Goal: Information Seeking & Learning: Learn about a topic

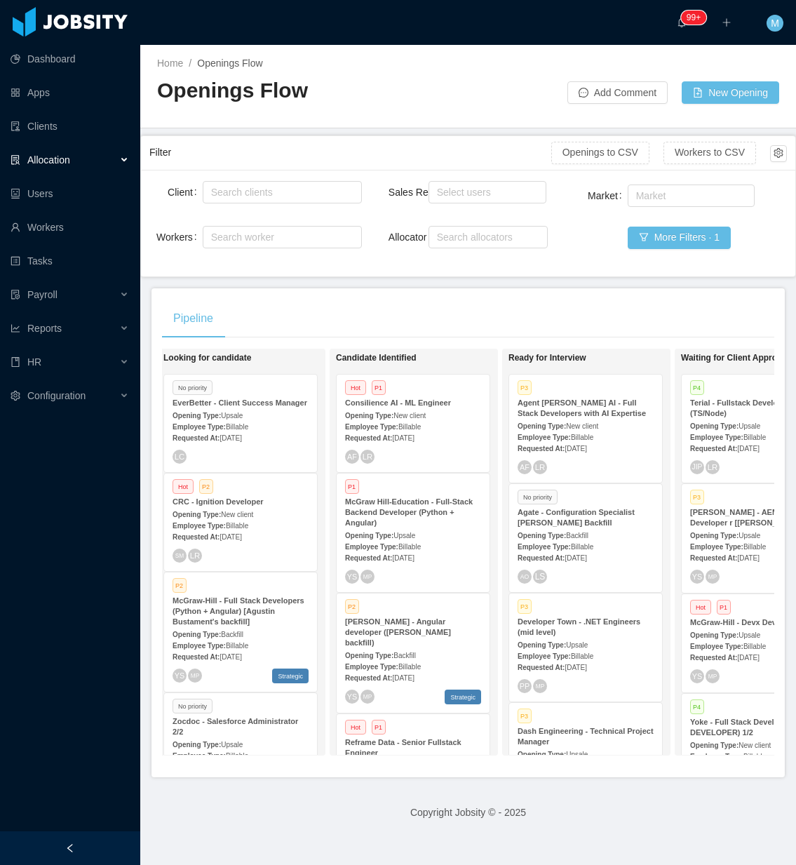
scroll to position [0, 194]
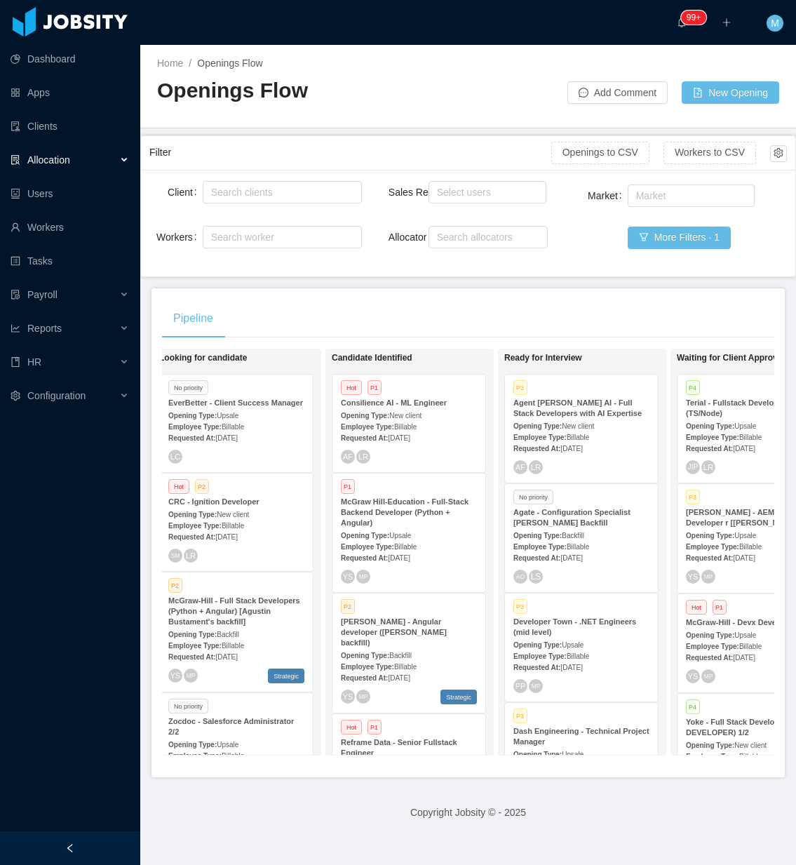
click at [98, 838] on div at bounding box center [70, 848] width 140 height 34
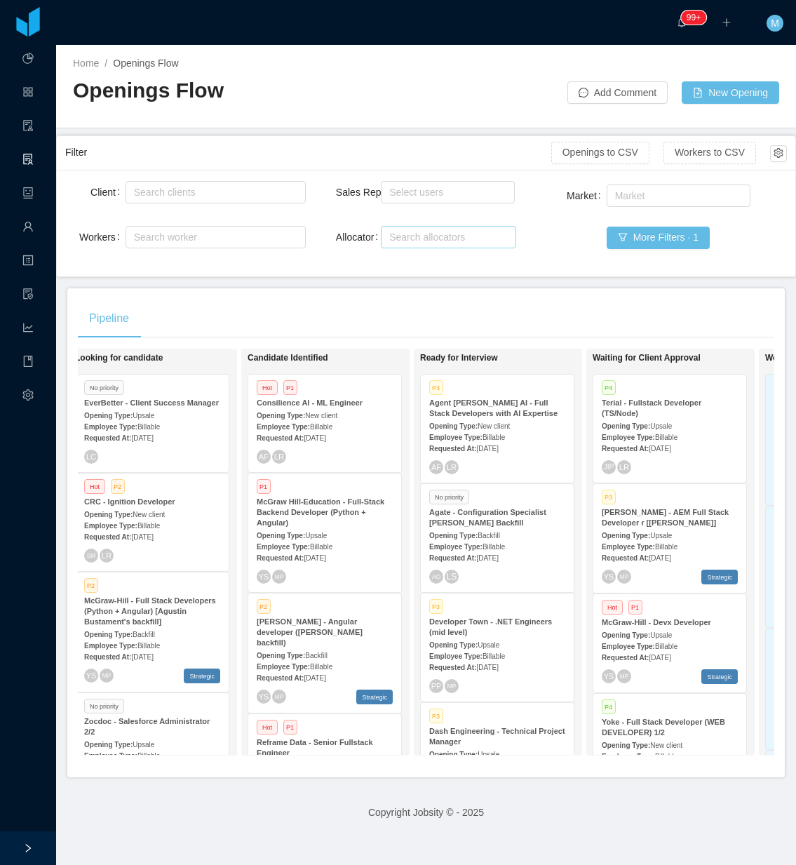
scroll to position [405, 0]
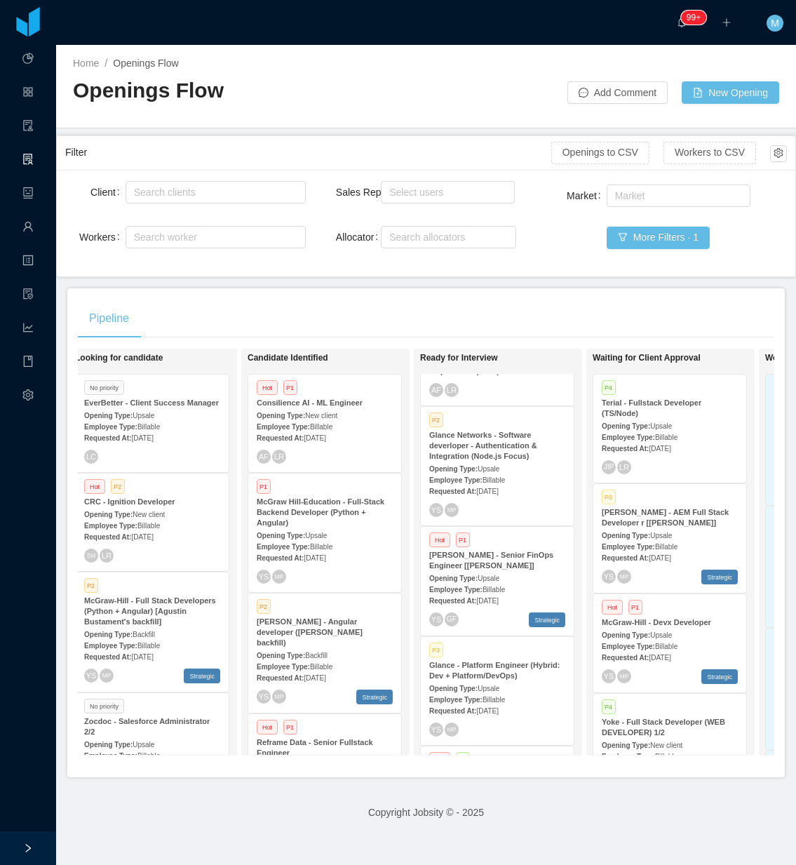
click at [505, 572] on div "Opening Type: Upsale" at bounding box center [497, 577] width 136 height 15
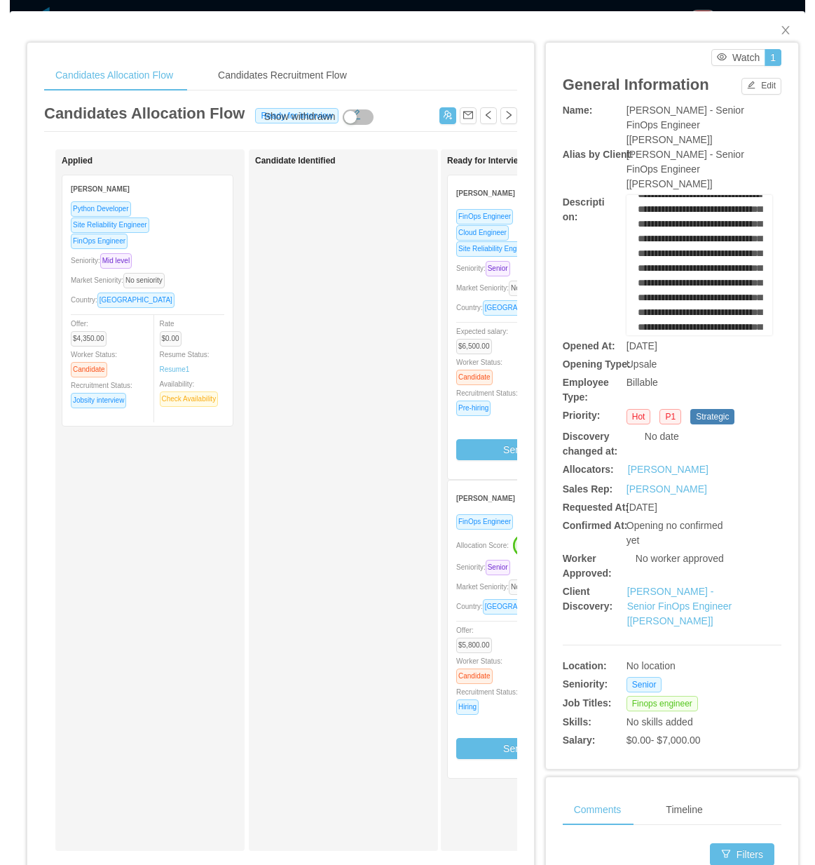
scroll to position [1753, 0]
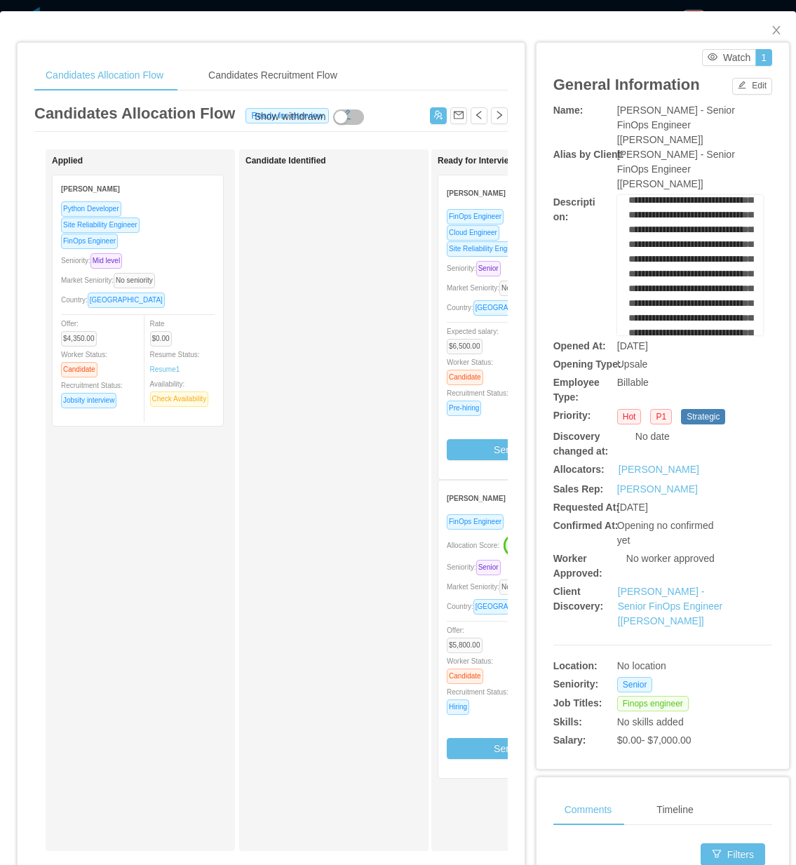
click at [307, 658] on div "Candidate Identified" at bounding box center [343, 500] width 196 height 689
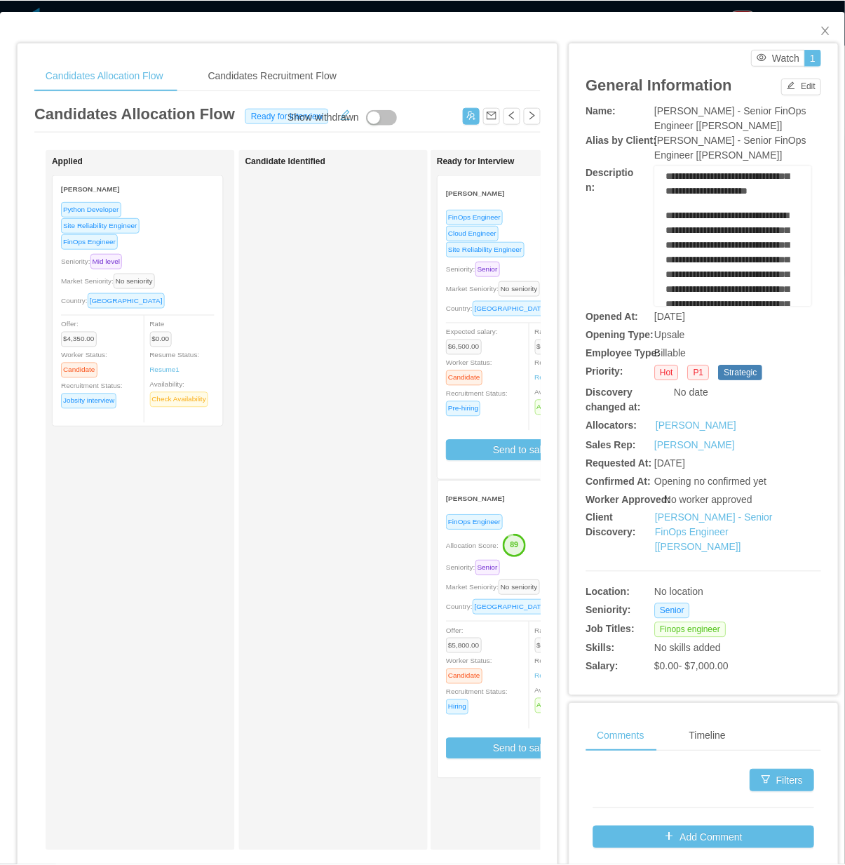
scroll to position [1590, 0]
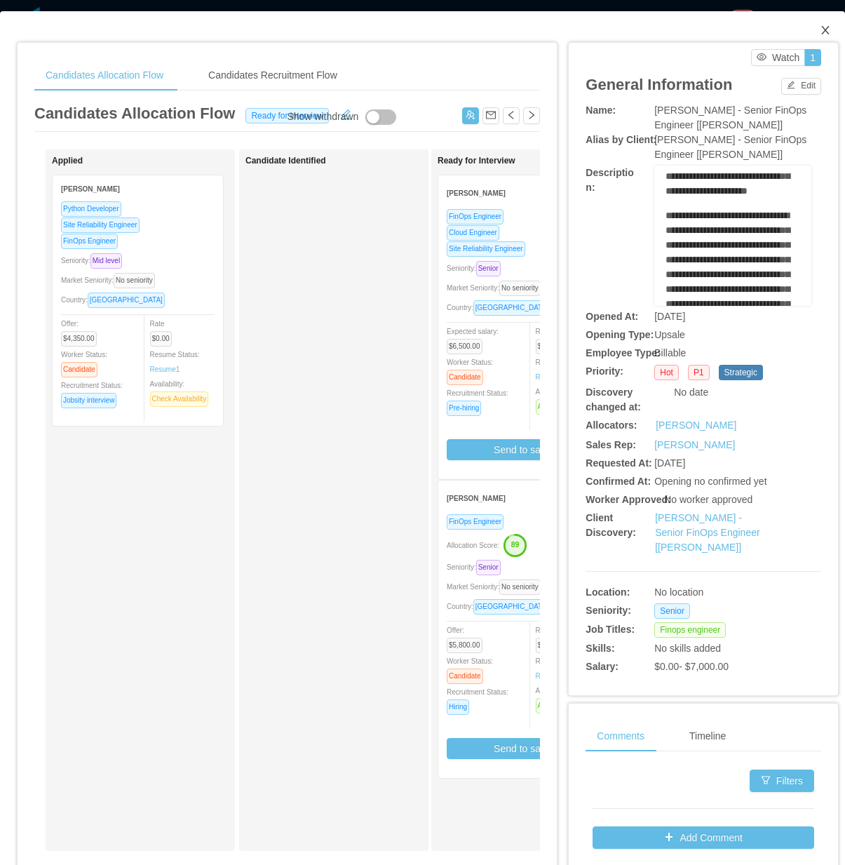
click at [795, 16] on span "Close" at bounding box center [825, 30] width 39 height 39
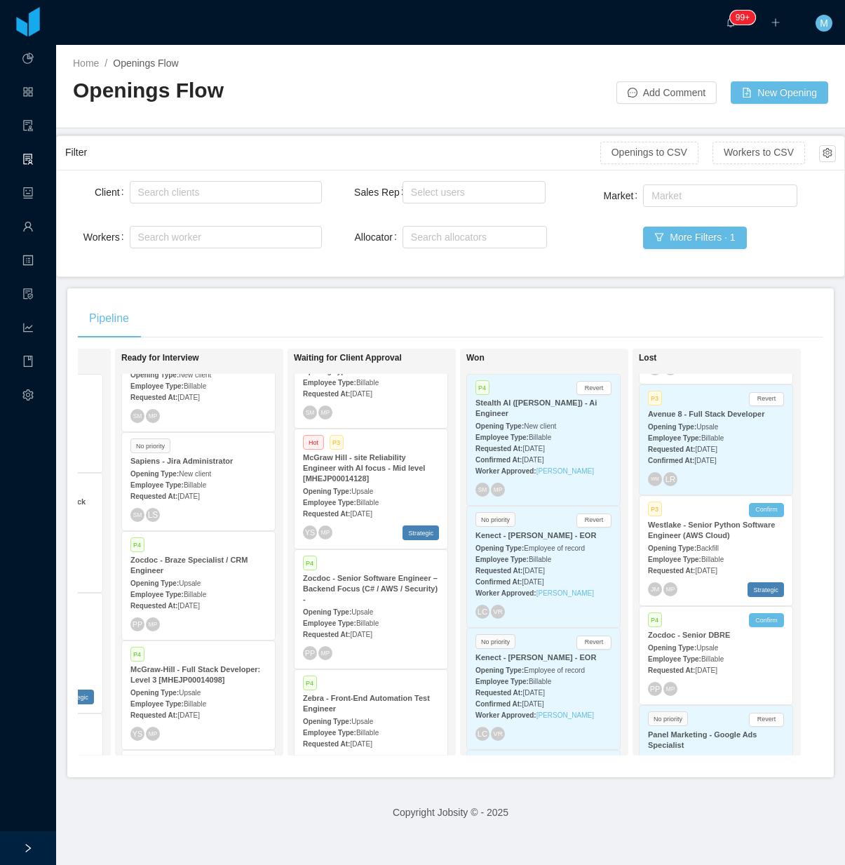
scroll to position [10243, 0]
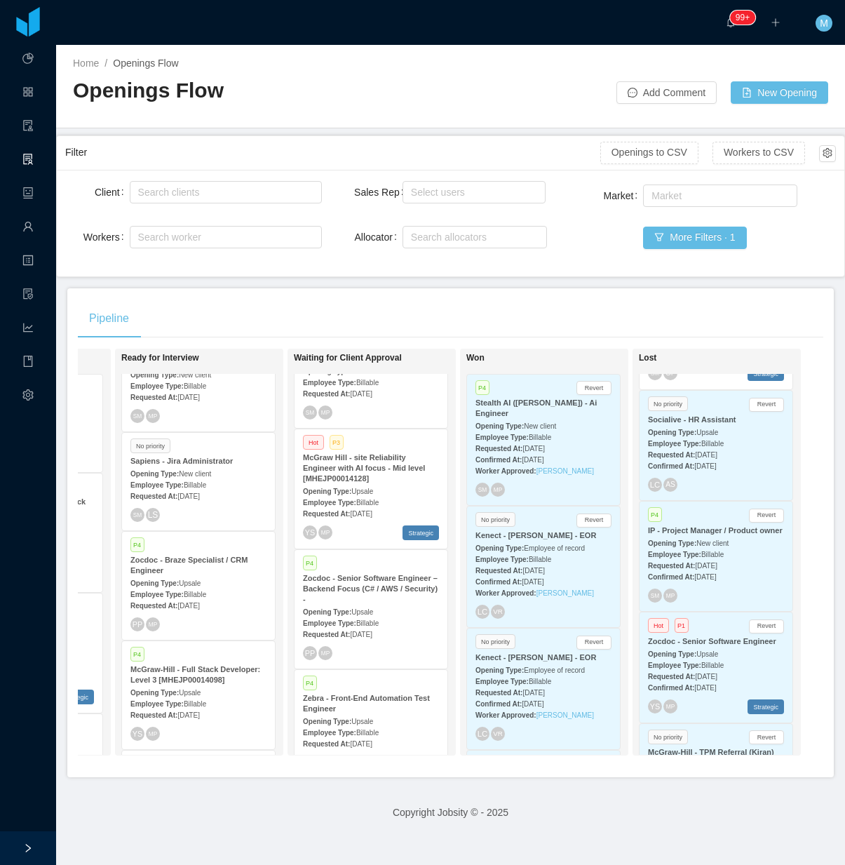
click at [703, 684] on span "Apr 22nd, 2025" at bounding box center [705, 688] width 22 height 8
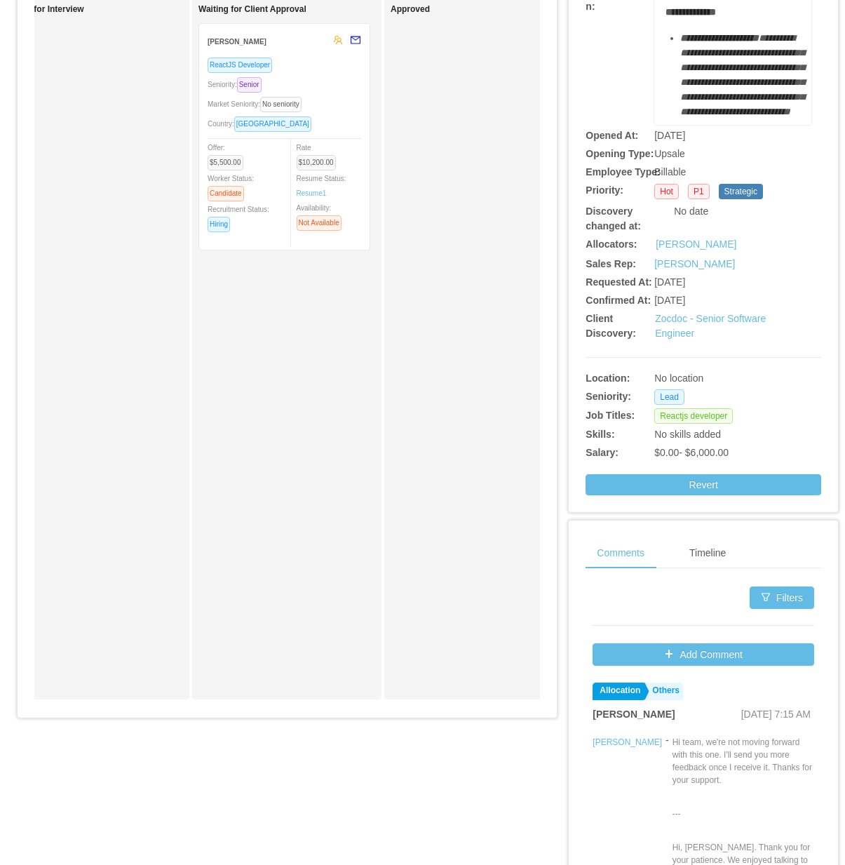
scroll to position [226, 0]
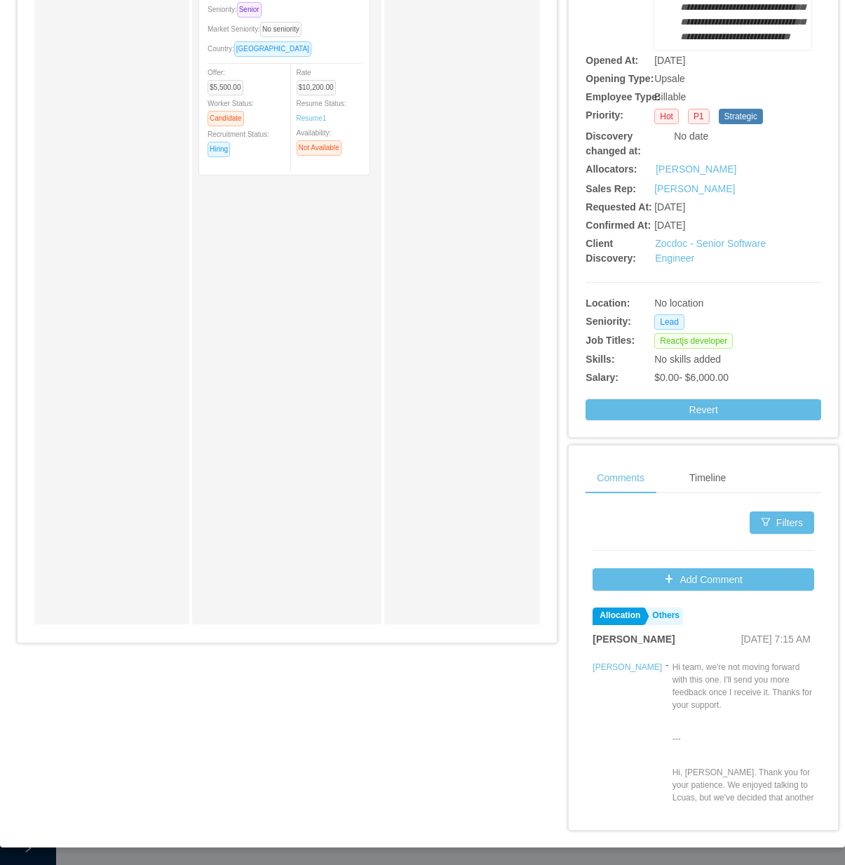
drag, startPoint x: 318, startPoint y: 650, endPoint x: 376, endPoint y: 646, distance: 58.3
click at [376, 646] on div "Candidates Allocation Flow Candidates Recruitment Flow Candidates Allocation Fl…" at bounding box center [287, 234] width 539 height 836
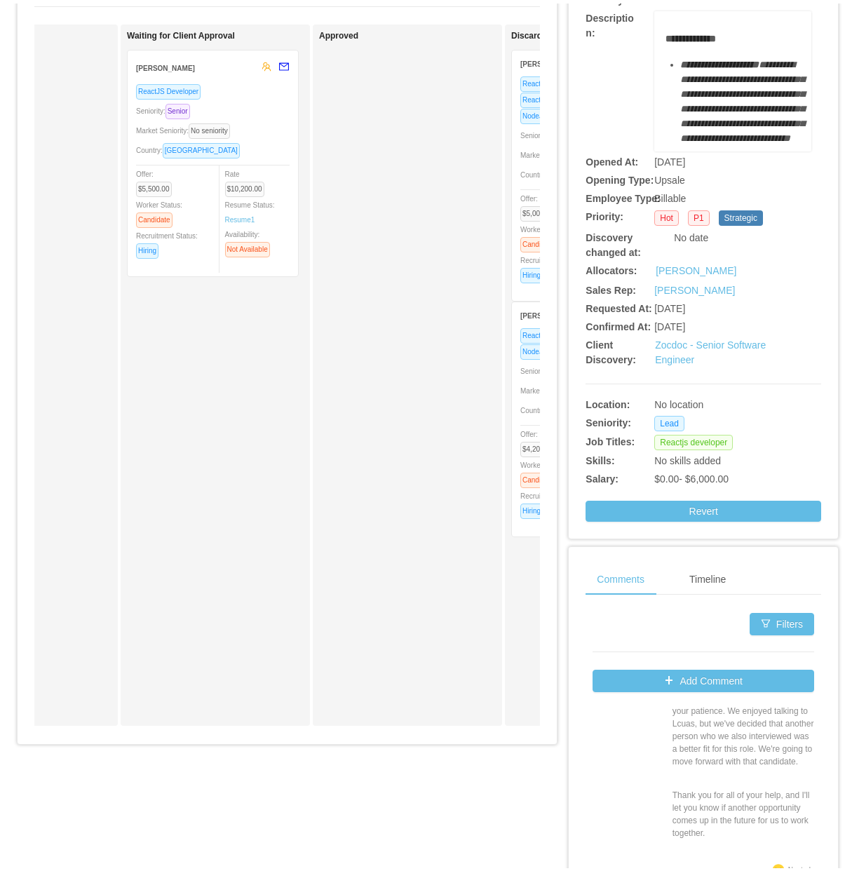
scroll to position [0, 0]
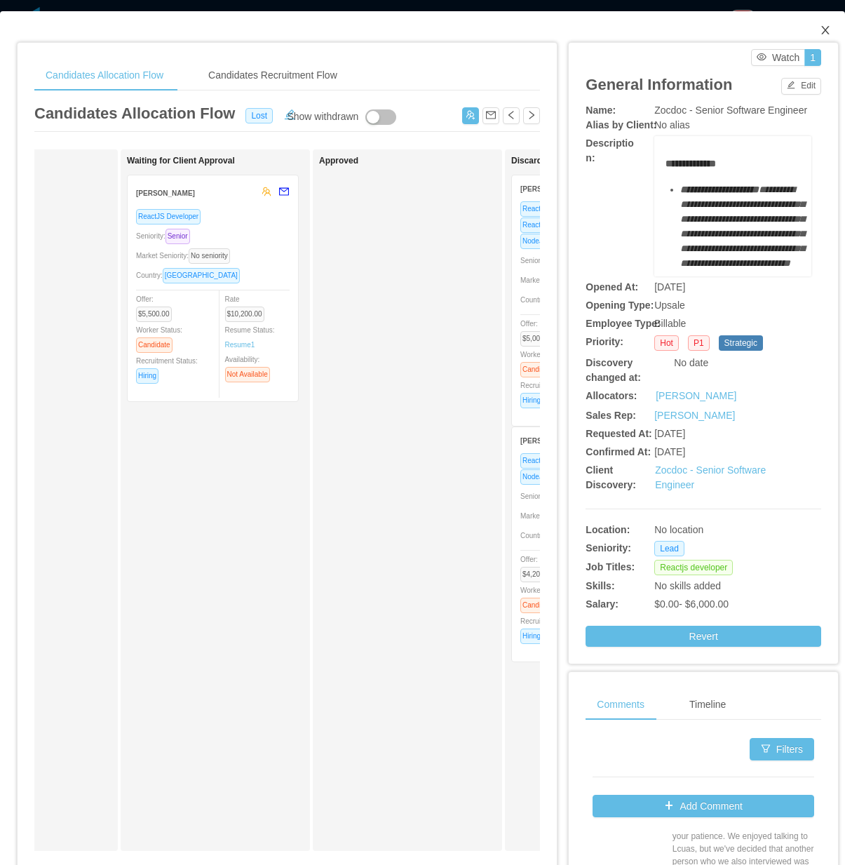
drag, startPoint x: 814, startPoint y: 34, endPoint x: 517, endPoint y: 1, distance: 299.0
click at [795, 36] on icon "icon: close" at bounding box center [825, 30] width 11 height 11
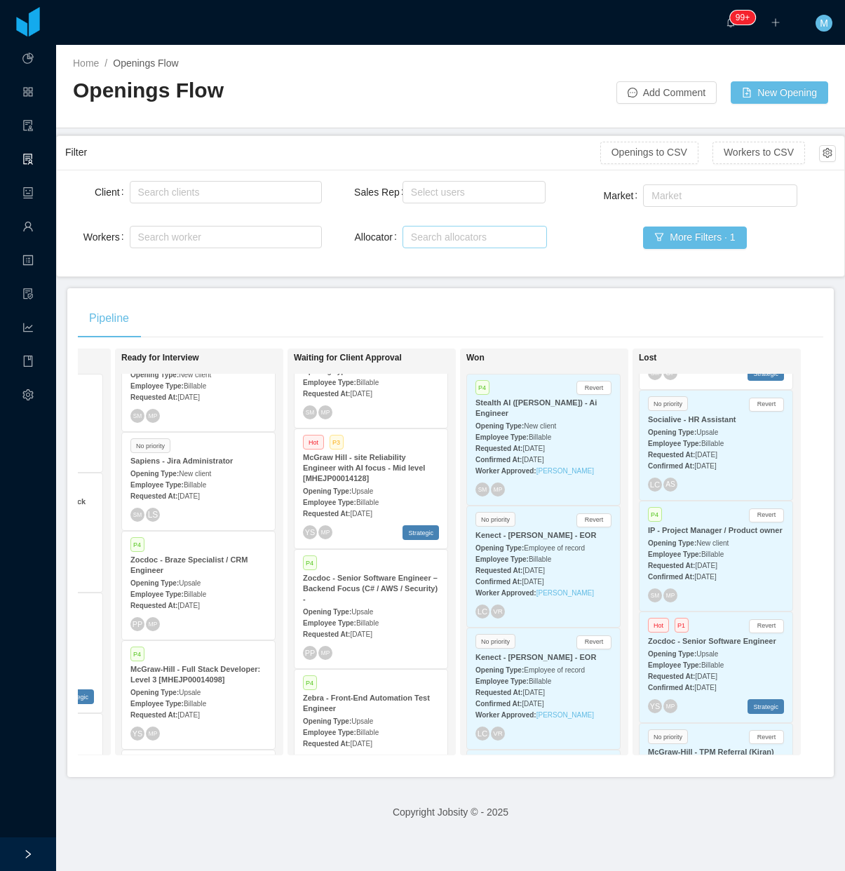
click at [416, 246] on div "Search allocators" at bounding box center [473, 236] width 132 height 21
type input "***"
click at [452, 284] on li "Merwin Ponce" at bounding box center [467, 287] width 142 height 22
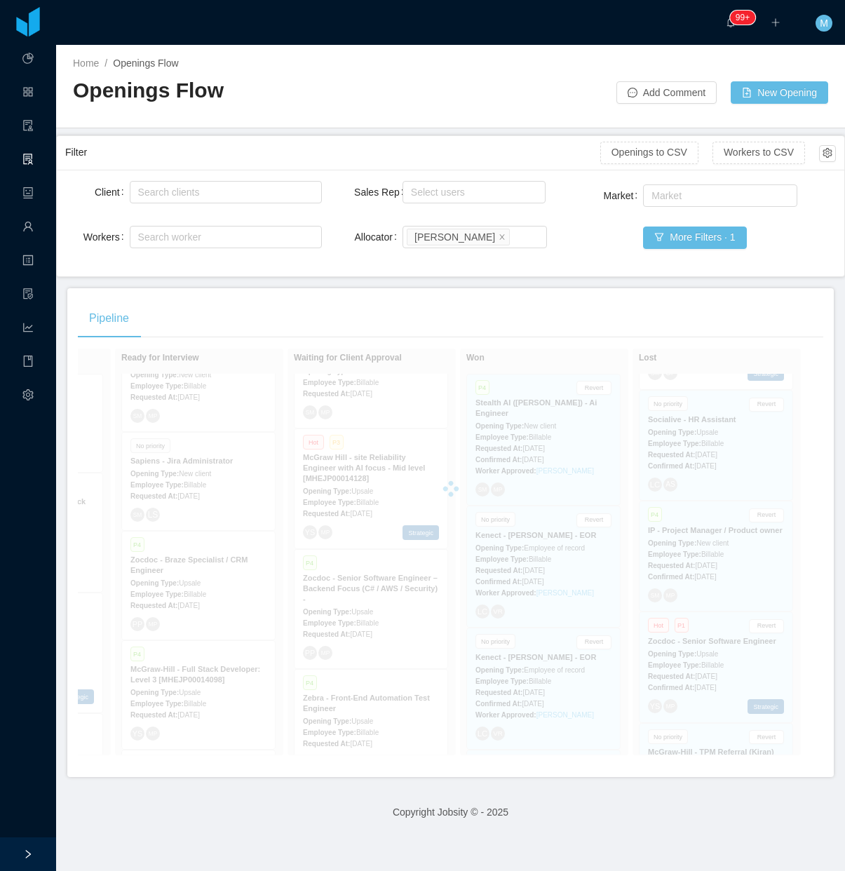
click at [445, 126] on div "Home / Openings Flow / Openings Flow Add Comment New Opening" at bounding box center [450, 86] width 789 height 83
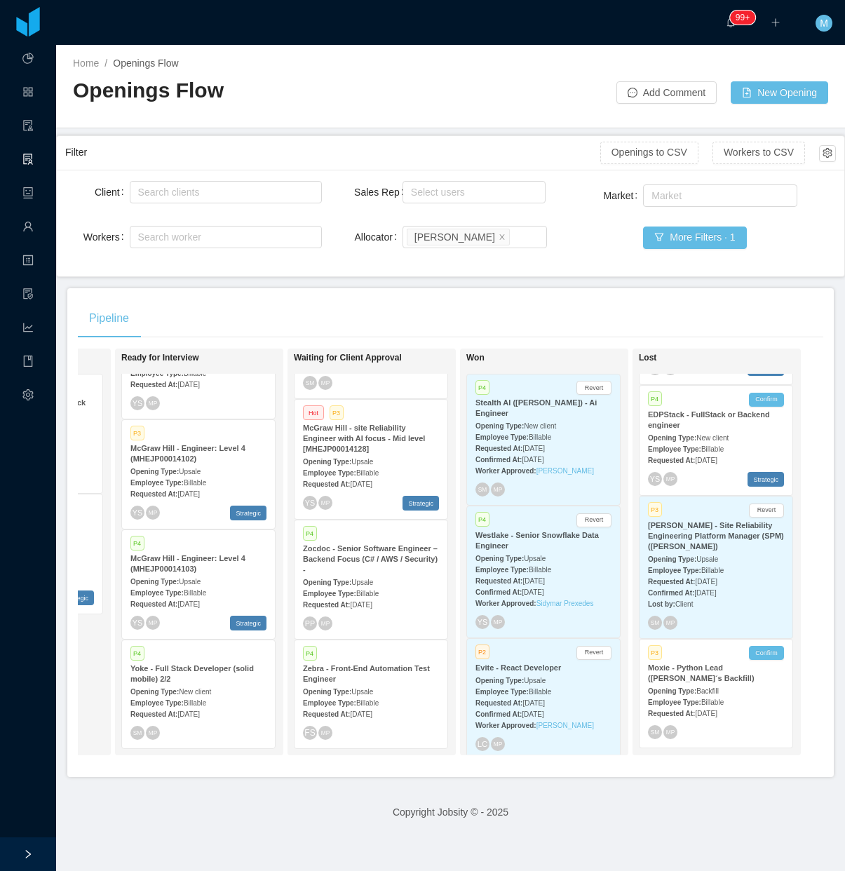
scroll to position [8863, 0]
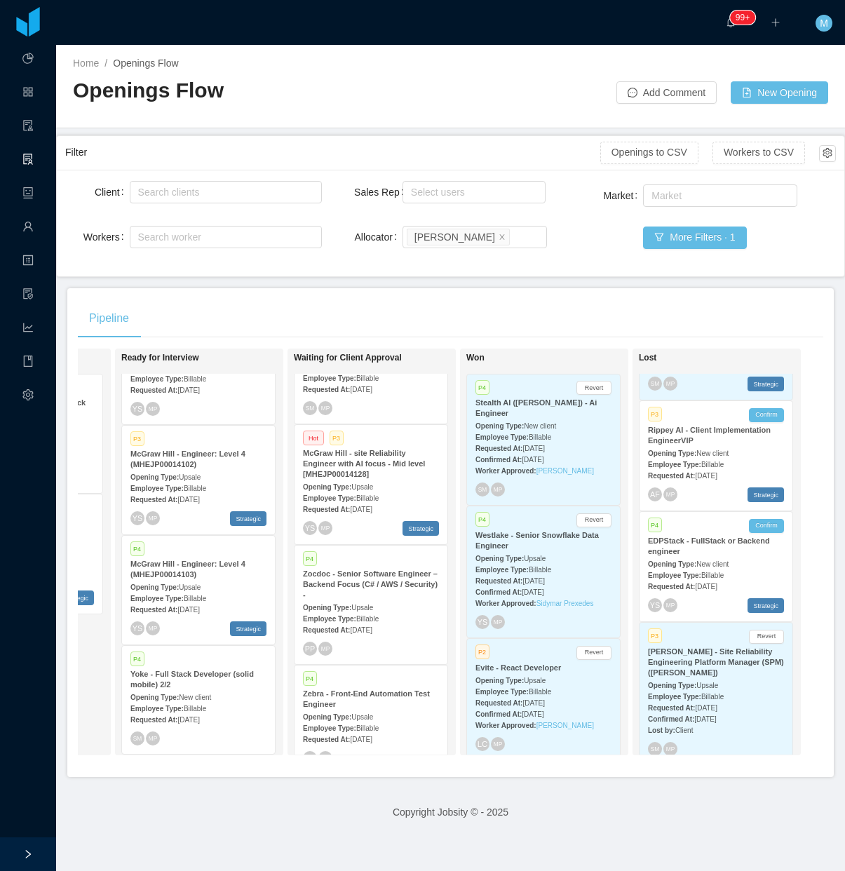
click at [362, 282] on main "Home / Openings Flow / Openings Flow Add Comment New Opening Filter Openings to…" at bounding box center [450, 458] width 789 height 826
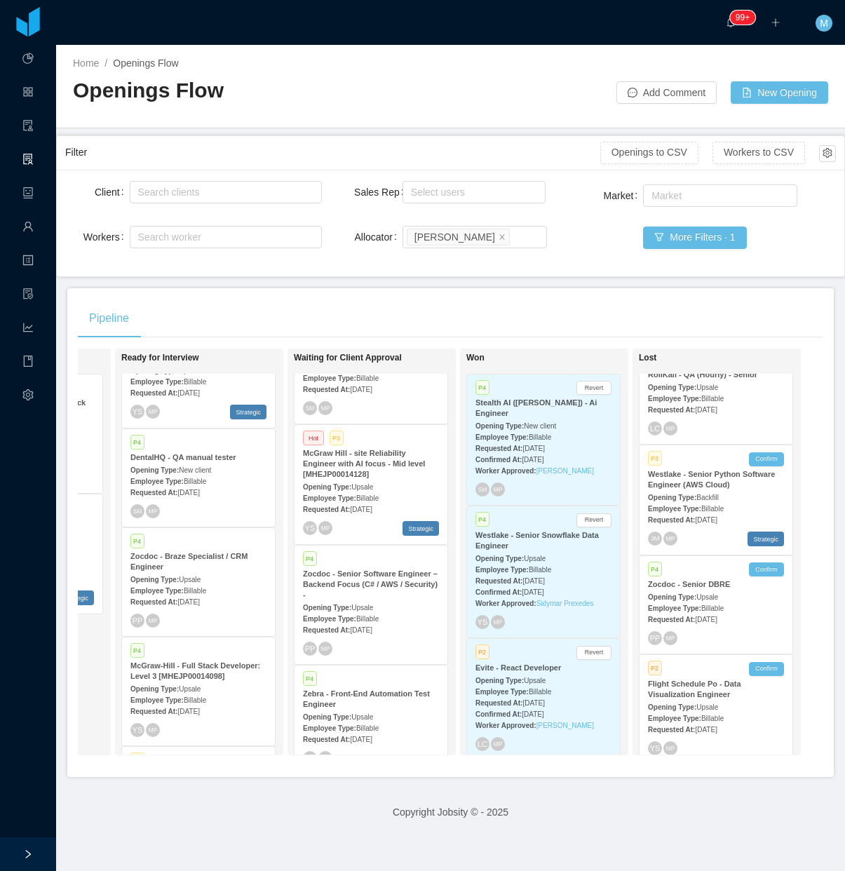
scroll to position [3346, 0]
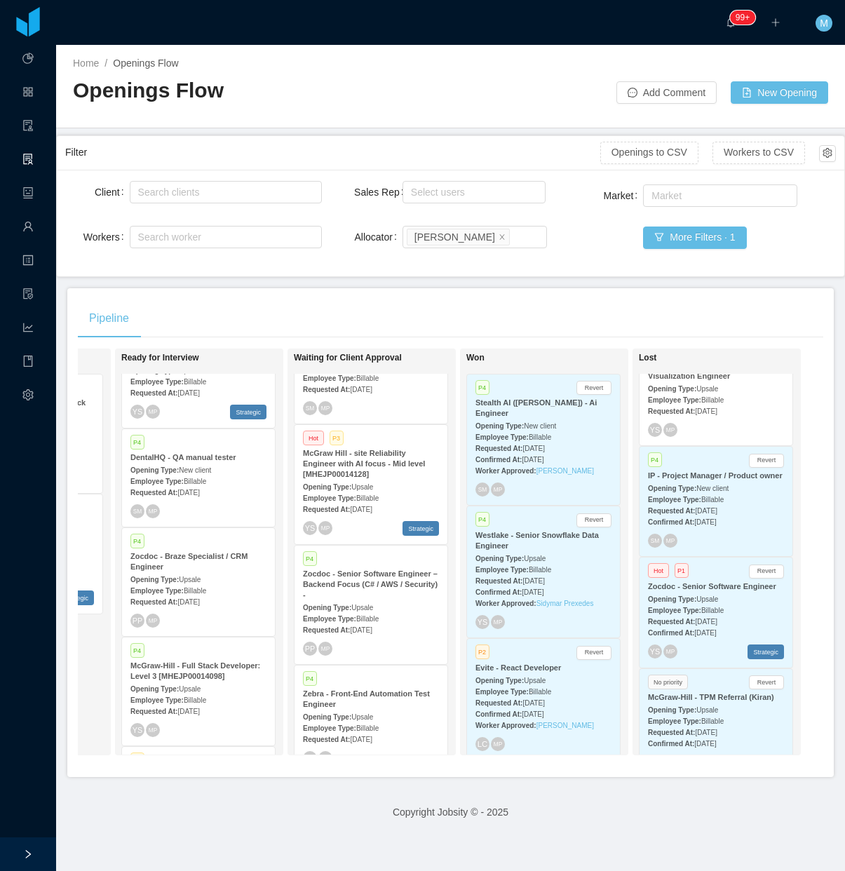
click at [693, 607] on div "Hot P1 Revert Zocdoc - Senior Software Engineer Opening Type: Upsale Employee T…" at bounding box center [715, 612] width 153 height 110
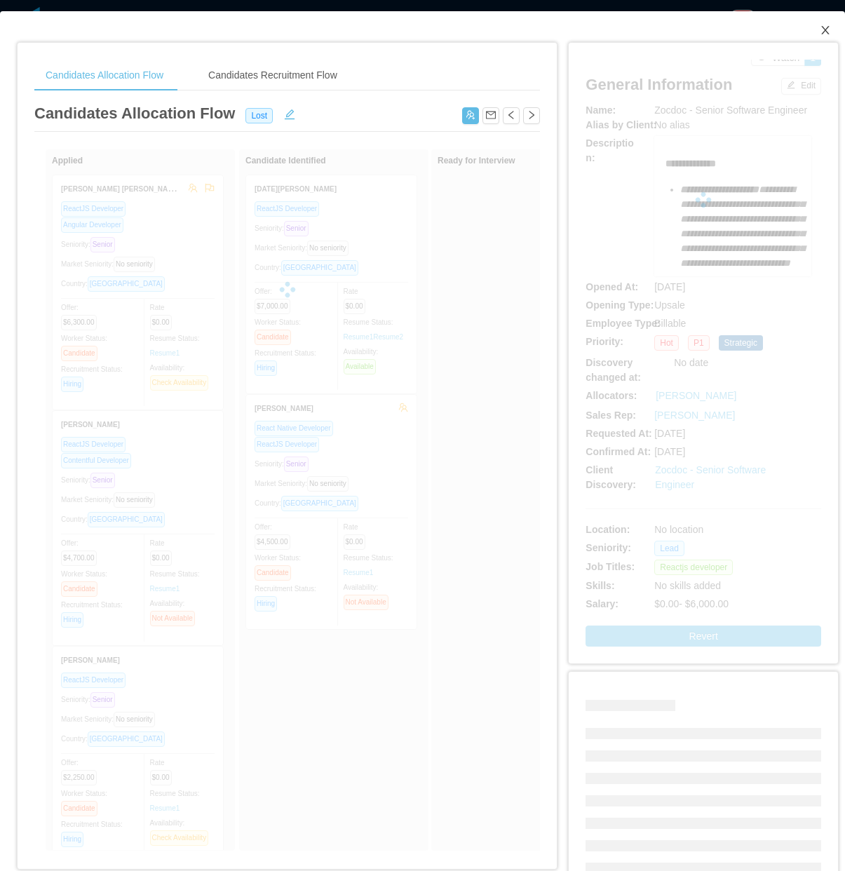
click at [795, 32] on icon "icon: close" at bounding box center [825, 30] width 11 height 11
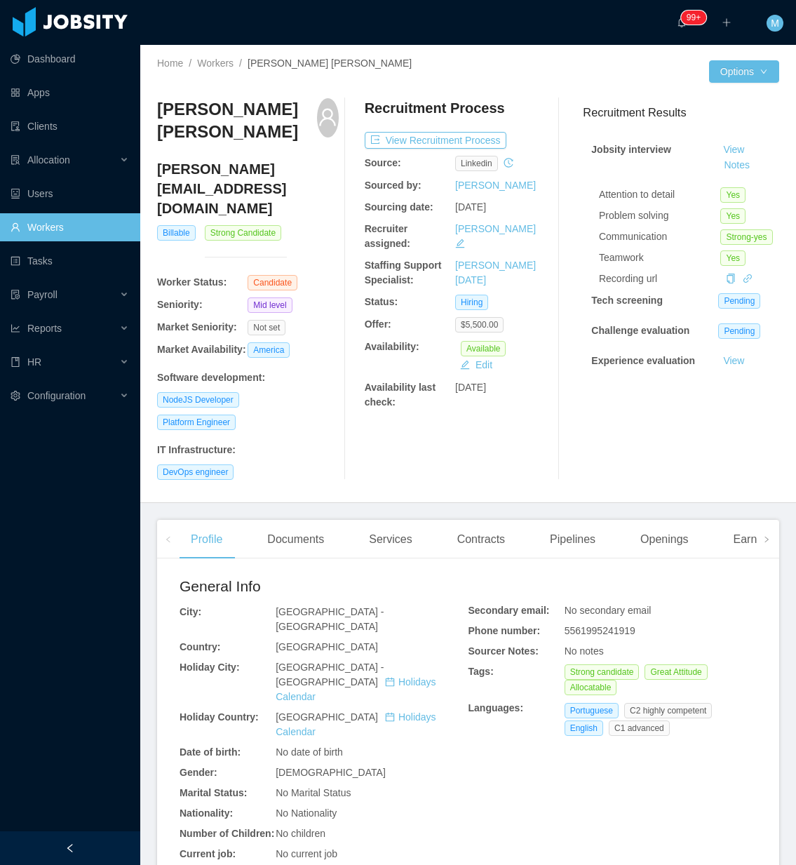
click at [323, 442] on div "IT Infrastructure :" at bounding box center [248, 449] width 182 height 15
click at [292, 464] on div "DevOps engineer" at bounding box center [248, 471] width 182 height 15
drag, startPoint x: 109, startPoint y: 852, endPoint x: 110, endPoint y: 839, distance: 13.3
click at [111, 851] on div at bounding box center [70, 848] width 140 height 34
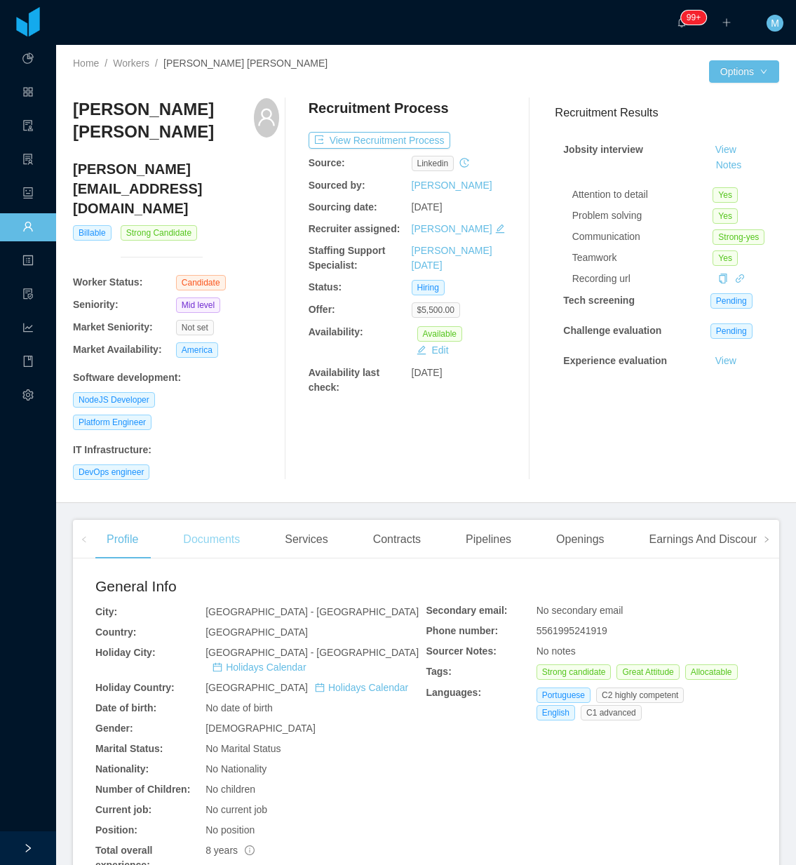
click at [216, 520] on div "Documents" at bounding box center [211, 539] width 79 height 39
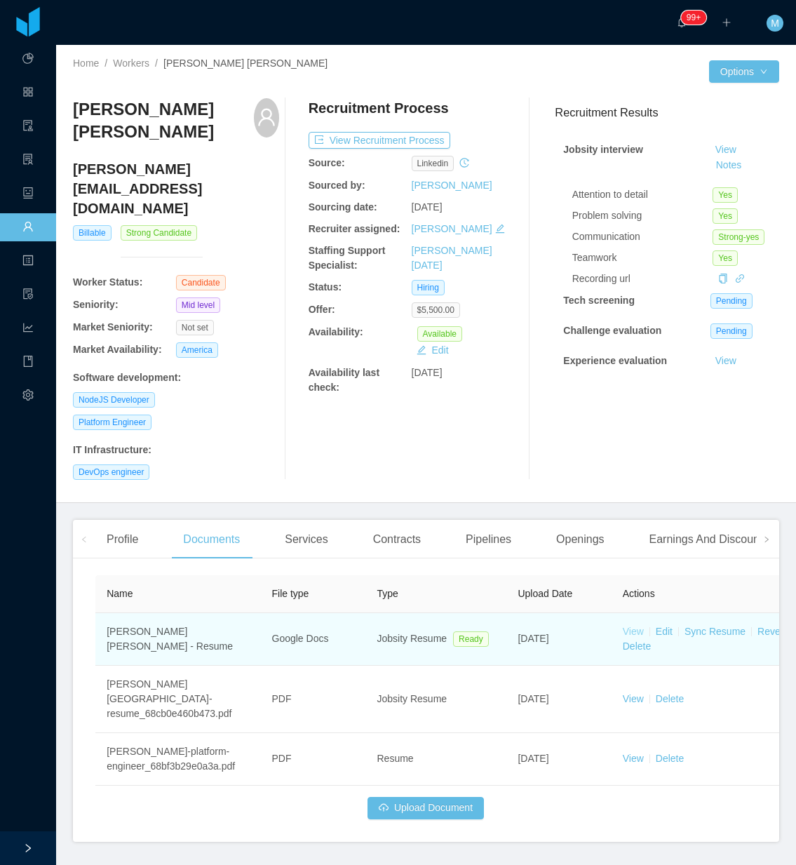
click at [625, 625] on link "View" at bounding box center [633, 630] width 21 height 11
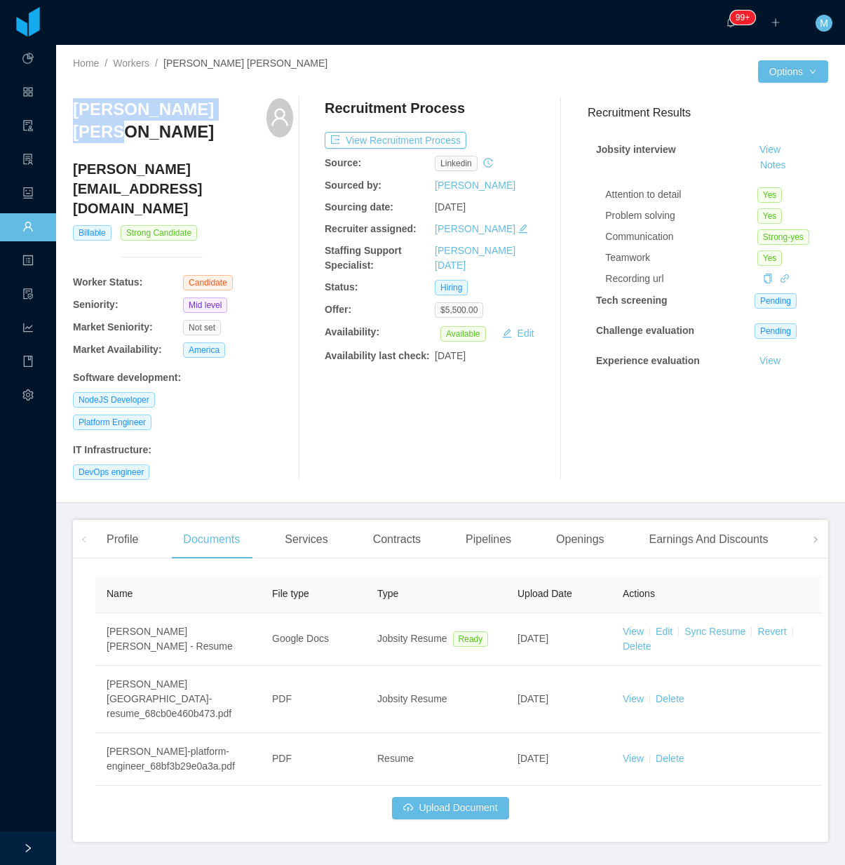
drag, startPoint x: 231, startPoint y: 107, endPoint x: 77, endPoint y: 117, distance: 154.6
click at [77, 117] on div "[PERSON_NAME] [PERSON_NAME]" at bounding box center [183, 125] width 220 height 54
copy h3 "[PERSON_NAME] [PERSON_NAME]"
click at [249, 414] on div "Platform Engineer" at bounding box center [183, 421] width 220 height 15
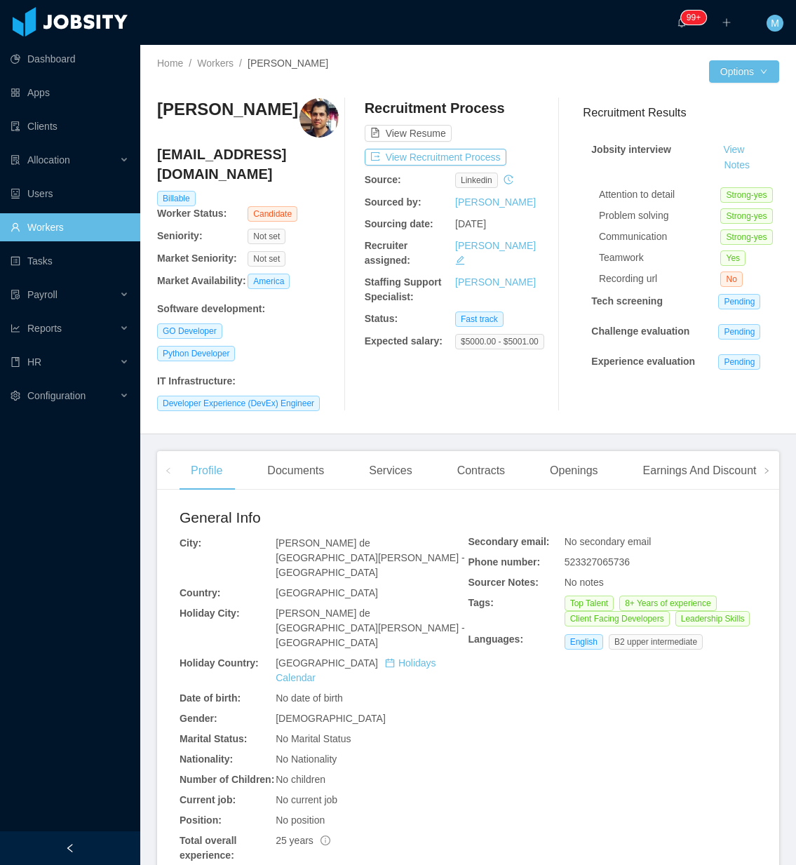
click at [386, 386] on div "Recruitment Process View Resume View Recruitment Process Source: linkedin Sourc…" at bounding box center [456, 254] width 182 height 313
click at [758, 467] on span at bounding box center [766, 470] width 22 height 39
click at [706, 468] on div "Experience" at bounding box center [714, 470] width 79 height 39
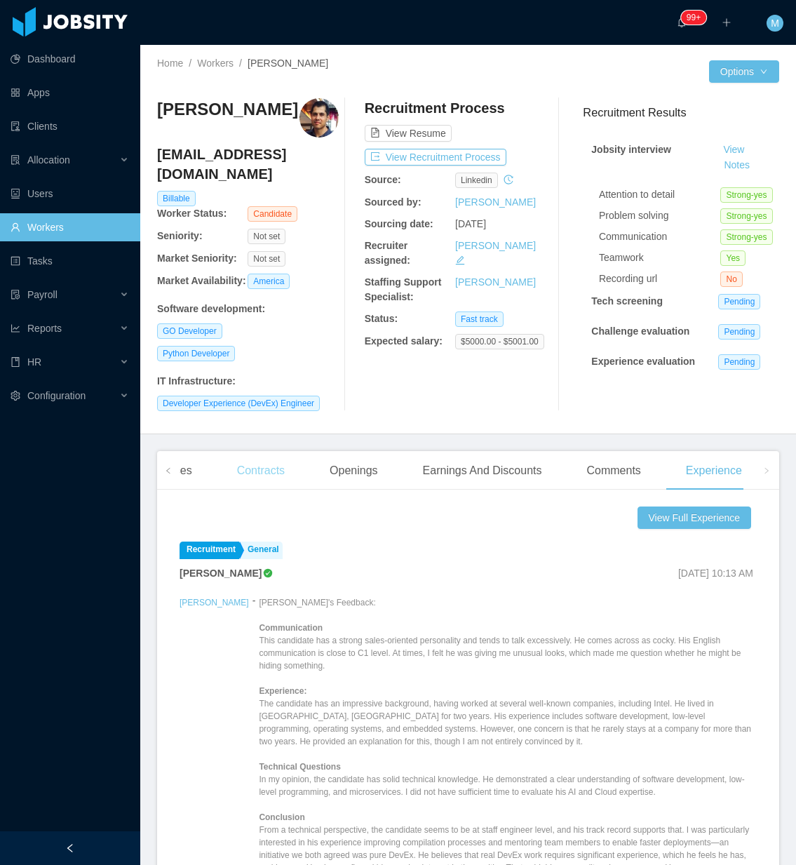
click at [273, 459] on div "Contracts" at bounding box center [261, 470] width 70 height 39
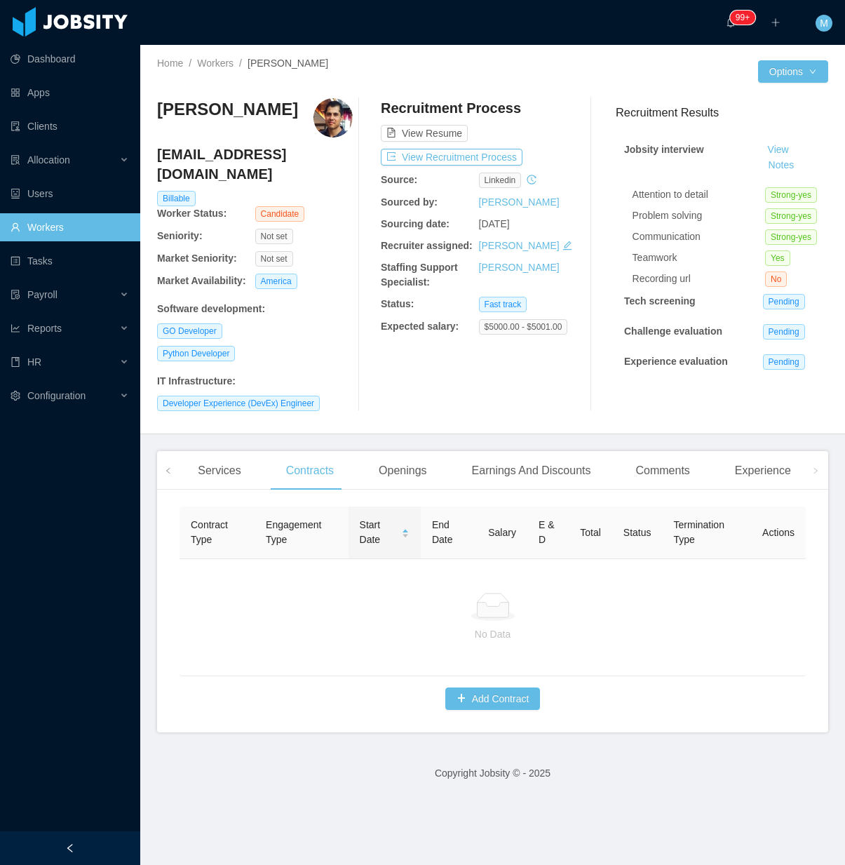
click at [102, 843] on div at bounding box center [70, 848] width 140 height 34
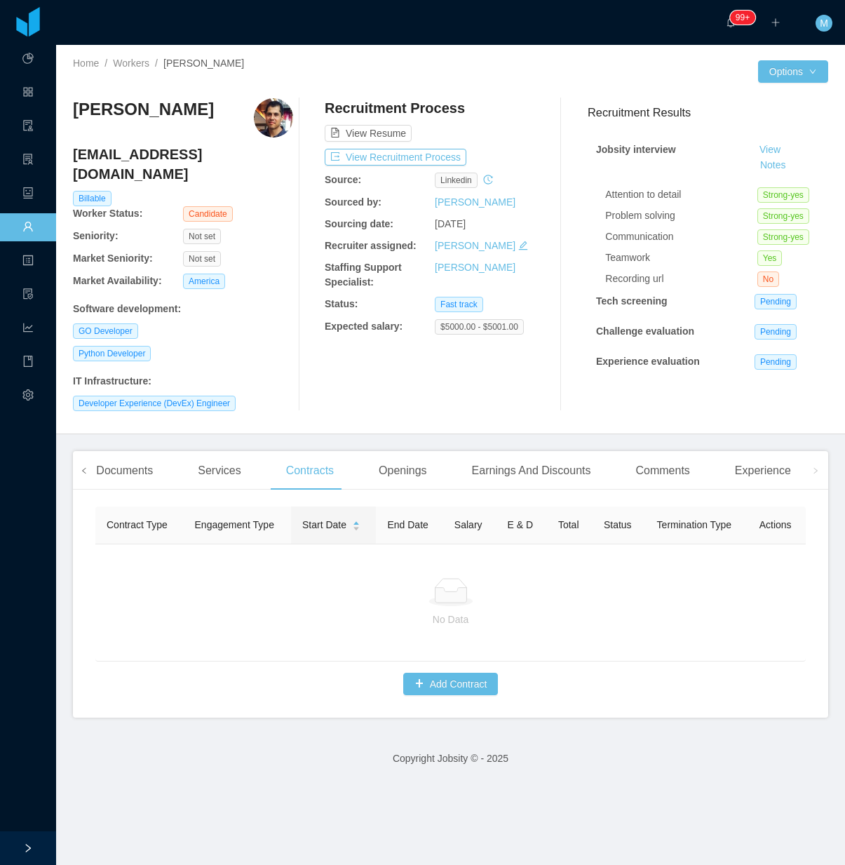
click at [85, 467] on icon "icon: left" at bounding box center [84, 470] width 7 height 7
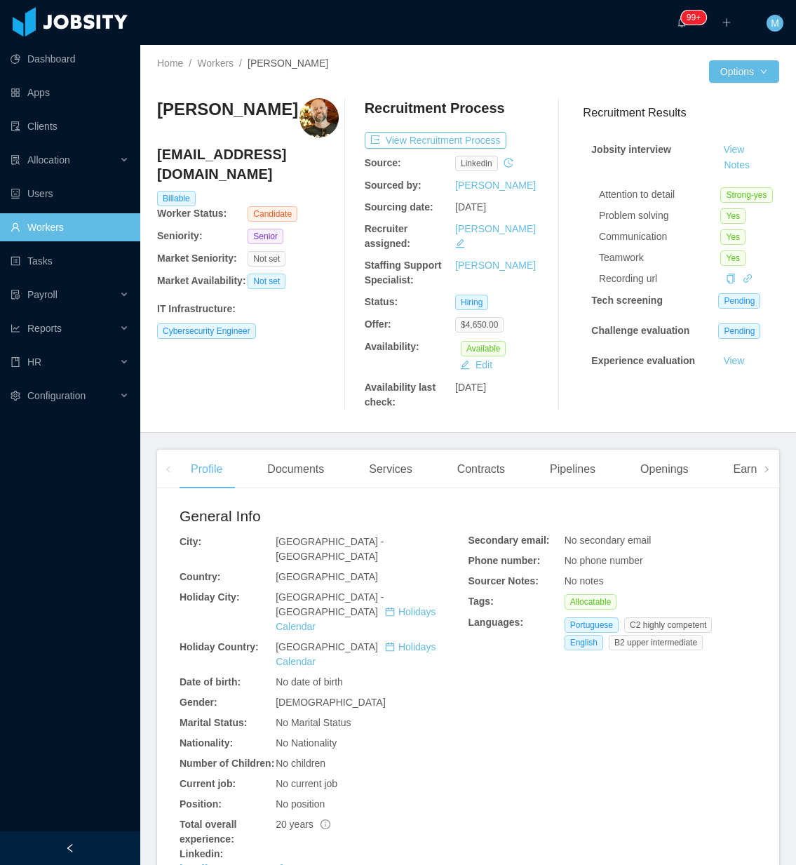
click at [267, 344] on div "[PERSON_NAME] [PERSON_NAME][EMAIL_ADDRESS][PERSON_NAME][DOMAIN_NAME] Billable W…" at bounding box center [248, 253] width 182 height 311
click at [633, 463] on div "Openings" at bounding box center [664, 468] width 71 height 39
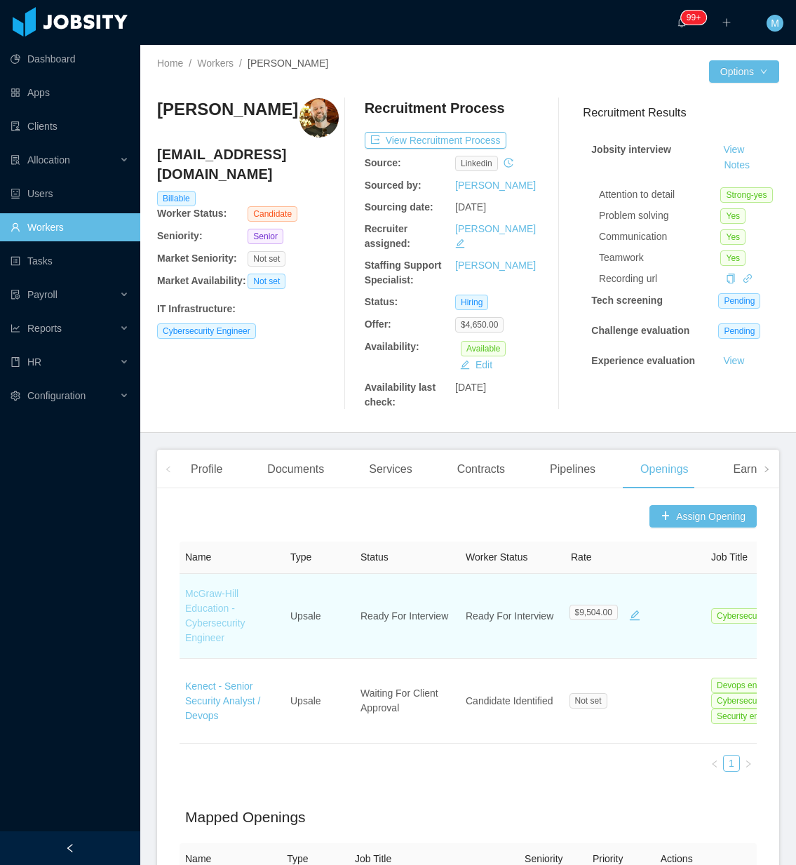
click at [215, 611] on link "McGraw-Hill Education - Cybersecurity Engineer" at bounding box center [215, 615] width 60 height 55
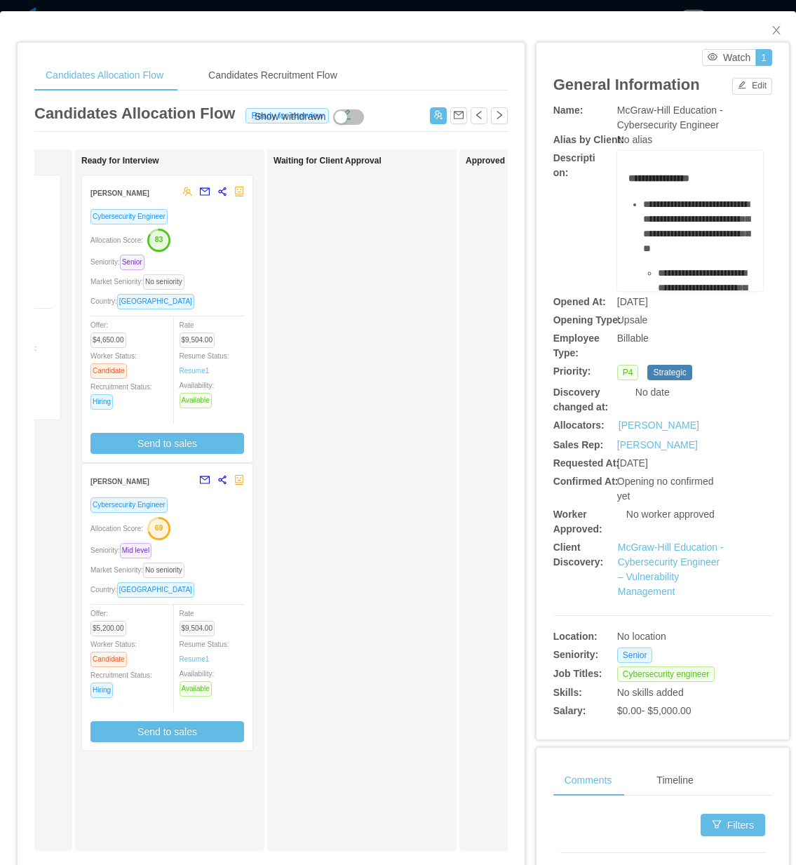
click at [212, 317] on div "Rate $9,504.00 Resume Status: Resume 1 Availability: Available" at bounding box center [217, 362] width 77 height 91
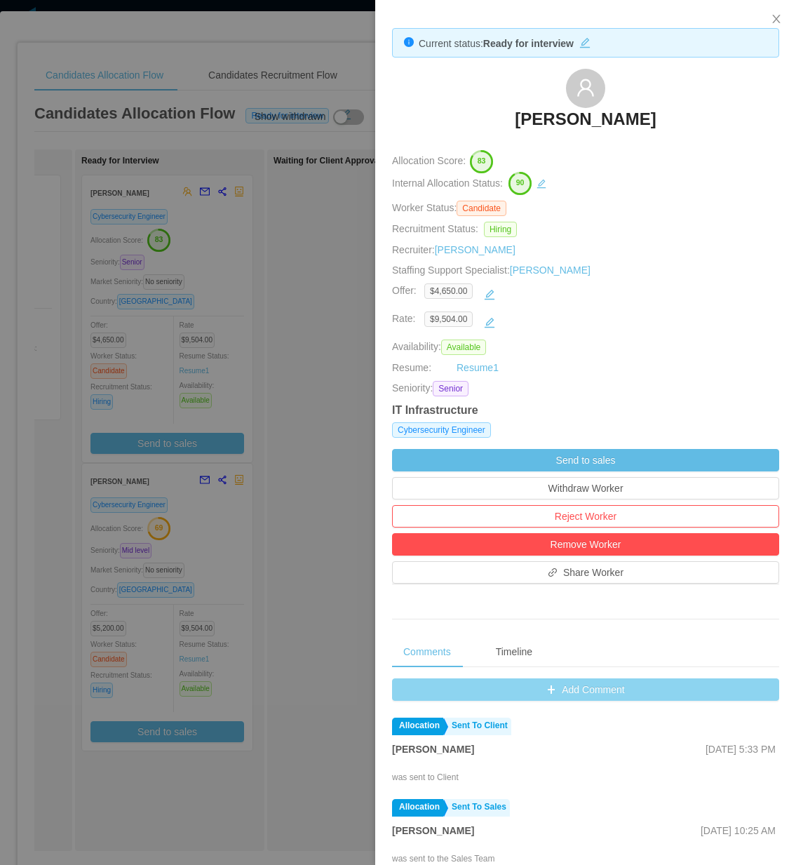
click at [556, 694] on button "Add Comment" at bounding box center [585, 689] width 387 height 22
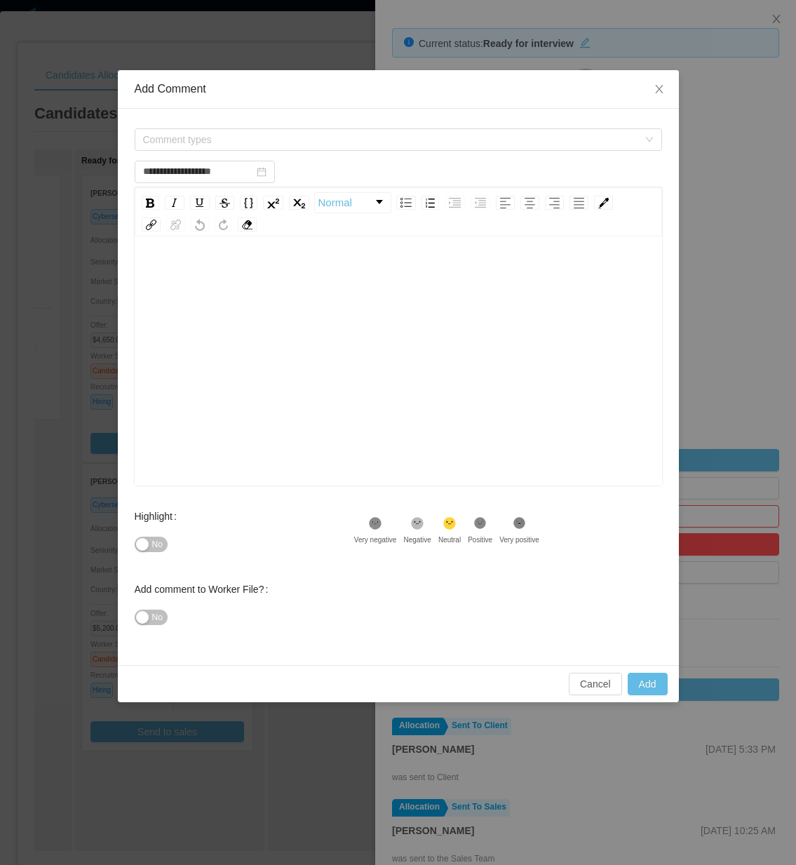
click at [217, 318] on div "rdw-editor" at bounding box center [399, 382] width 506 height 245
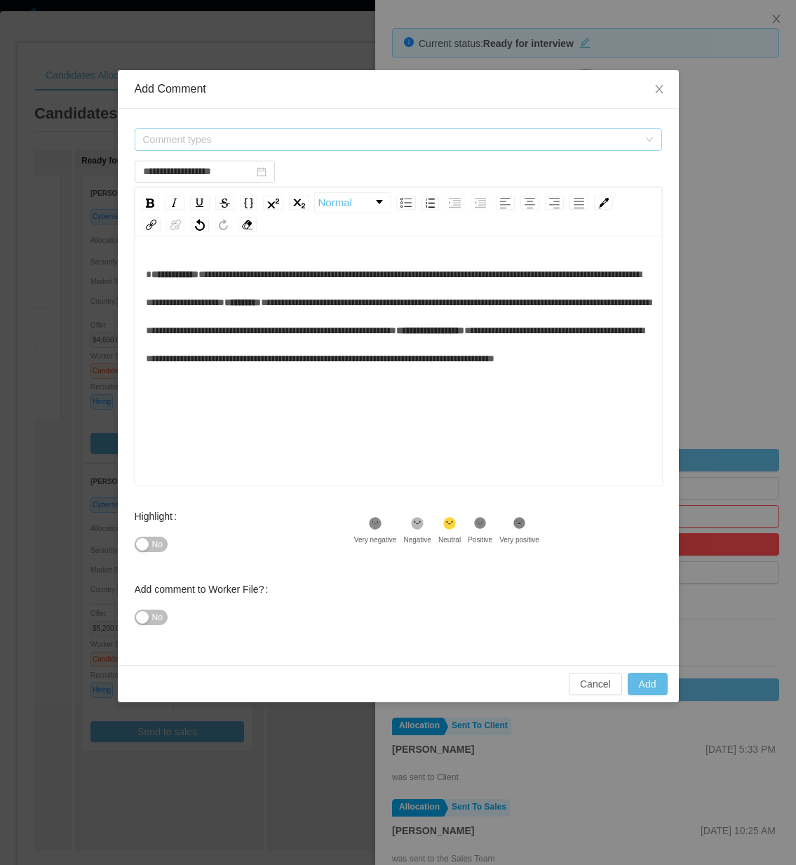
type input "**********"
click at [257, 137] on span "Comment types" at bounding box center [390, 140] width 495 height 14
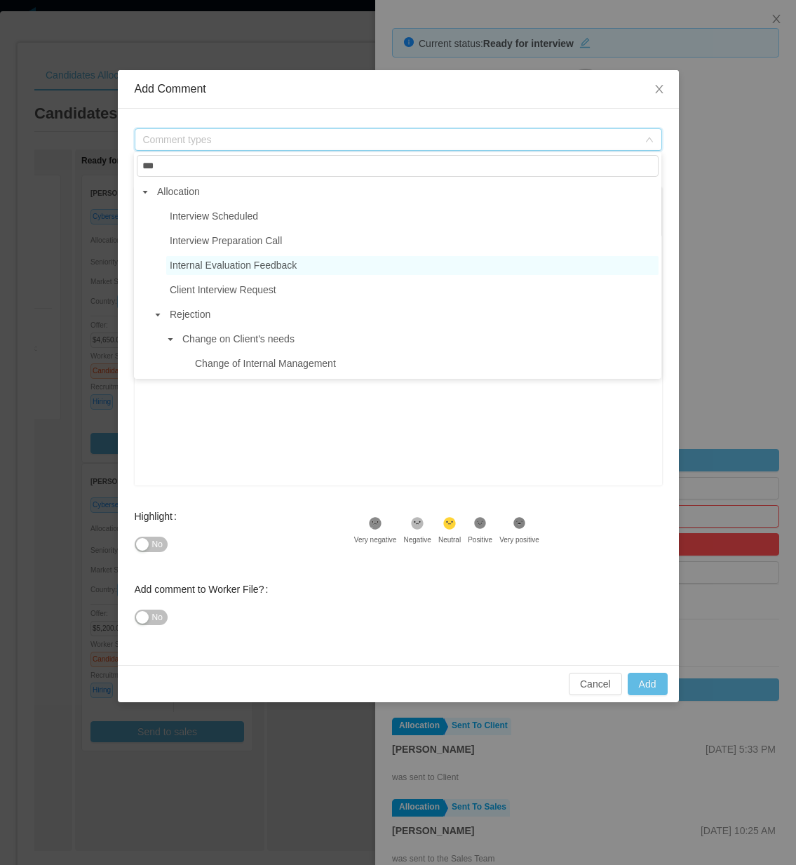
type input "***"
drag, startPoint x: 263, startPoint y: 265, endPoint x: 248, endPoint y: 264, distance: 15.4
click at [263, 265] on span "Internal Evaluation Feedback" at bounding box center [233, 264] width 127 height 11
type input "**********"
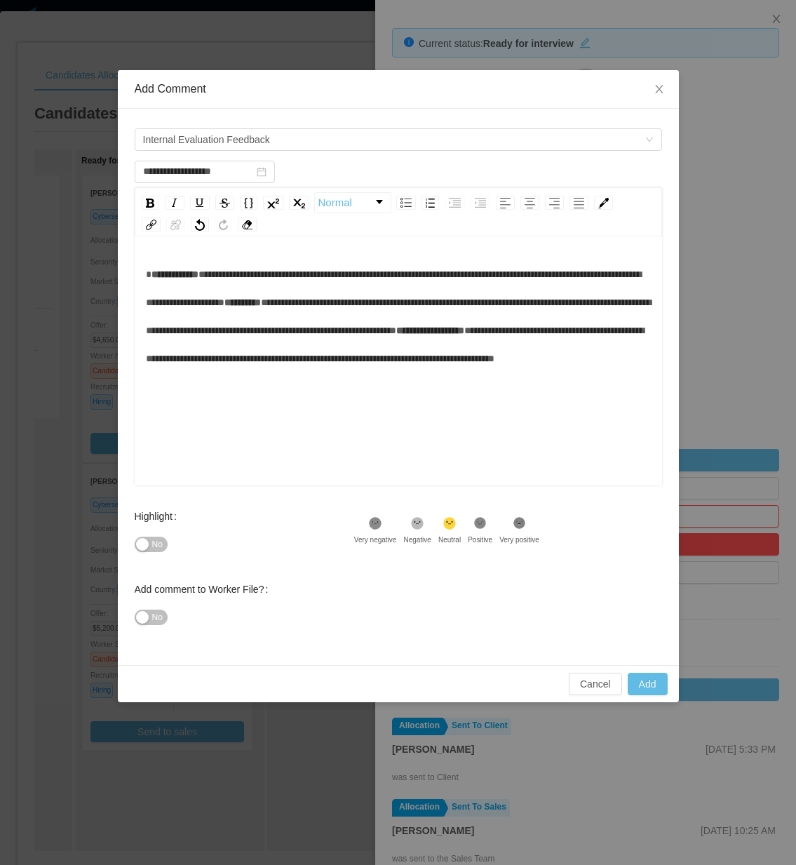
click at [130, 266] on div "**********" at bounding box center [398, 387] width 561 height 556
click at [146, 271] on span "rdw-editor" at bounding box center [149, 274] width 6 height 10
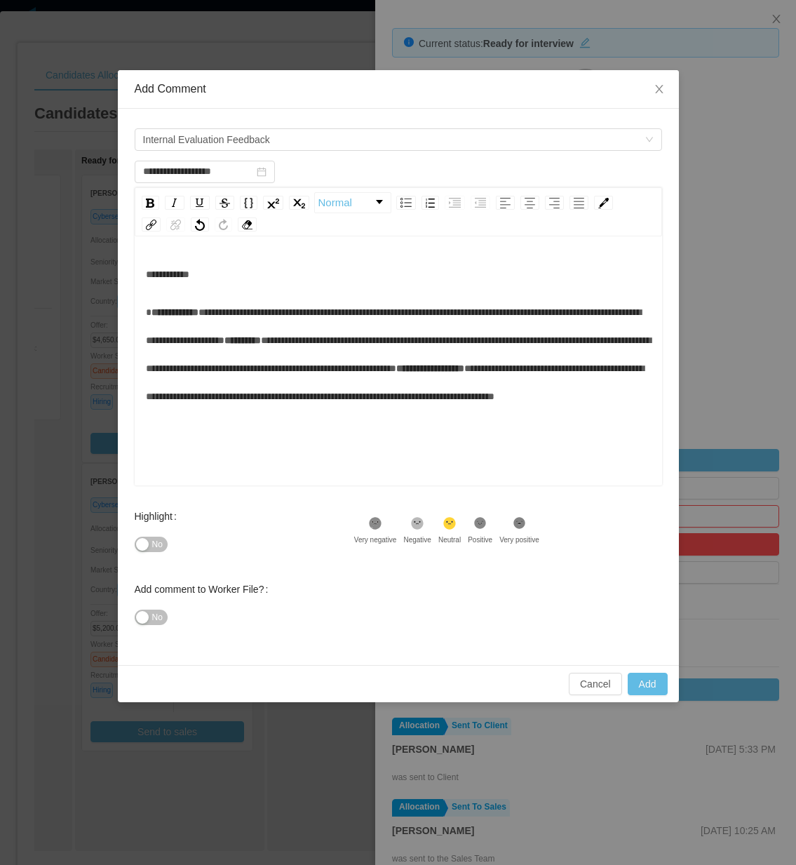
scroll to position [23, 0]
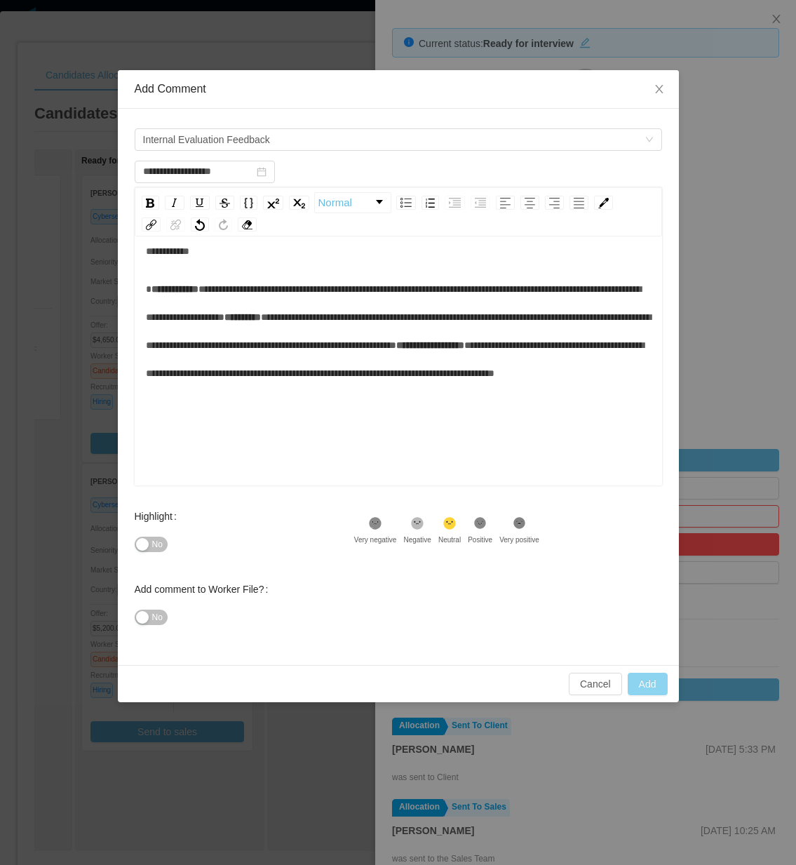
type input "**********"
click at [642, 687] on button "Add" at bounding box center [648, 683] width 40 height 22
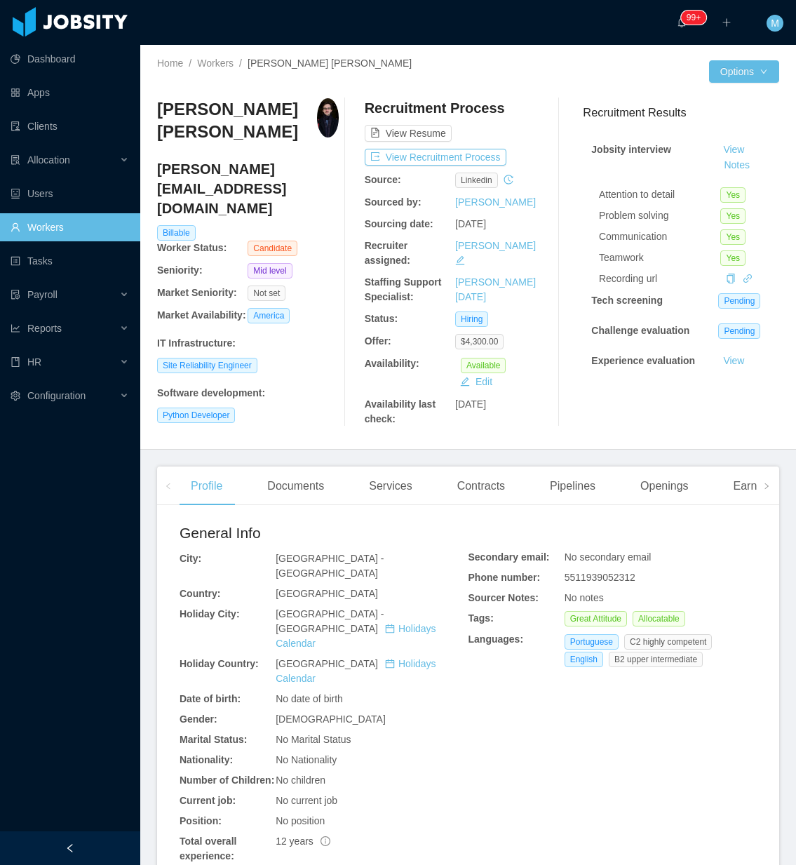
click at [287, 346] on div "[PERSON_NAME] Medin [EMAIL_ADDRESS][DOMAIN_NAME] Billable Worker Status: Candid…" at bounding box center [248, 262] width 182 height 328
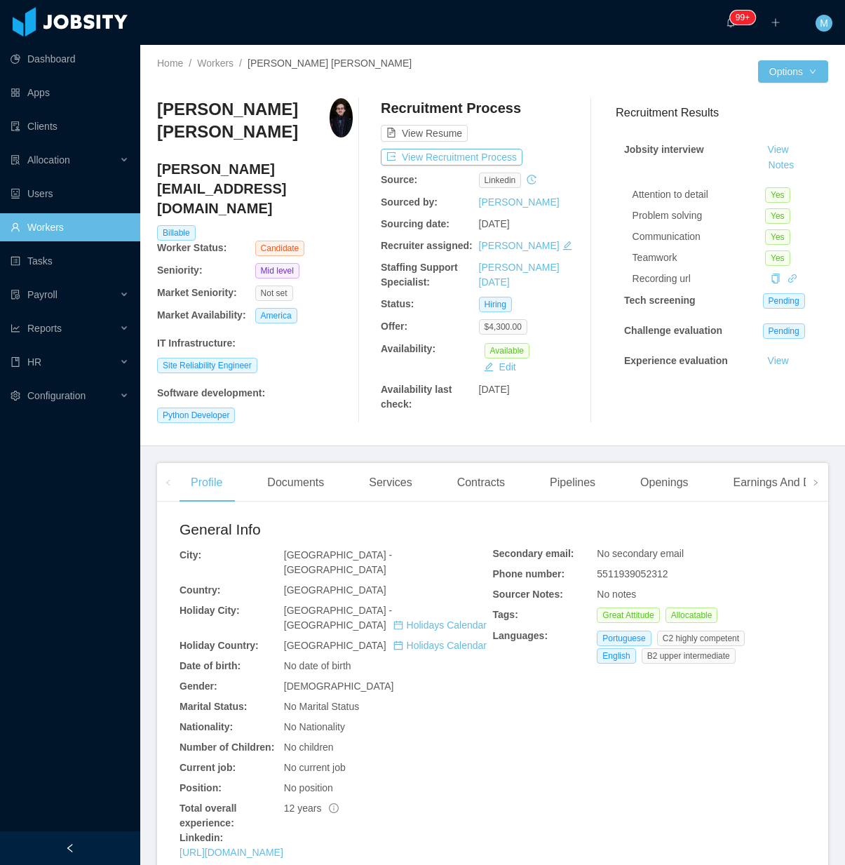
click at [100, 834] on div at bounding box center [70, 848] width 140 height 34
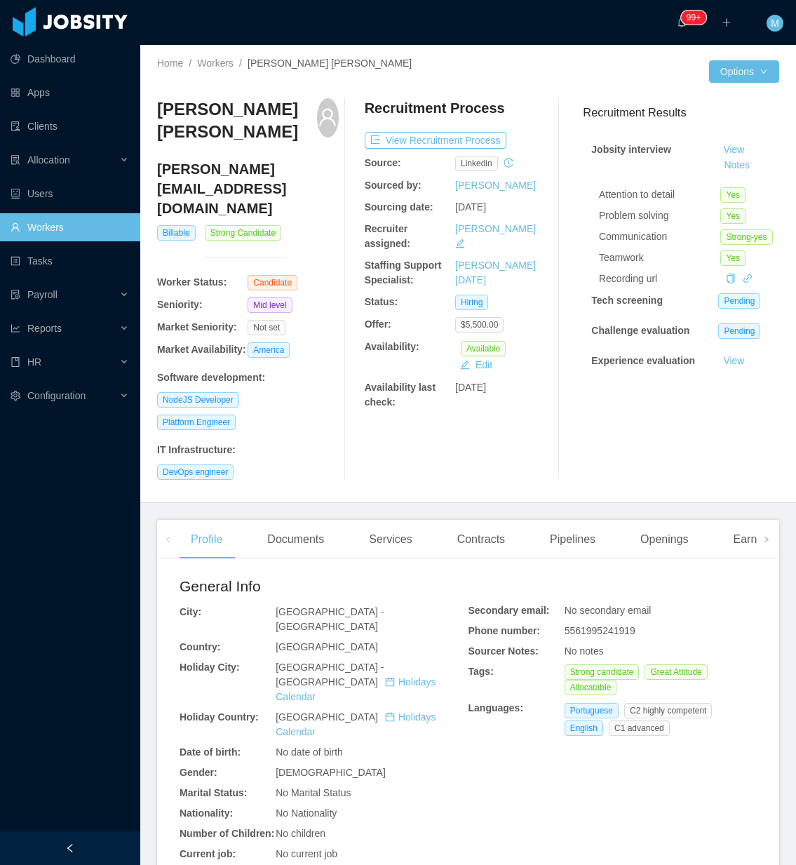
click at [317, 389] on div "[PERSON_NAME] Braga [EMAIL_ADDRESS][DOMAIN_NAME] Billable Strong Candidate Work…" at bounding box center [248, 288] width 182 height 381
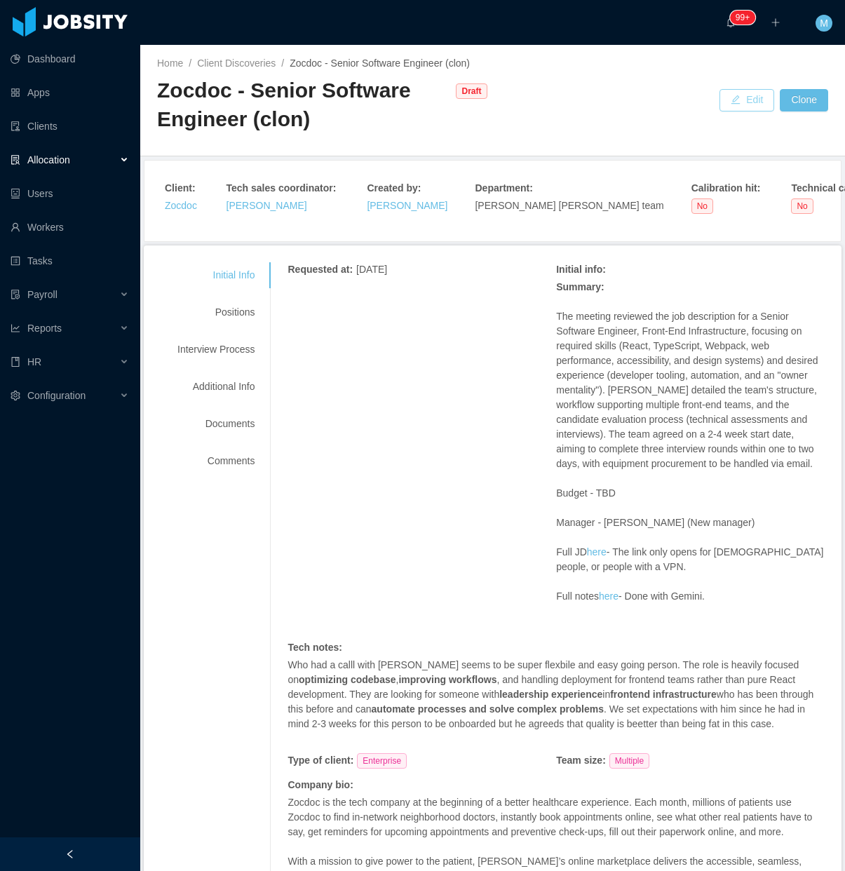
click at [719, 100] on button "Edit" at bounding box center [746, 100] width 55 height 22
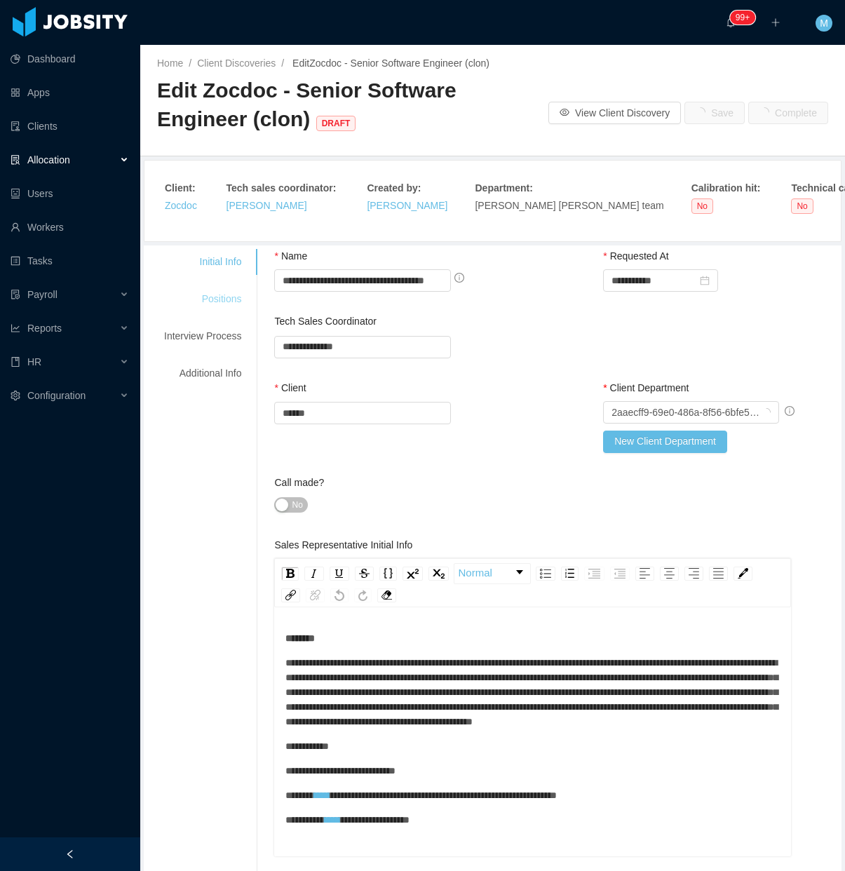
type input "**********"
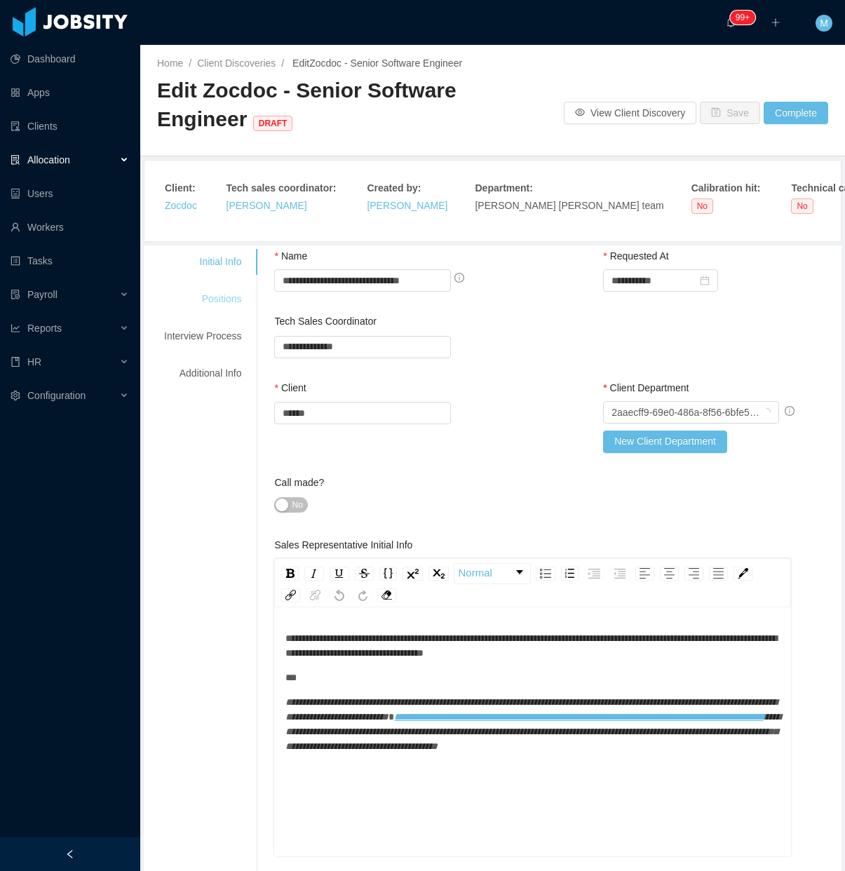
click at [238, 313] on div "Initial Info Positions Interview Process Additional Info" at bounding box center [202, 317] width 111 height 137
click at [226, 296] on div "Positions" at bounding box center [202, 299] width 111 height 26
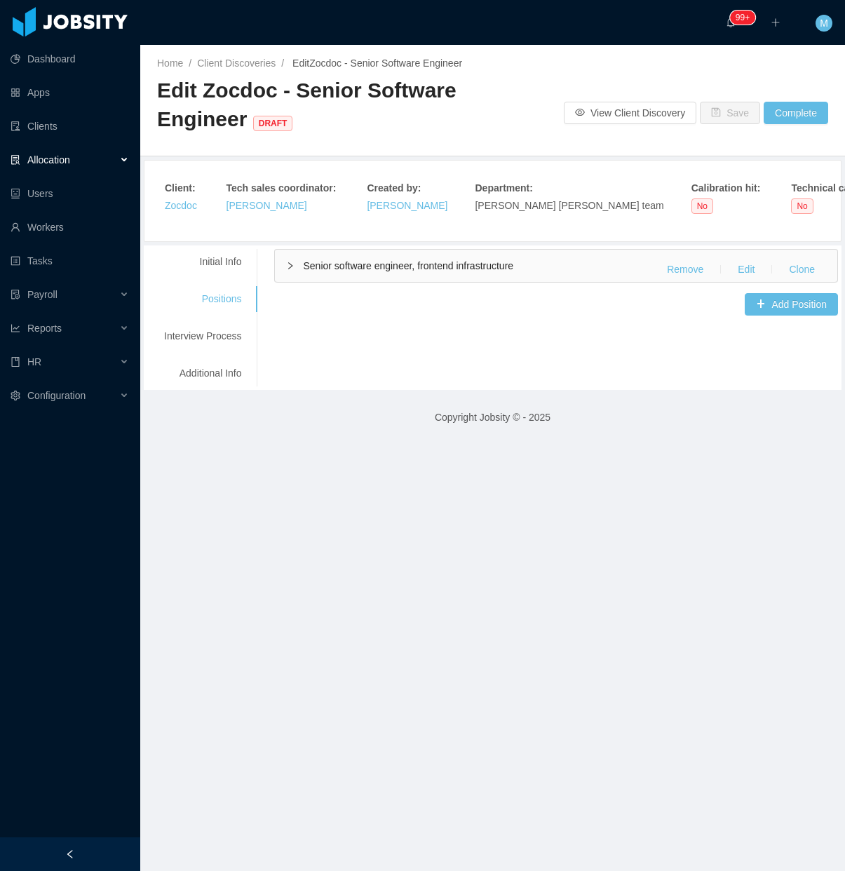
drag, startPoint x: 316, startPoint y: 262, endPoint x: 314, endPoint y: 273, distance: 12.0
click at [317, 266] on span "Senior software engineer, frontend infrastructure" at bounding box center [408, 265] width 210 height 11
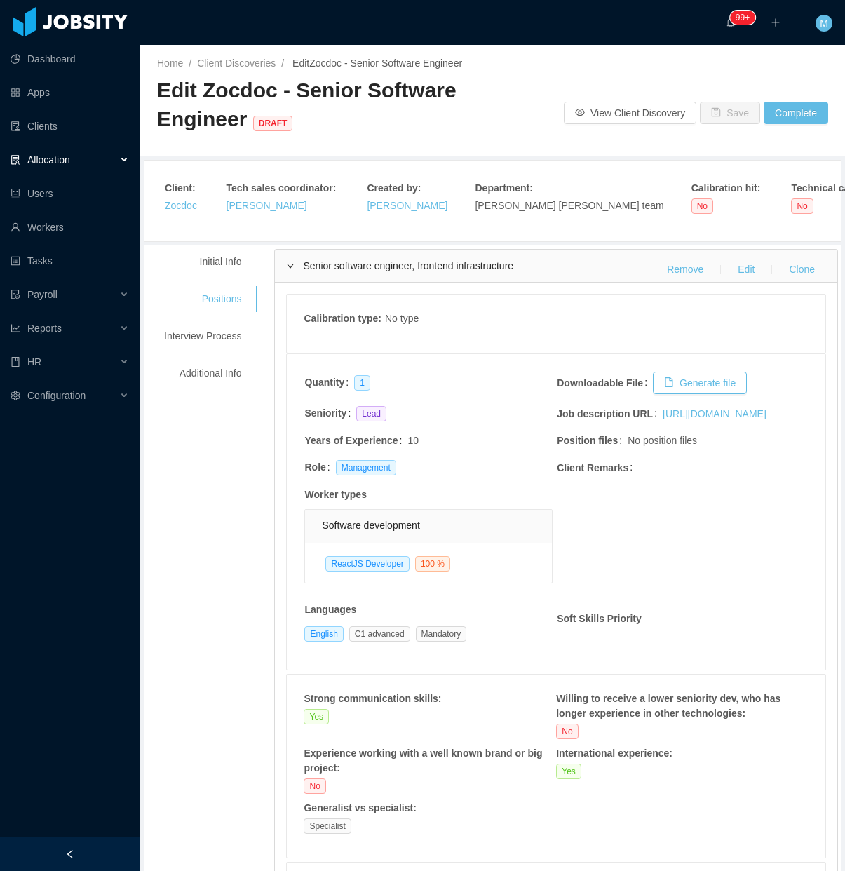
click at [735, 284] on div "Calibration type : No type Quantity 1 Downloadable File Generate file Seniority…" at bounding box center [556, 294] width 562 height 22
click at [733, 273] on button "Edit" at bounding box center [745, 269] width 39 height 22
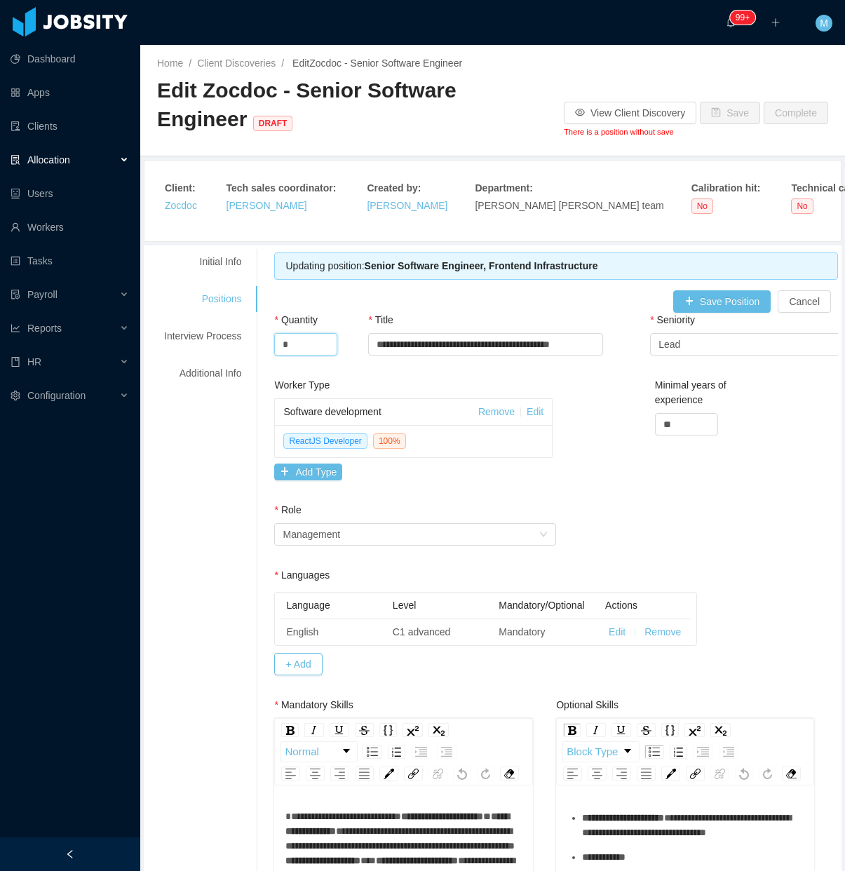
drag, startPoint x: 300, startPoint y: 344, endPoint x: 250, endPoint y: 354, distance: 51.6
click at [277, 351] on input "*" at bounding box center [306, 344] width 62 height 21
type input "*"
click at [503, 340] on input "**********" at bounding box center [485, 344] width 235 height 22
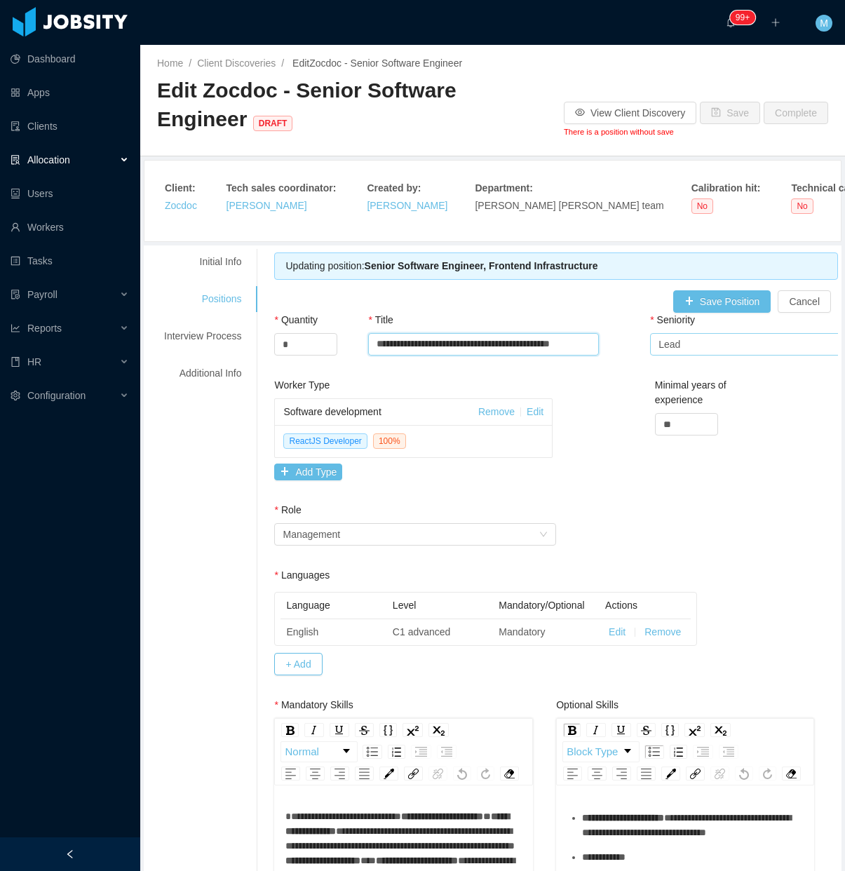
drag, startPoint x: 372, startPoint y: 346, endPoint x: 741, endPoint y: 345, distance: 368.8
click at [741, 345] on div "**********" at bounding box center [556, 345] width 564 height 65
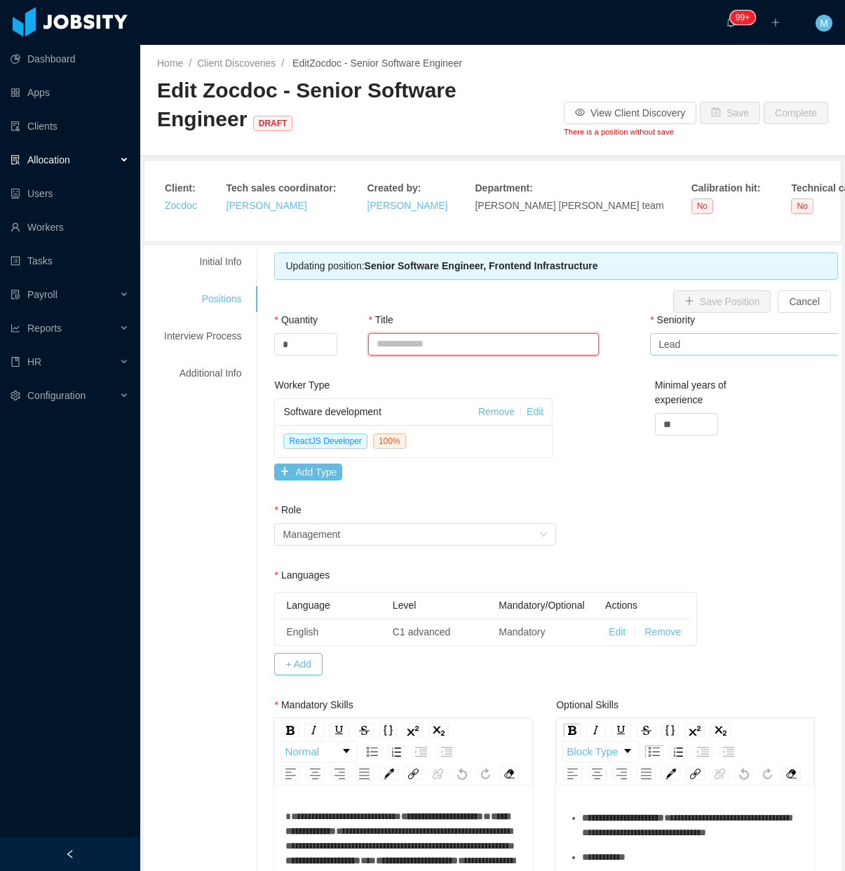
scroll to position [0, 0]
paste input "**********"
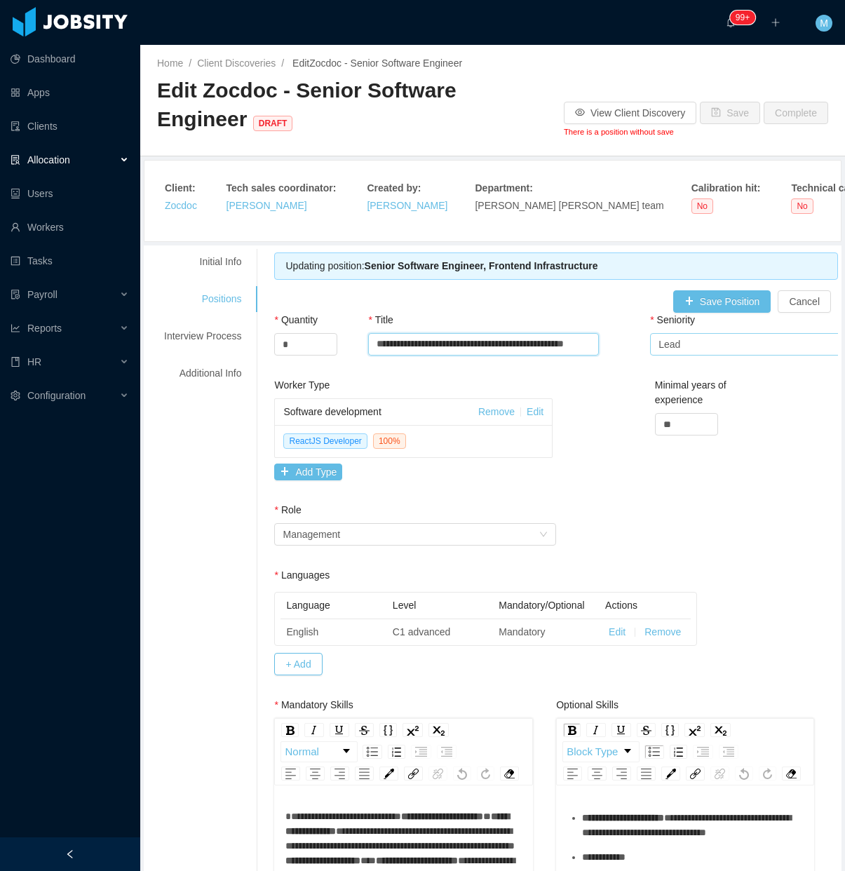
type input "**********"
click at [663, 341] on div "Lead" at bounding box center [669, 344] width 22 height 21
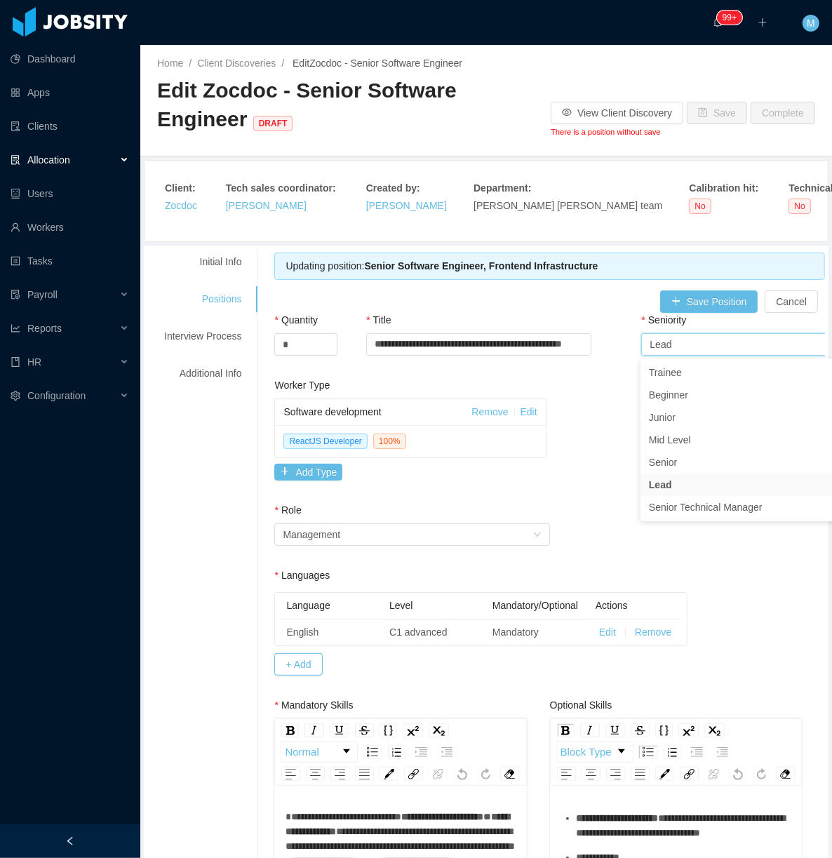
click at [600, 499] on div "Worker Type Software development Remove Edit ReactJS Developer 100 % Add Type M…" at bounding box center [549, 440] width 557 height 125
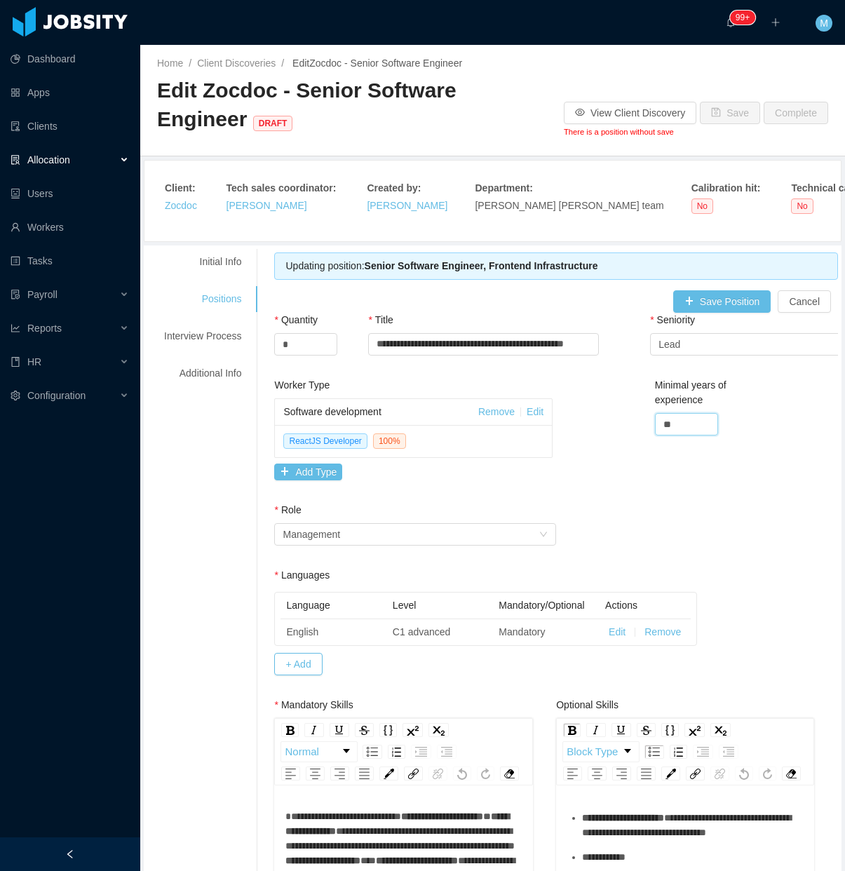
drag, startPoint x: 645, startPoint y: 429, endPoint x: 619, endPoint y: 432, distance: 26.1
click at [619, 432] on div "Worker Type Software development Remove Edit ReactJS Developer 100 % Add Type M…" at bounding box center [556, 440] width 571 height 125
type input "*"
click at [593, 449] on div "Worker Type Software development Remove Edit ReactJS Developer 100 % Add Type M…" at bounding box center [556, 440] width 571 height 125
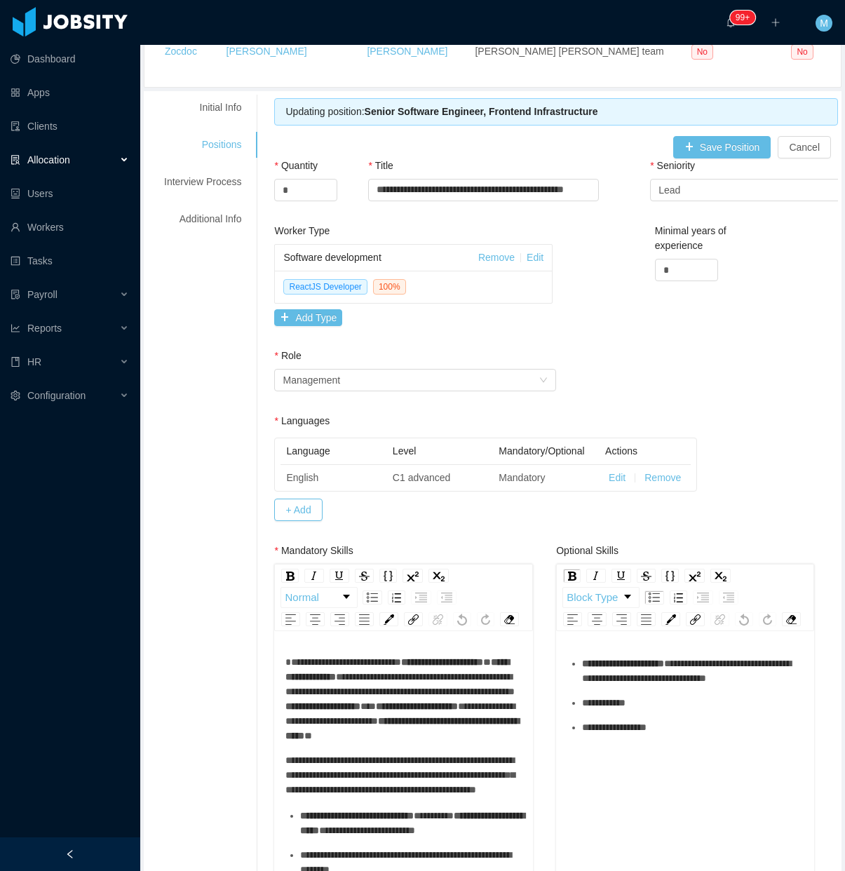
scroll to position [175, 0]
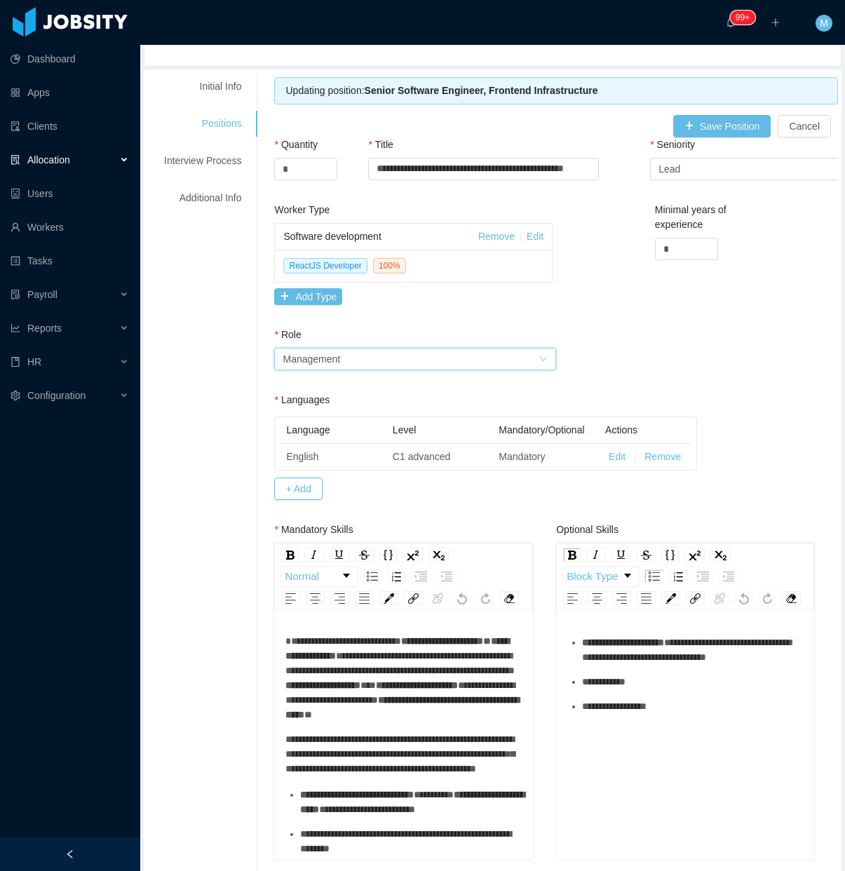
click at [451, 366] on div "Select ideal role Management" at bounding box center [411, 358] width 256 height 21
click at [332, 416] on li "Operational" at bounding box center [410, 410] width 276 height 22
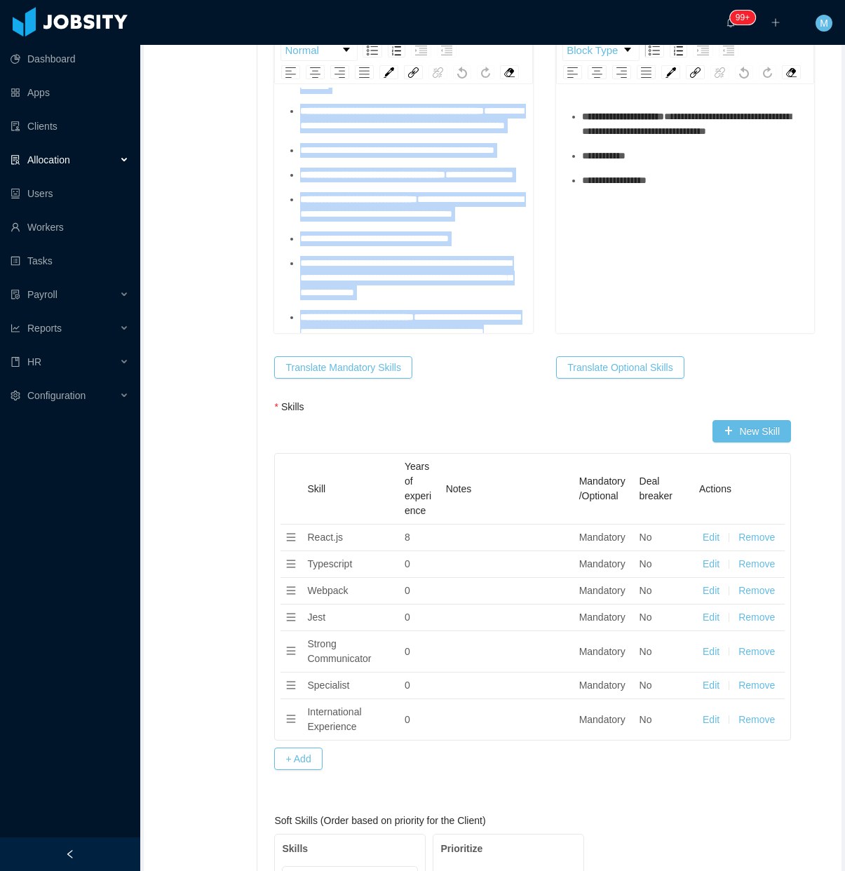
scroll to position [0, 0]
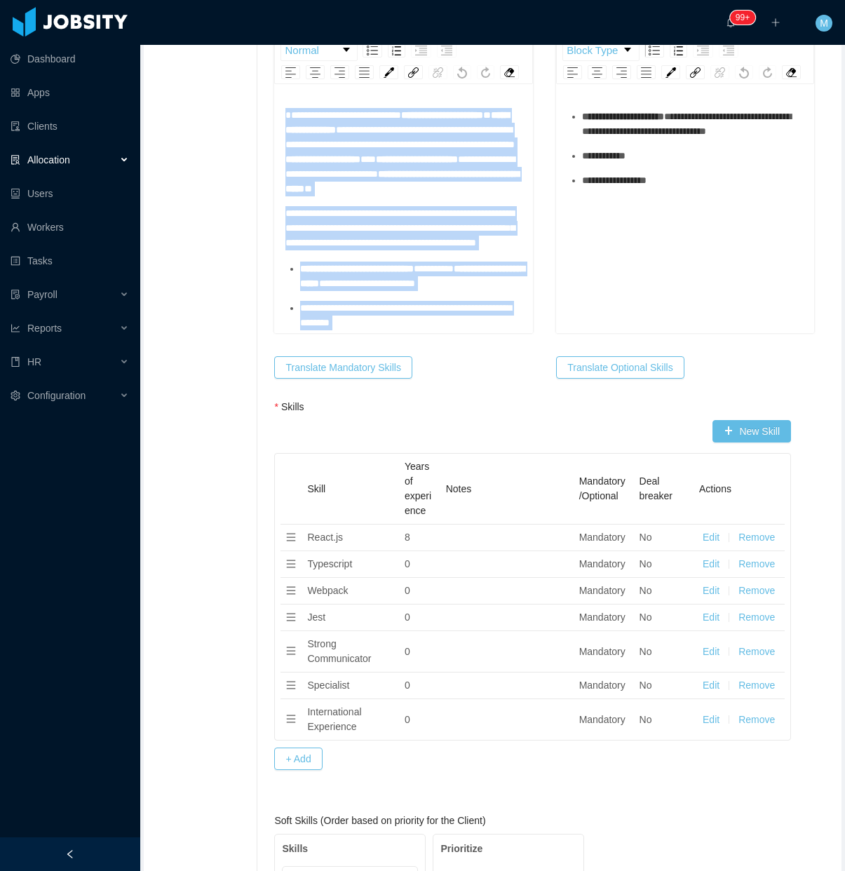
drag, startPoint x: 415, startPoint y: 348, endPoint x: 187, endPoint y: 67, distance: 362.5
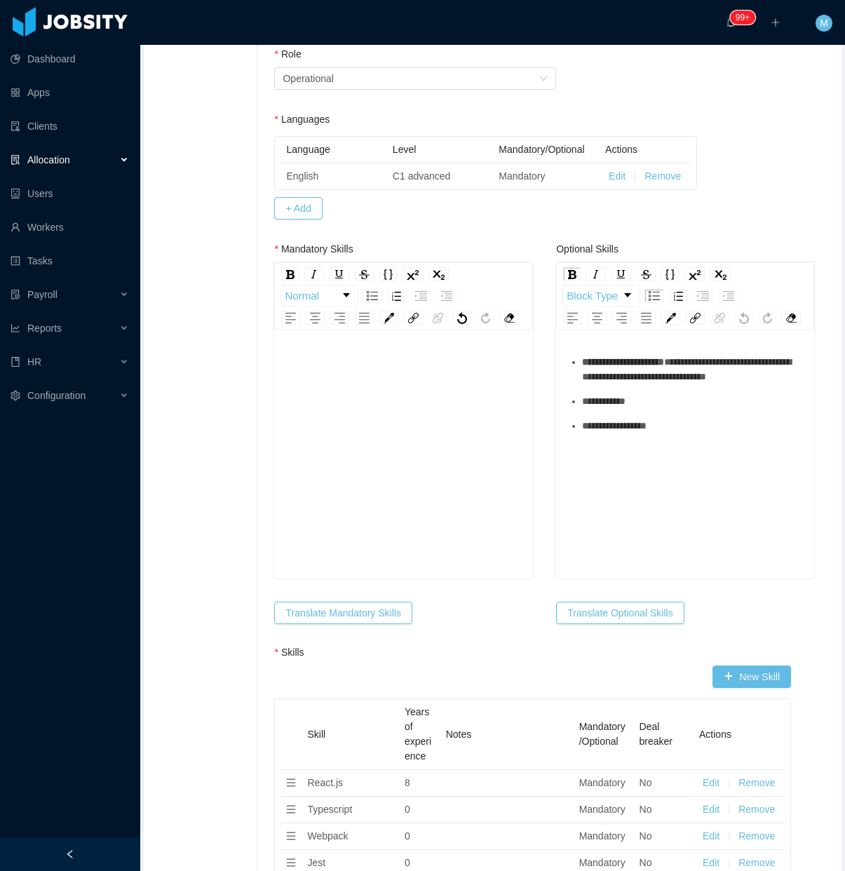
scroll to position [263, 0]
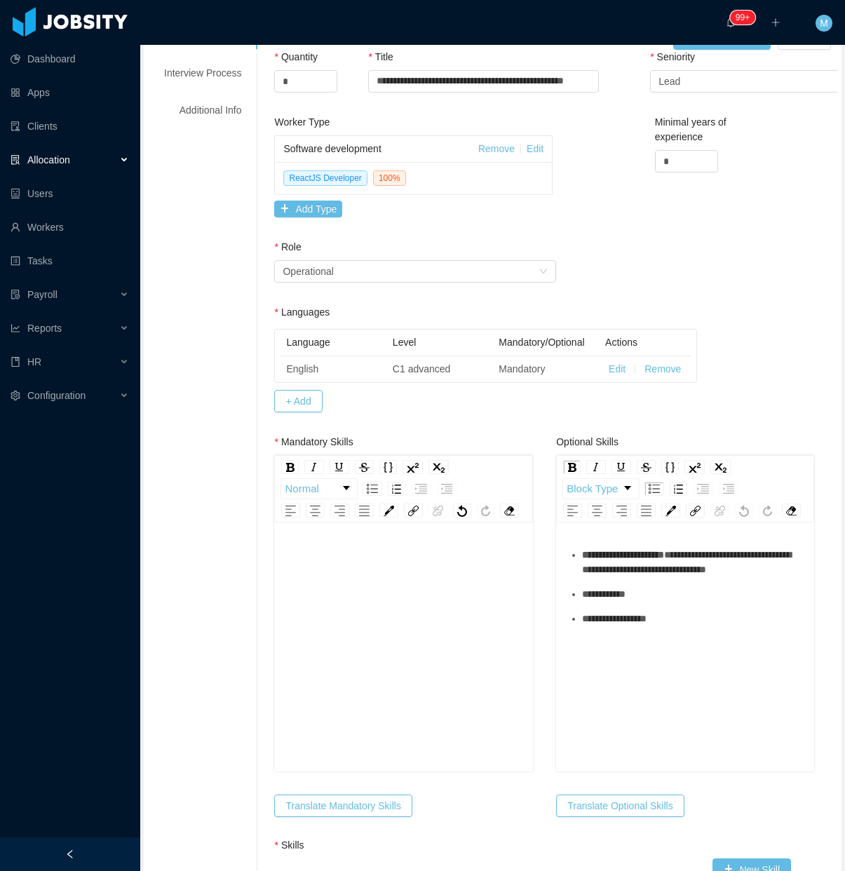
drag, startPoint x: 320, startPoint y: 619, endPoint x: 326, endPoint y: 623, distance: 7.2
click at [325, 623] on div "rdw-editor" at bounding box center [403, 668] width 236 height 245
drag, startPoint x: 698, startPoint y: 691, endPoint x: 590, endPoint y: 545, distance: 181.0
click at [520, 115] on div "**********" at bounding box center [556, 82] width 564 height 65
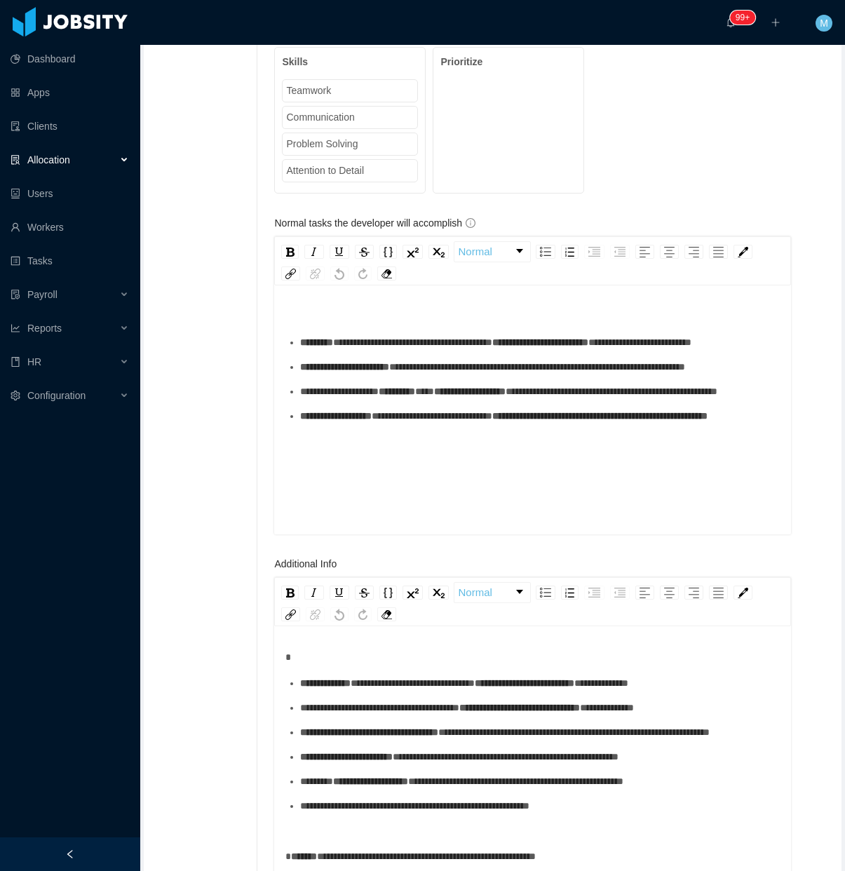
scroll to position [1490, 0]
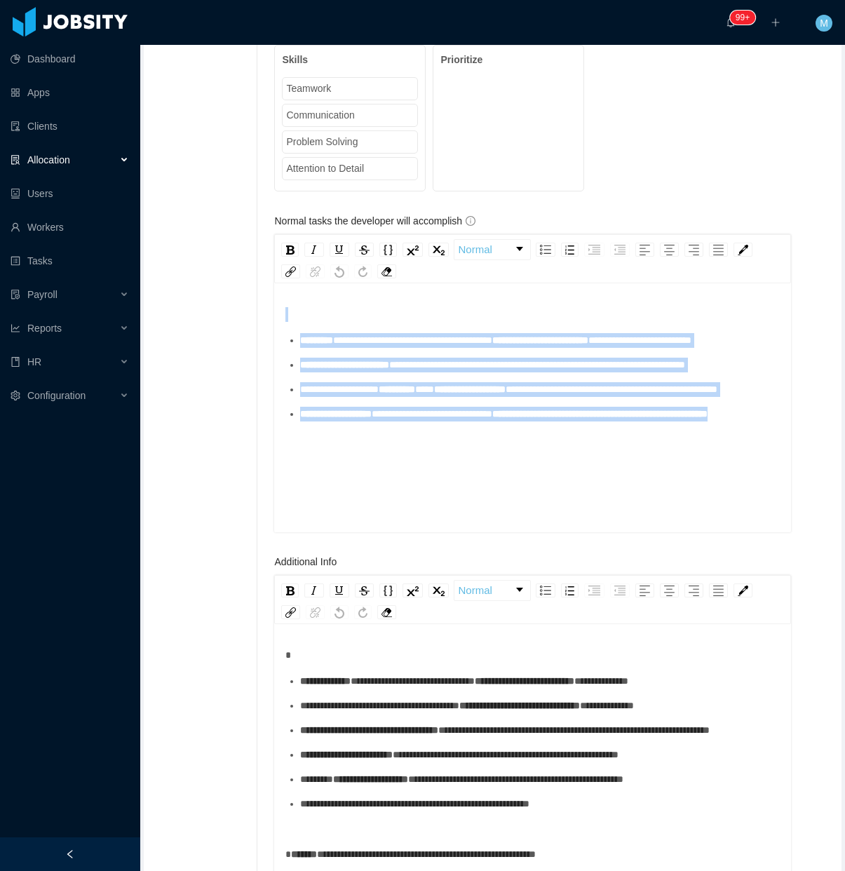
drag, startPoint x: 460, startPoint y: 492, endPoint x: 270, endPoint y: 327, distance: 251.0
click at [270, 327] on div "**********" at bounding box center [547, 208] width 581 height 2898
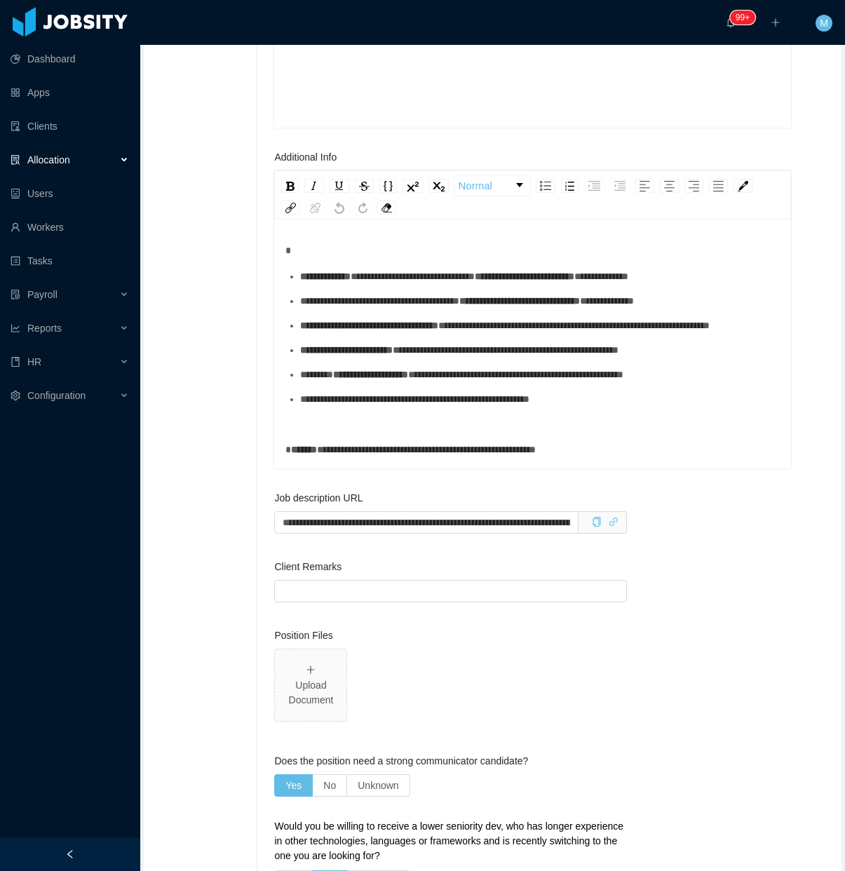
scroll to position [1928, 0]
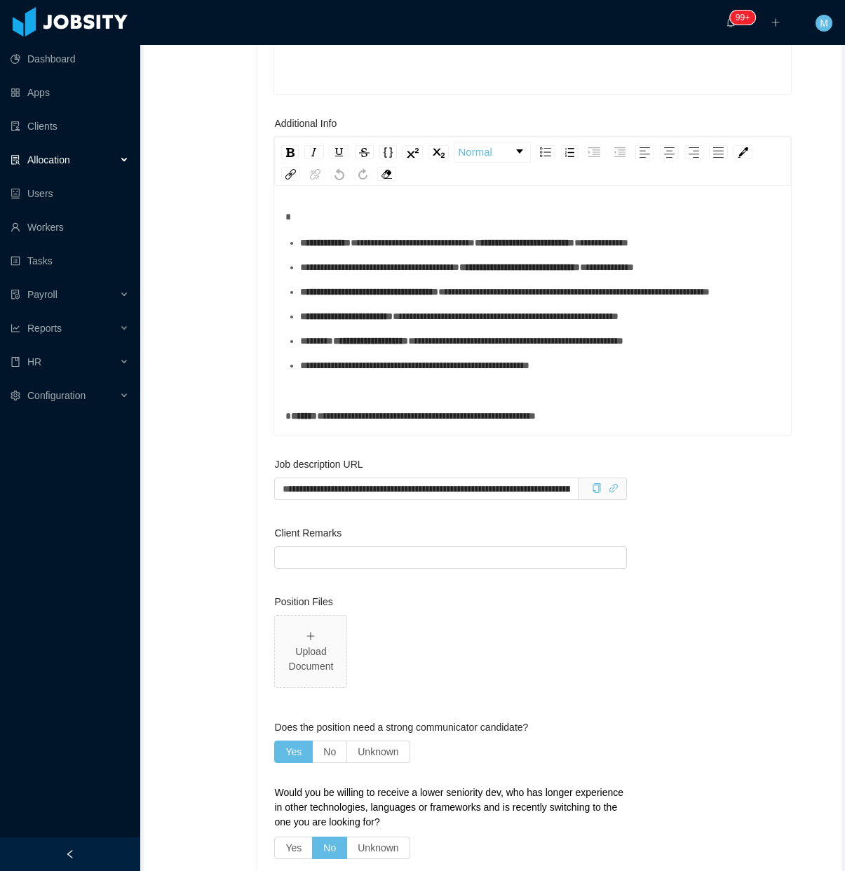
click at [698, 399] on div "rdw-editor" at bounding box center [532, 391] width 495 height 15
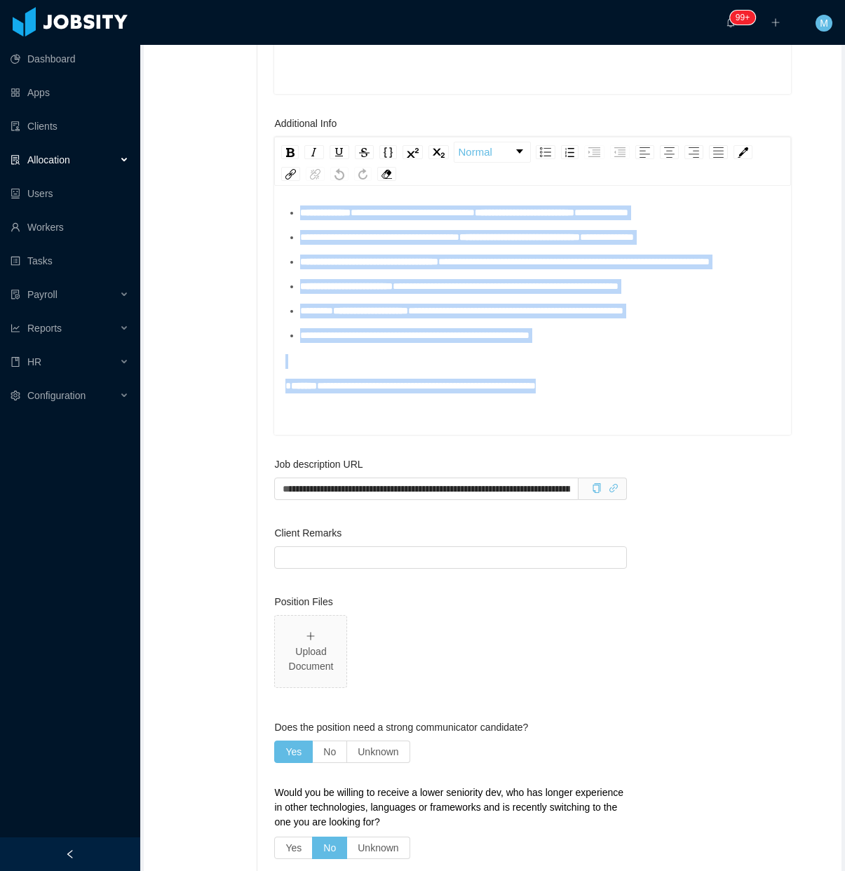
scroll to position [0, 0]
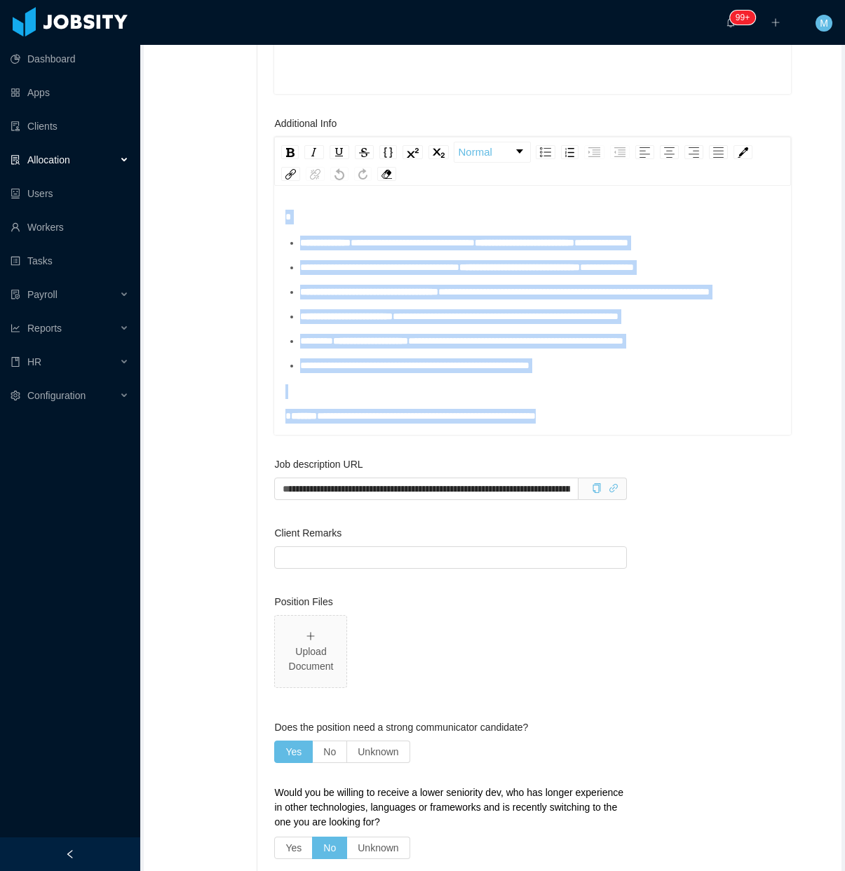
drag, startPoint x: 409, startPoint y: 387, endPoint x: 188, endPoint y: 215, distance: 279.8
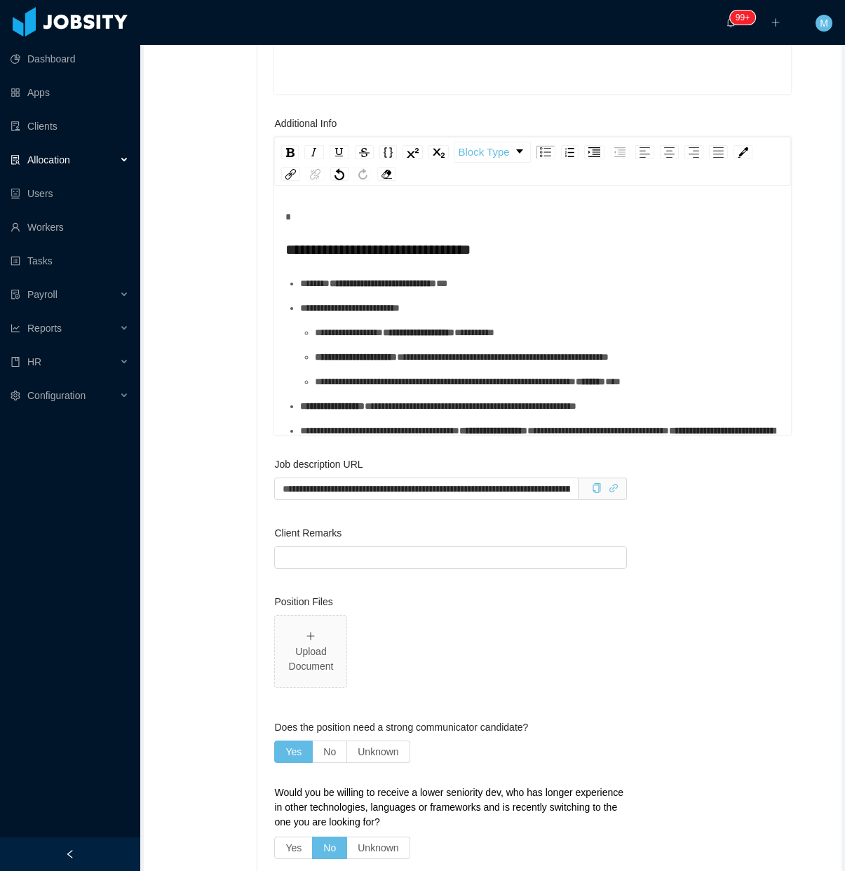
click at [404, 316] on div "**********" at bounding box center [540, 308] width 480 height 15
click at [381, 331] on ul "**********" at bounding box center [532, 364] width 495 height 177
drag, startPoint x: 387, startPoint y: 320, endPoint x: 398, endPoint y: 311, distance: 13.9
click at [398, 291] on div "**********" at bounding box center [540, 283] width 480 height 15
click at [391, 291] on div "**********" at bounding box center [540, 283] width 480 height 15
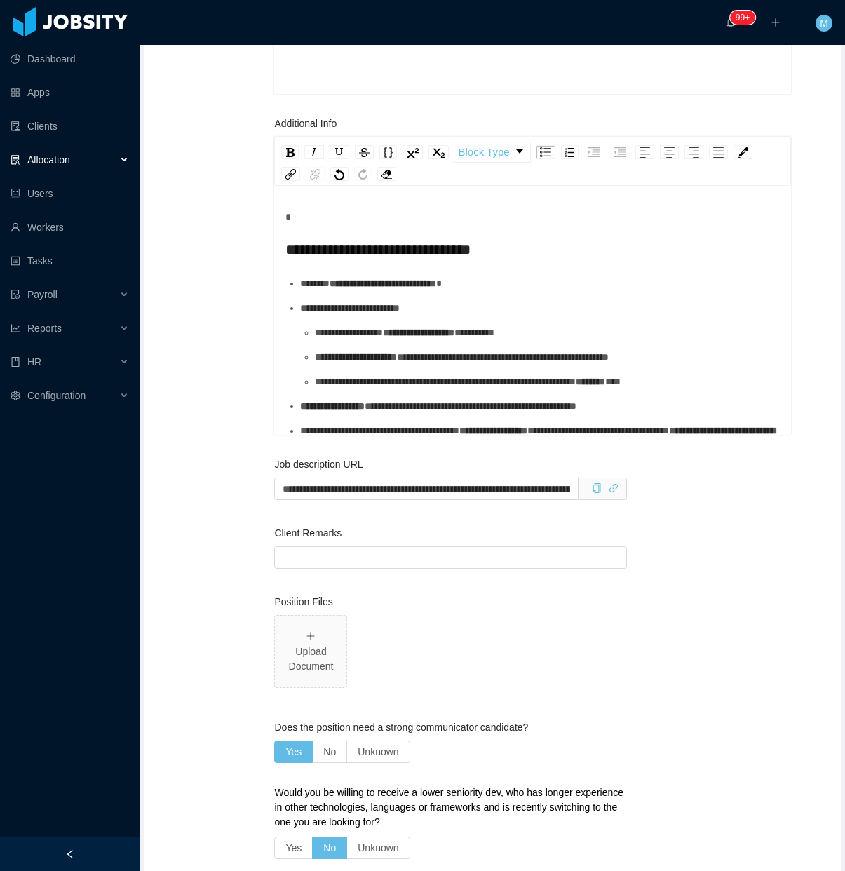
click at [395, 316] on div "**********" at bounding box center [540, 308] width 480 height 15
click at [408, 340] on div "**********" at bounding box center [548, 332] width 466 height 15
click at [417, 365] on div "**********" at bounding box center [548, 357] width 466 height 15
click at [414, 389] on div "**********" at bounding box center [548, 381] width 466 height 15
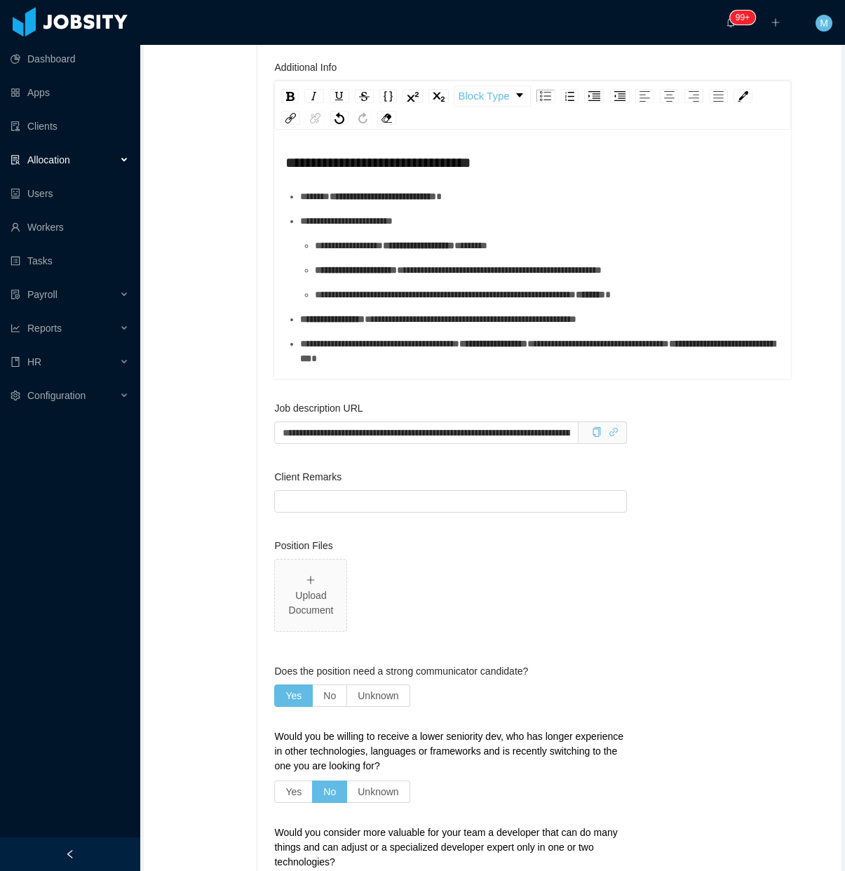
scroll to position [2016, 0]
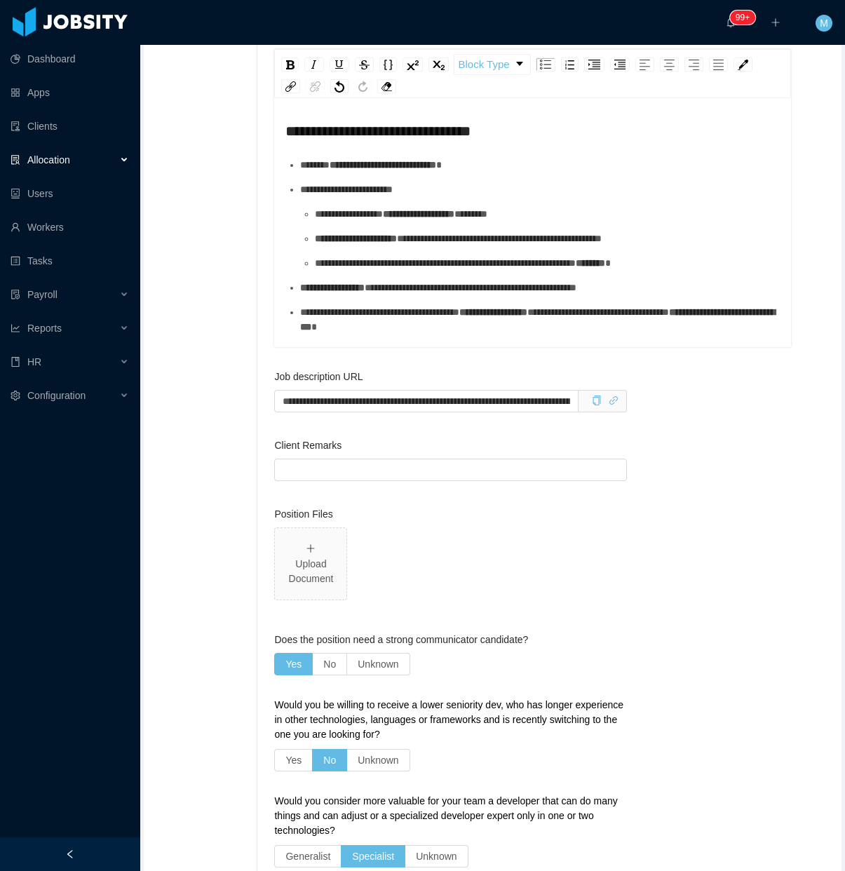
click at [386, 334] on ul "**********" at bounding box center [532, 246] width 495 height 177
click at [391, 334] on ul "**********" at bounding box center [532, 246] width 495 height 177
click at [400, 295] on div "**********" at bounding box center [540, 287] width 480 height 15
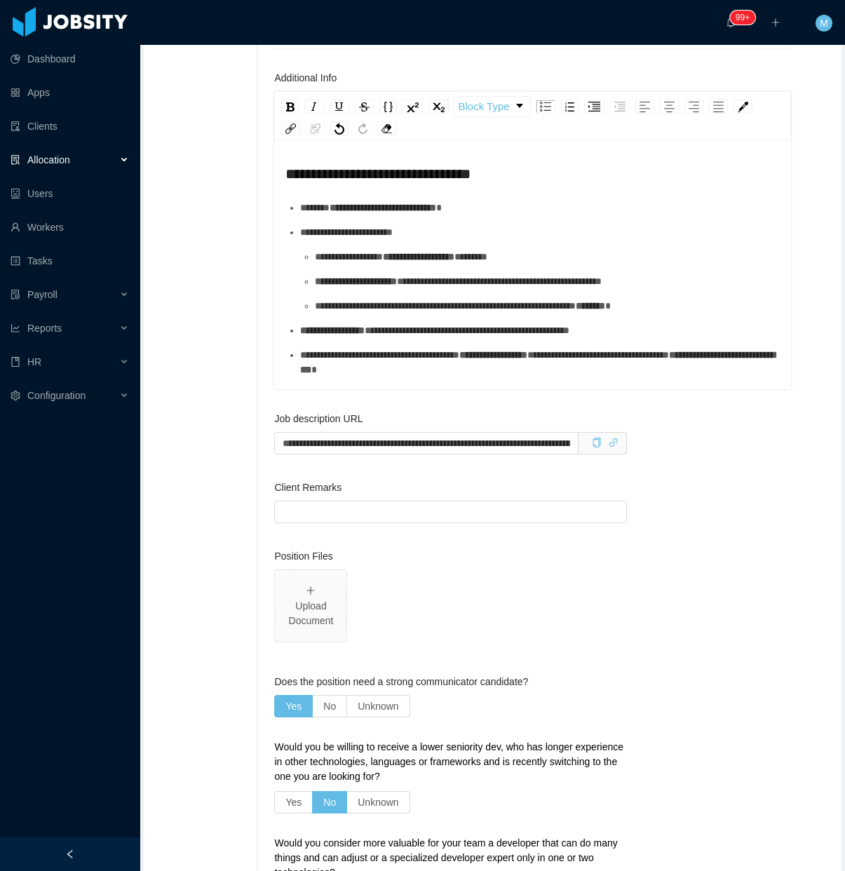
scroll to position [1579, 0]
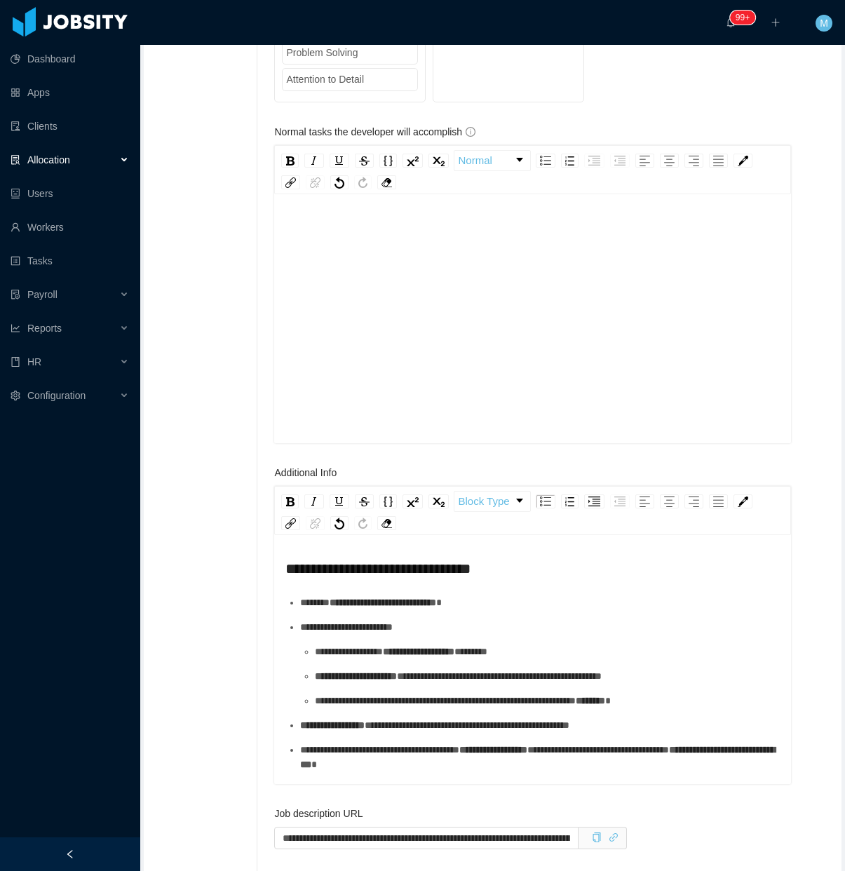
click at [335, 383] on div "rdw-editor" at bounding box center [532, 340] width 495 height 245
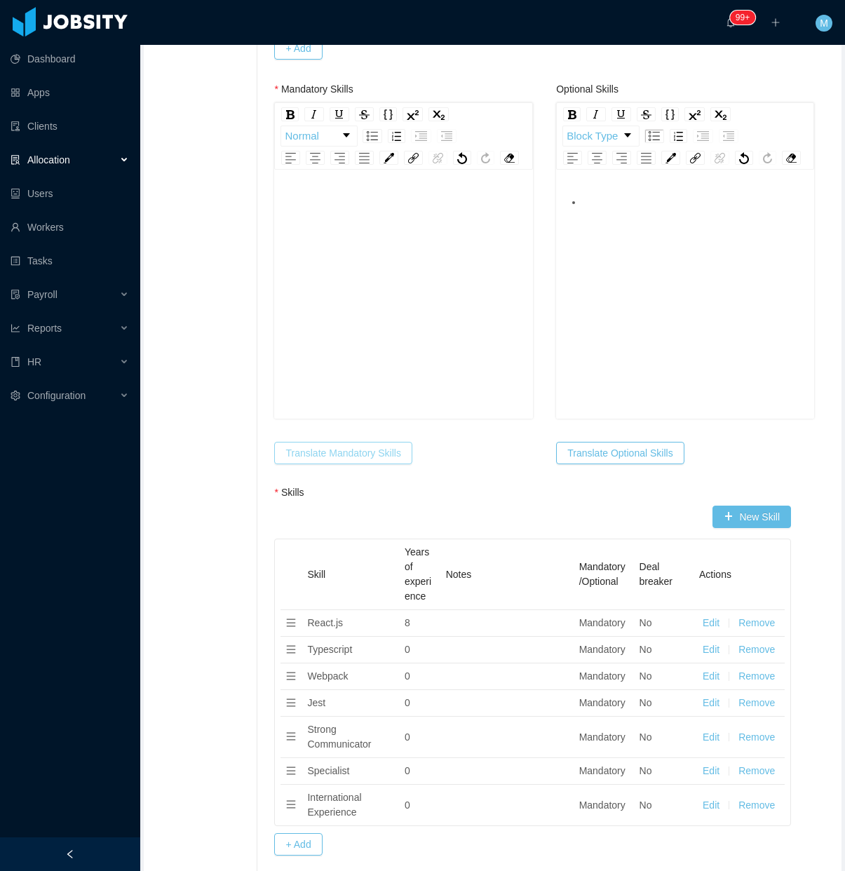
scroll to position [615, 0]
drag, startPoint x: 398, startPoint y: 279, endPoint x: 389, endPoint y: 284, distance: 9.7
click at [398, 280] on div "rdw-editor" at bounding box center [403, 316] width 236 height 245
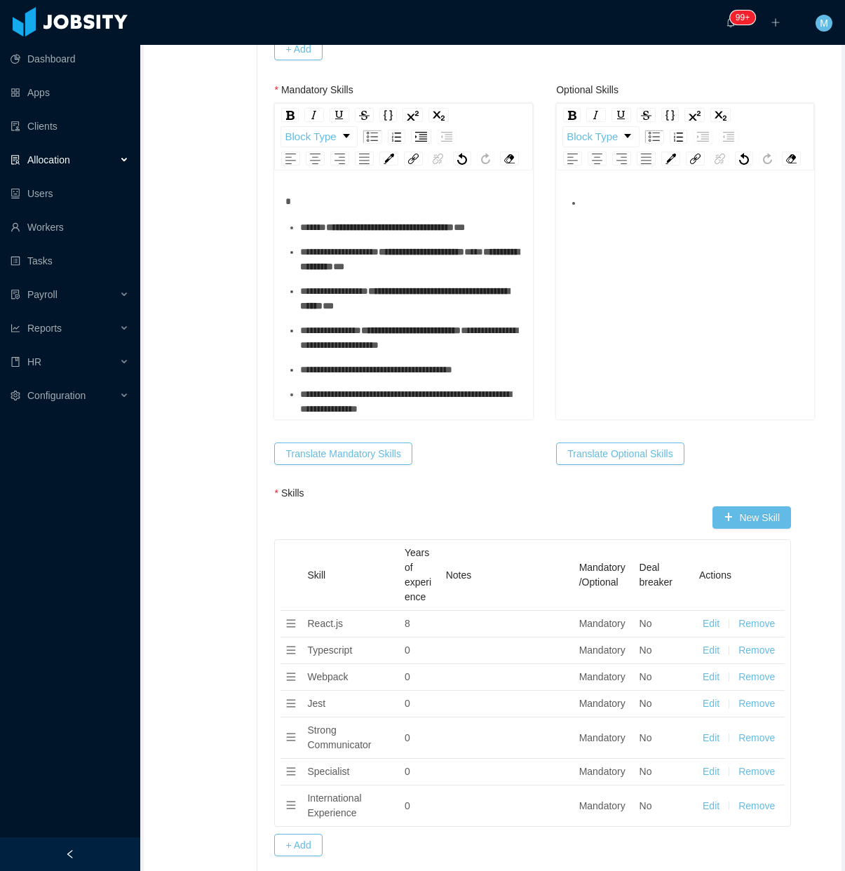
click at [419, 287] on ul "**********" at bounding box center [403, 318] width 236 height 196
click at [416, 288] on ul "**********" at bounding box center [403, 318] width 236 height 196
click at [418, 235] on div "**********" at bounding box center [411, 227] width 222 height 15
click at [356, 325] on ul "**********" at bounding box center [403, 318] width 236 height 196
click at [348, 313] on div "**********" at bounding box center [411, 298] width 222 height 29
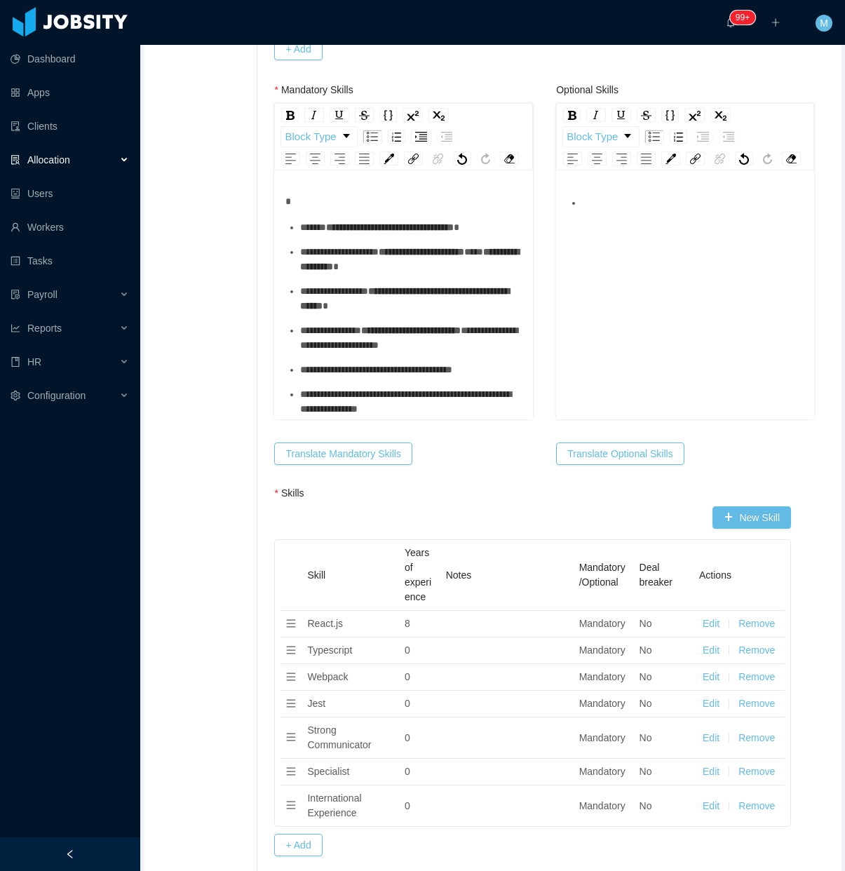
click at [333, 353] on div "**********" at bounding box center [411, 337] width 222 height 29
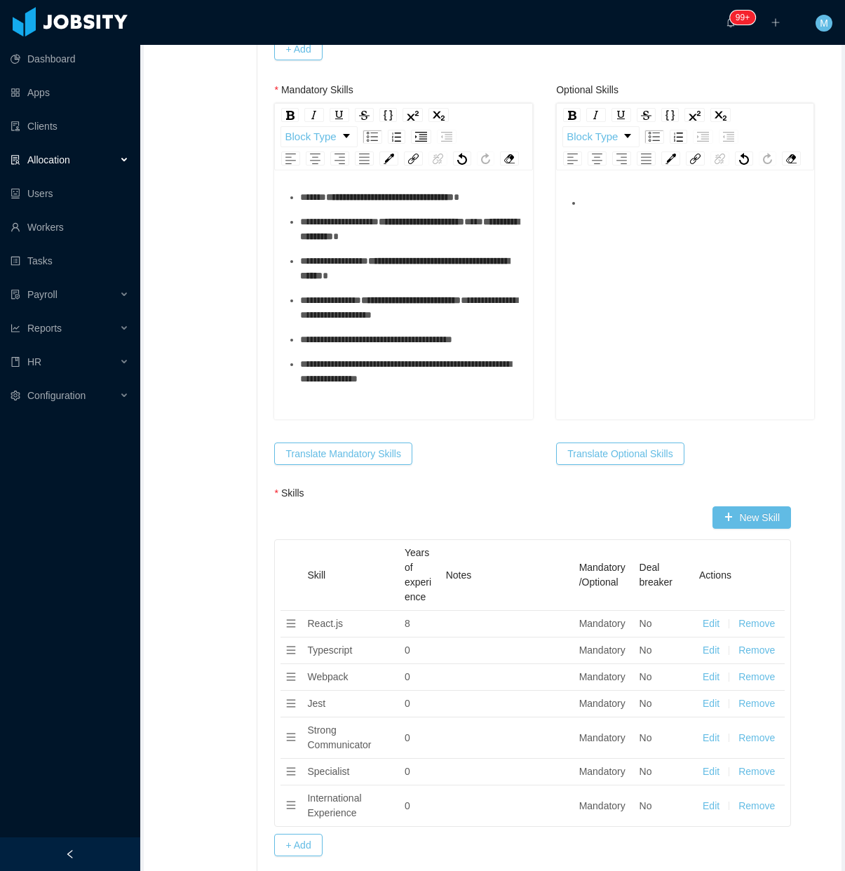
click at [344, 347] on div "**********" at bounding box center [411, 339] width 222 height 15
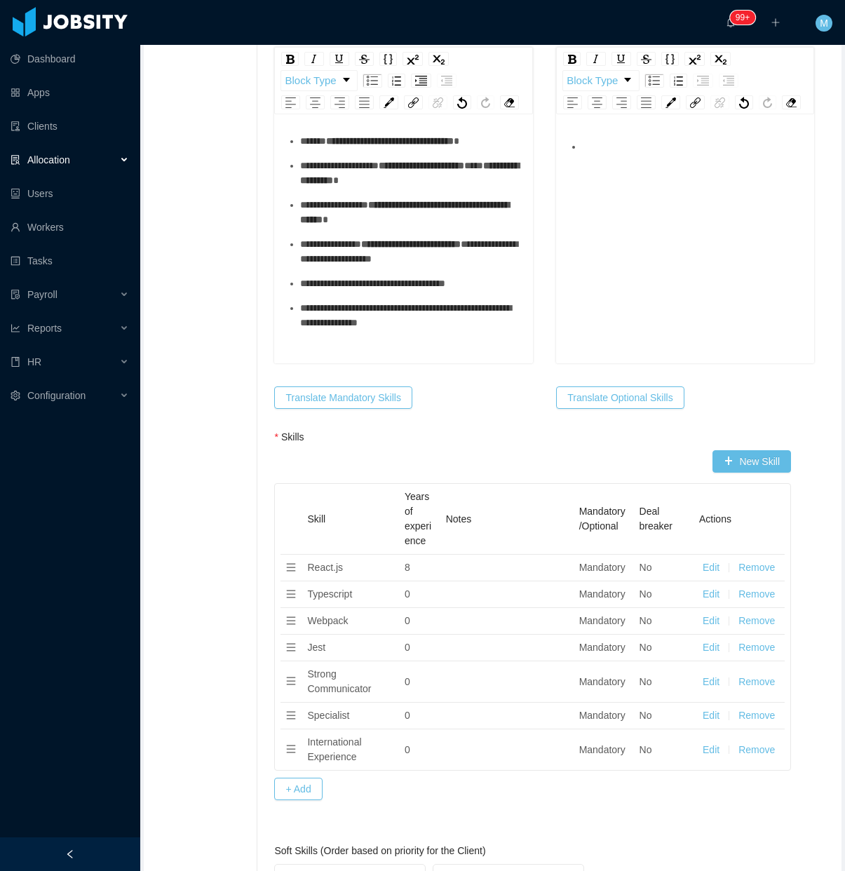
scroll to position [703, 0]
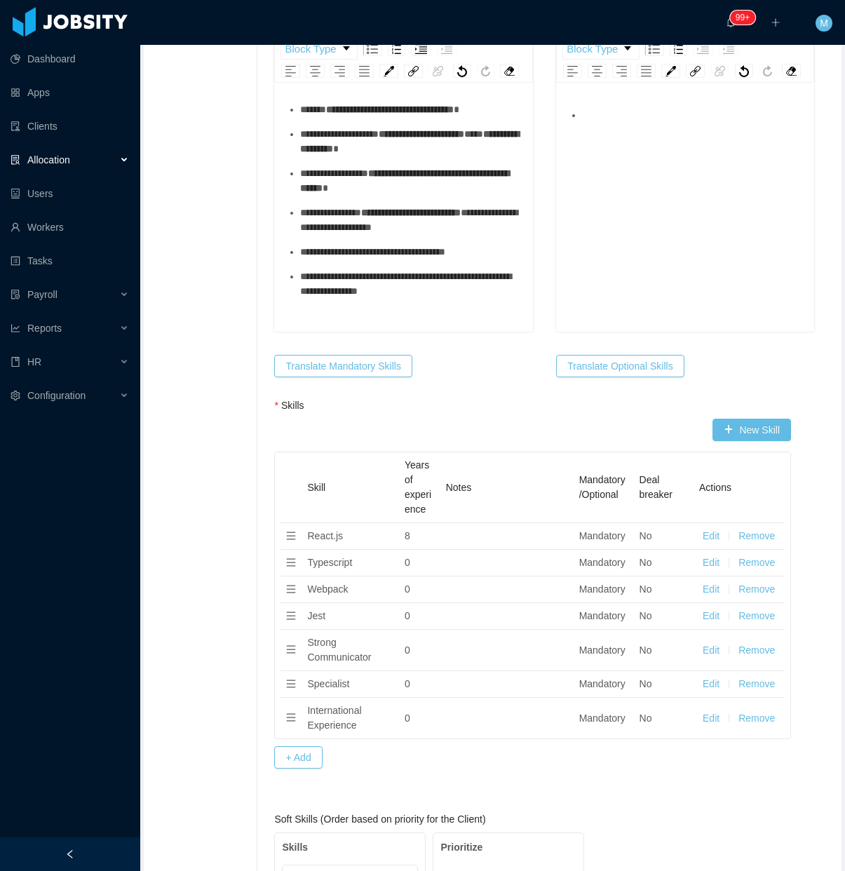
click at [689, 245] on div "rdw-editor" at bounding box center [685, 230] width 236 height 245
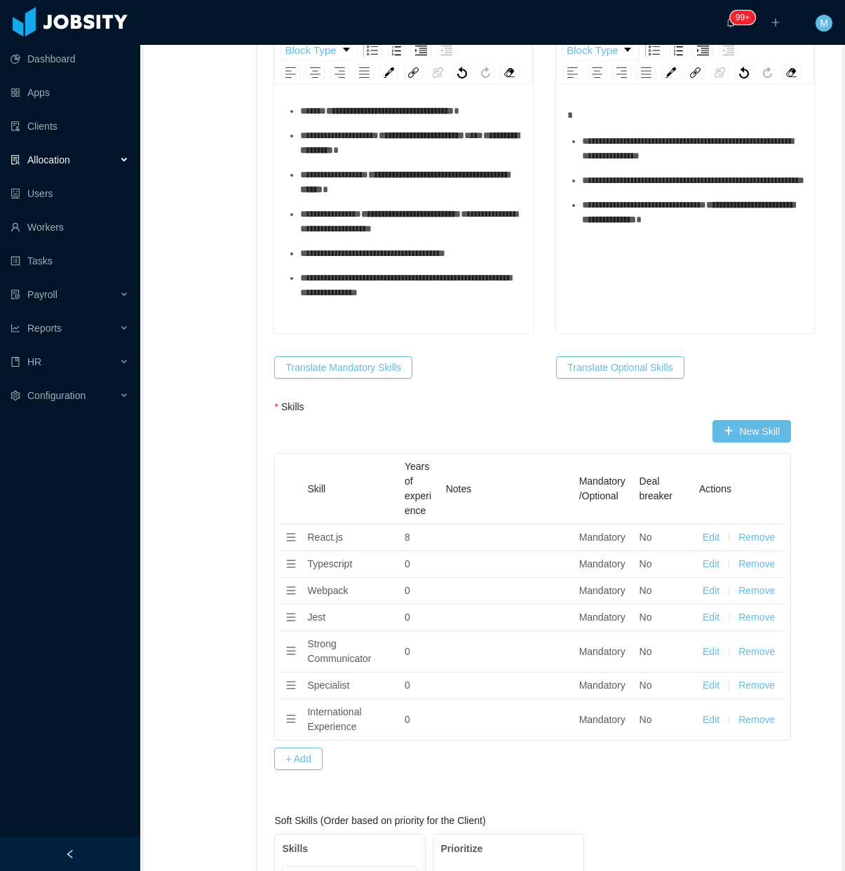
click at [619, 205] on ul "**********" at bounding box center [685, 180] width 236 height 93
click at [621, 163] on div "**********" at bounding box center [693, 148] width 222 height 29
click at [614, 188] on div "**********" at bounding box center [693, 180] width 222 height 15
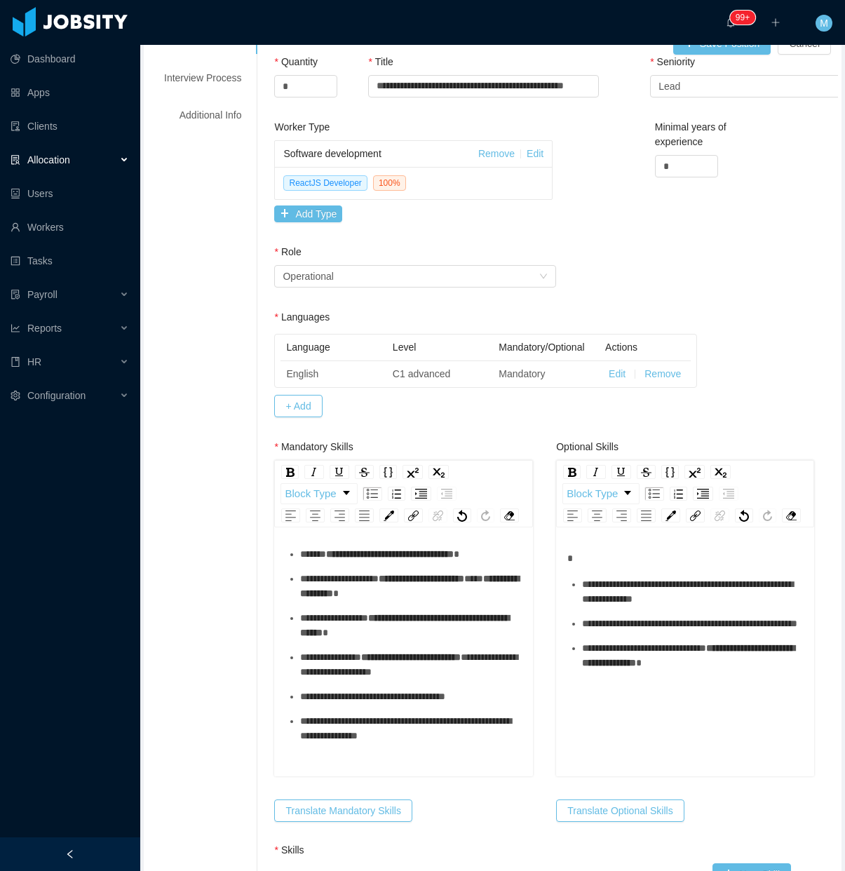
scroll to position [0, 0]
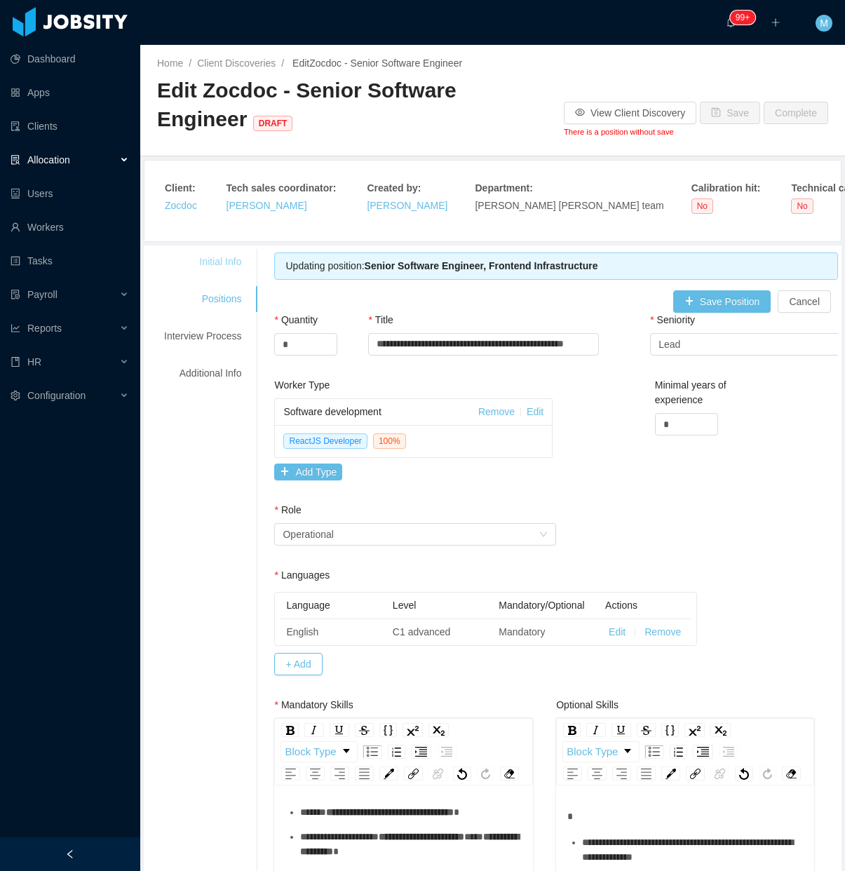
click at [229, 256] on div "Initial Info" at bounding box center [202, 262] width 111 height 26
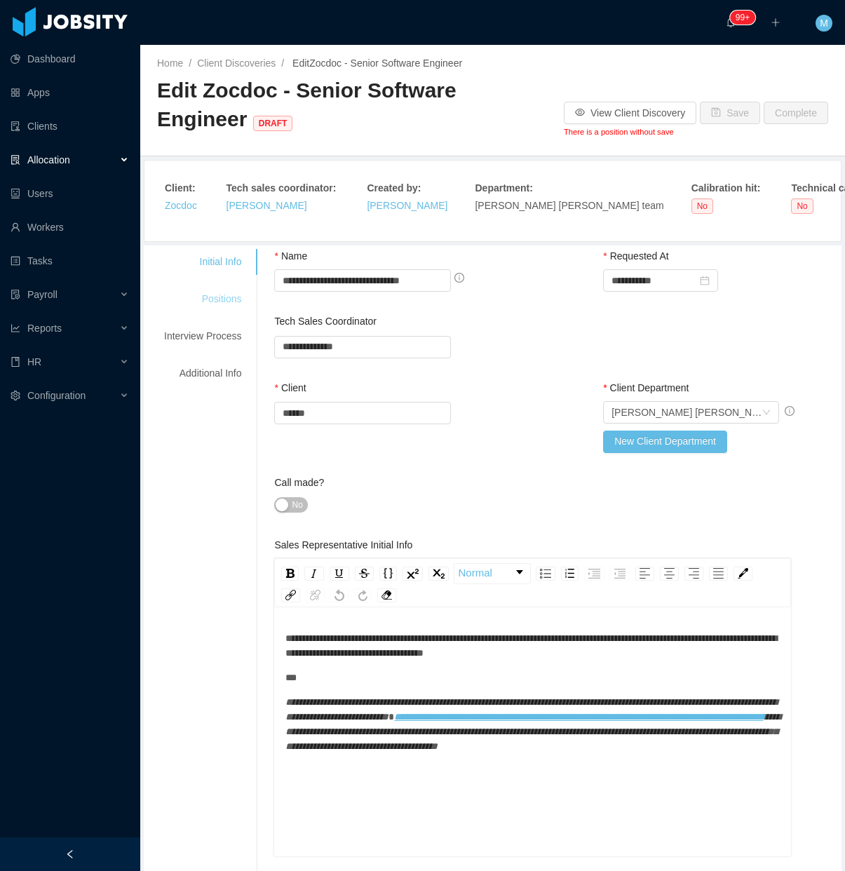
click at [222, 302] on div "Positions" at bounding box center [202, 299] width 111 height 26
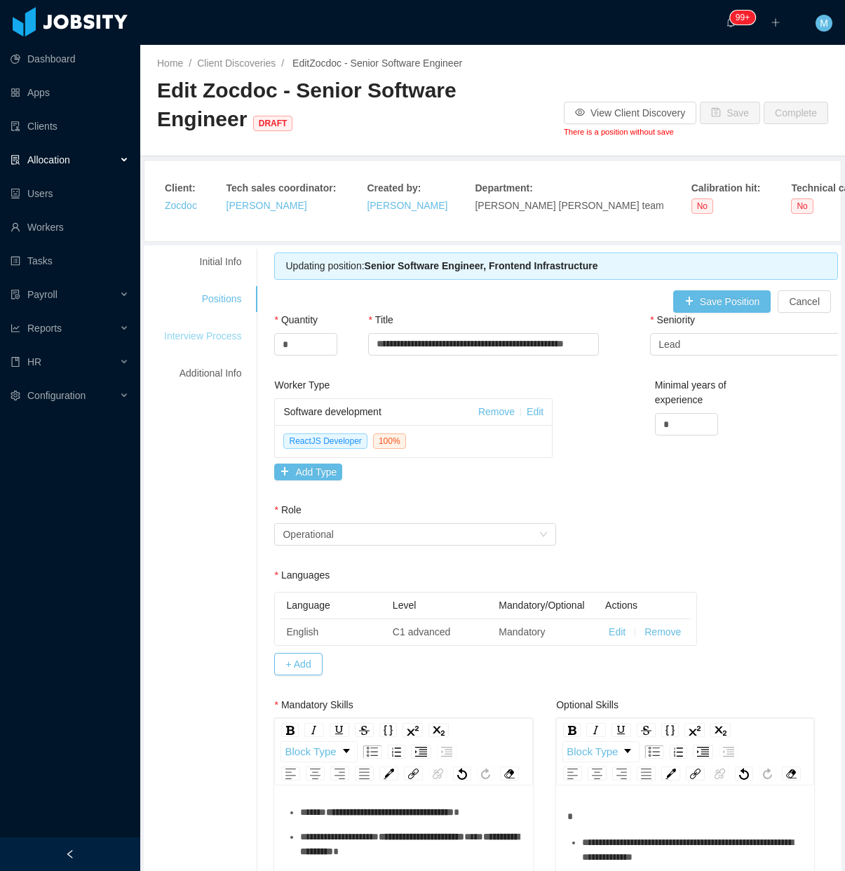
click at [223, 334] on div "Interview Process" at bounding box center [202, 336] width 111 height 26
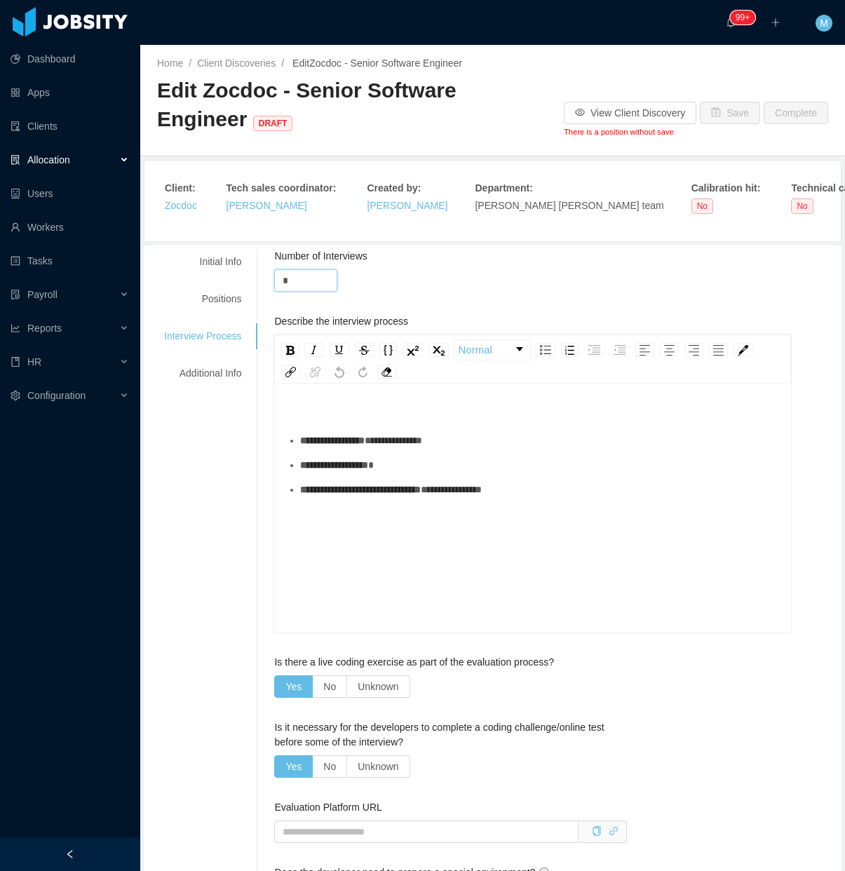
drag, startPoint x: 311, startPoint y: 280, endPoint x: 270, endPoint y: 284, distance: 40.8
click at [270, 284] on div "**********" at bounding box center [547, 825] width 581 height 1153
type input "*"
drag, startPoint x: 607, startPoint y: 489, endPoint x: 263, endPoint y: 422, distance: 350.1
click at [263, 422] on div "**********" at bounding box center [547, 825] width 581 height 1153
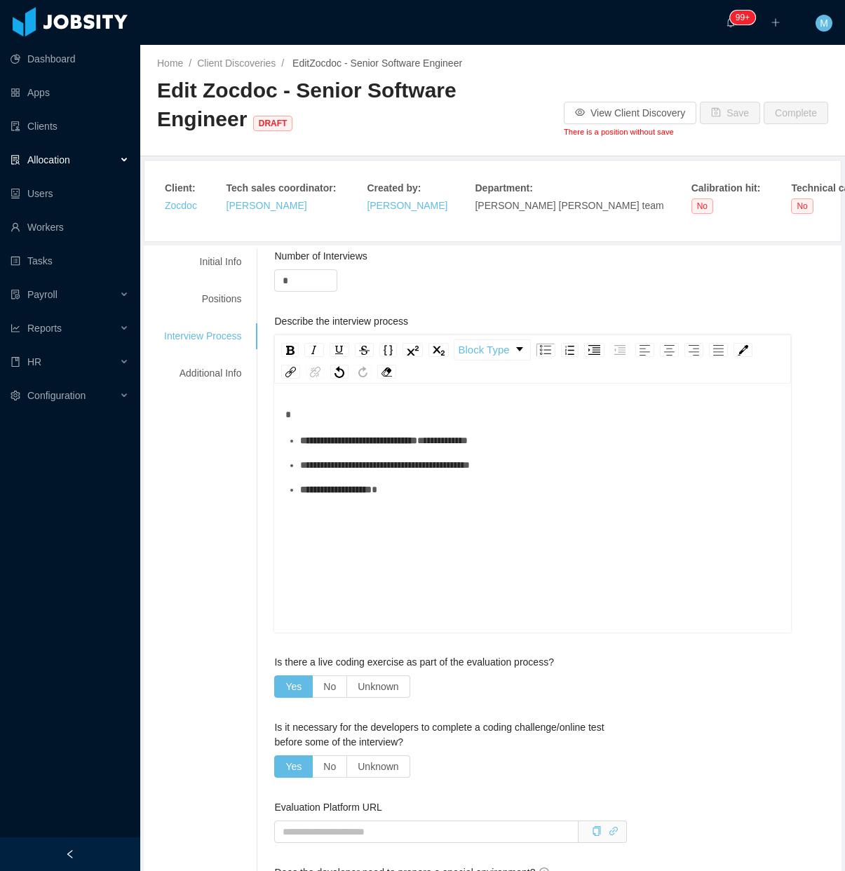
click at [461, 448] on div "**********" at bounding box center [540, 440] width 480 height 15
click at [393, 473] on div "**********" at bounding box center [540, 465] width 480 height 15
click at [438, 486] on div "**********" at bounding box center [540, 489] width 480 height 15
click at [438, 527] on div "**********" at bounding box center [532, 529] width 495 height 245
drag, startPoint x: 460, startPoint y: 488, endPoint x: 259, endPoint y: 498, distance: 200.8
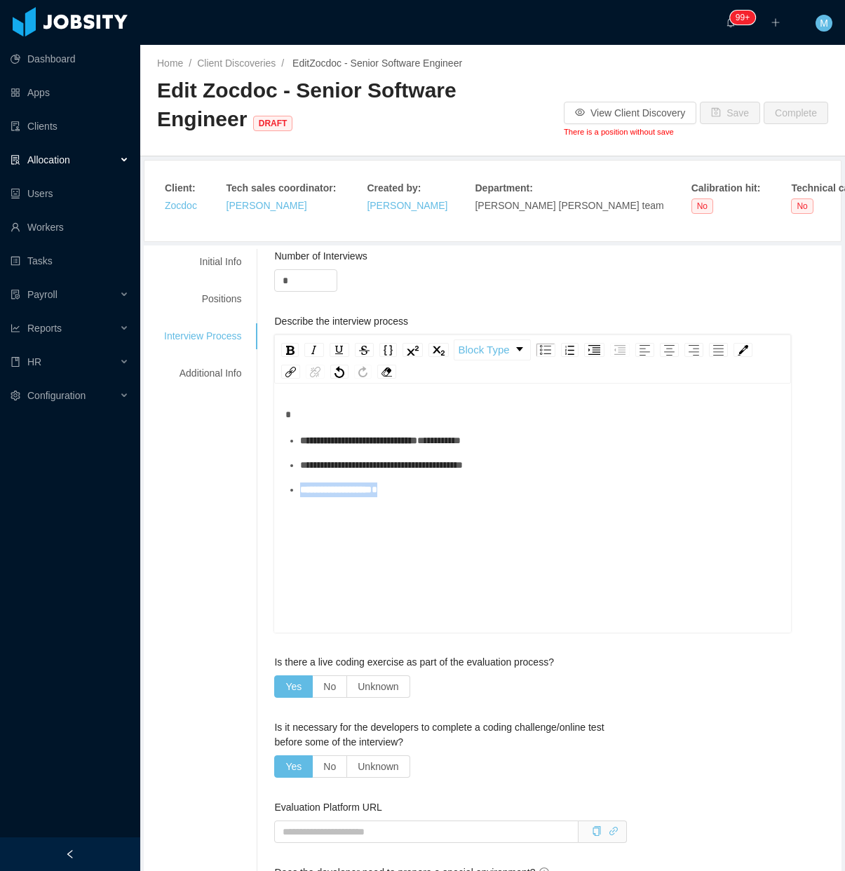
click at [259, 498] on div "**********" at bounding box center [547, 825] width 581 height 1153
click at [522, 456] on ul "**********" at bounding box center [532, 465] width 495 height 64
drag, startPoint x: 452, startPoint y: 502, endPoint x: 274, endPoint y: 470, distance: 181.0
click at [274, 470] on div "**********" at bounding box center [532, 509] width 517 height 245
click at [435, 502] on div "**********" at bounding box center [532, 529] width 495 height 245
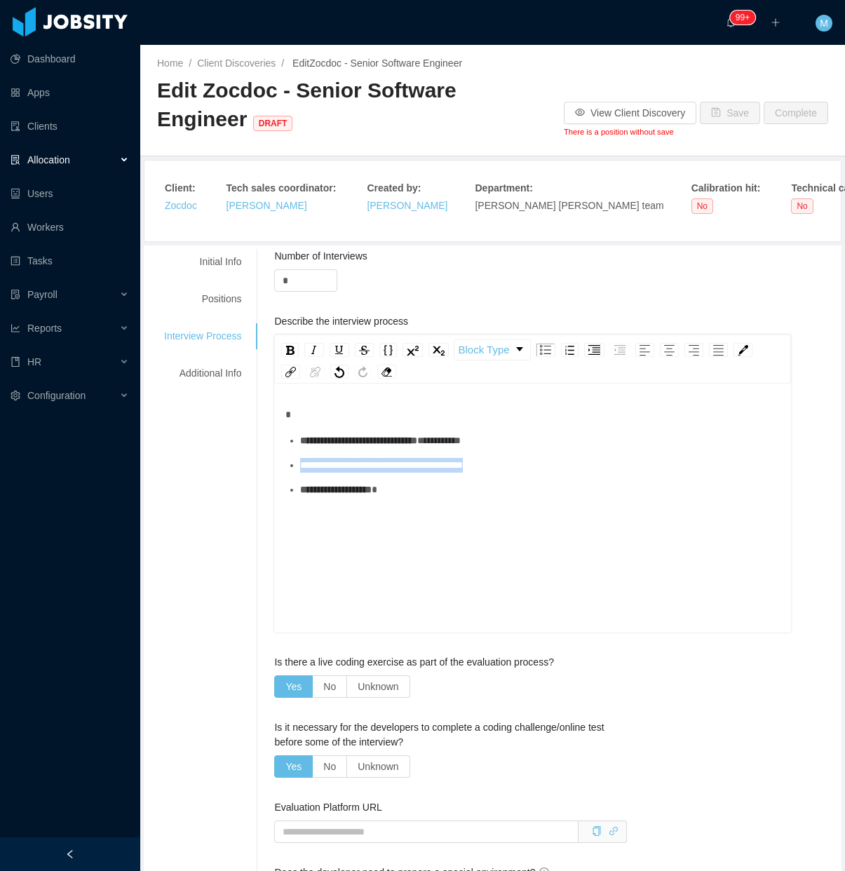
drag, startPoint x: 527, startPoint y: 470, endPoint x: 302, endPoint y: 466, distance: 225.8
click at [302, 466] on div "**********" at bounding box center [540, 465] width 480 height 15
drag, startPoint x: 499, startPoint y: 468, endPoint x: 298, endPoint y: 471, distance: 200.6
click at [295, 472] on ul "**********" at bounding box center [532, 465] width 495 height 64
click at [222, 372] on div "Additional Info" at bounding box center [202, 373] width 111 height 26
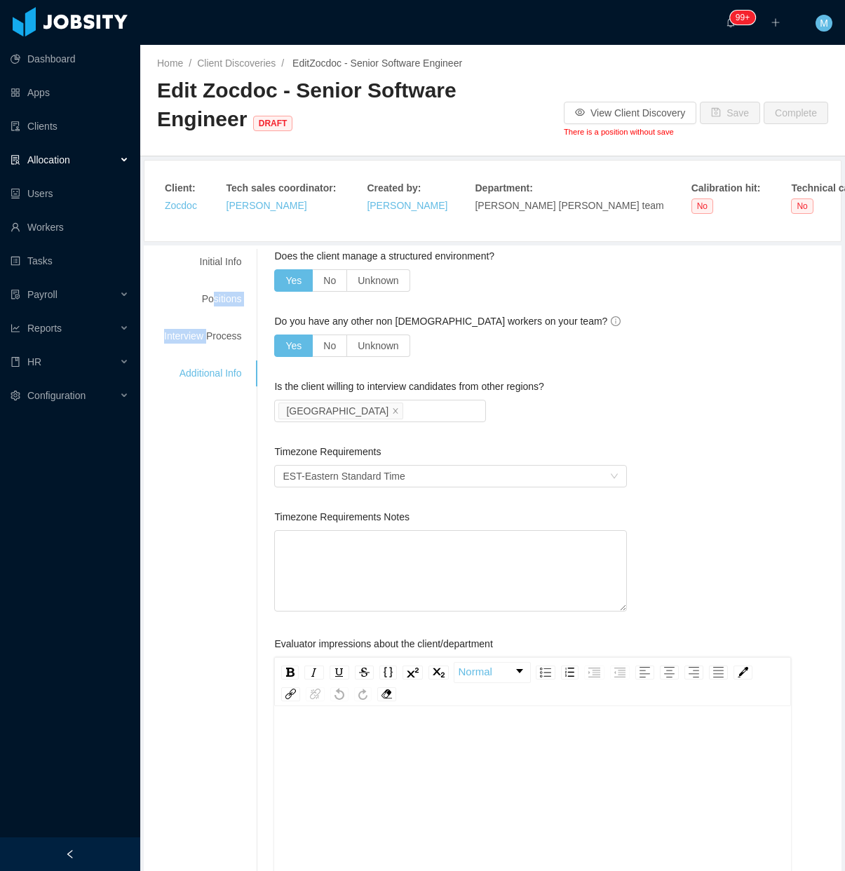
drag, startPoint x: 210, startPoint y: 312, endPoint x: 205, endPoint y: 331, distance: 19.6
click at [205, 330] on div "Initial Info Positions Interview Process Additional Info" at bounding box center [202, 317] width 111 height 137
drag, startPoint x: 205, startPoint y: 331, endPoint x: 202, endPoint y: 341, distance: 10.4
click at [202, 341] on div "Interview Process" at bounding box center [202, 336] width 111 height 26
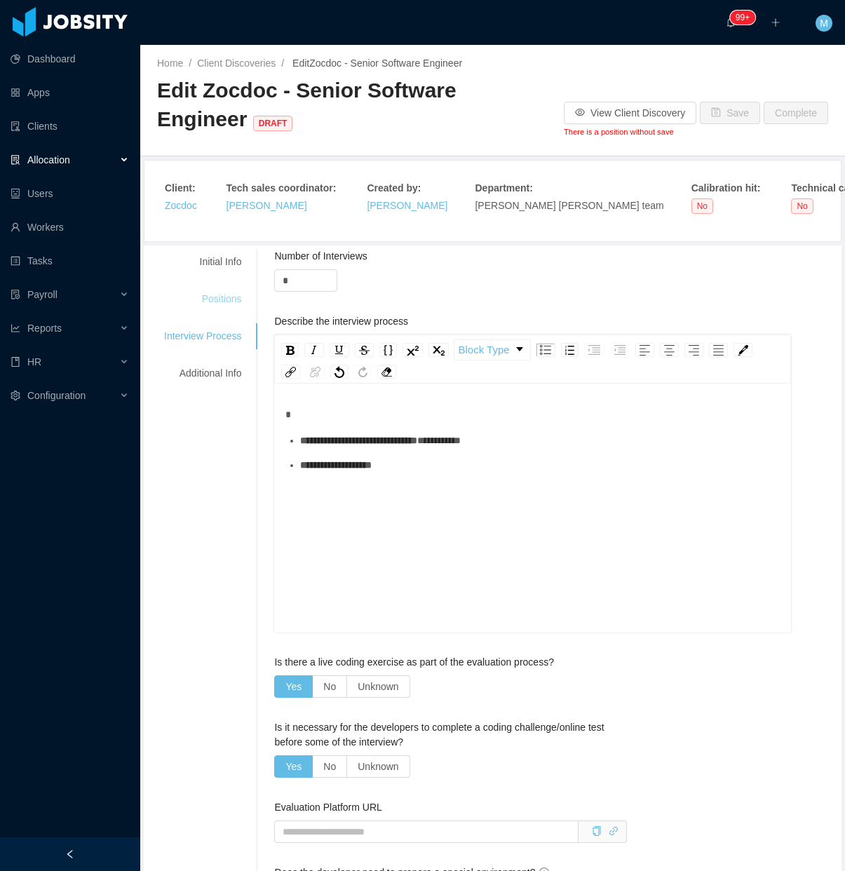
click at [232, 303] on div "Positions" at bounding box center [202, 299] width 111 height 26
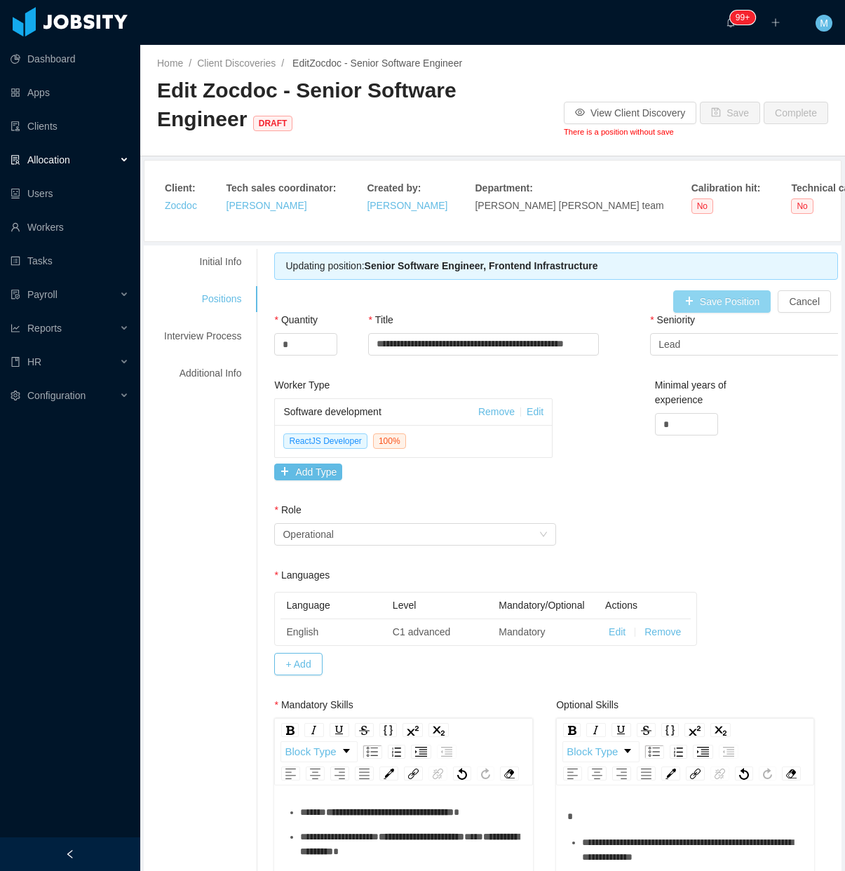
click at [693, 319] on div "**********" at bounding box center [556, 315] width 564 height 126
click at [696, 300] on button "Save Position" at bounding box center [722, 301] width 98 height 22
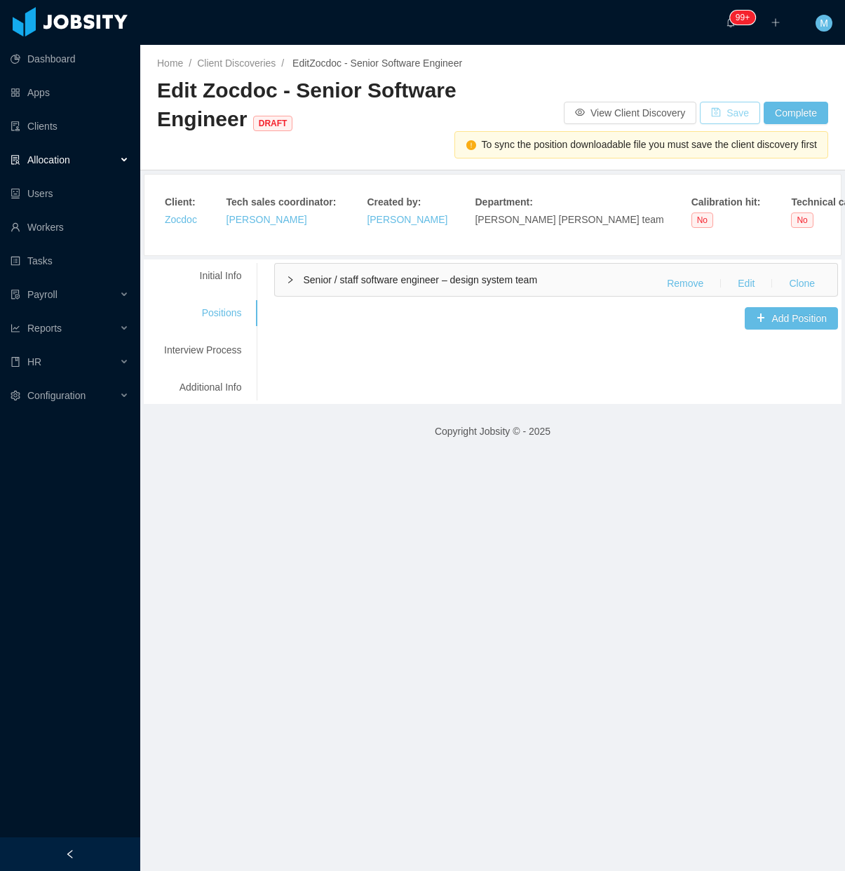
click at [724, 114] on button "Save" at bounding box center [730, 113] width 60 height 22
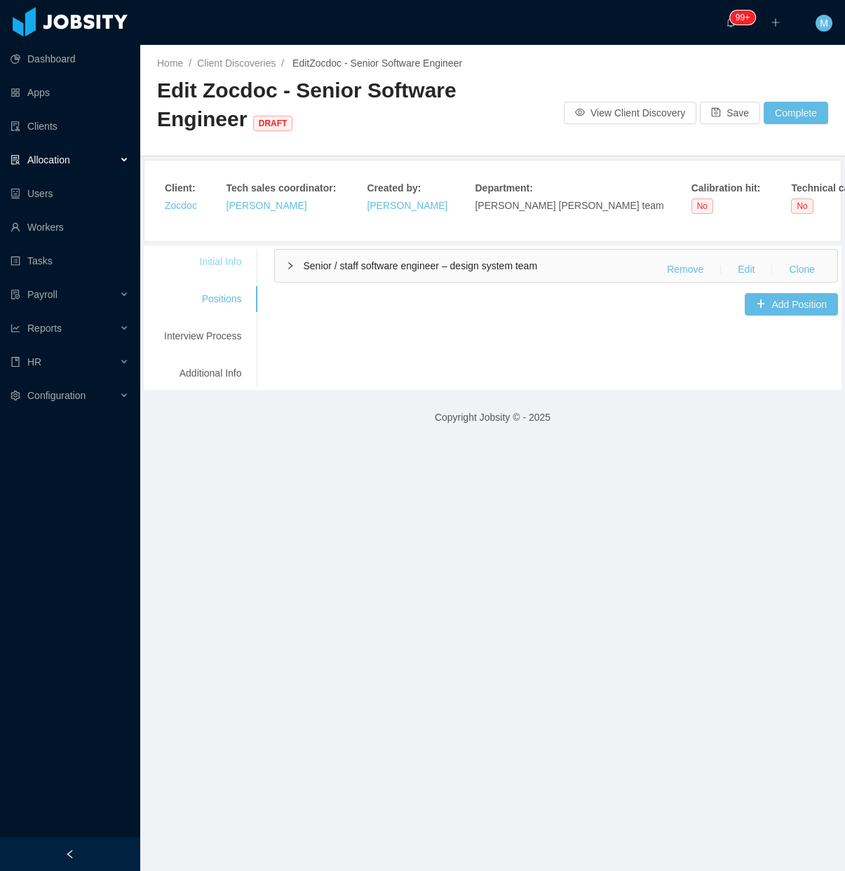
click at [225, 264] on div "Initial Info" at bounding box center [202, 262] width 111 height 26
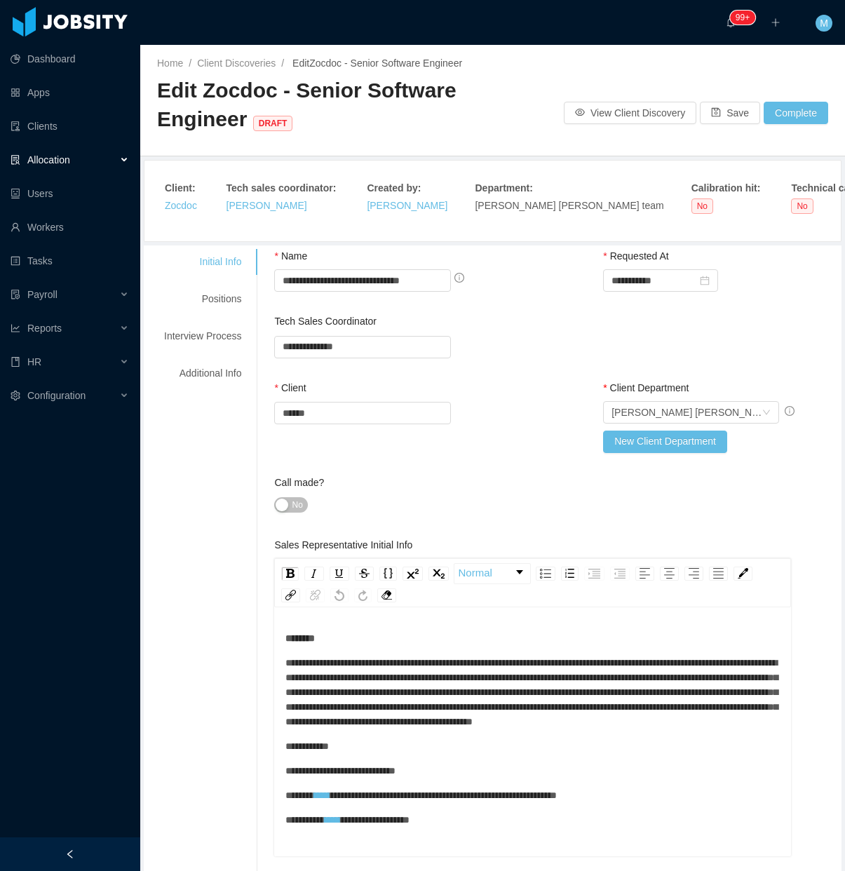
click at [297, 509] on span "No" at bounding box center [297, 505] width 11 height 14
click at [222, 338] on div "Interview Process" at bounding box center [202, 336] width 111 height 26
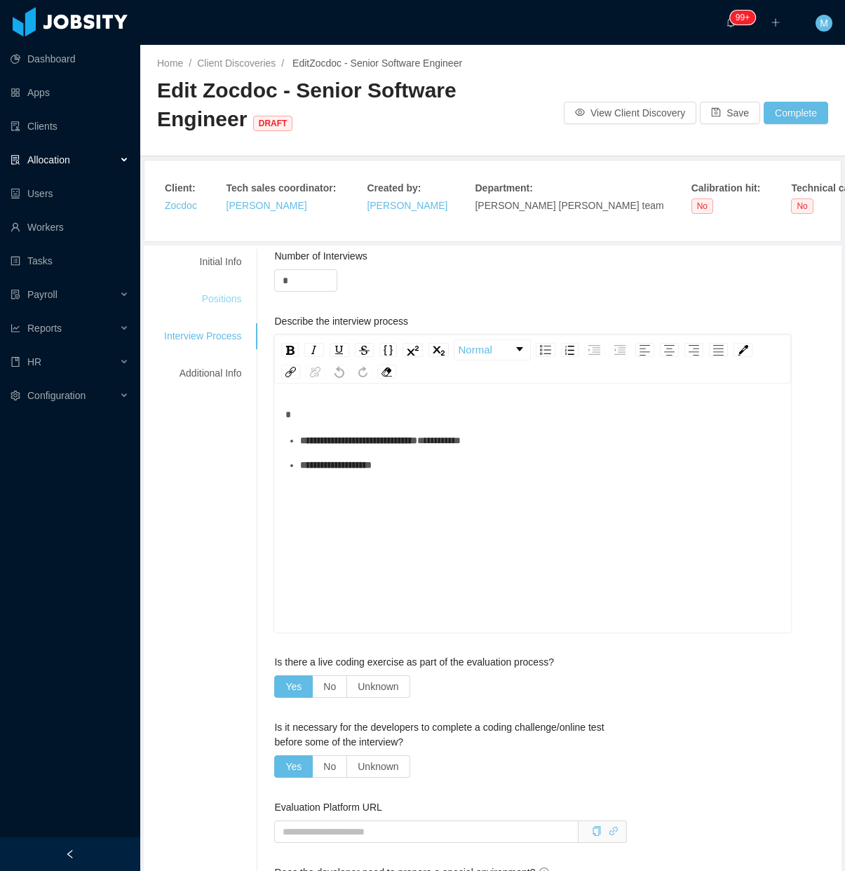
click at [229, 302] on div "Positions" at bounding box center [202, 299] width 111 height 26
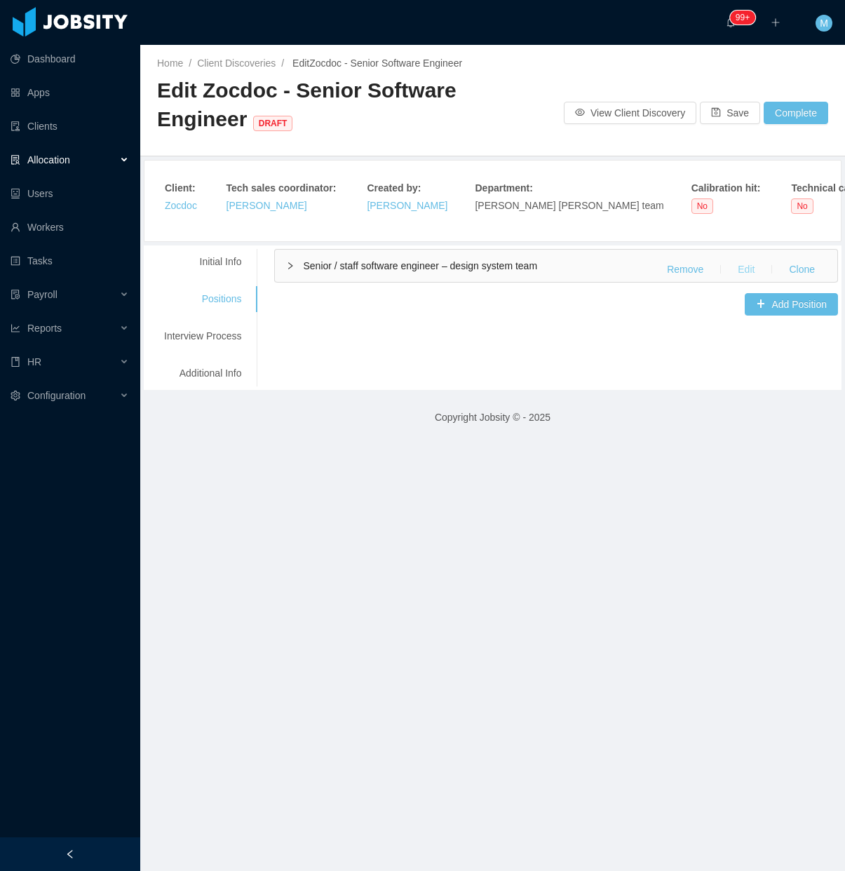
drag, startPoint x: 724, startPoint y: 269, endPoint x: 677, endPoint y: 285, distance: 49.7
click at [726, 270] on button "Edit" at bounding box center [745, 269] width 39 height 22
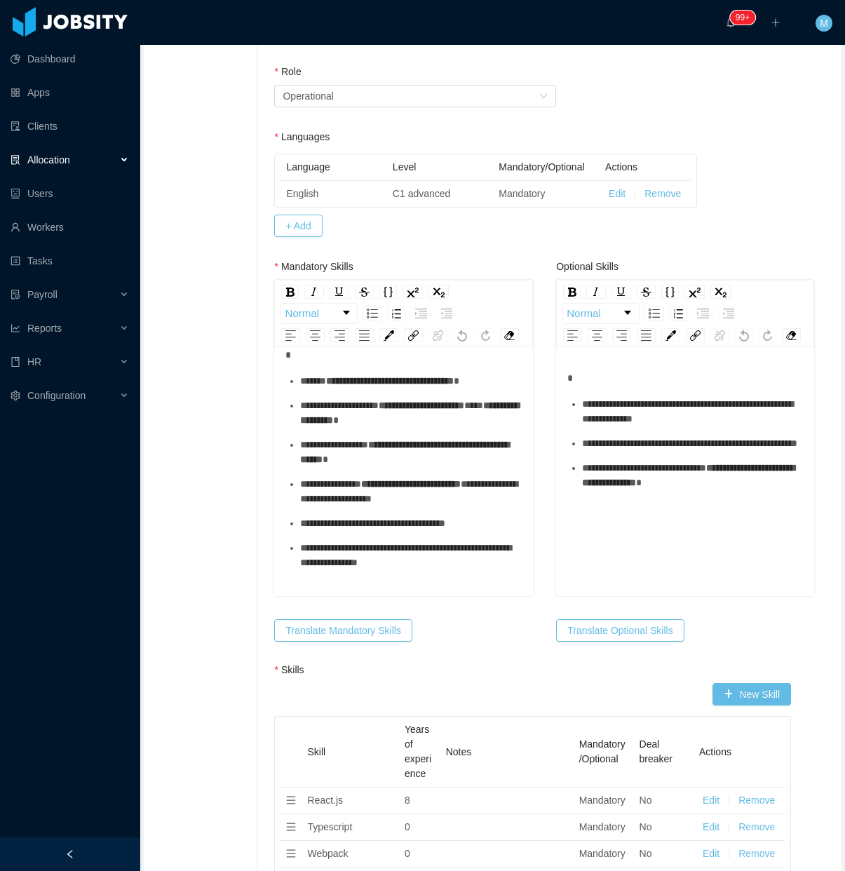
scroll to position [30, 0]
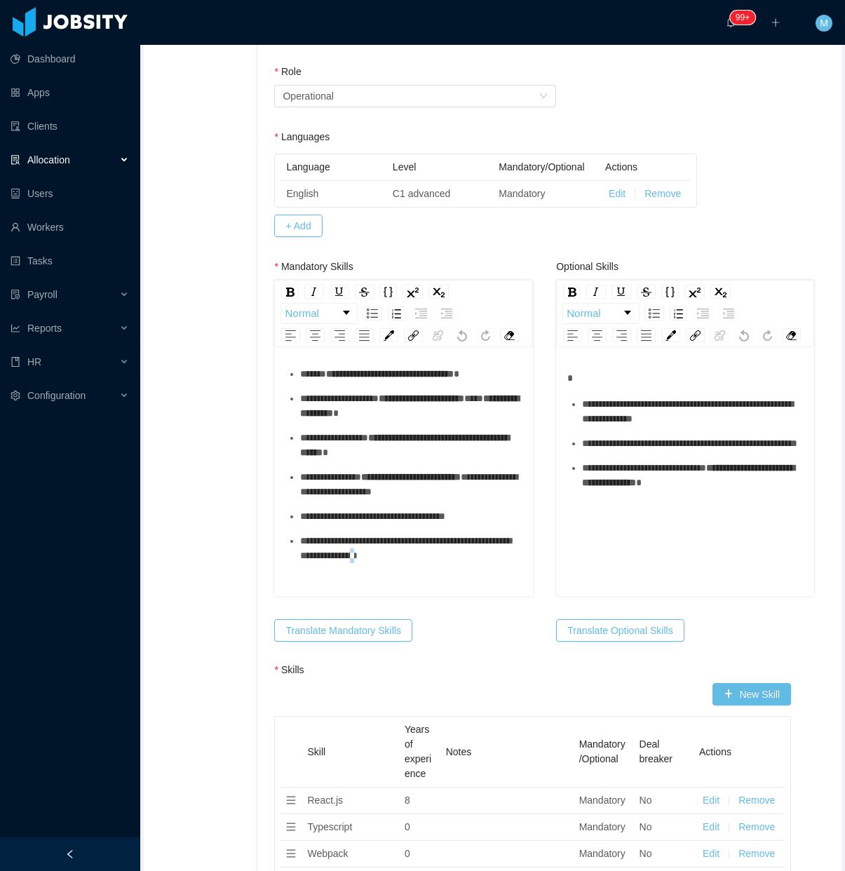
click at [437, 560] on span "**********" at bounding box center [405, 548] width 211 height 25
click at [454, 563] on div "**********" at bounding box center [411, 548] width 222 height 29
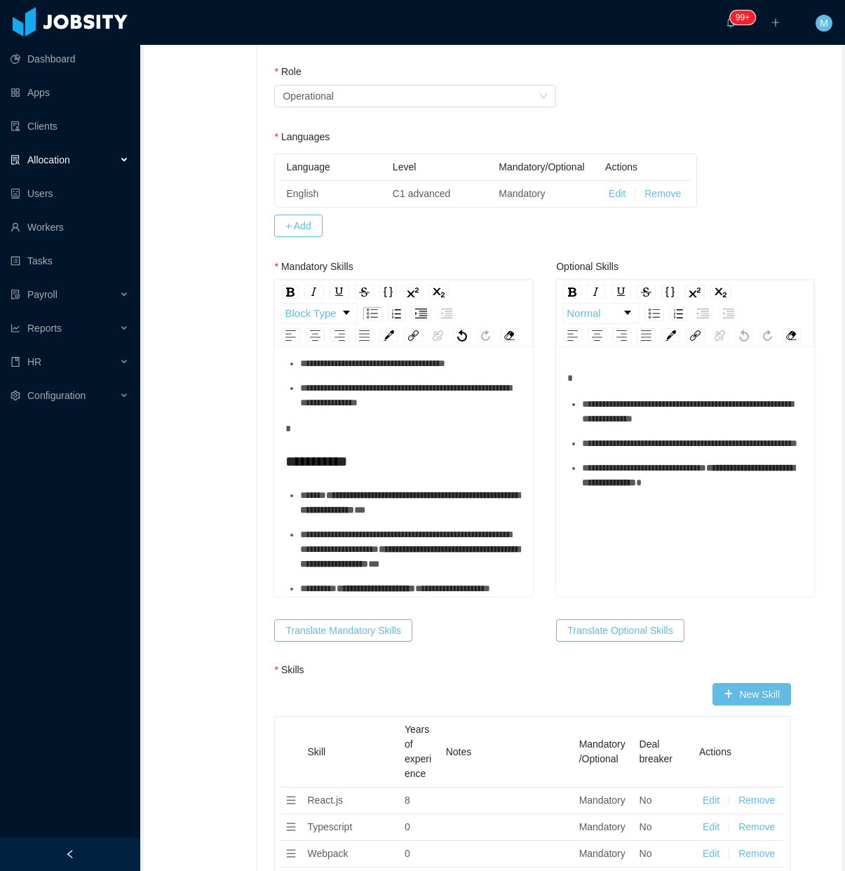
scroll to position [256, 0]
click at [323, 490] on span "**********" at bounding box center [409, 502] width 219 height 25
click at [330, 488] on div "**********" at bounding box center [411, 502] width 222 height 29
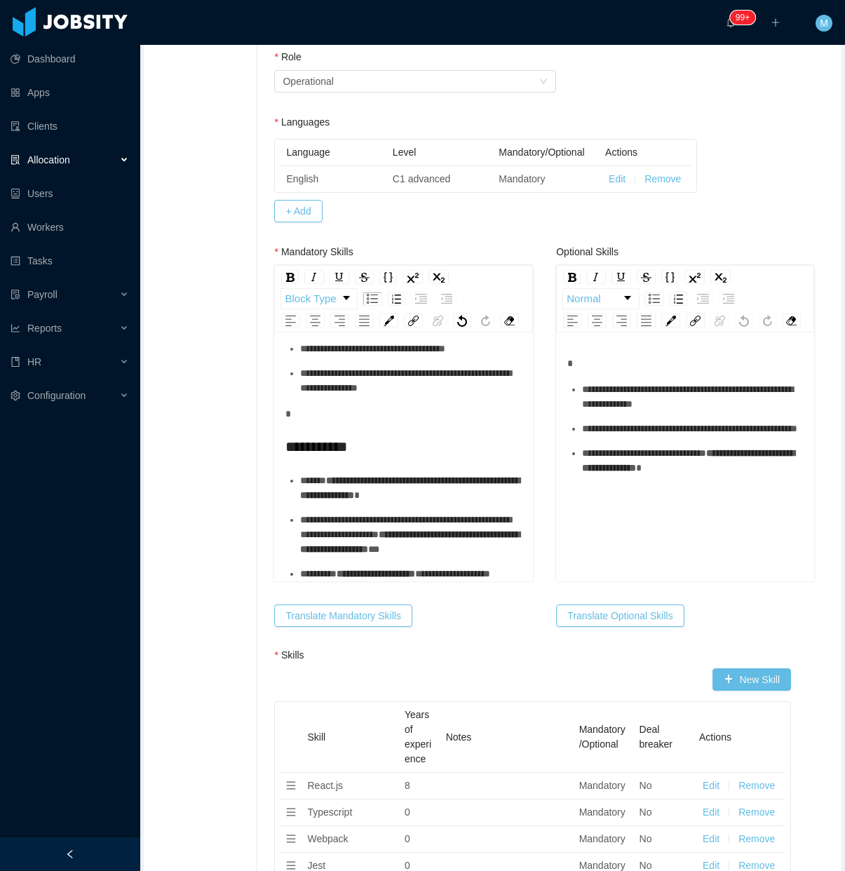
click at [403, 549] on div "**********" at bounding box center [411, 535] width 222 height 44
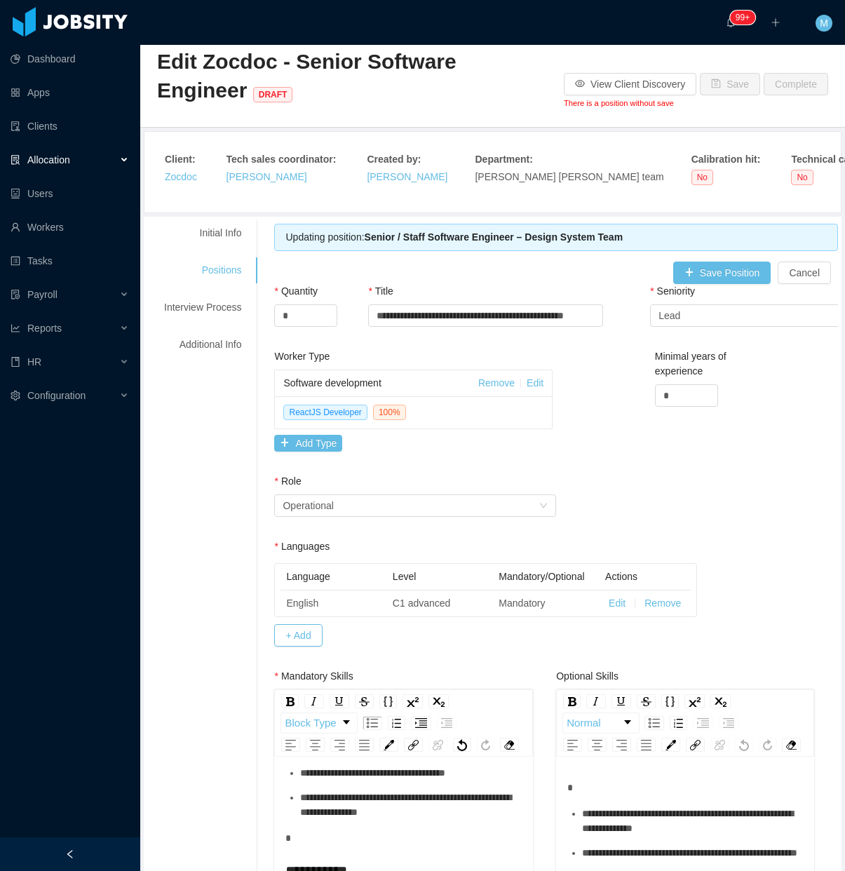
scroll to position [0, 0]
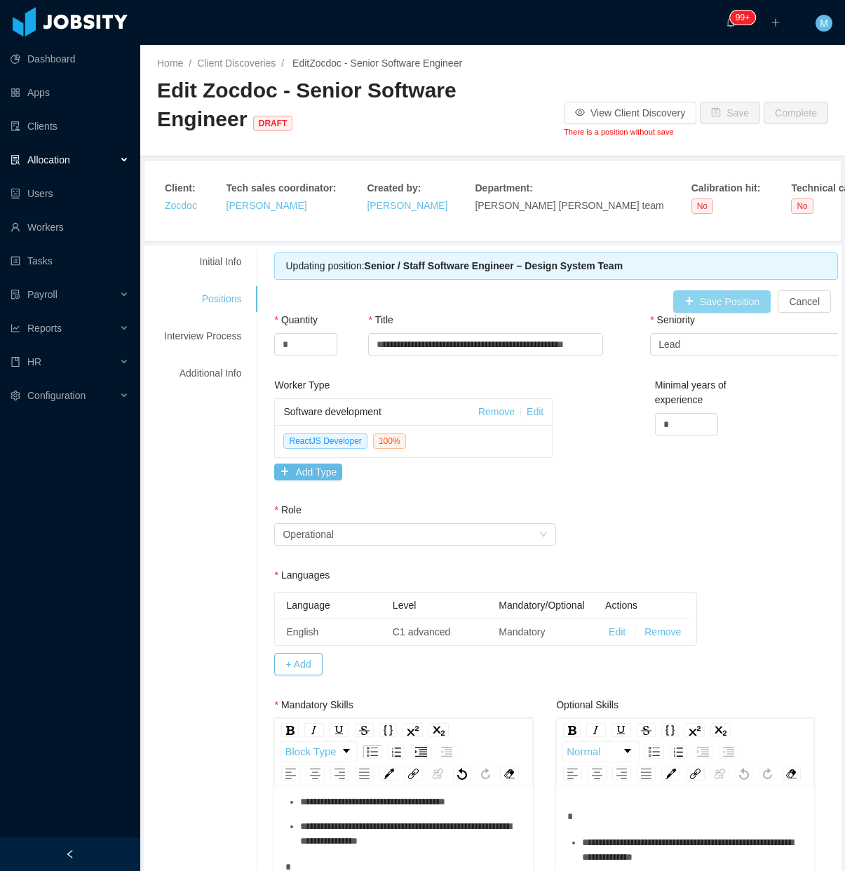
click at [693, 306] on button "Save Position" at bounding box center [722, 301] width 98 height 22
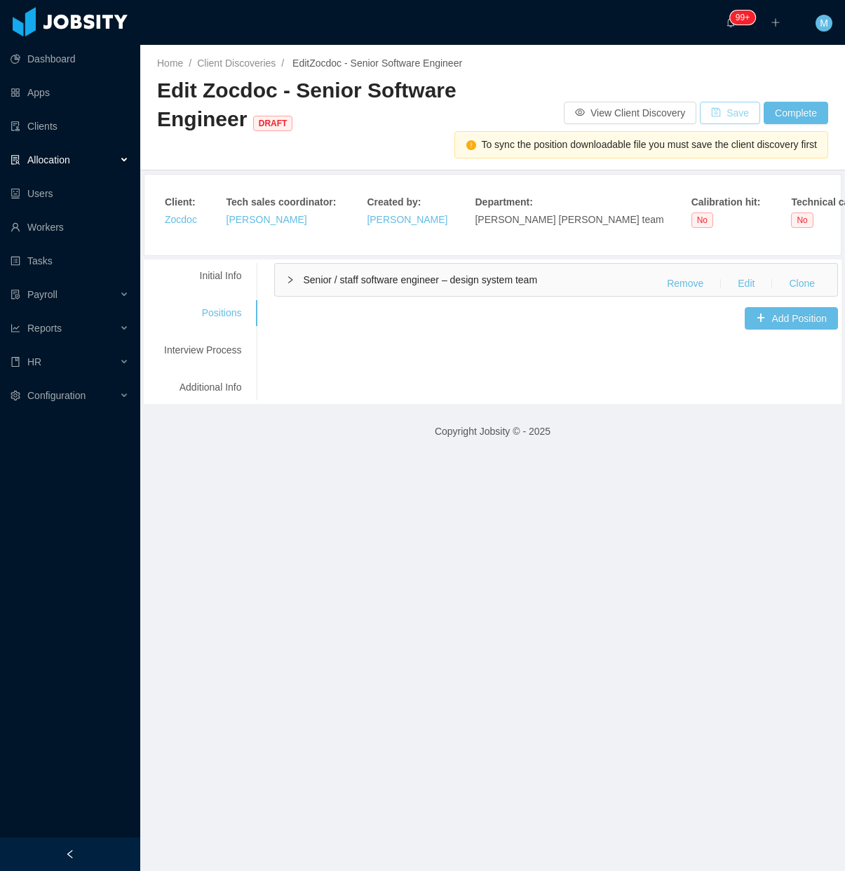
click at [710, 103] on button "Save" at bounding box center [730, 113] width 60 height 22
click at [311, 277] on span "Senior / staff software engineer – design system team" at bounding box center [420, 279] width 234 height 11
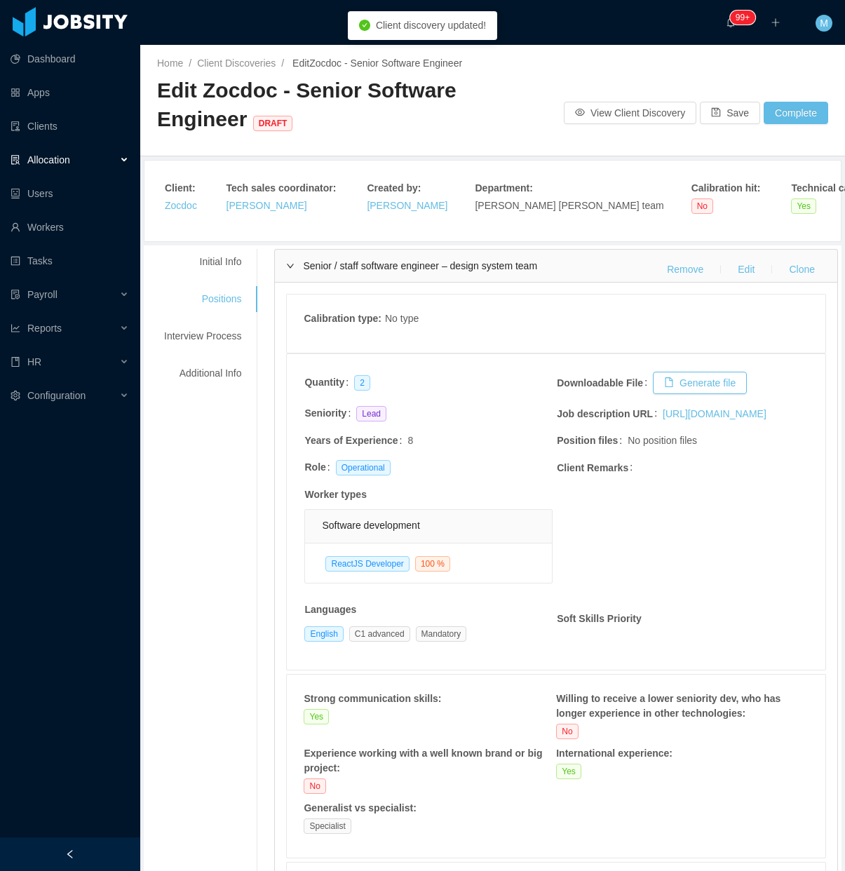
drag, startPoint x: 195, startPoint y: 541, endPoint x: 332, endPoint y: 155, distance: 409.2
click at [104, 158] on div "Allocation" at bounding box center [70, 160] width 140 height 28
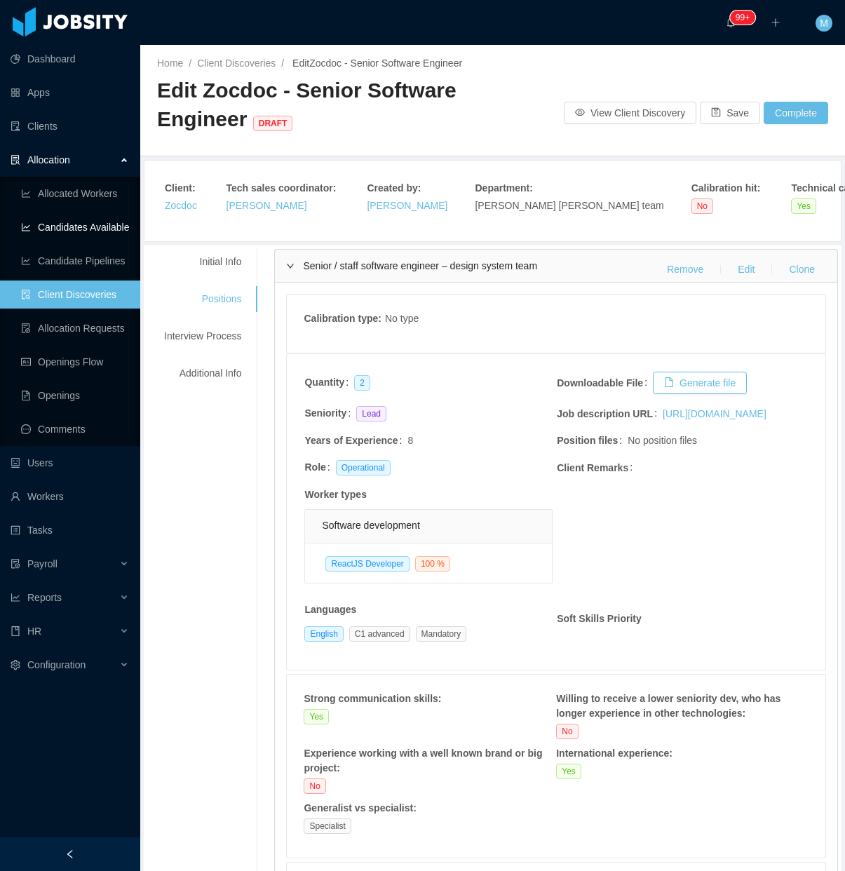
drag, startPoint x: 90, startPoint y: 229, endPoint x: 145, endPoint y: 250, distance: 59.3
click at [91, 231] on link "Candidates Available" at bounding box center [75, 227] width 108 height 28
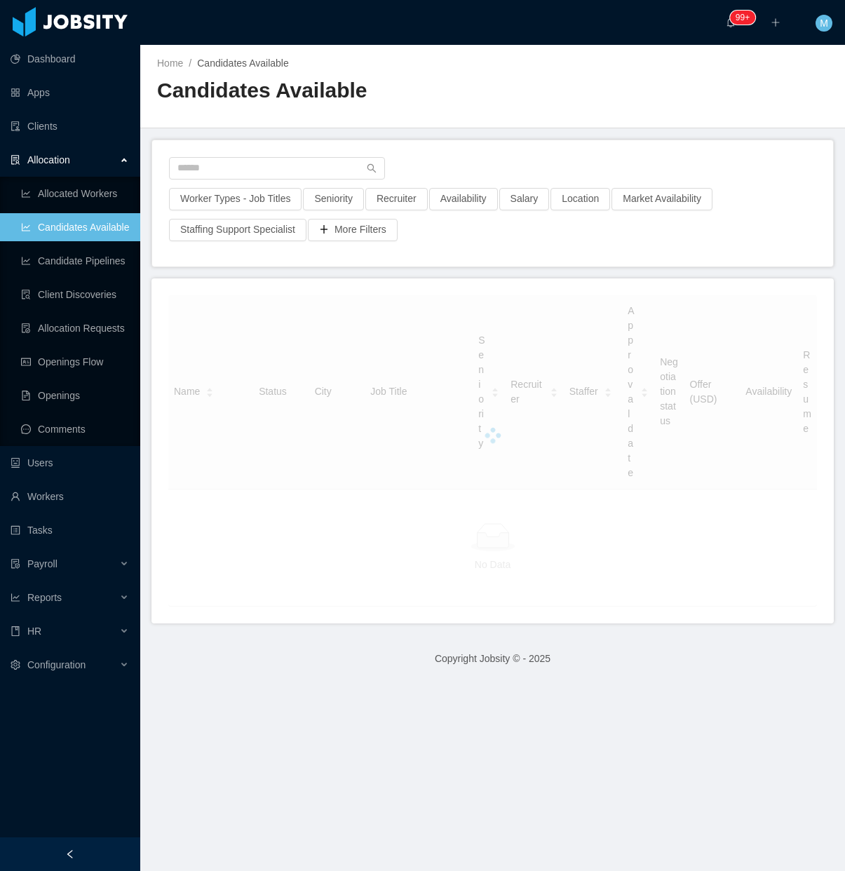
click at [88, 839] on div at bounding box center [70, 854] width 140 height 34
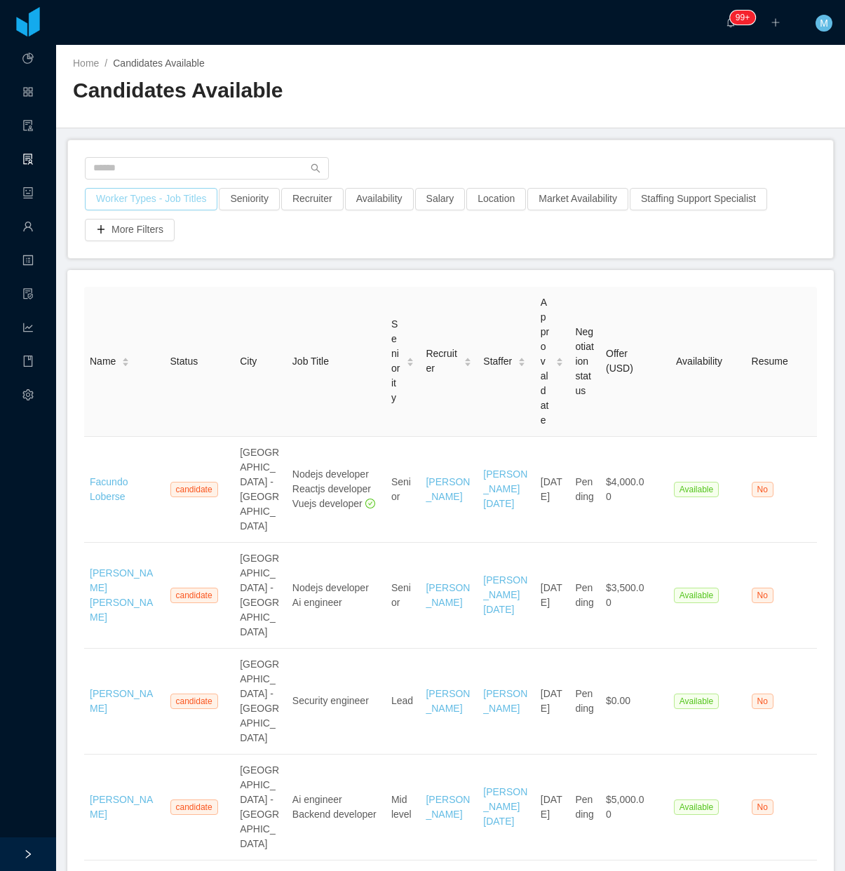
click at [179, 198] on button "Worker Types - Job Titles" at bounding box center [151, 199] width 133 height 22
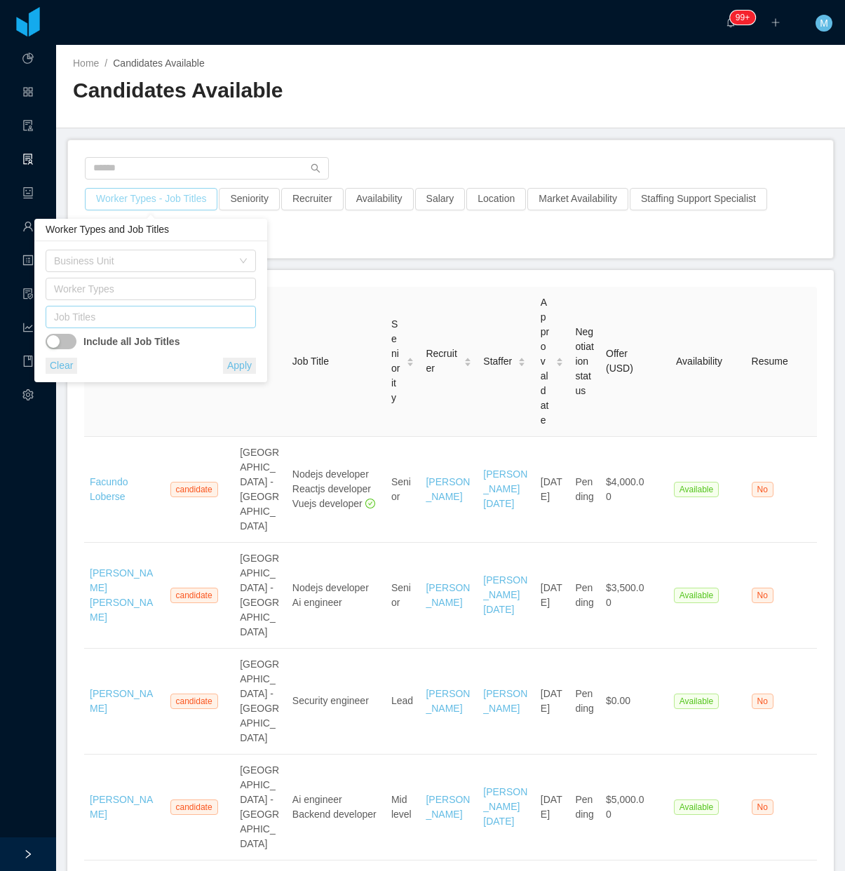
click at [141, 316] on div "Job Titles" at bounding box center [147, 317] width 187 height 14
type input "****"
click at [126, 325] on div "Job Titles reac" at bounding box center [149, 316] width 198 height 21
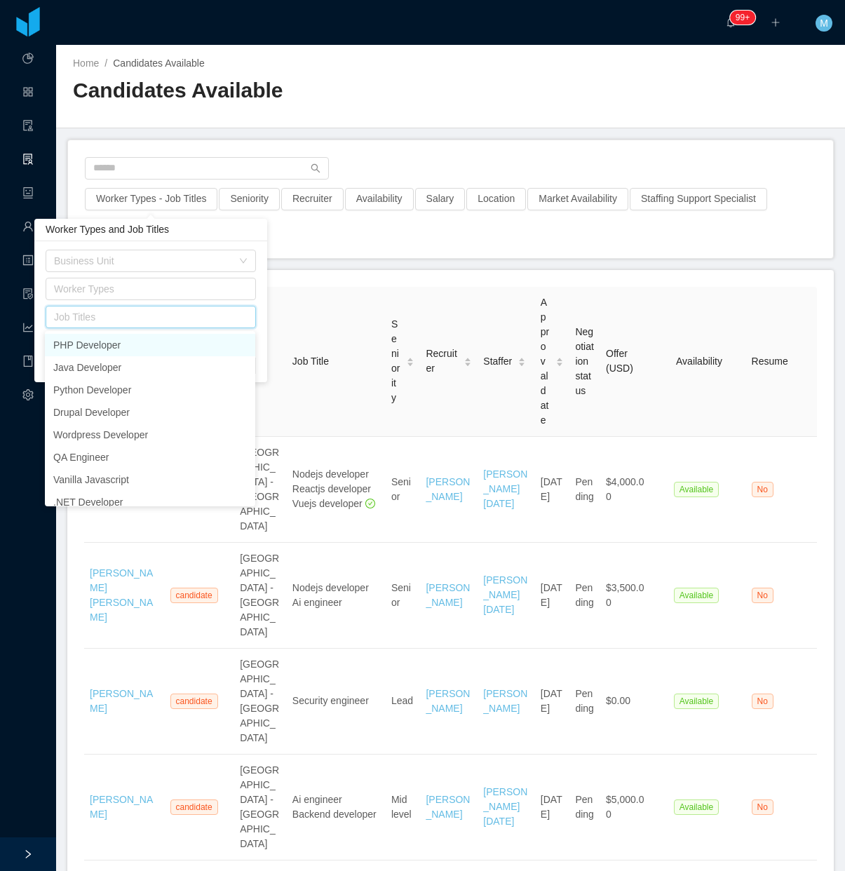
type input "*"
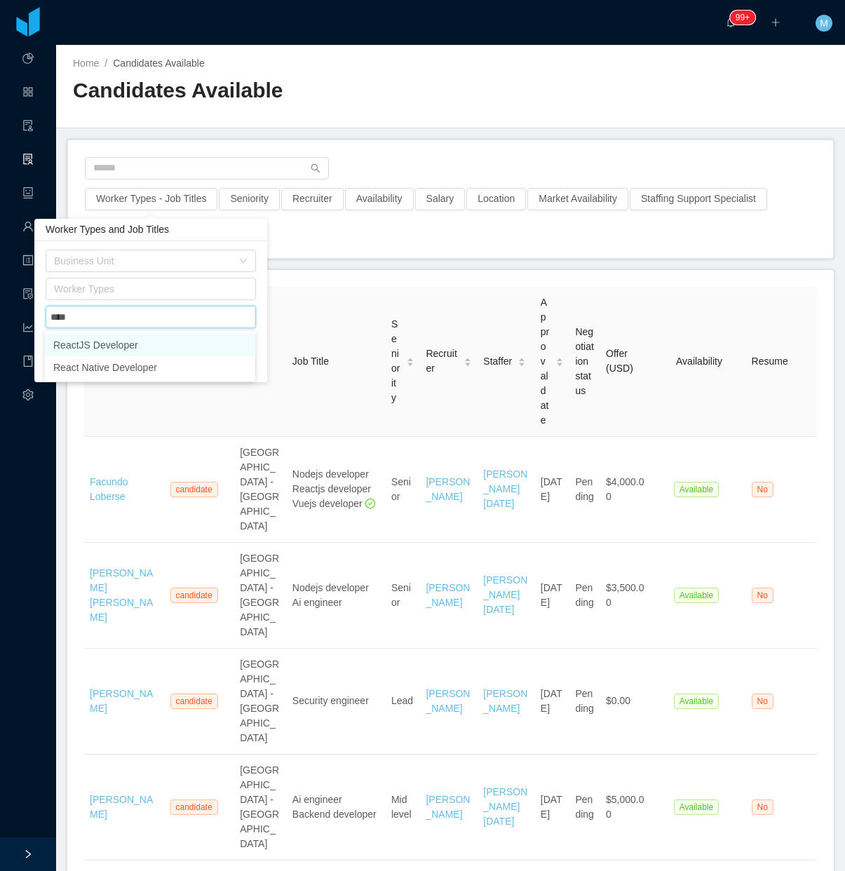
type input "*****"
click at [170, 348] on li "ReactJS Developer" at bounding box center [150, 345] width 210 height 22
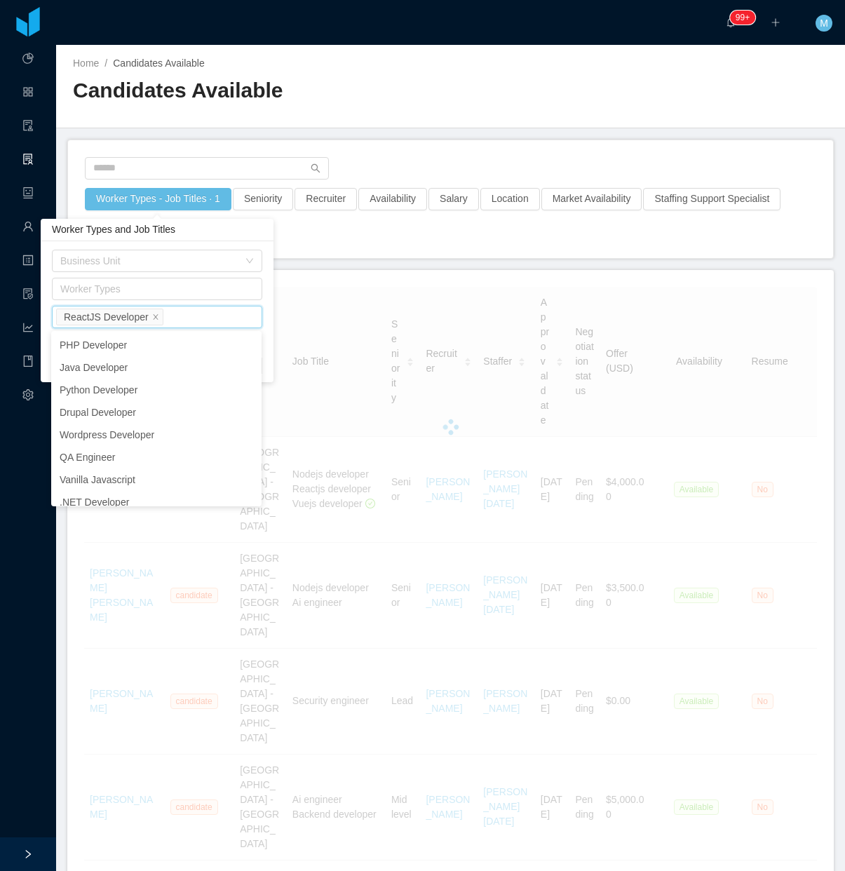
click at [377, 113] on div "Candidates Available" at bounding box center [262, 95] width 378 height 39
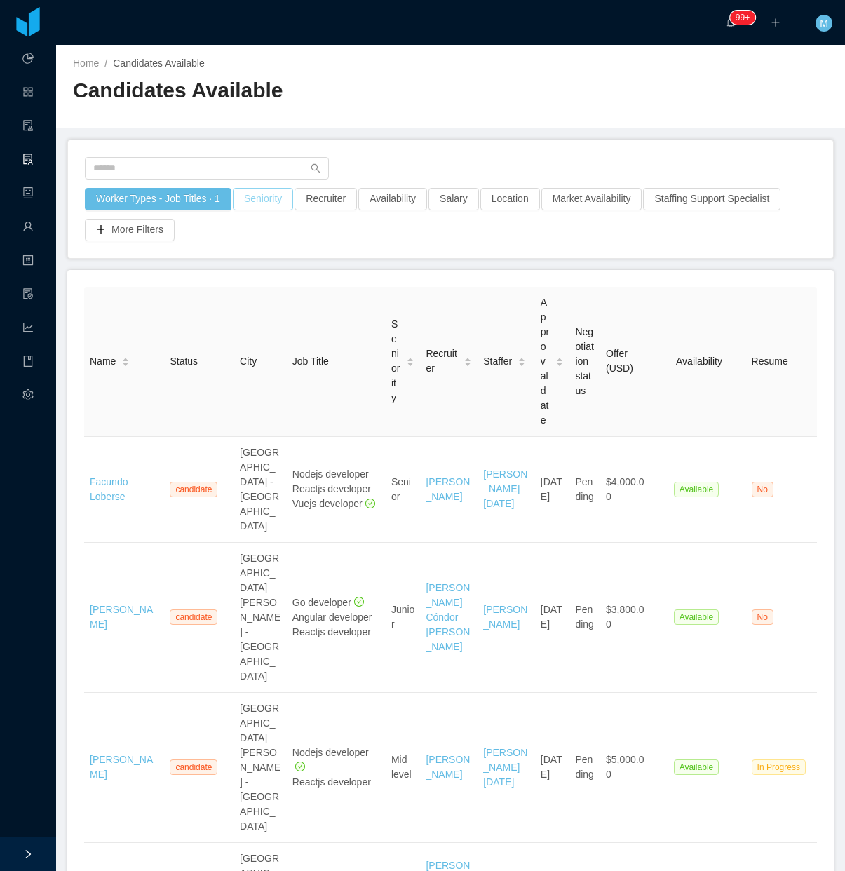
click at [273, 202] on button "Seniority" at bounding box center [263, 199] width 60 height 22
click at [243, 269] on div "Seniorities" at bounding box center [259, 260] width 198 height 21
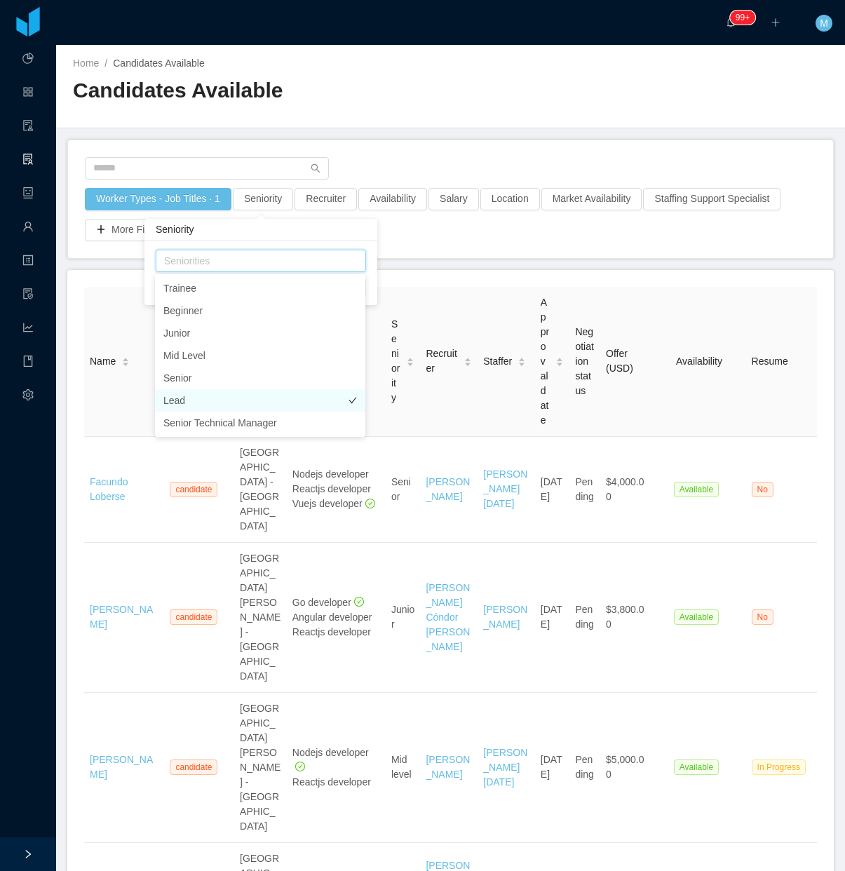
click at [183, 401] on li "Lead" at bounding box center [260, 400] width 210 height 22
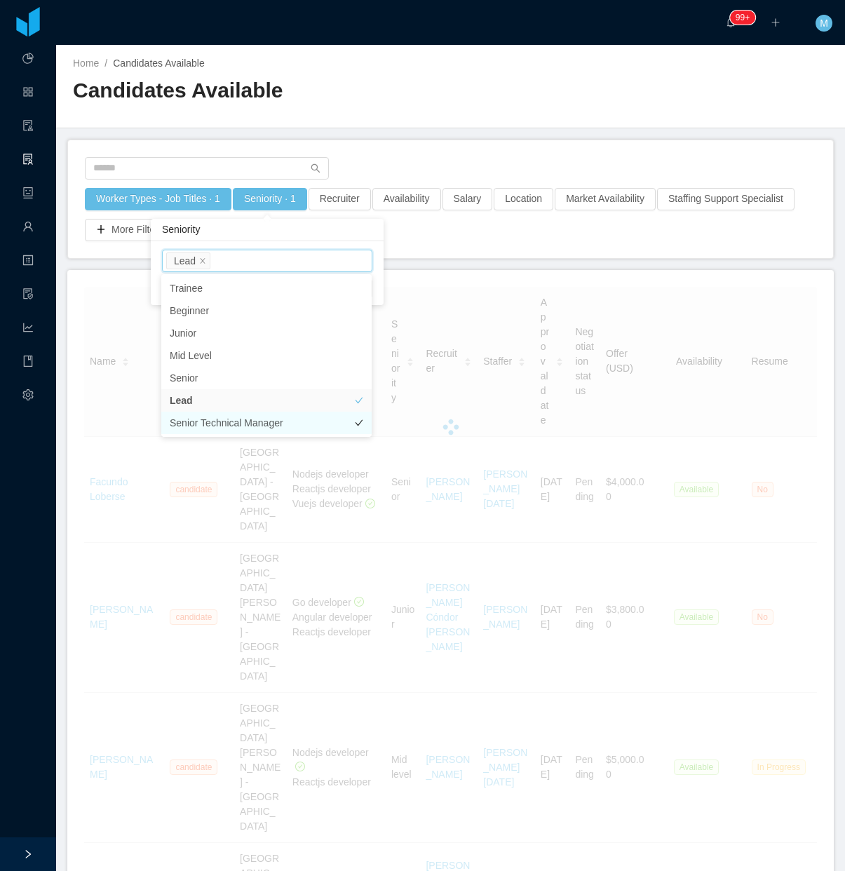
click at [236, 419] on li "Senior Technical Manager" at bounding box center [266, 423] width 210 height 22
click at [419, 237] on div "Worker Types - Job Titles · 1 Seniority · 2 Recruiter Availability Salary Locat…" at bounding box center [450, 214] width 733 height 53
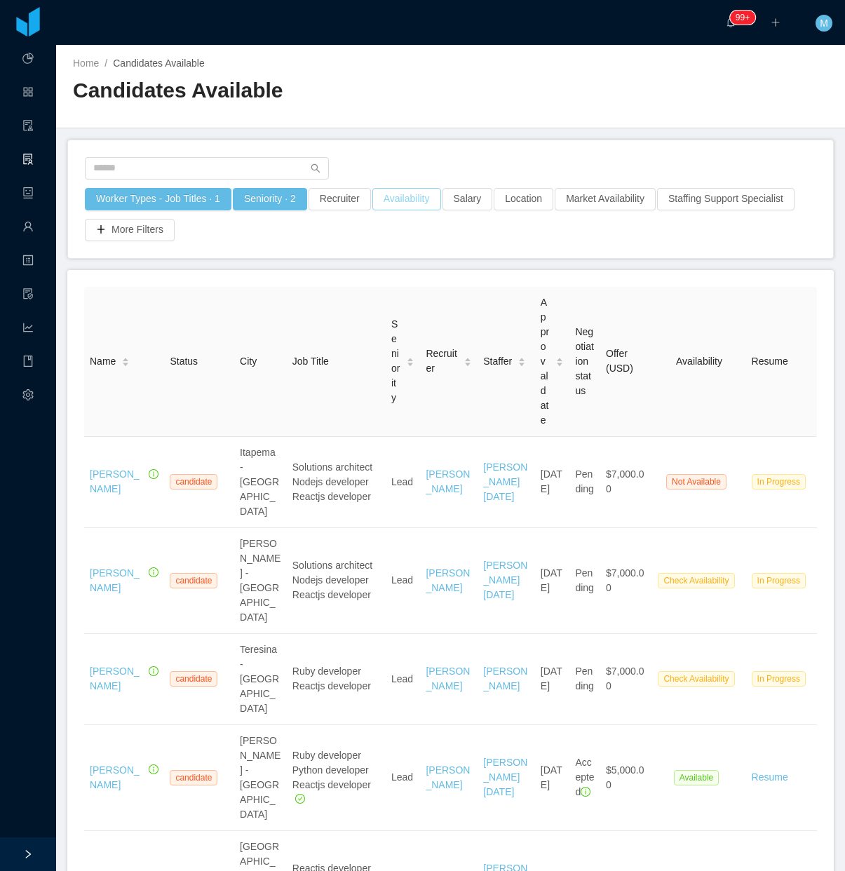
click at [414, 197] on button "Availability" at bounding box center [406, 199] width 69 height 22
click at [381, 261] on div "Select one" at bounding box center [399, 261] width 187 height 14
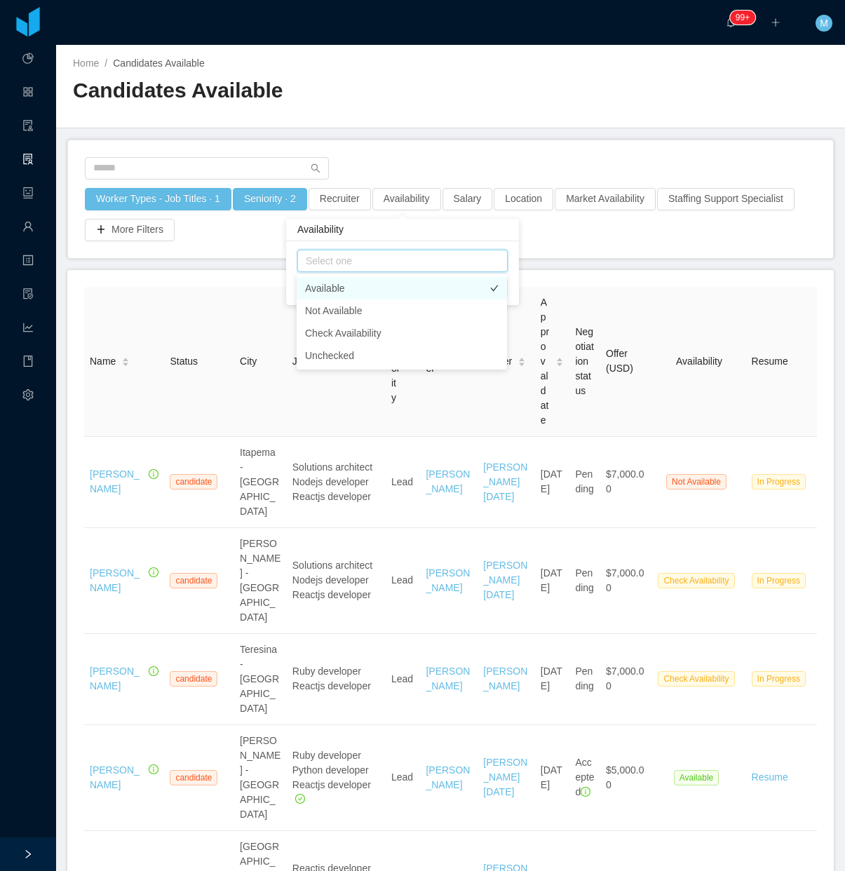
click at [353, 285] on li "Available" at bounding box center [402, 288] width 210 height 22
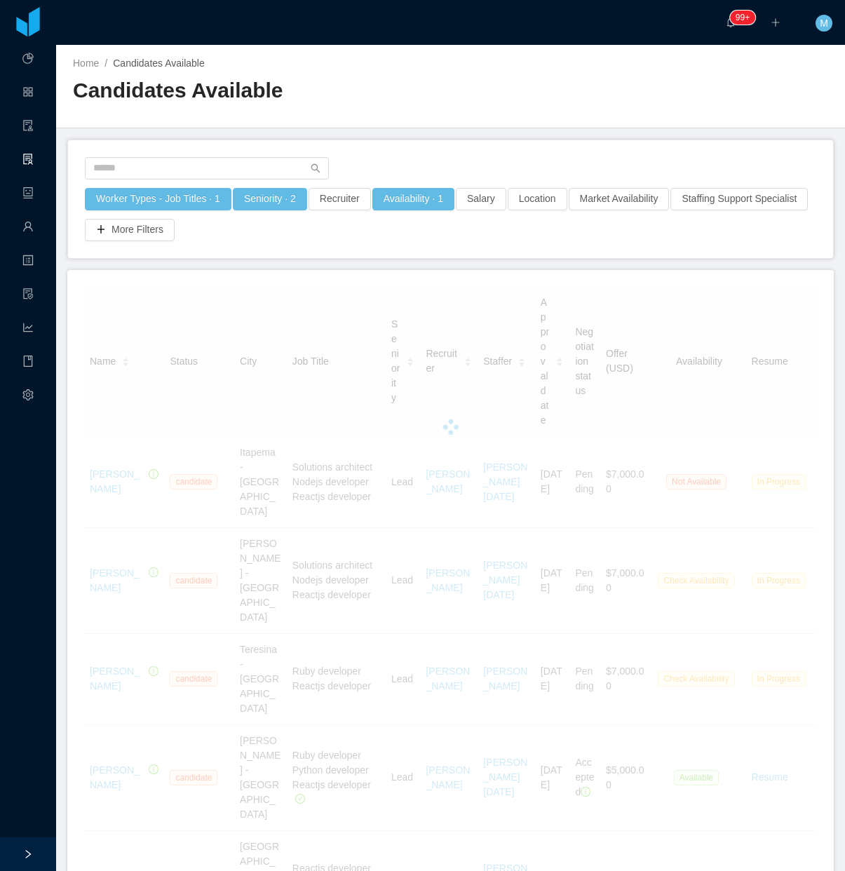
click at [421, 160] on div at bounding box center [450, 172] width 731 height 31
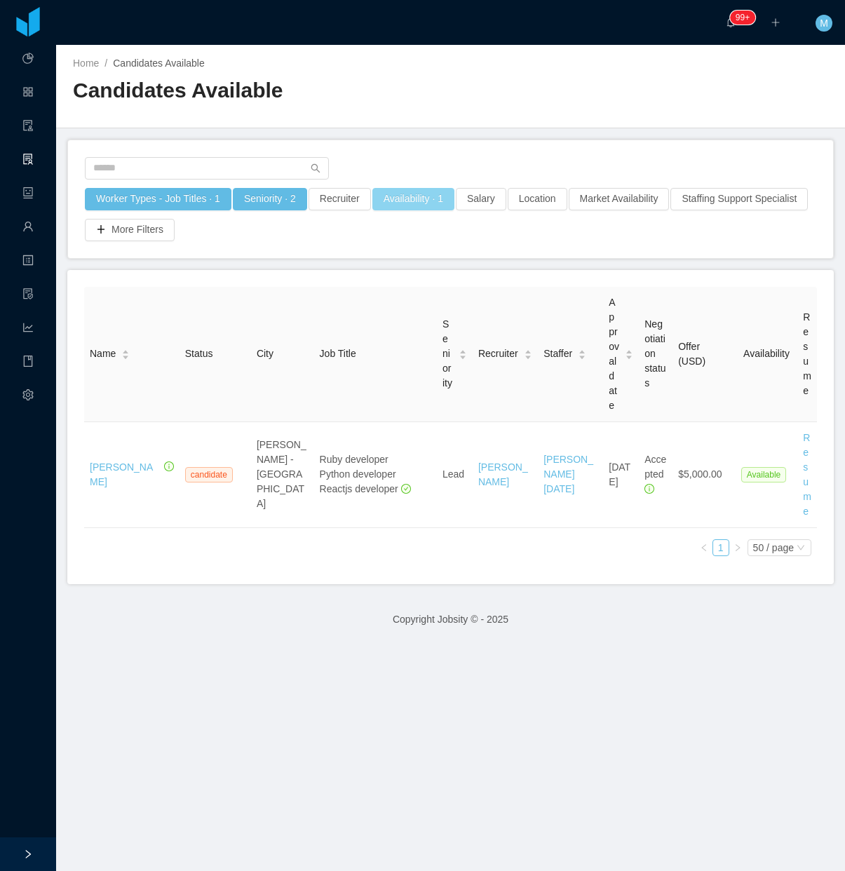
click at [405, 205] on button "Availability · 1" at bounding box center [413, 199] width 82 height 22
click at [383, 256] on div "Select one Available" at bounding box center [407, 260] width 198 height 21
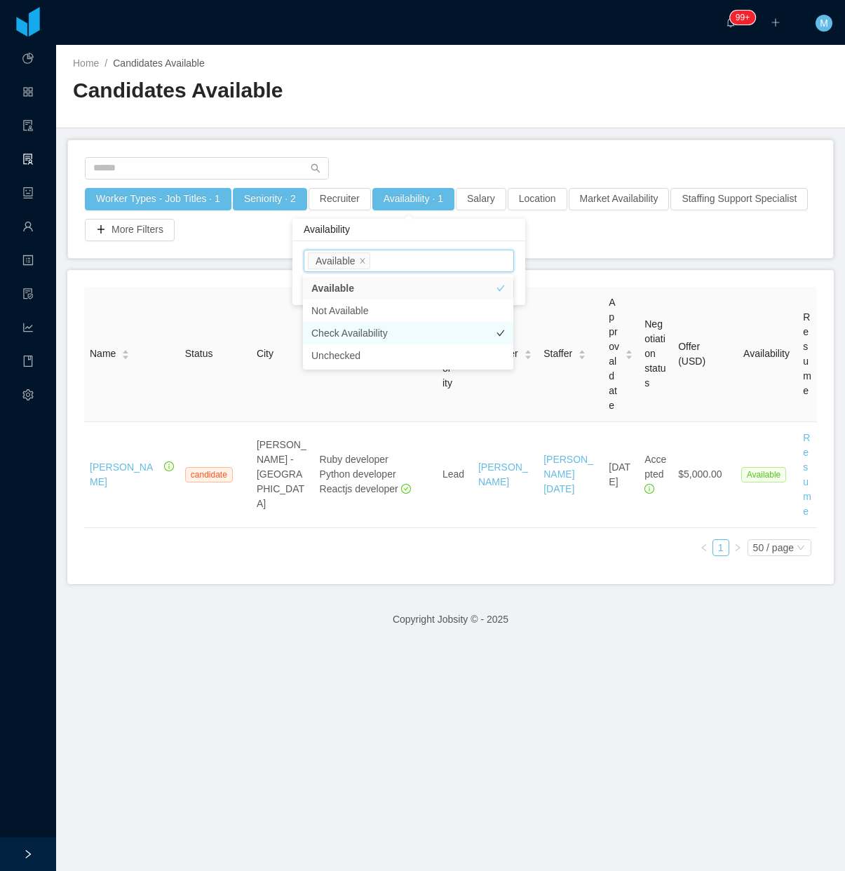
click at [373, 330] on li "Check Availability" at bounding box center [408, 333] width 210 height 22
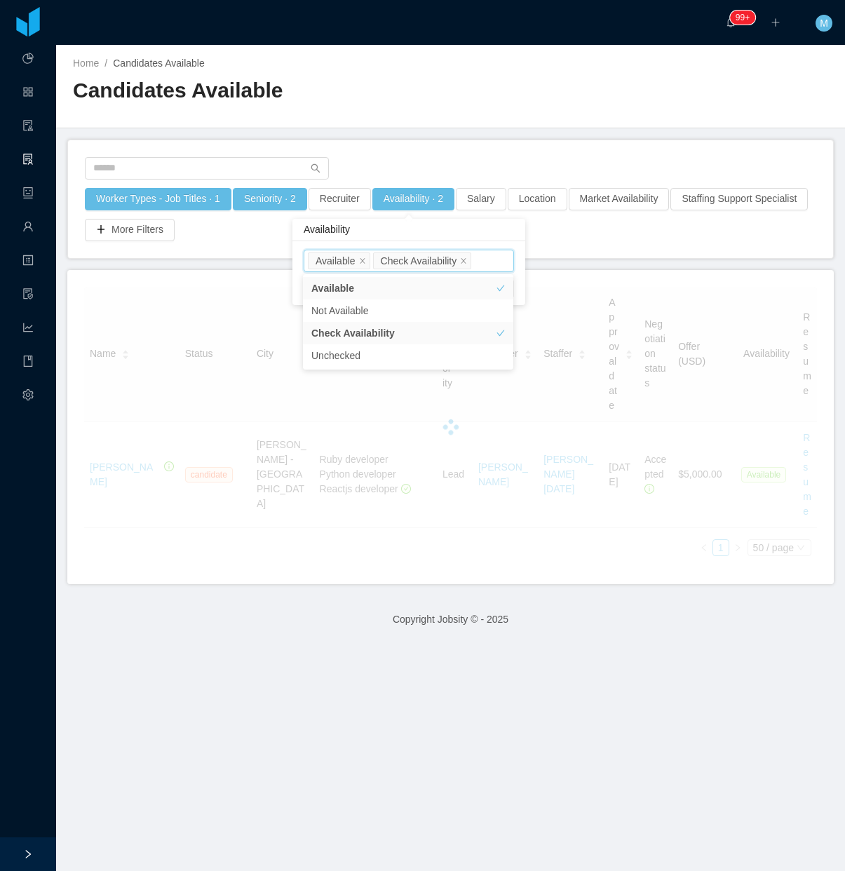
drag, startPoint x: 359, startPoint y: 259, endPoint x: 370, endPoint y: 243, distance: 19.8
click at [359, 260] on icon "icon: close" at bounding box center [362, 260] width 7 height 7
click at [395, 156] on div "Worker Types - Job Titles · 1 Seniority · 2 Recruiter Availability · 1 Salary L…" at bounding box center [450, 199] width 765 height 118
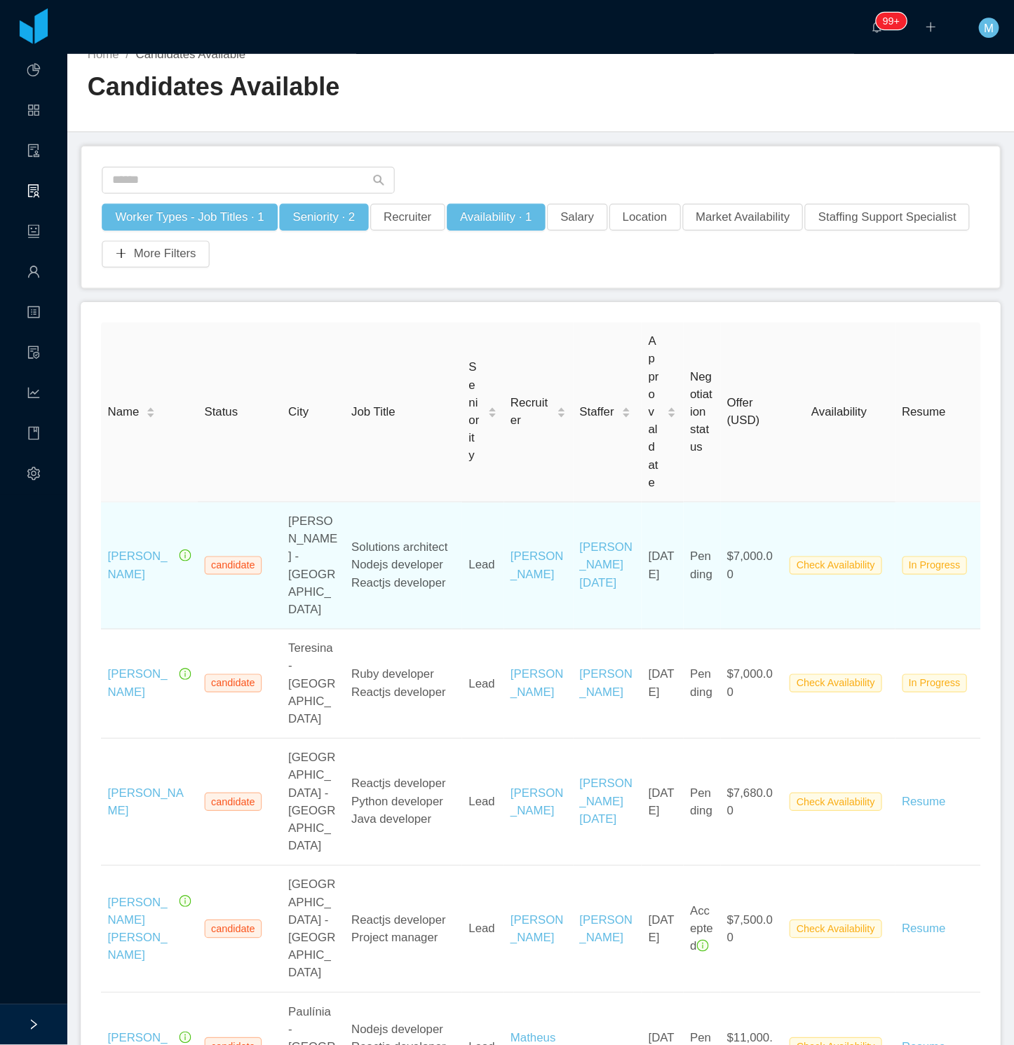
scroll to position [33, 0]
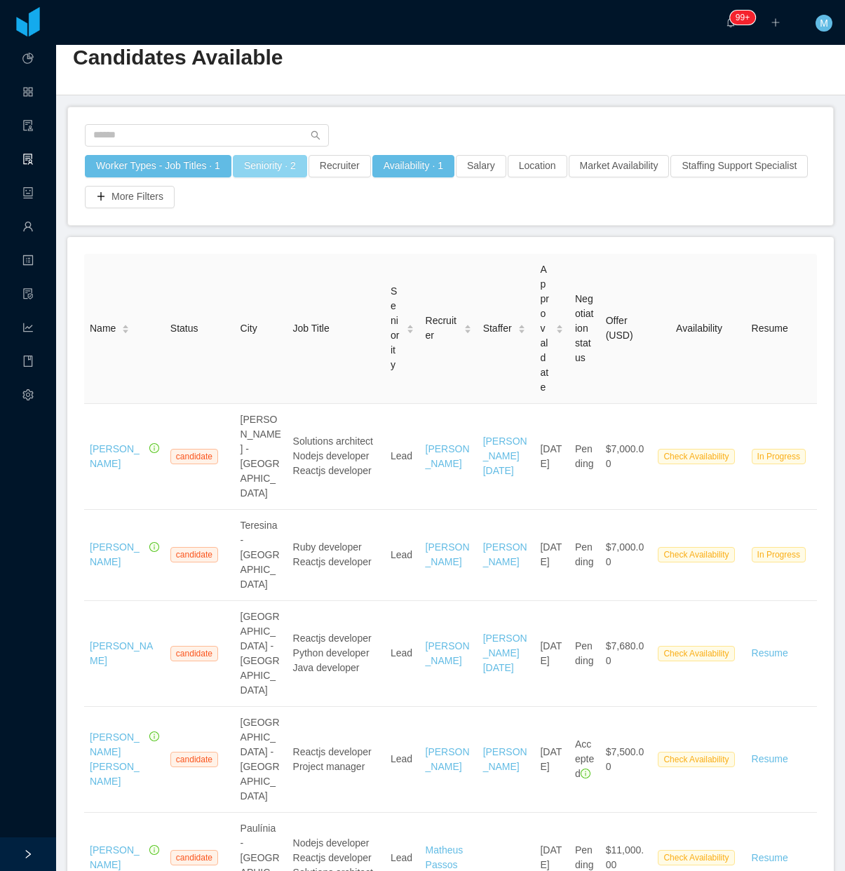
click at [253, 161] on button "Seniority · 2" at bounding box center [270, 166] width 74 height 22
click at [414, 121] on div "Worker Types - Job Titles · 1 Seniority · 2 Recruiter Availability · 1 Salary L…" at bounding box center [450, 166] width 765 height 118
click at [286, 156] on button "Seniority · 2" at bounding box center [270, 166] width 74 height 22
drag, startPoint x: 338, startPoint y: 228, endPoint x: 330, endPoint y: 233, distance: 9.5
click at [338, 232] on icon "icon: close" at bounding box center [341, 228] width 7 height 8
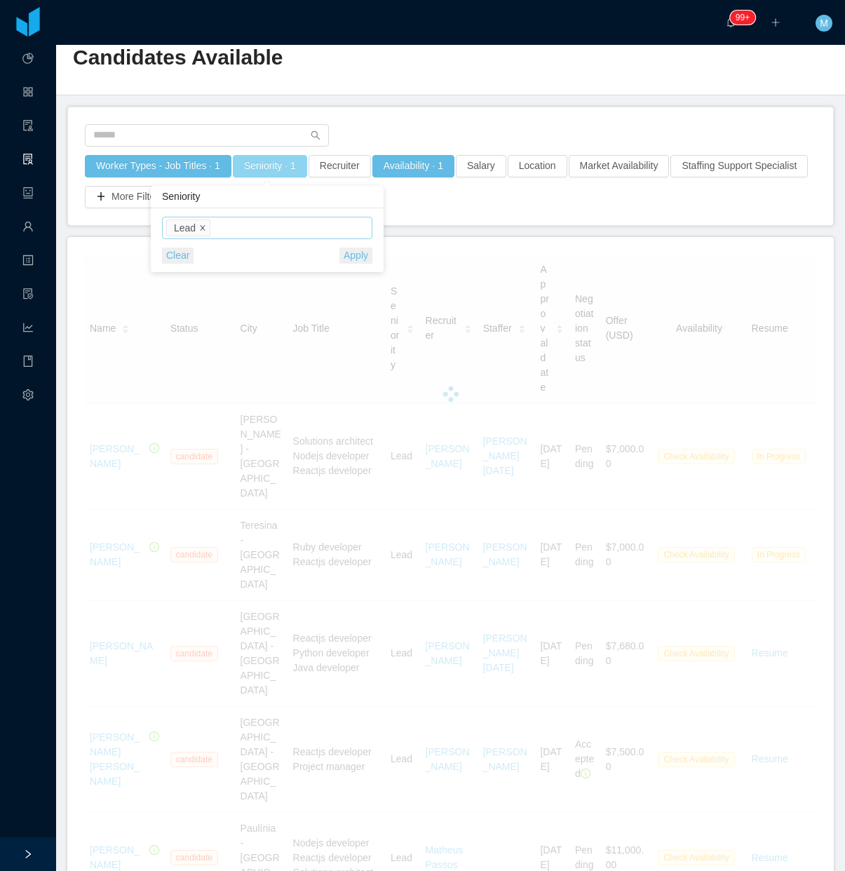
click at [201, 229] on icon "icon: close" at bounding box center [203, 227] width 5 height 5
click at [212, 230] on div "Seniorities Lead" at bounding box center [259, 227] width 198 height 21
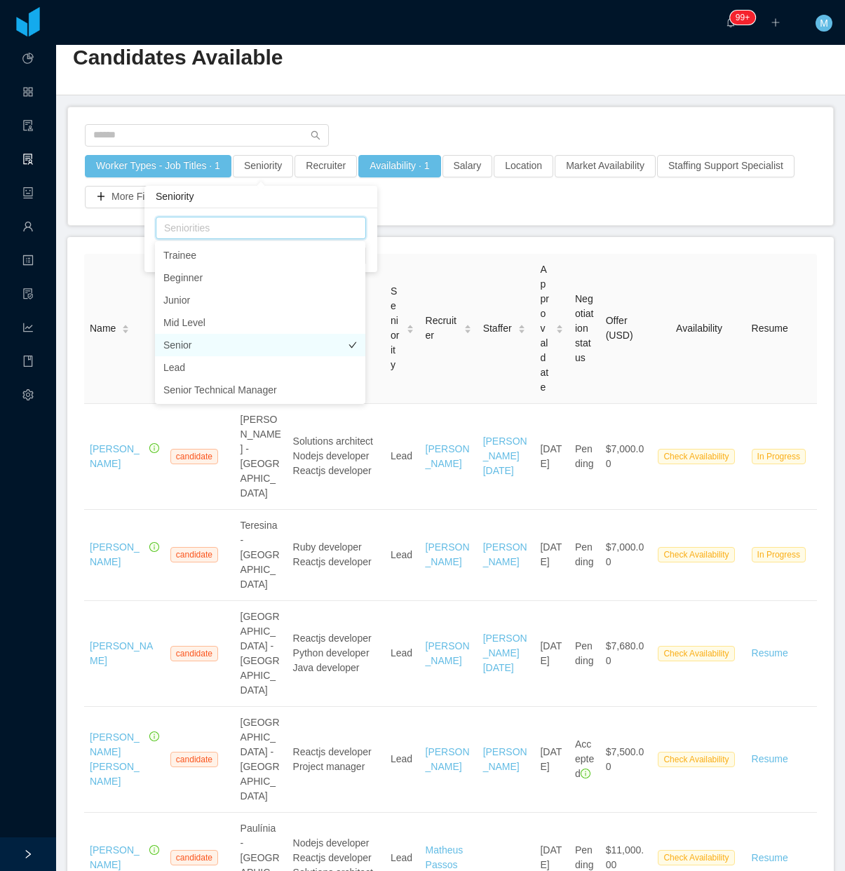
click at [210, 338] on li "Senior" at bounding box center [260, 345] width 210 height 22
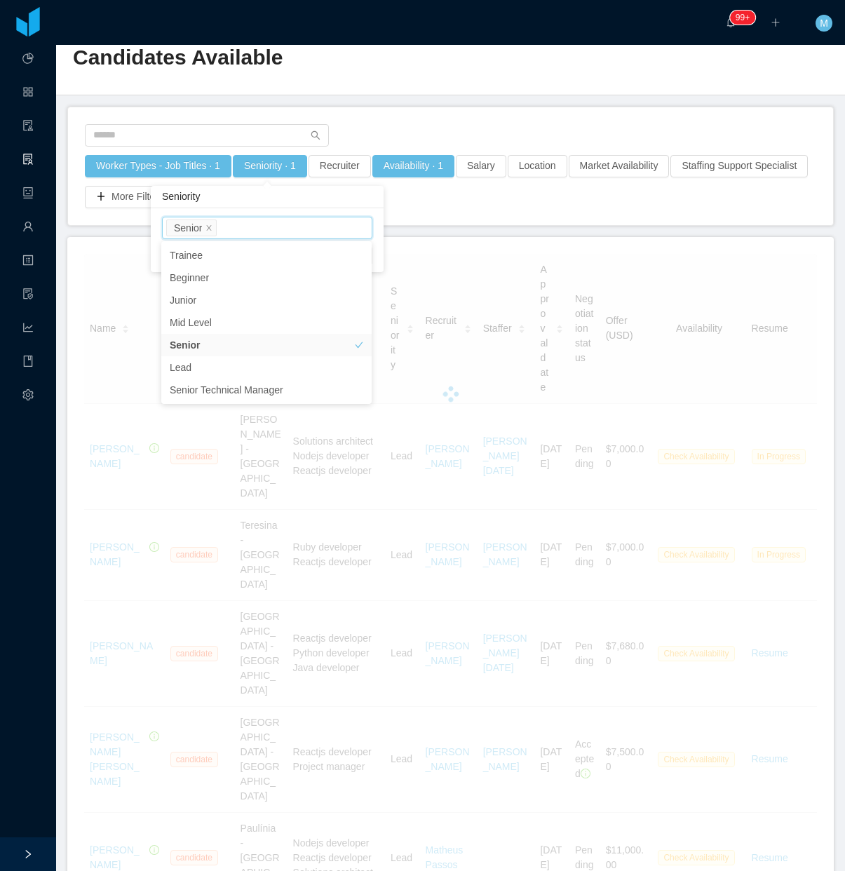
click at [412, 209] on div "Worker Types - Job Titles · 1 Seniority · 1 Recruiter Availability · 1 Salary L…" at bounding box center [450, 166] width 765 height 118
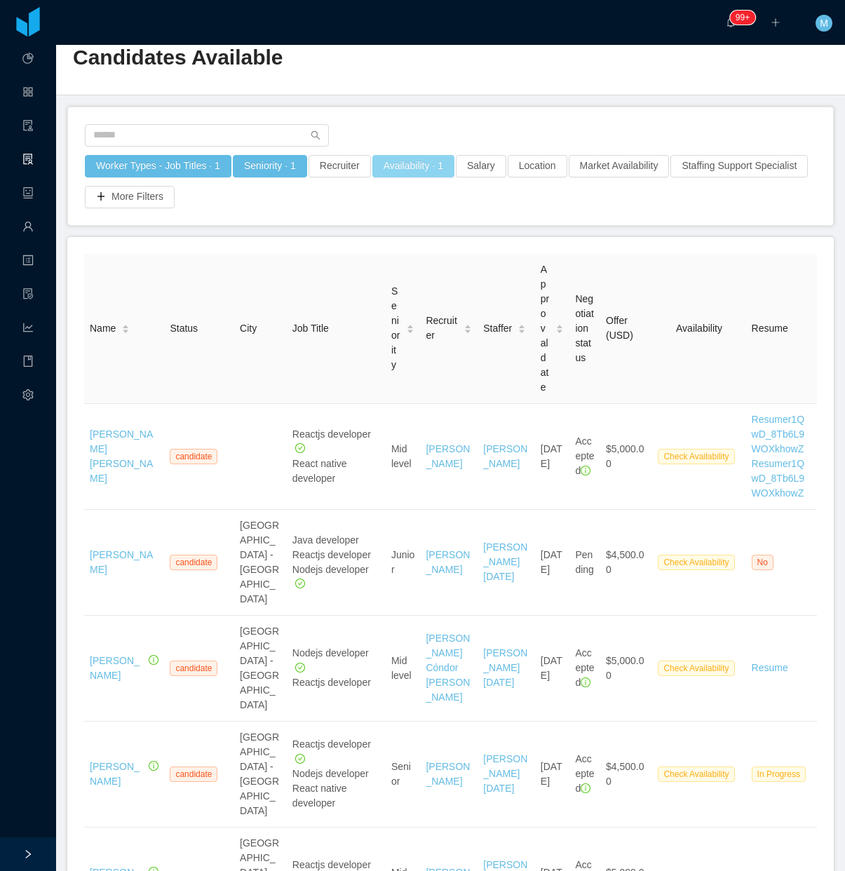
click at [407, 172] on button "Availability · 1" at bounding box center [413, 166] width 82 height 22
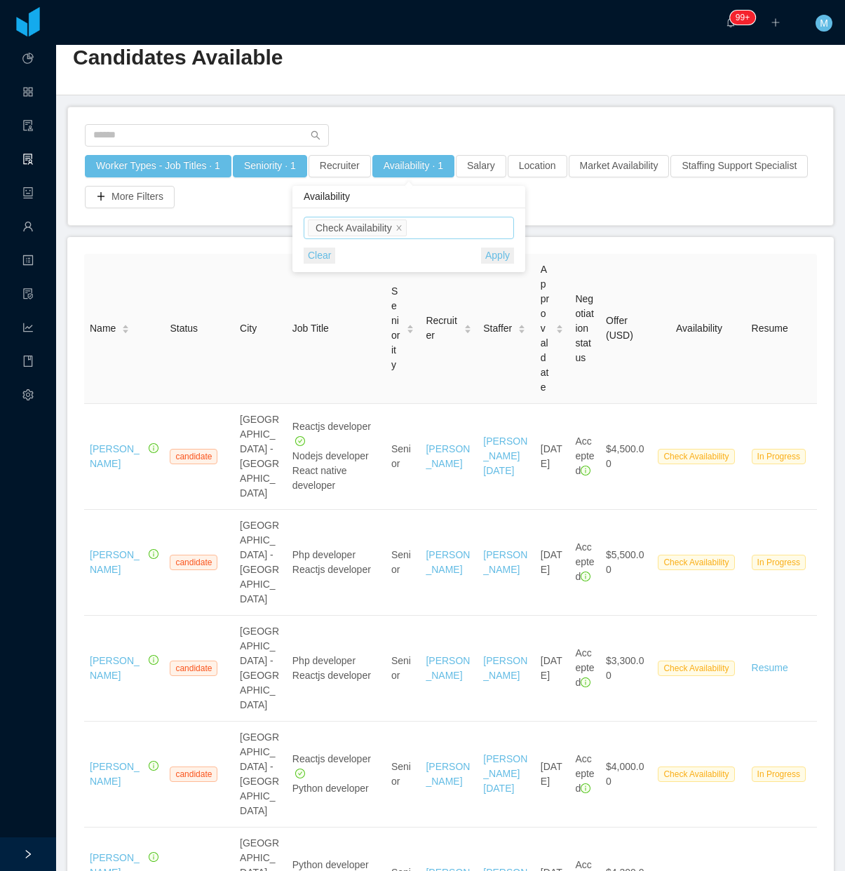
click at [422, 230] on div "Select one Check Availability" at bounding box center [407, 227] width 198 height 21
click at [376, 258] on li "Available" at bounding box center [408, 255] width 210 height 22
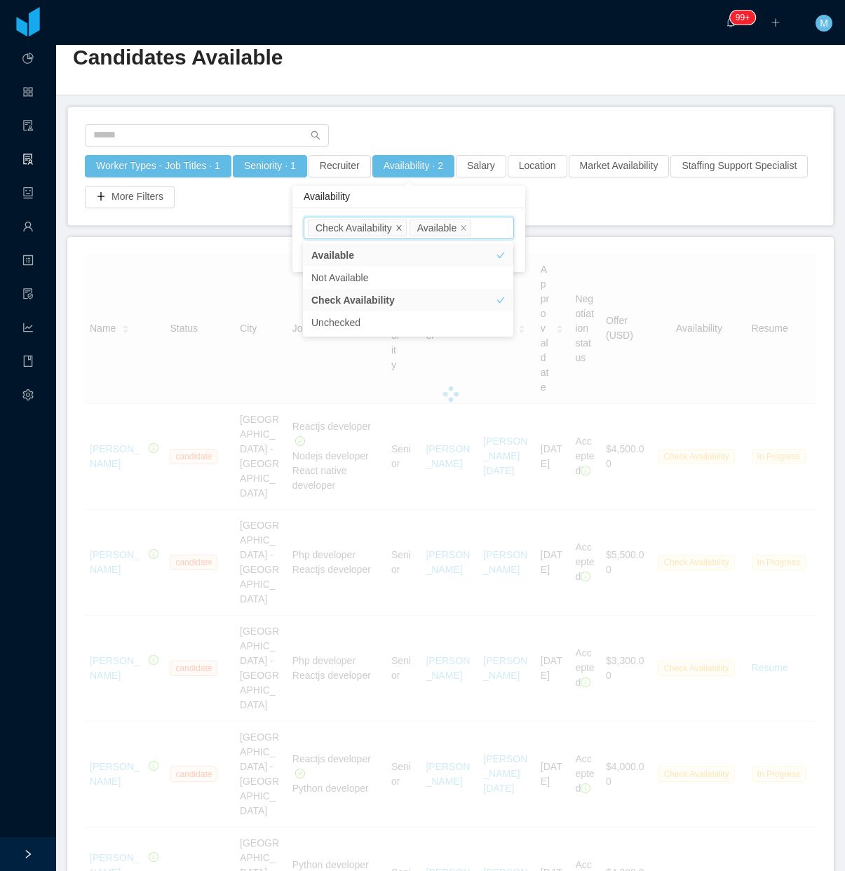
click at [398, 225] on icon "icon: close" at bounding box center [398, 227] width 7 height 7
click at [534, 215] on div "Worker Types - Job Titles · 1 Seniority · 1 Recruiter Availability · 1 Salary L…" at bounding box center [450, 166] width 765 height 118
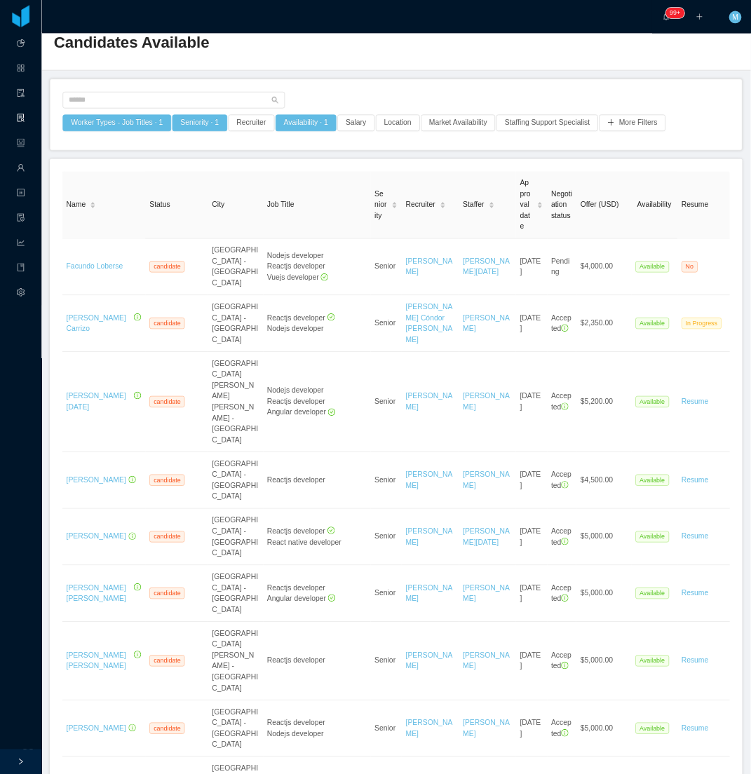
scroll to position [34, 0]
click at [554, 102] on main "Home / Candidates Available / Candidates Available Worker Types - Job Titles · …" at bounding box center [535, 511] width 958 height 1001
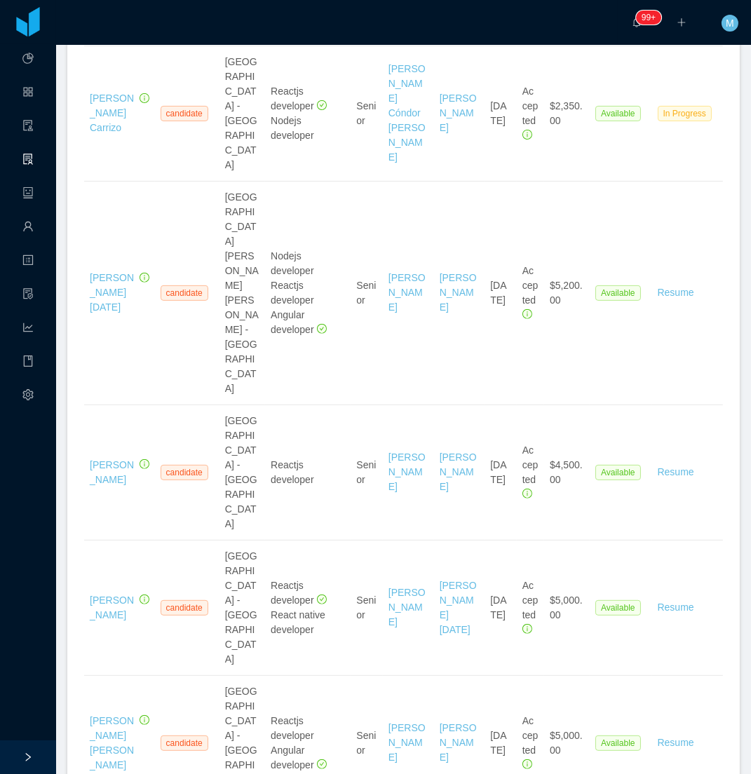
scroll to position [656, 0]
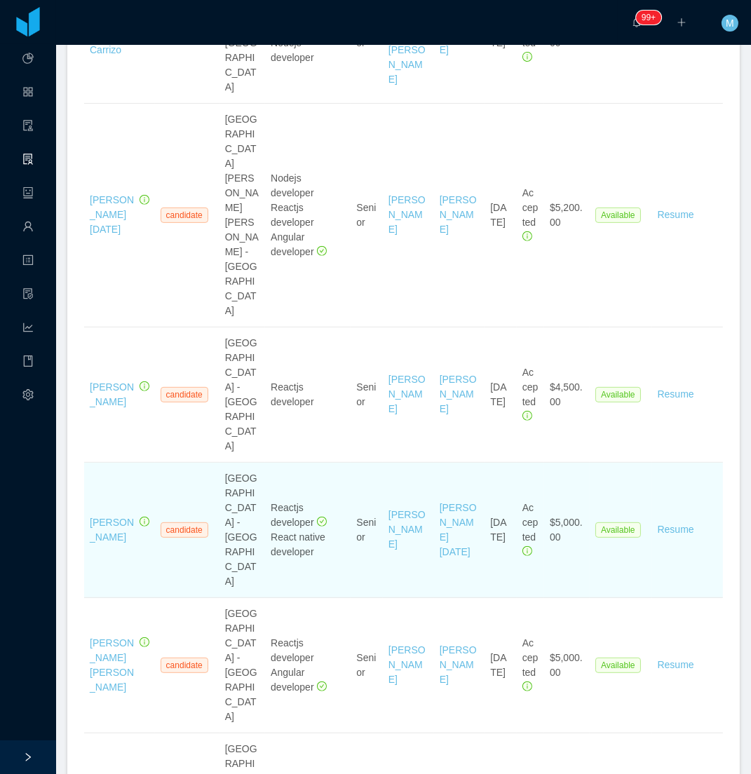
click at [677, 463] on td "Resume" at bounding box center [687, 530] width 71 height 135
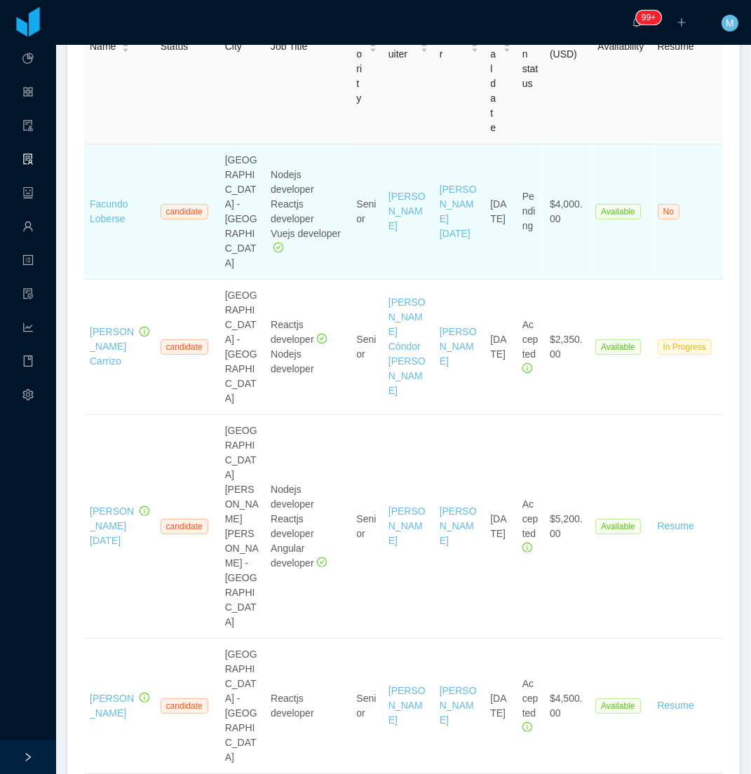
scroll to position [0, 0]
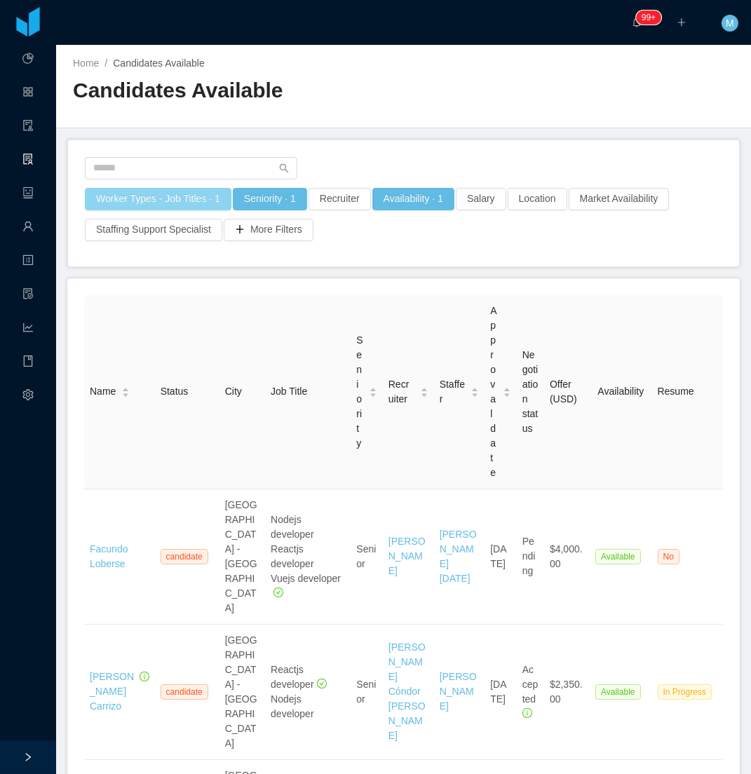
click at [145, 200] on button "Worker Types - Job Titles · 1" at bounding box center [158, 199] width 147 height 22
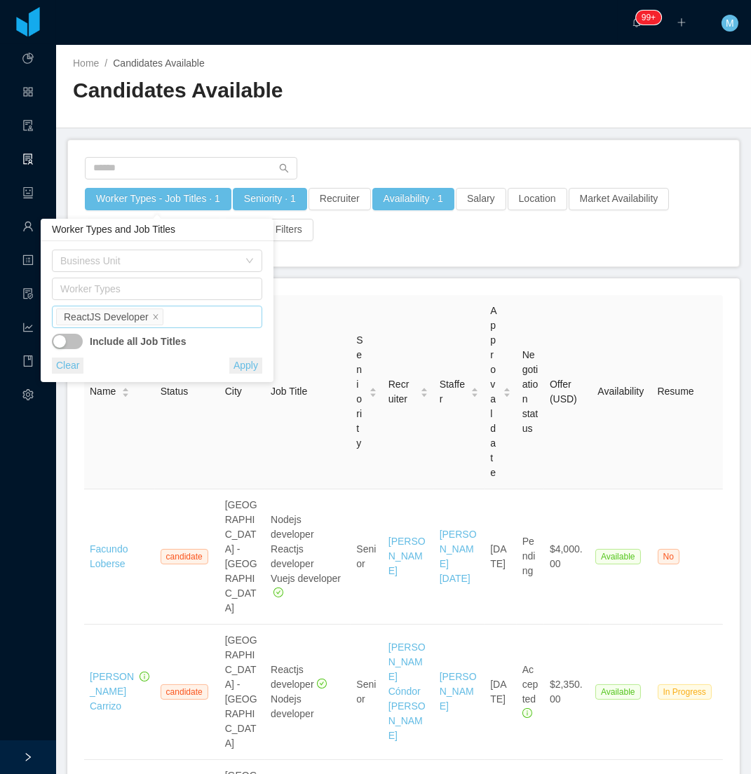
click at [188, 309] on div "Job Titles ReactJS Developer" at bounding box center [155, 316] width 198 height 21
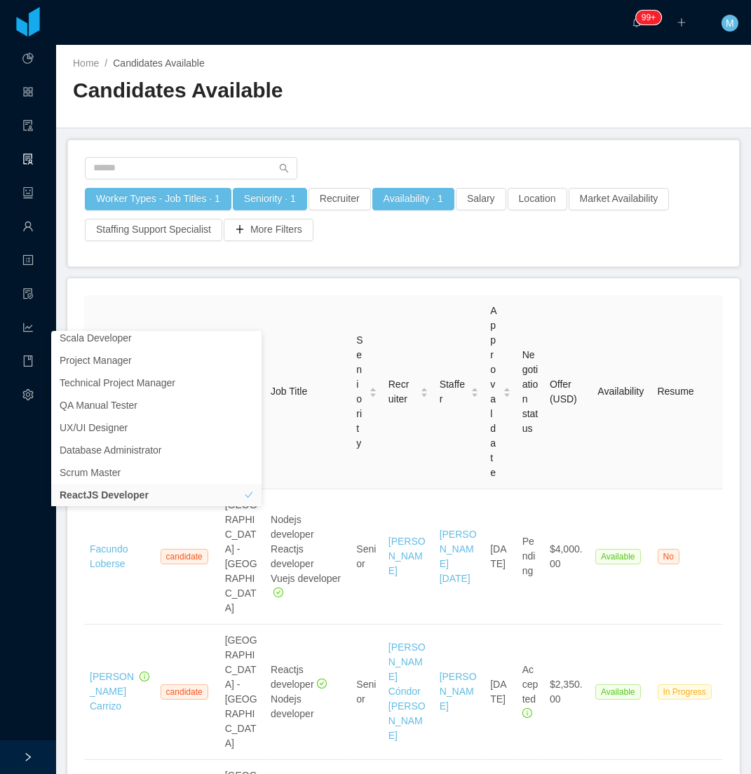
click at [380, 88] on h2 "Candidates Available" at bounding box center [238, 90] width 331 height 29
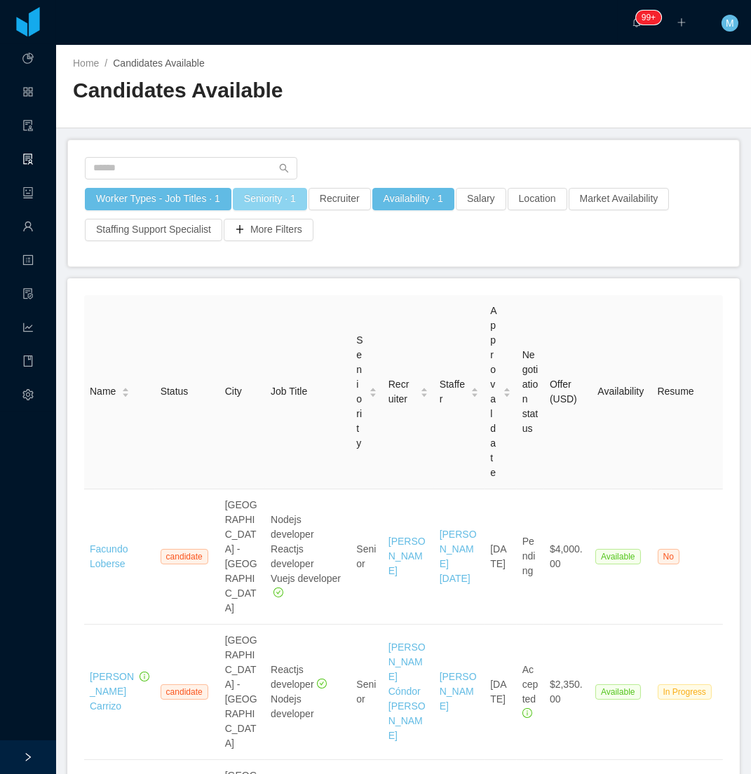
click at [283, 193] on button "Seniority · 1" at bounding box center [270, 199] width 74 height 22
click at [267, 260] on div "Seniorities Senior" at bounding box center [264, 260] width 198 height 21
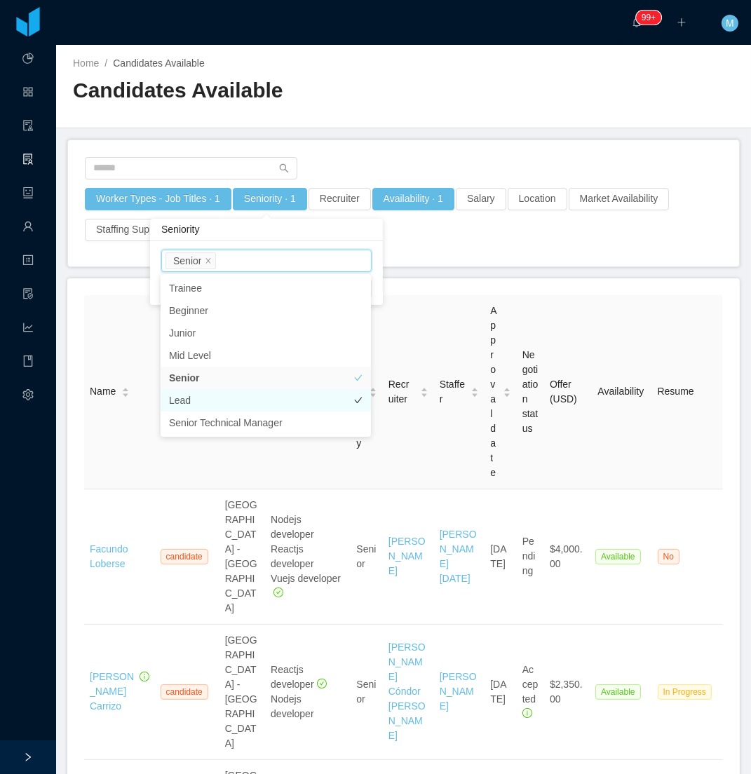
click at [217, 397] on li "Lead" at bounding box center [266, 400] width 210 height 22
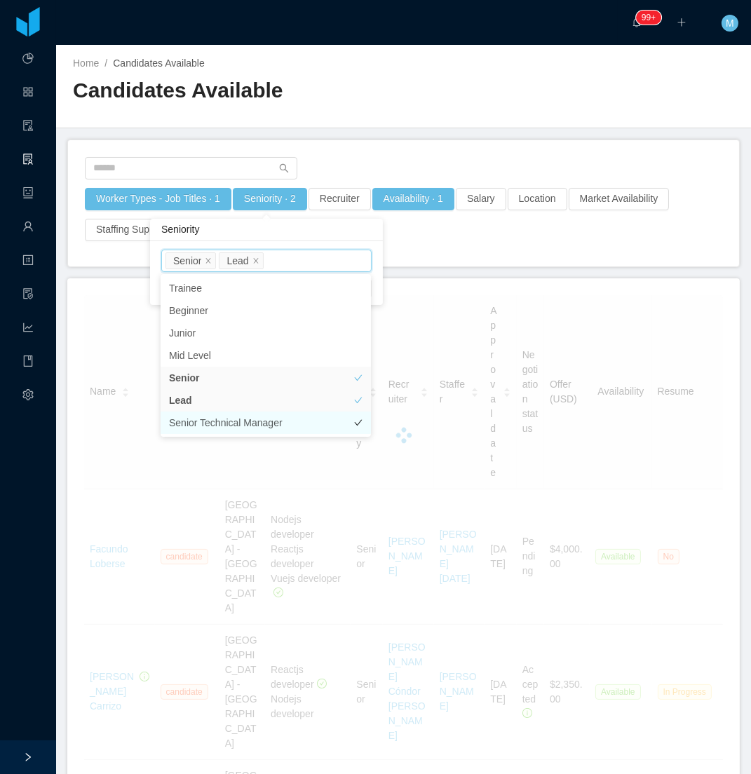
click at [225, 426] on li "Senior Technical Manager" at bounding box center [266, 423] width 210 height 22
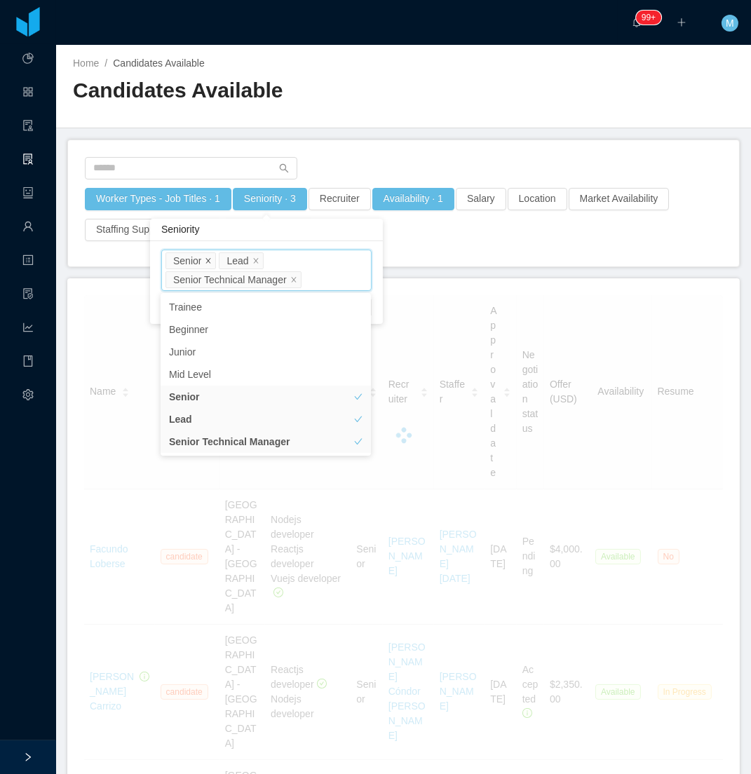
click at [207, 259] on icon "icon: close" at bounding box center [208, 260] width 7 height 7
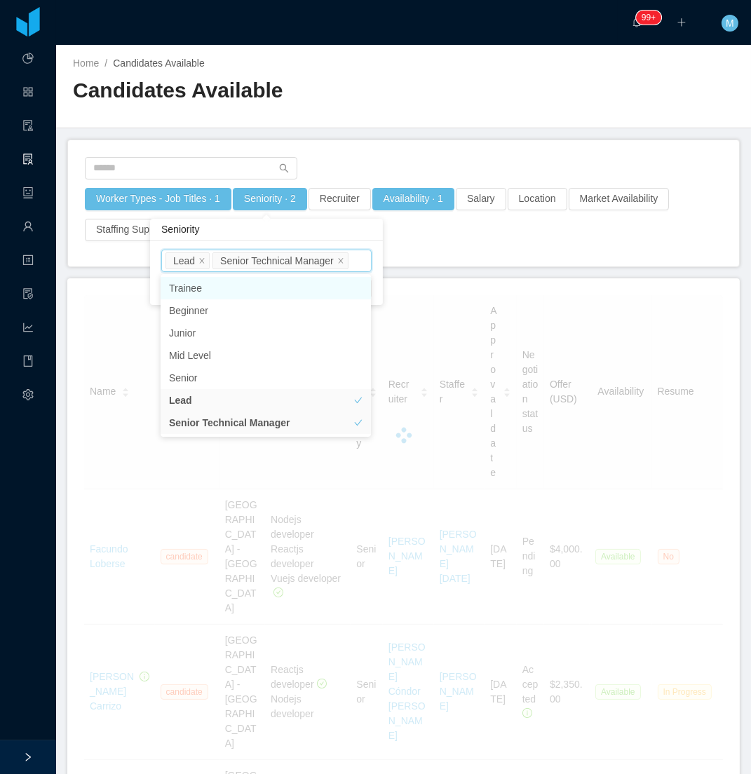
click at [341, 140] on div "Worker Types - Job Titles · 1 Seniority · 2 Recruiter Availability · 1 Salary L…" at bounding box center [403, 203] width 671 height 126
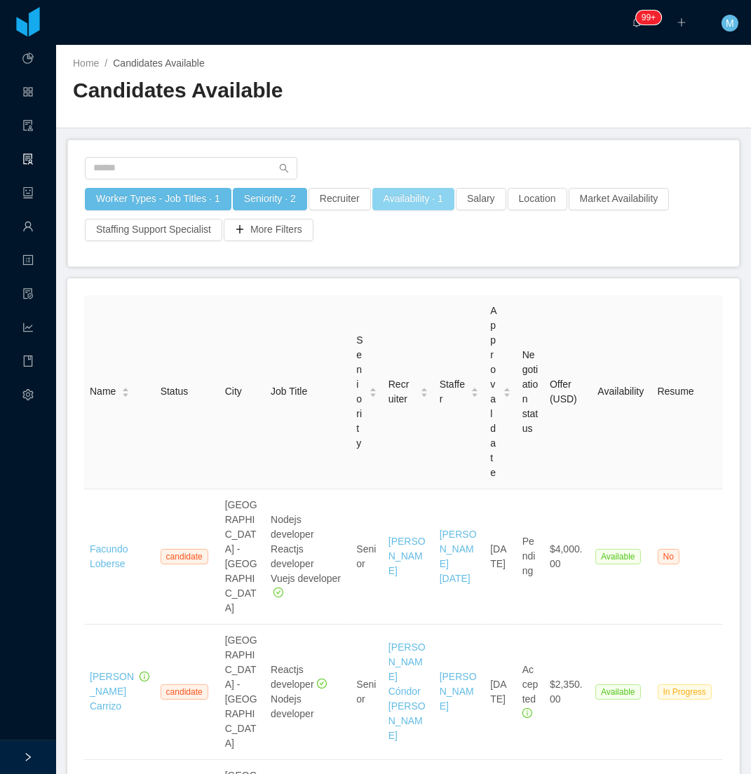
click at [383, 202] on button "Availability · 1" at bounding box center [413, 199] width 82 height 22
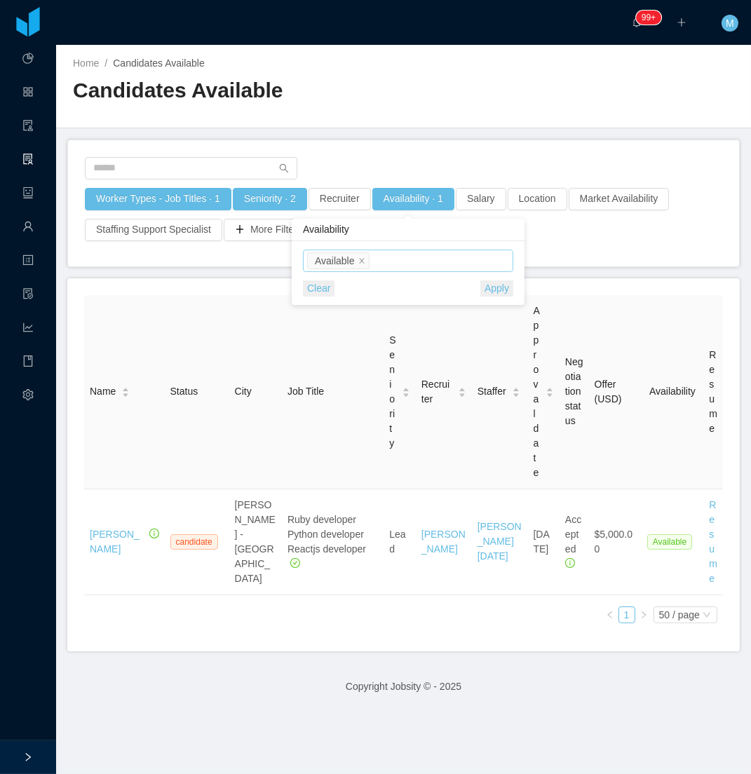
click at [417, 118] on div "Home / Candidates Available / Candidates Available" at bounding box center [403, 86] width 695 height 83
click at [398, 204] on button "Availability · 1" at bounding box center [413, 199] width 82 height 22
click at [402, 257] on div "Select one Available" at bounding box center [406, 260] width 198 height 21
click at [376, 330] on li "Check Availability" at bounding box center [407, 333] width 210 height 22
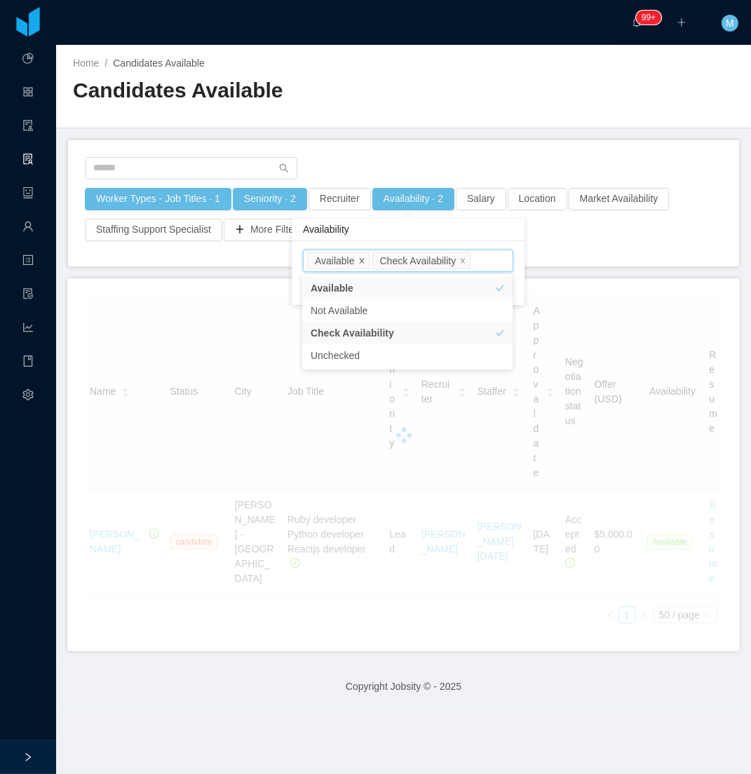
click at [360, 263] on icon "icon: close" at bounding box center [361, 260] width 7 height 7
click at [394, 135] on main "Home / Candidates Available / Candidates Available Worker Types - Job Titles · …" at bounding box center [403, 409] width 695 height 729
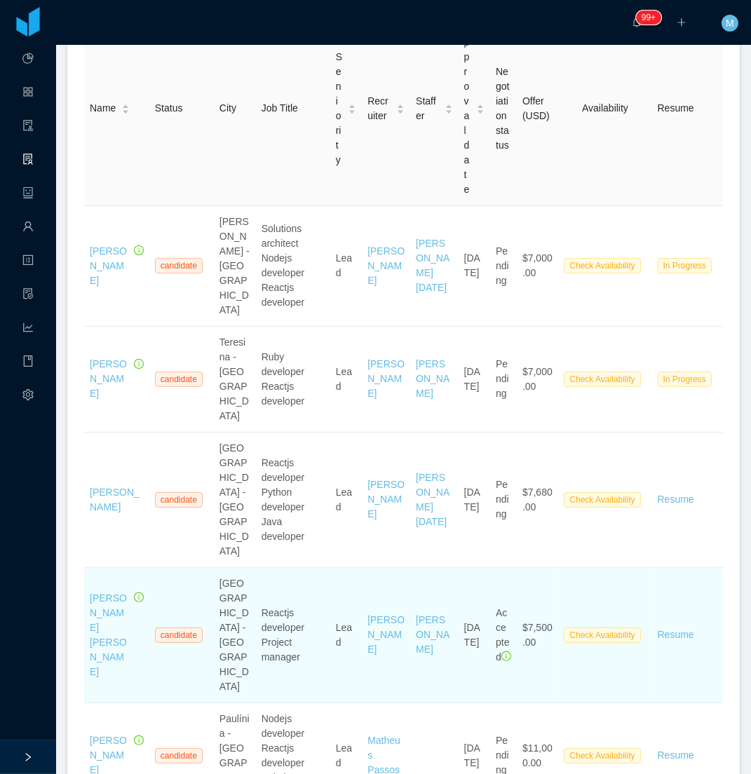
scroll to position [341, 0]
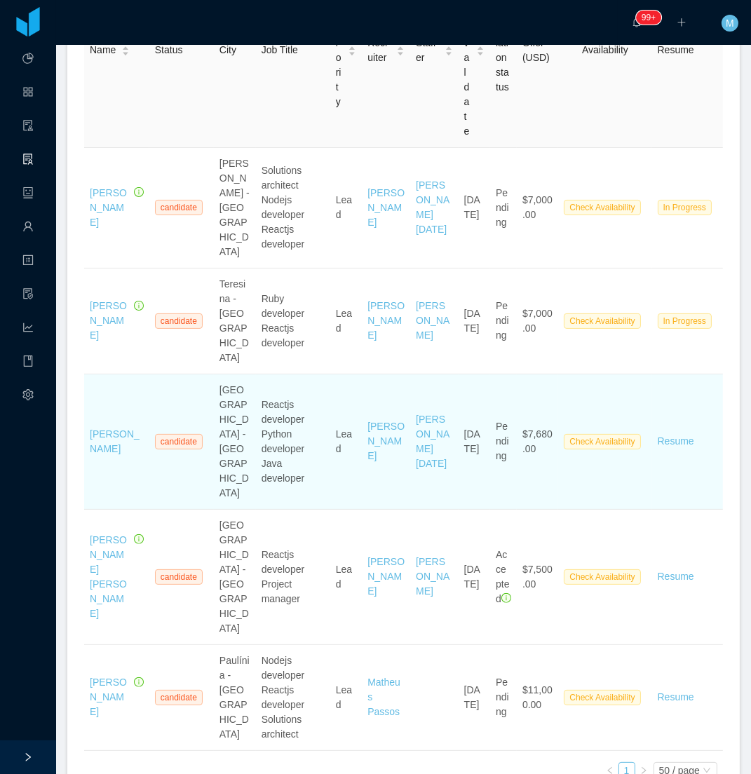
drag, startPoint x: 106, startPoint y: 472, endPoint x: 421, endPoint y: 449, distance: 316.4
click at [421, 449] on td "[PERSON_NAME][DATE]" at bounding box center [434, 441] width 48 height 135
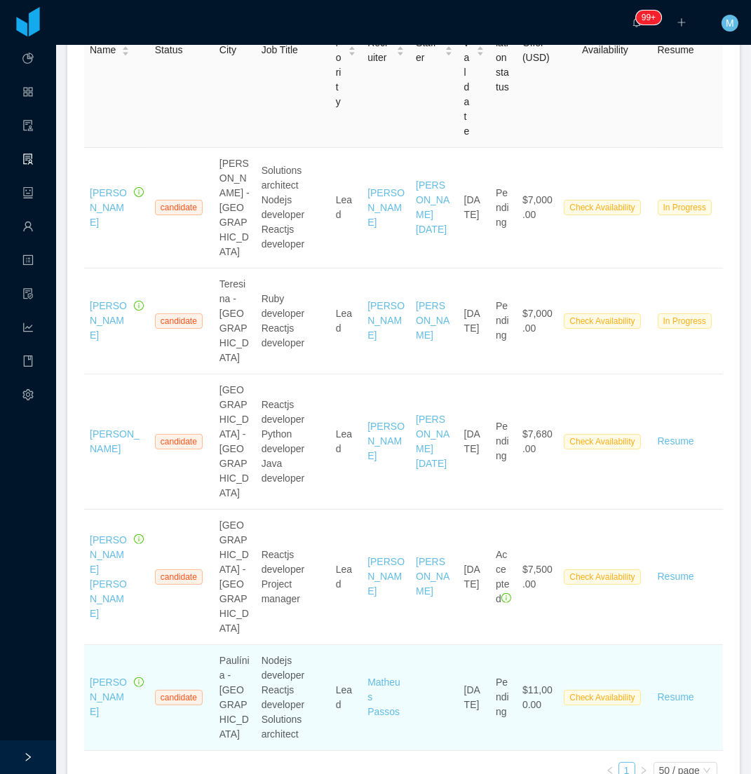
drag, startPoint x: 321, startPoint y: 614, endPoint x: 297, endPoint y: 596, distance: 30.0
click at [320, 645] on td "Nodejs developer Reactjs developer Solutions architect" at bounding box center [293, 698] width 74 height 106
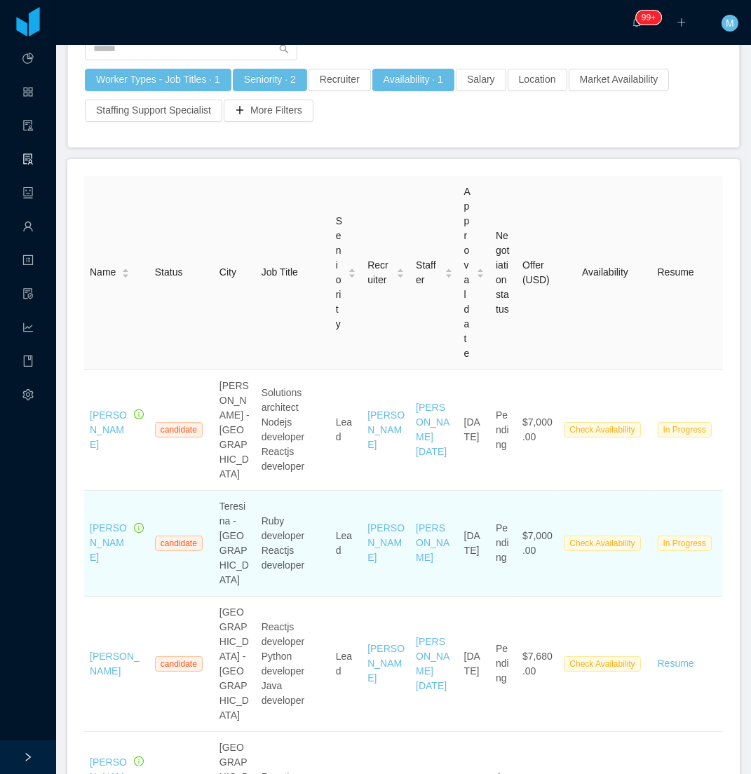
scroll to position [0, 0]
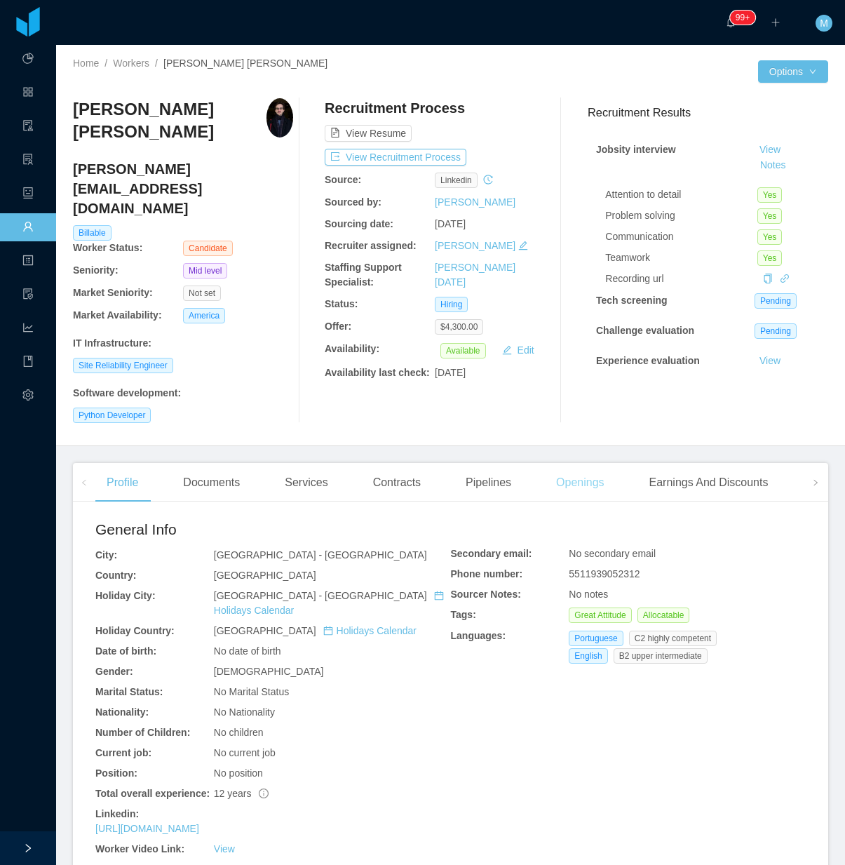
click at [595, 463] on div "Openings" at bounding box center [580, 482] width 71 height 39
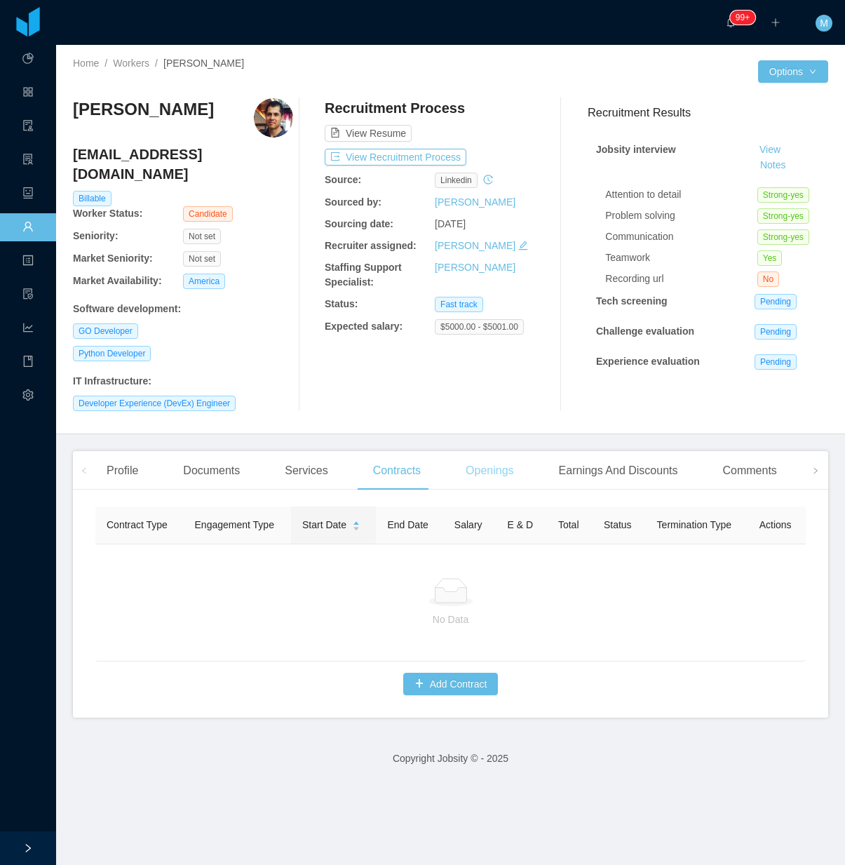
click at [501, 453] on div "Openings" at bounding box center [489, 470] width 71 height 39
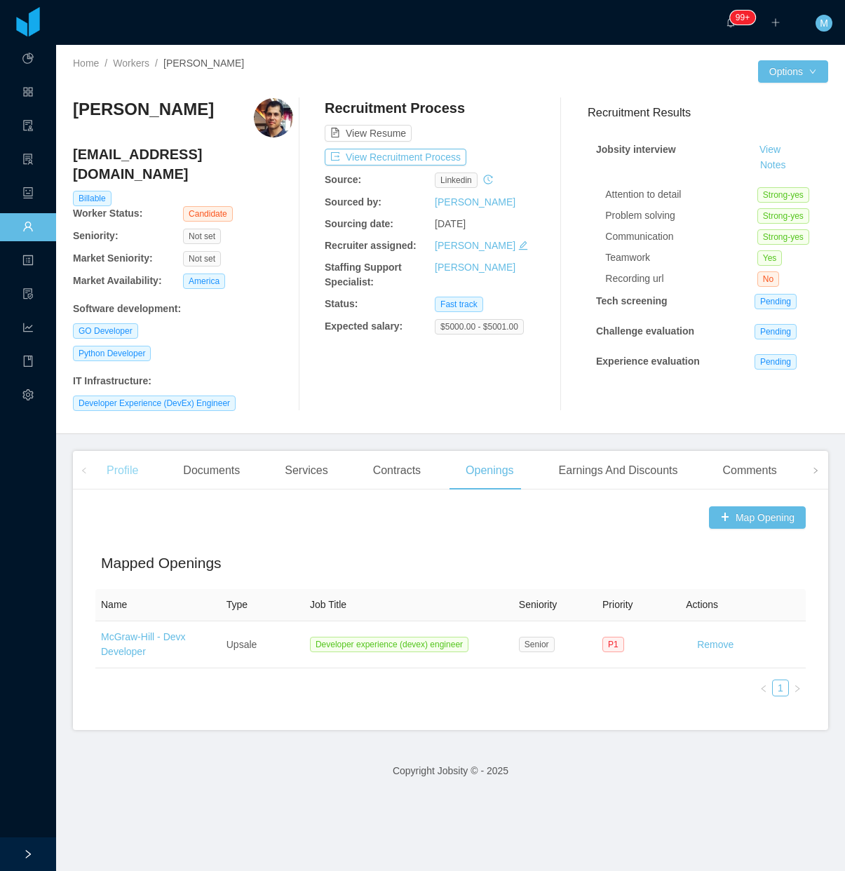
click at [137, 451] on div "Profile" at bounding box center [122, 470] width 54 height 39
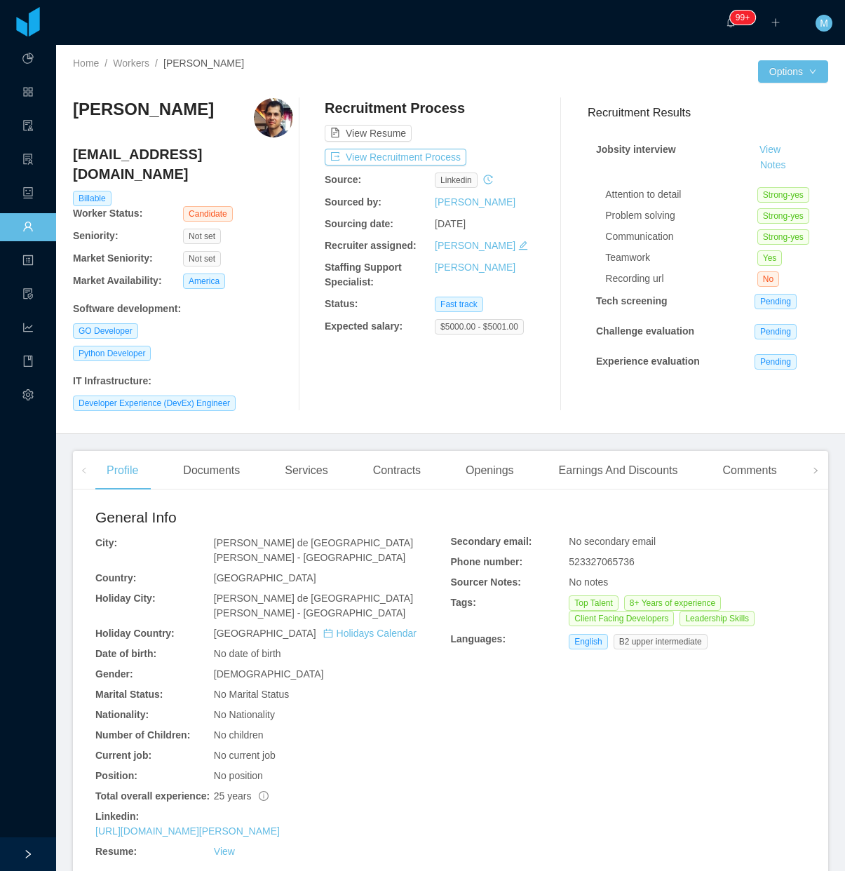
click at [296, 377] on div at bounding box center [309, 254] width 32 height 313
click at [260, 345] on div "[PERSON_NAME] [EMAIL_ADDRESS][DOMAIN_NAME] Billable Worker Status: Candidate Se…" at bounding box center [183, 254] width 220 height 313
click at [307, 393] on div at bounding box center [309, 254] width 32 height 313
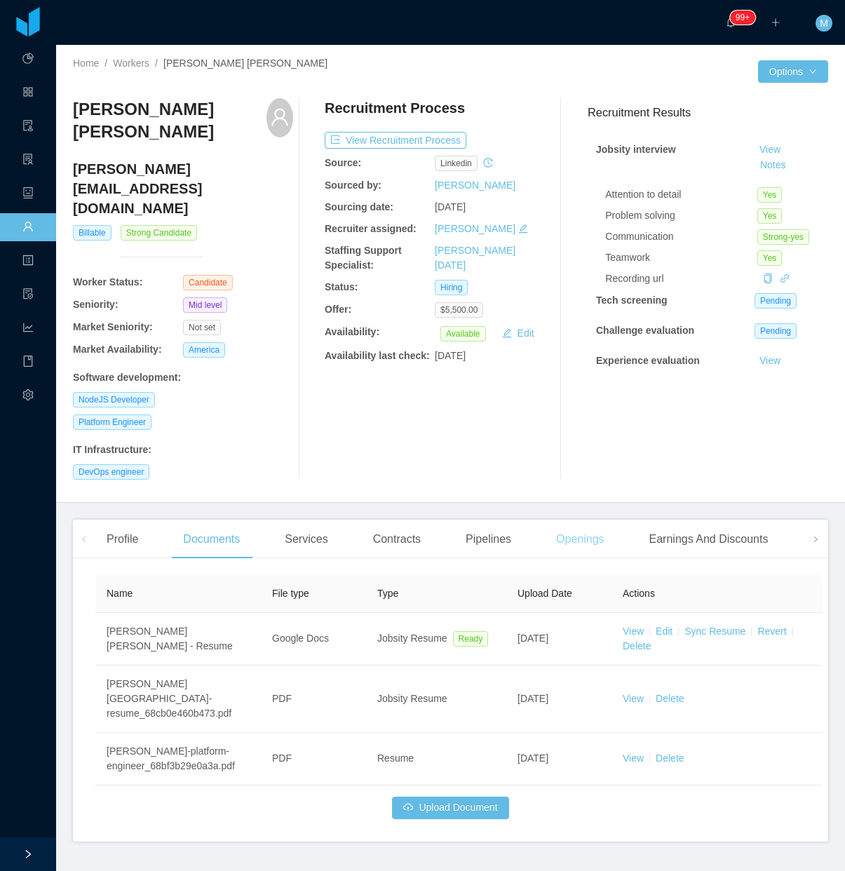
click at [585, 520] on div "Openings" at bounding box center [580, 539] width 71 height 39
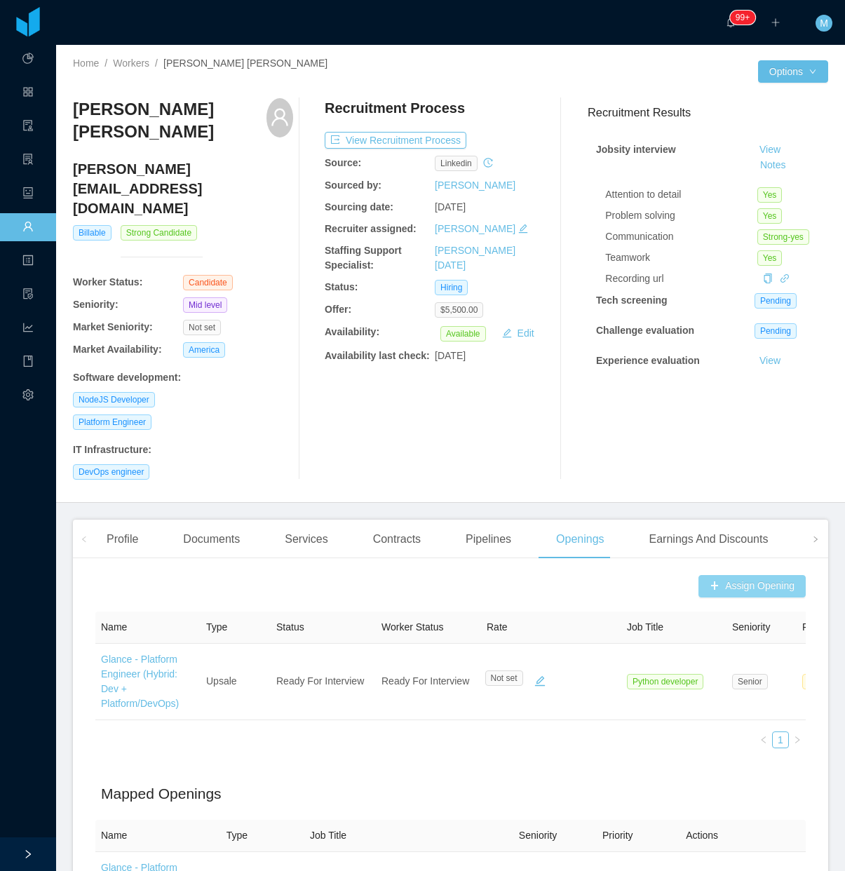
click at [735, 575] on button "Assign Opening" at bounding box center [751, 586] width 107 height 22
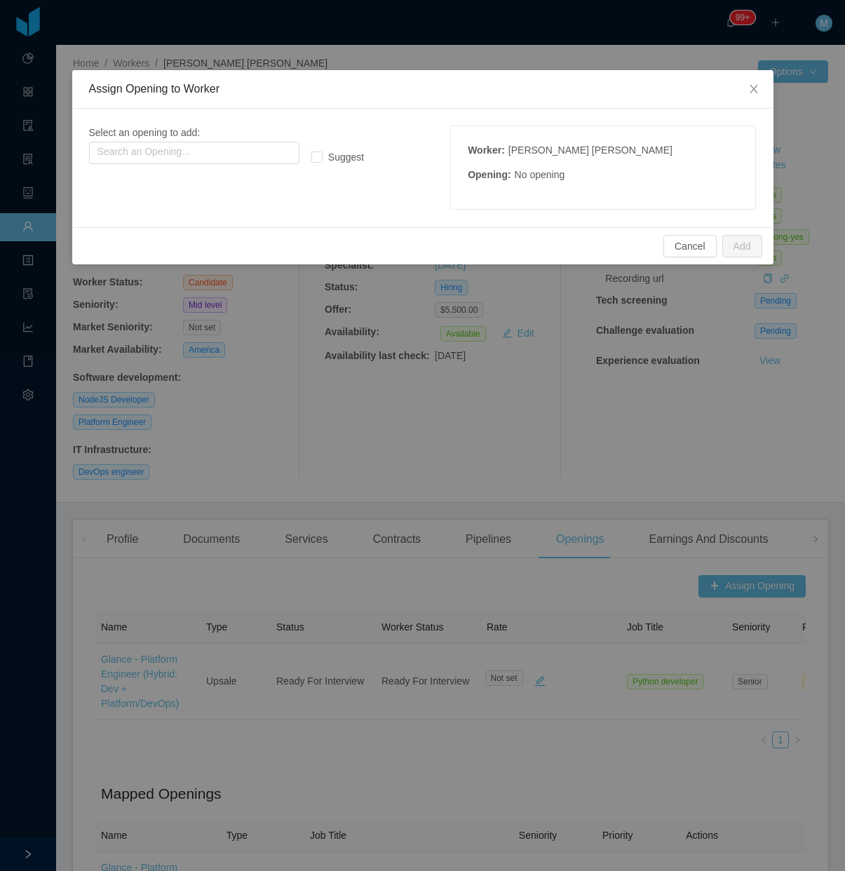
click at [592, 416] on div "Assign Opening to Worker Select an opening to add: Search an Opening... Suggest…" at bounding box center [422, 435] width 845 height 871
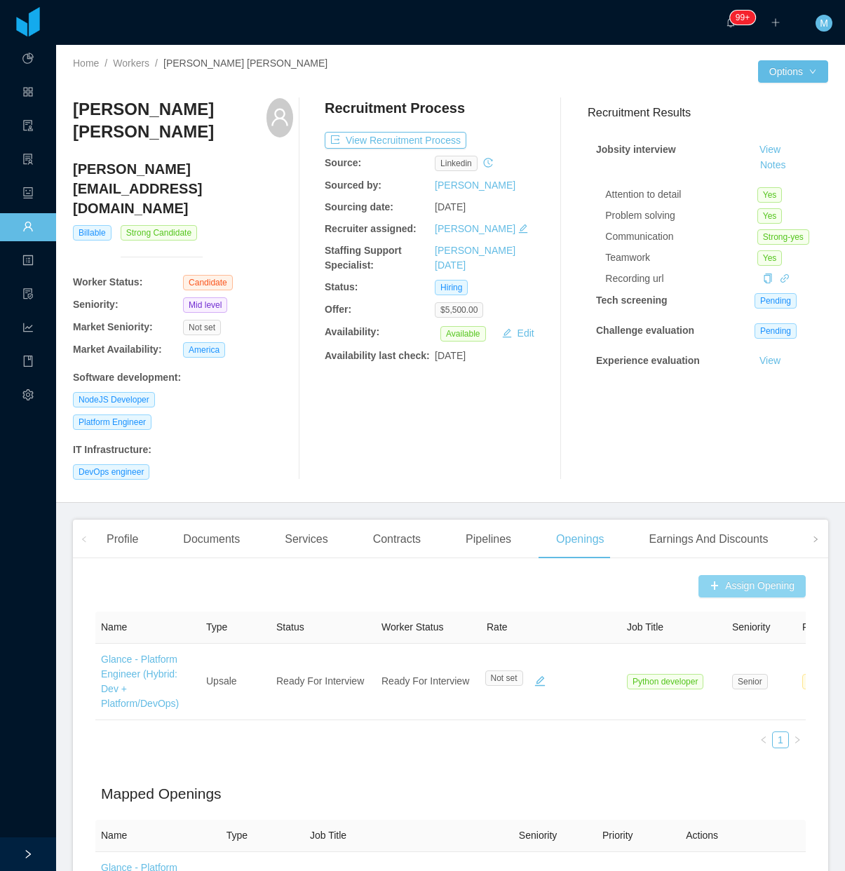
click at [724, 575] on button "Assign Opening" at bounding box center [751, 586] width 107 height 22
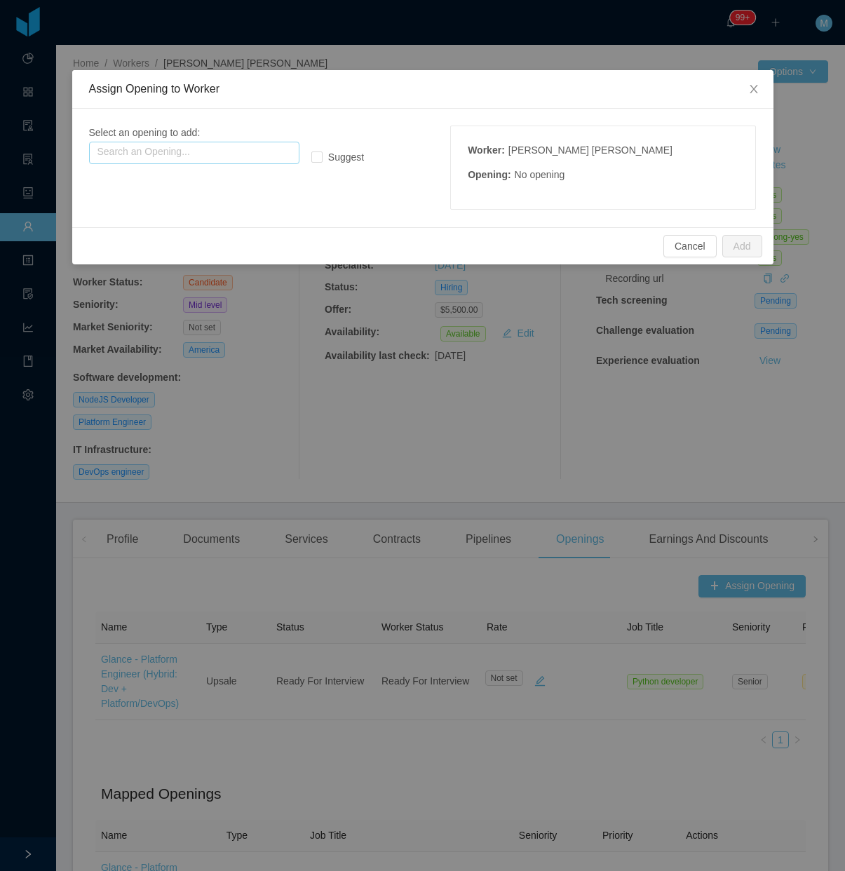
click at [230, 159] on input "text" at bounding box center [194, 153] width 210 height 22
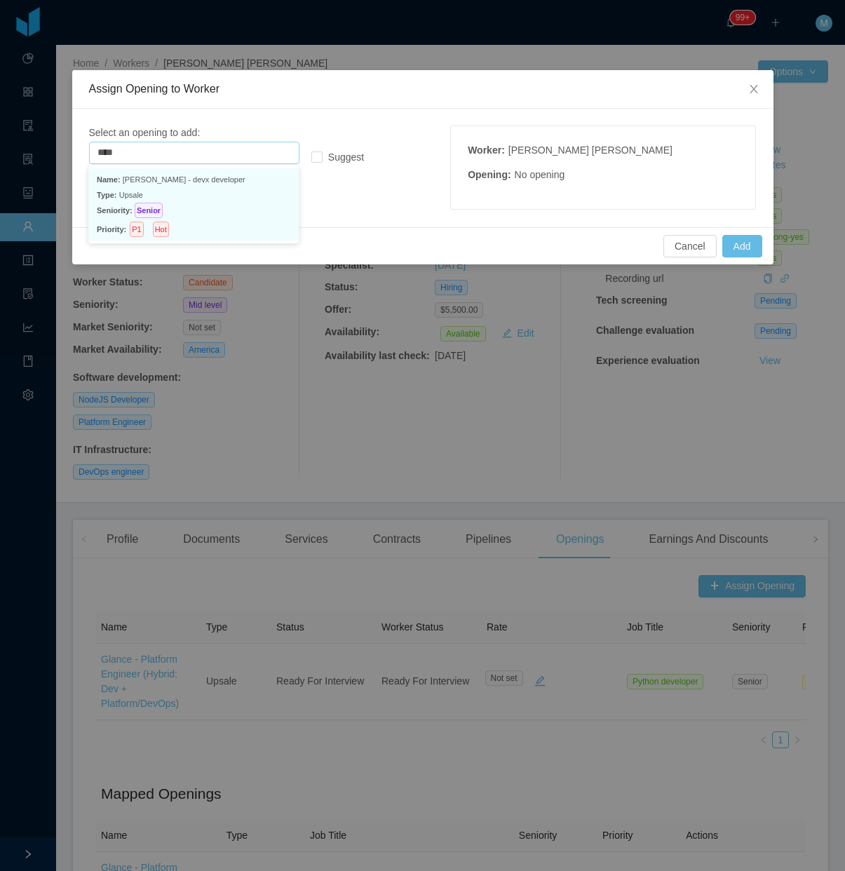
click at [198, 184] on p "Name: [PERSON_NAME] - devx developer" at bounding box center [194, 179] width 194 height 15
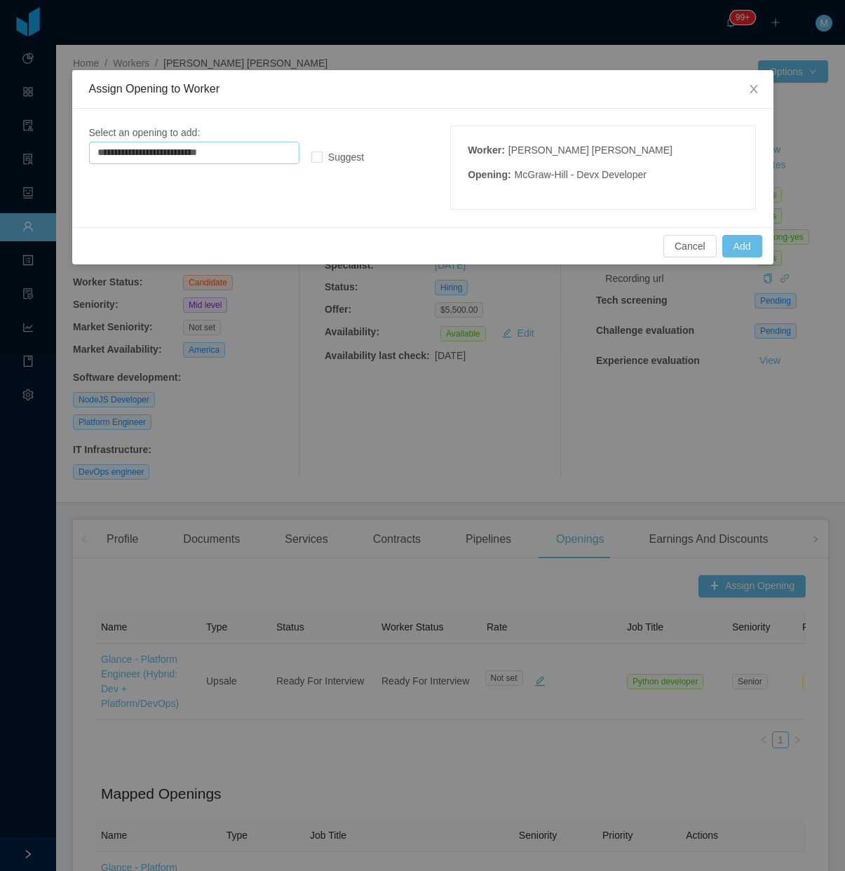
type input "**********"
click at [745, 243] on button "Add" at bounding box center [742, 246] width 40 height 22
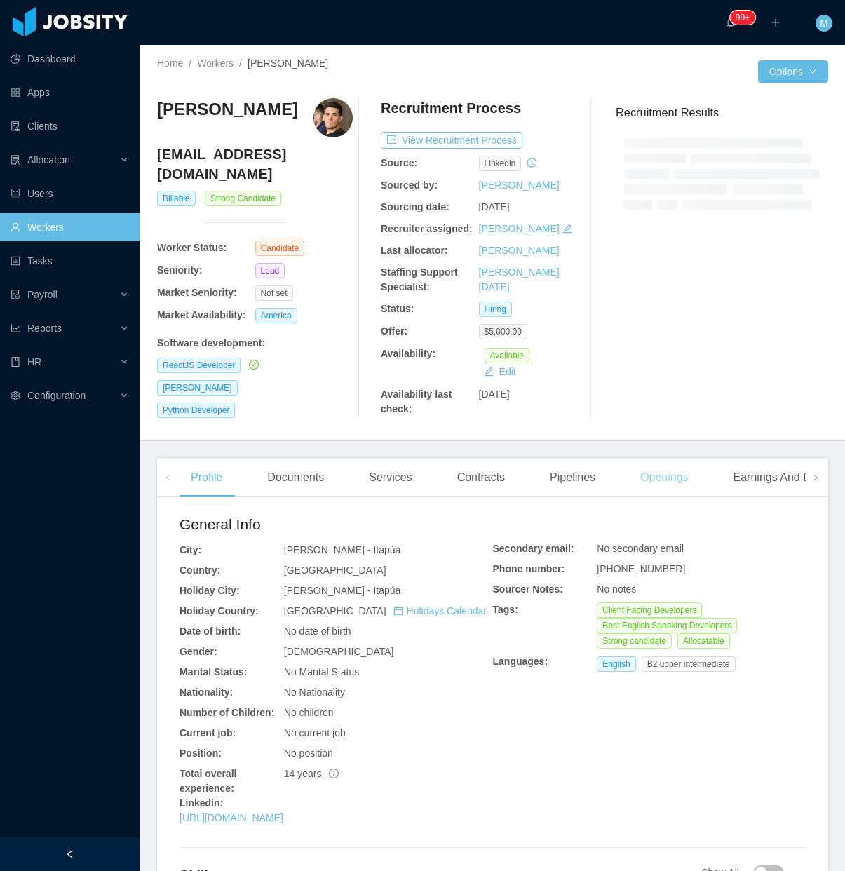
click at [651, 477] on div "Openings" at bounding box center [664, 477] width 71 height 39
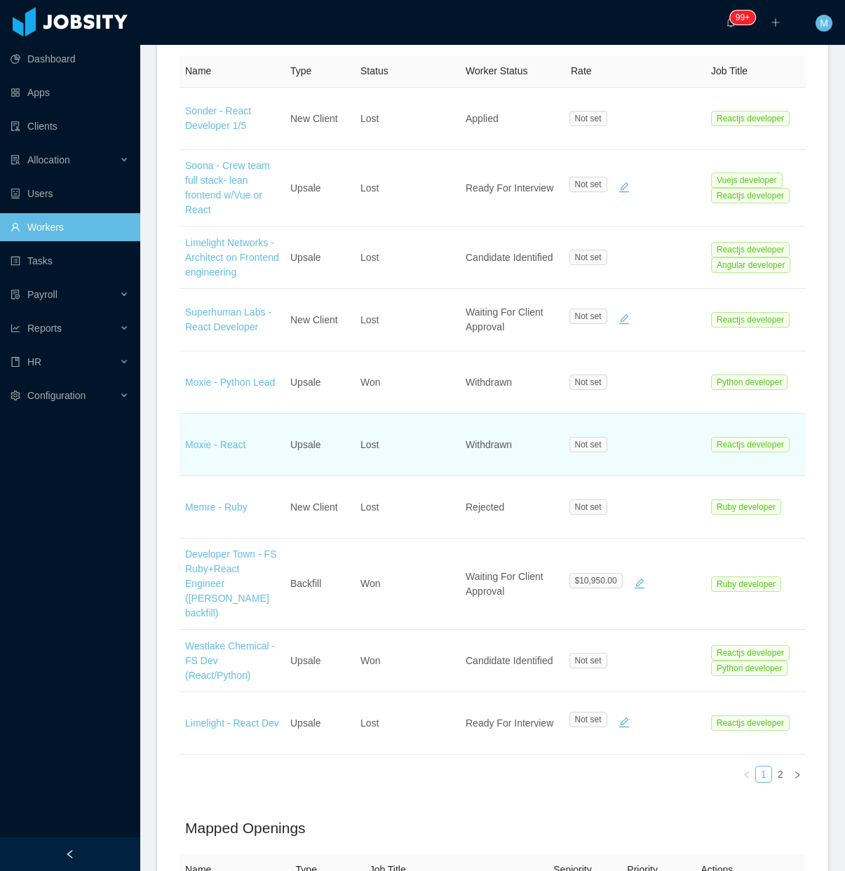
scroll to position [526, 0]
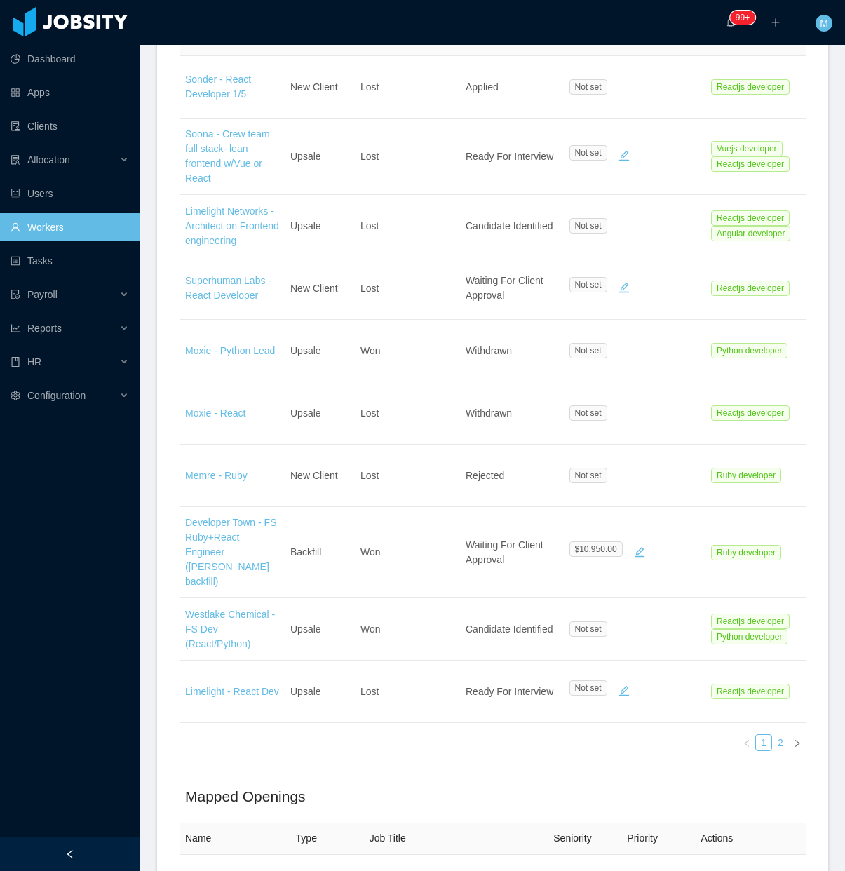
click at [773, 738] on link "2" at bounding box center [780, 742] width 15 height 15
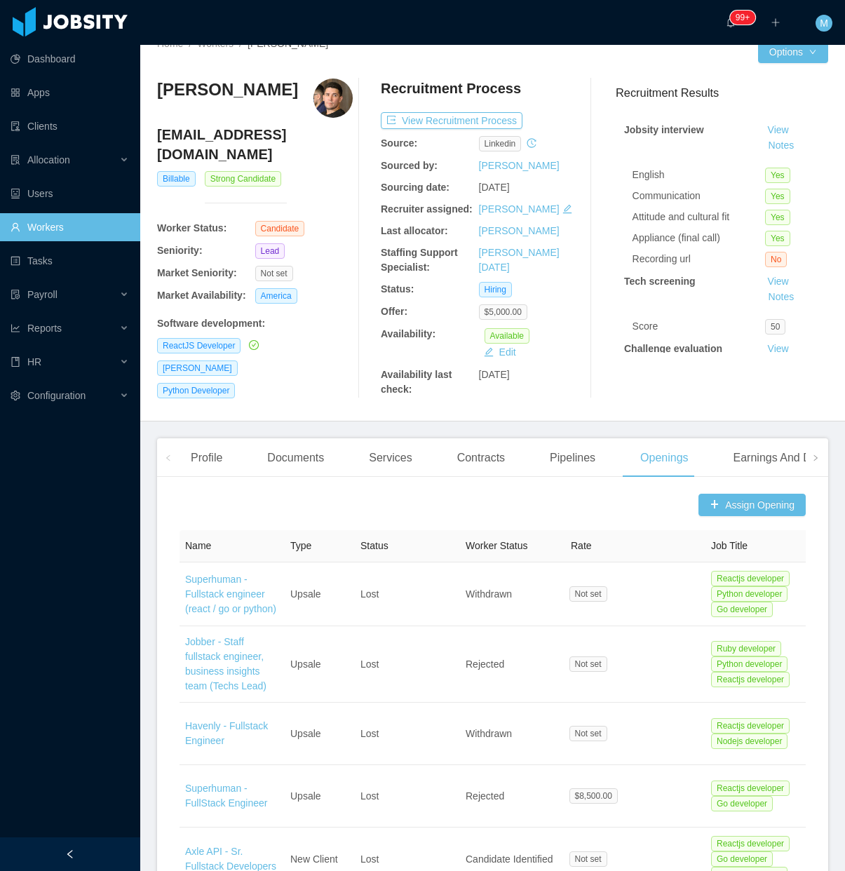
scroll to position [0, 0]
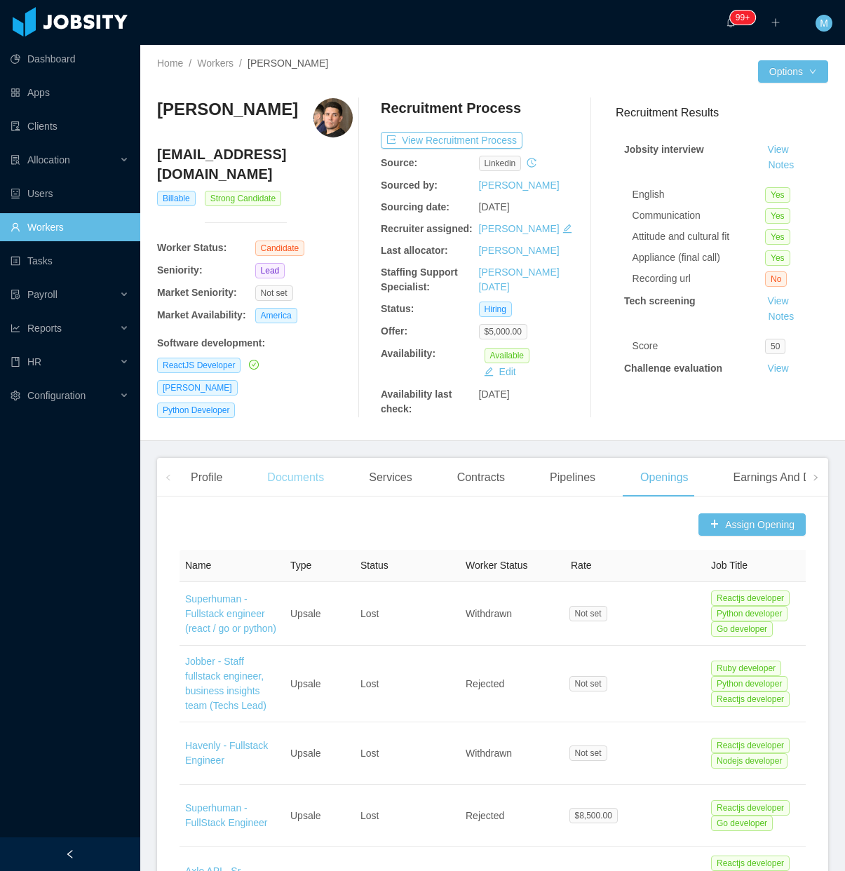
click at [271, 477] on div "Documents" at bounding box center [295, 477] width 79 height 39
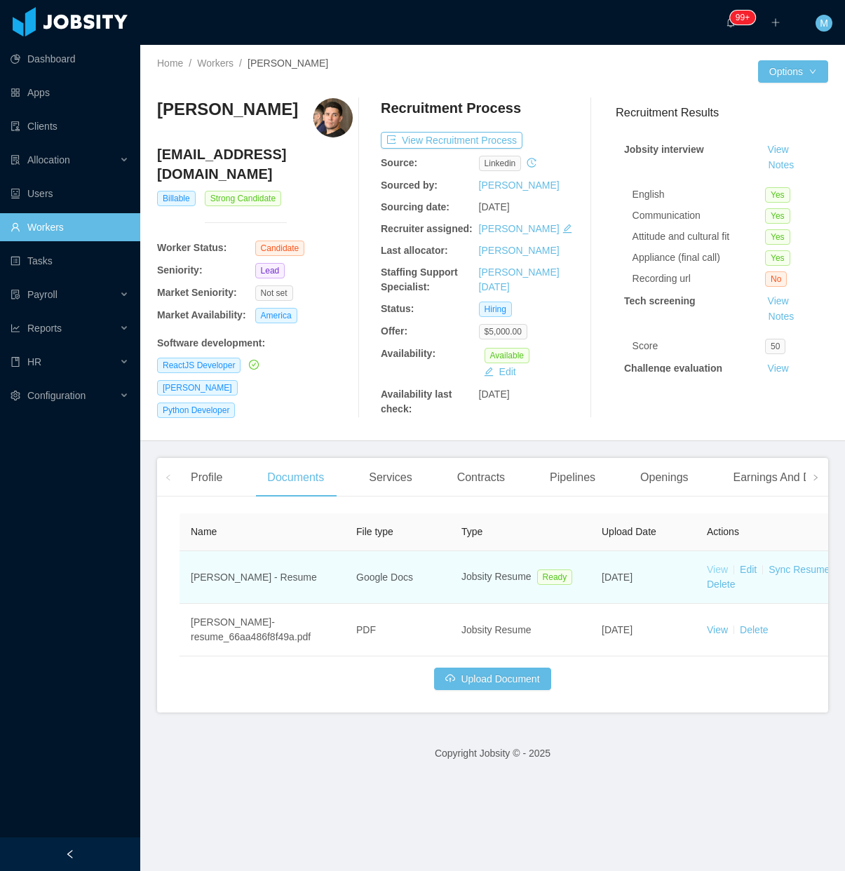
click at [719, 571] on link "View" at bounding box center [717, 569] width 21 height 11
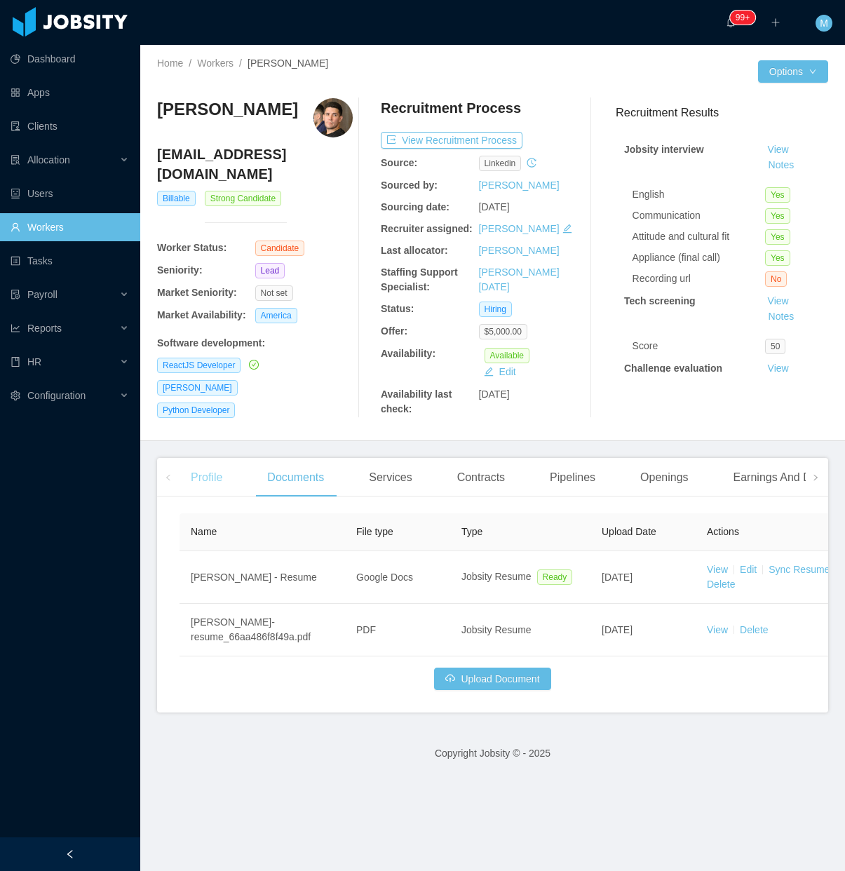
click at [212, 473] on div "Profile" at bounding box center [206, 477] width 54 height 39
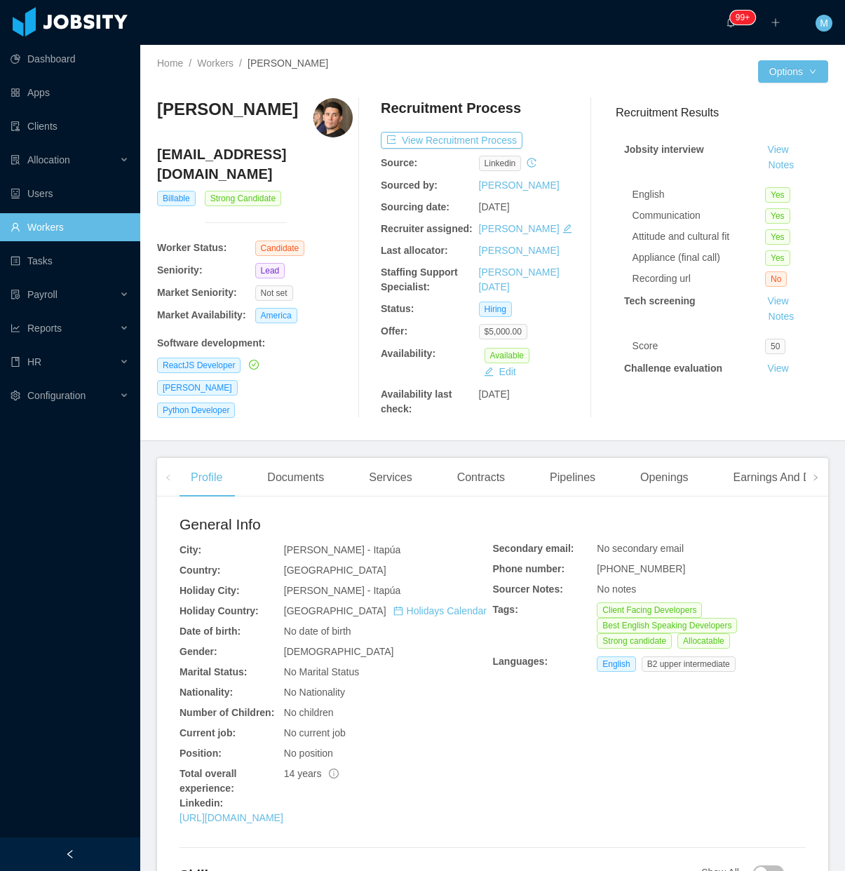
drag, startPoint x: 292, startPoint y: 116, endPoint x: 154, endPoint y: 114, distance: 138.1
click at [154, 114] on div "Home / Workers / Adrián Halaburda / Options Adrián Halaburda adh761@gmail.com B…" at bounding box center [492, 243] width 705 height 396
drag, startPoint x: 337, startPoint y: 436, endPoint x: 323, endPoint y: 369, distance: 68.8
click at [337, 436] on div "Home / Workers / Adrián Halaburda / Options Adrián Halaburda adh761@gmail.com B…" at bounding box center [492, 243] width 705 height 396
drag, startPoint x: 291, startPoint y: 112, endPoint x: 160, endPoint y: 120, distance: 131.3
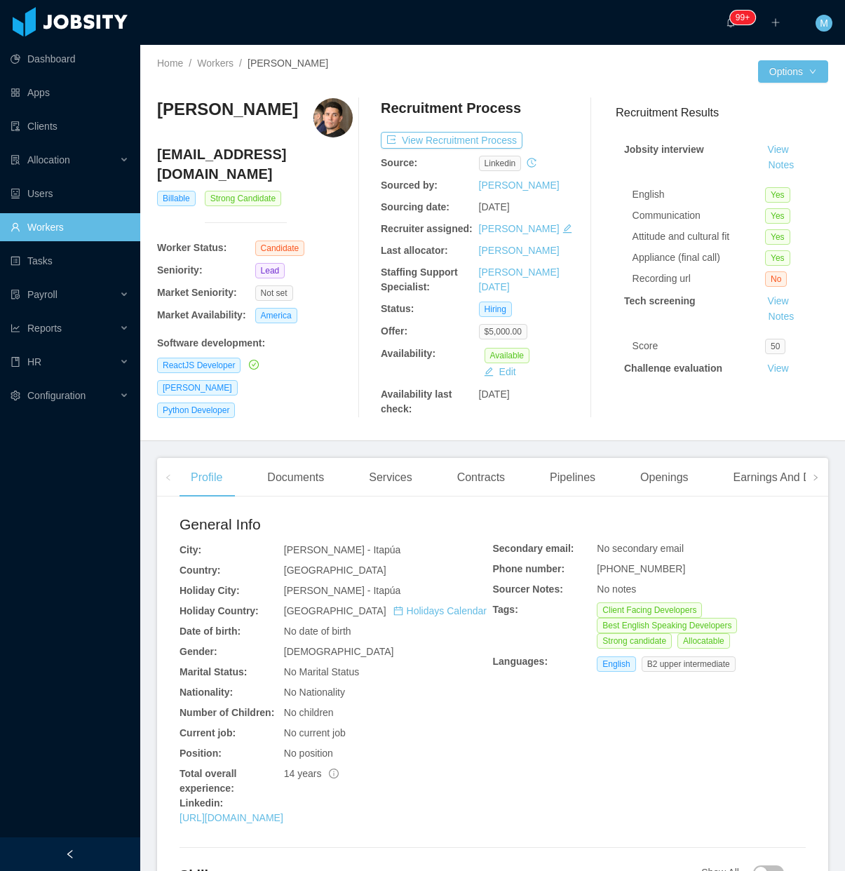
click at [160, 120] on h3 "Adrián Halaburda" at bounding box center [227, 109] width 141 height 22
copy h3 "Adrián Halaburda"
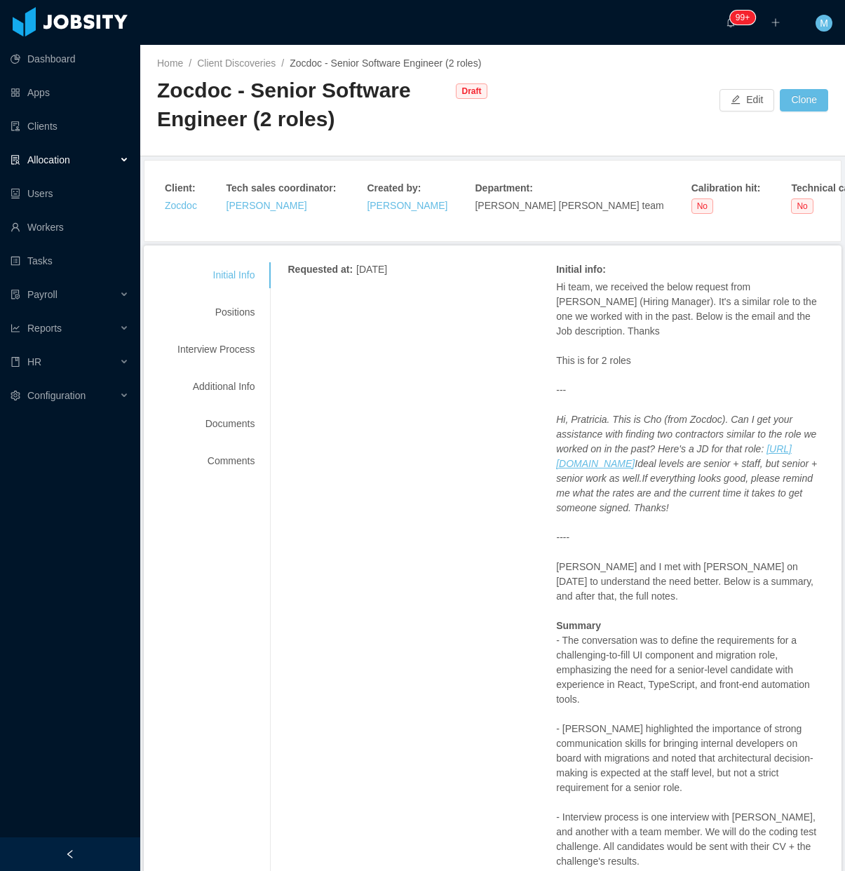
click at [100, 855] on div at bounding box center [70, 854] width 140 height 34
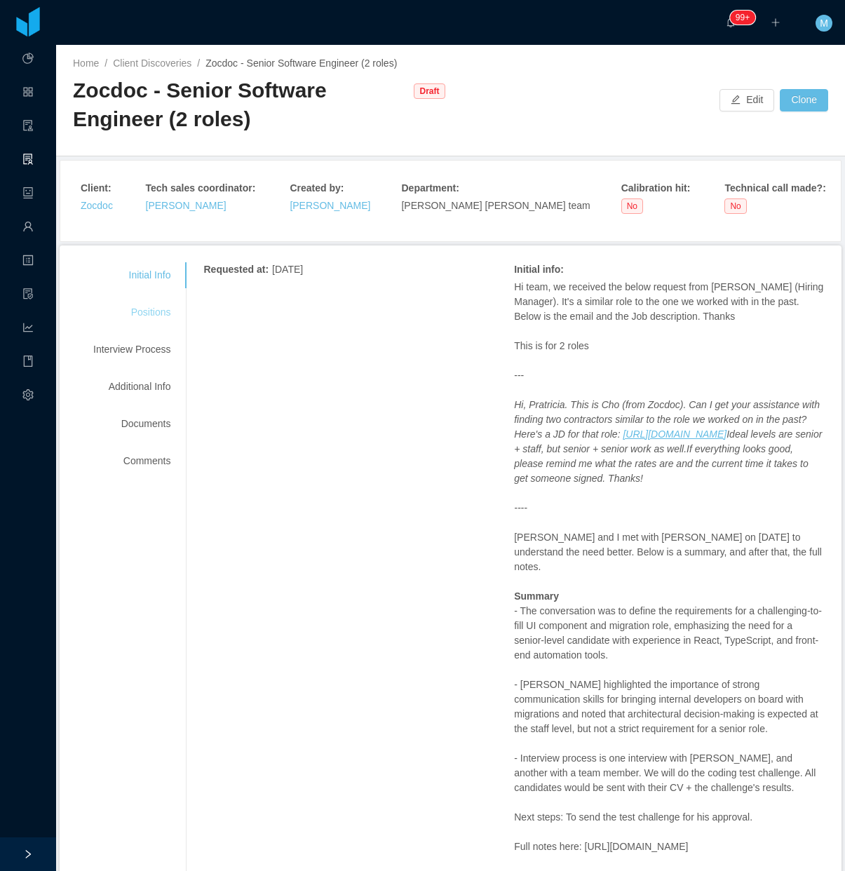
click at [154, 323] on div "Positions" at bounding box center [131, 312] width 111 height 26
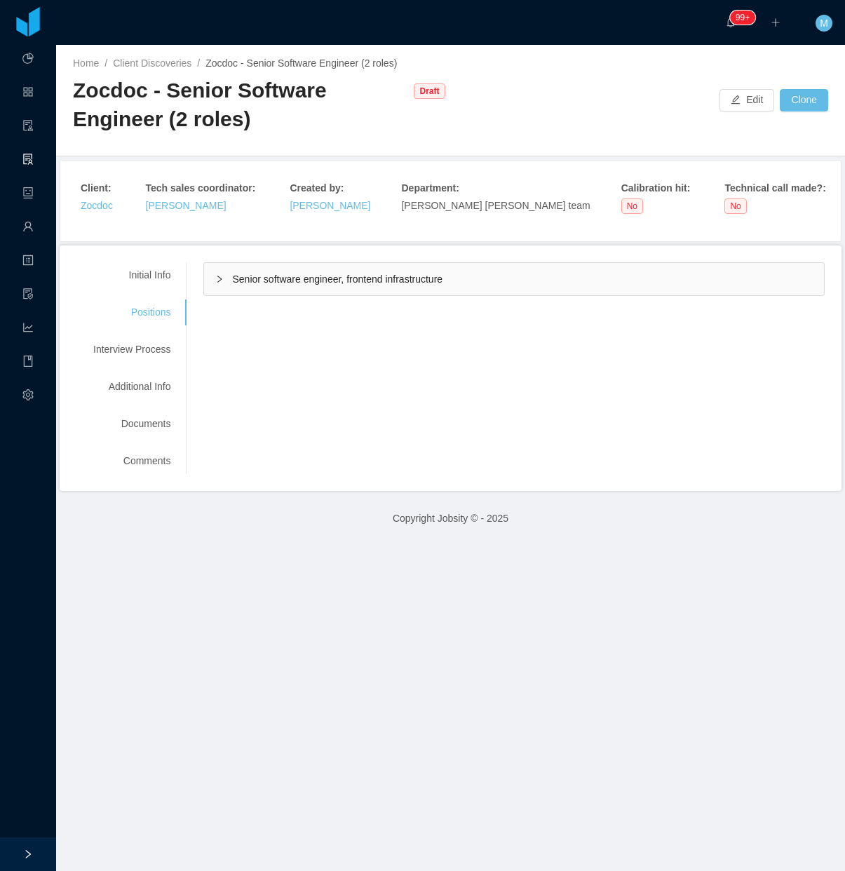
click at [216, 278] on icon "icon: right" at bounding box center [219, 279] width 8 height 8
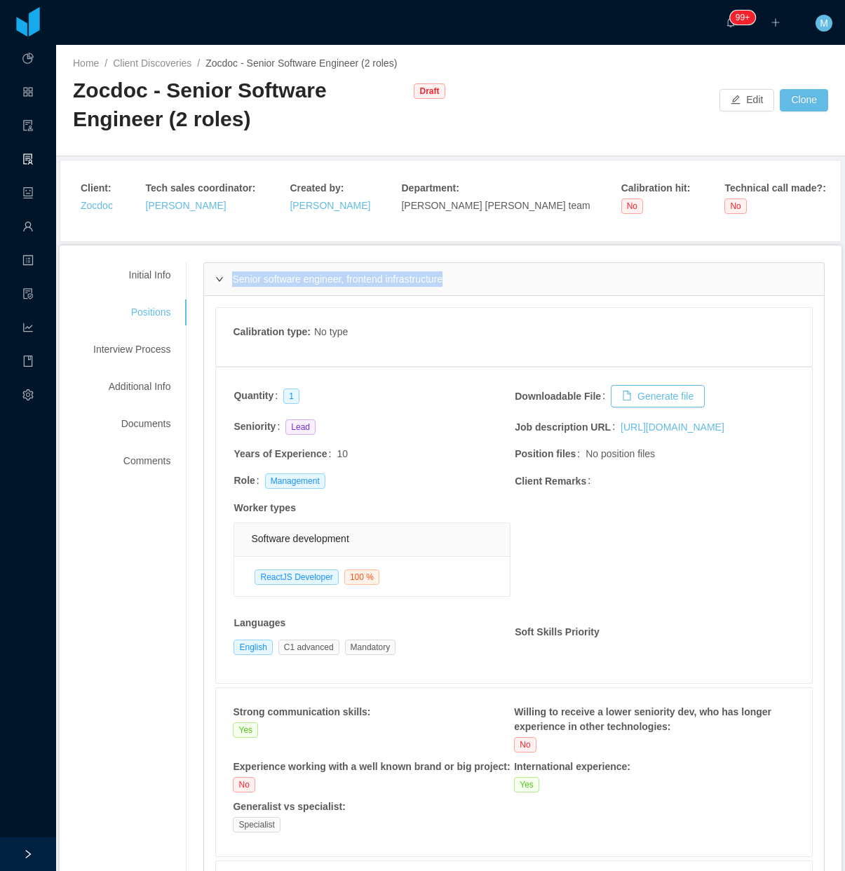
drag, startPoint x: 464, startPoint y: 282, endPoint x: 229, endPoint y: 291, distance: 235.1
click at [229, 291] on div "Senior software engineer, frontend infrastructure" at bounding box center [514, 279] width 620 height 32
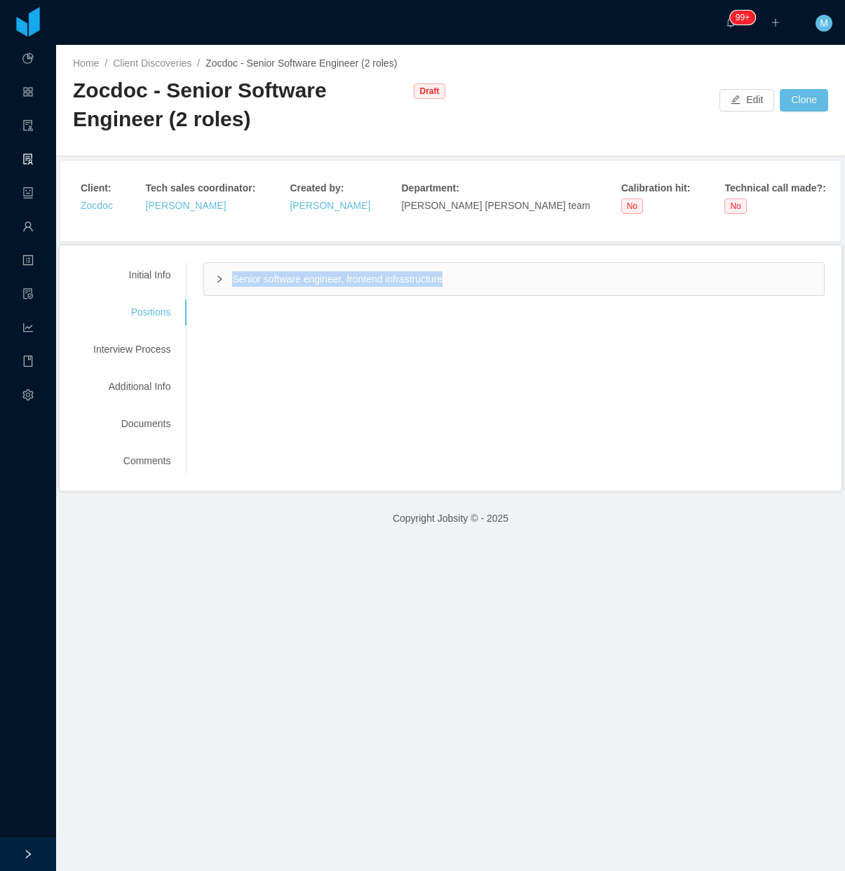
click at [226, 282] on div "Senior software engineer, frontend infrastructure" at bounding box center [514, 279] width 620 height 32
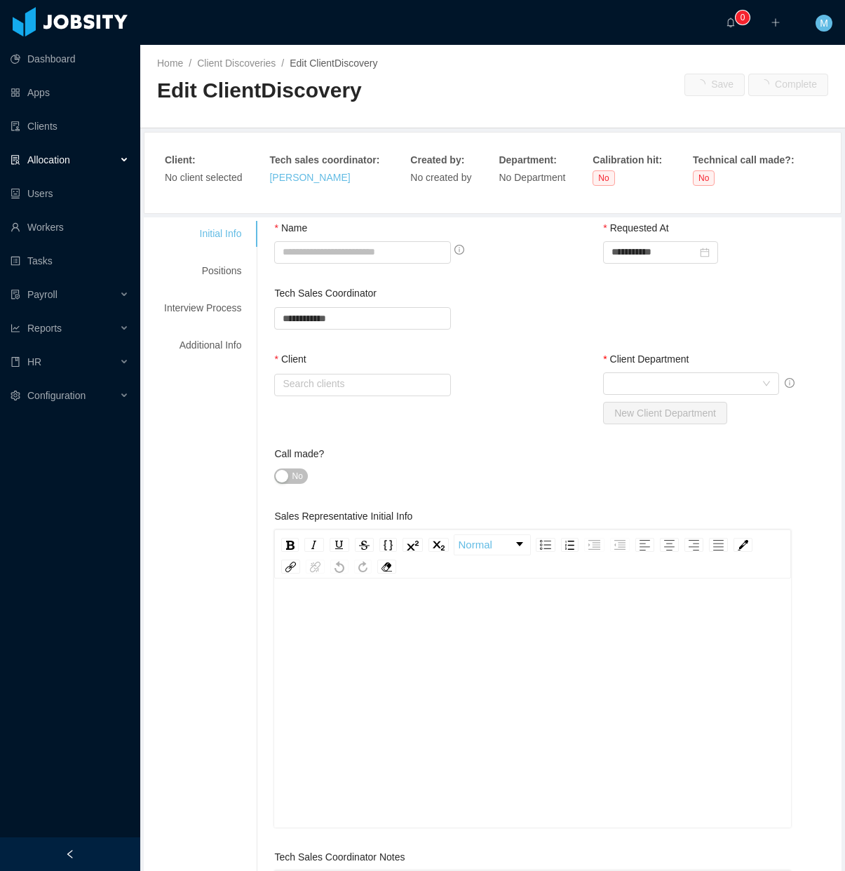
type input "**********"
type input "******"
type input "*"
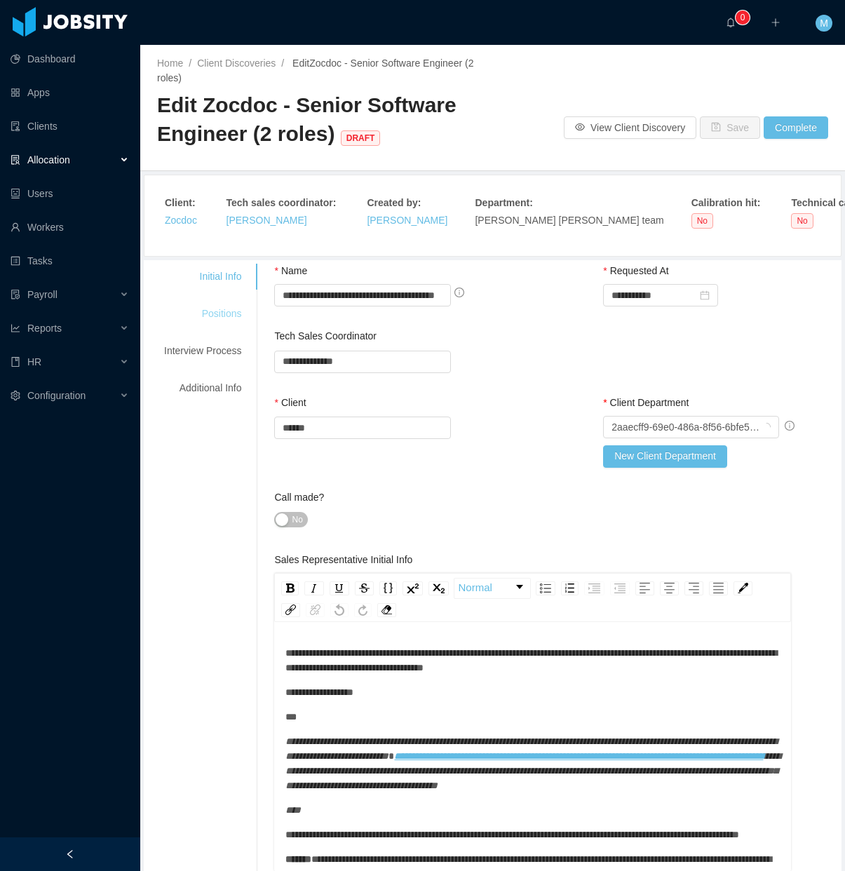
click at [201, 317] on div "Positions" at bounding box center [202, 314] width 111 height 26
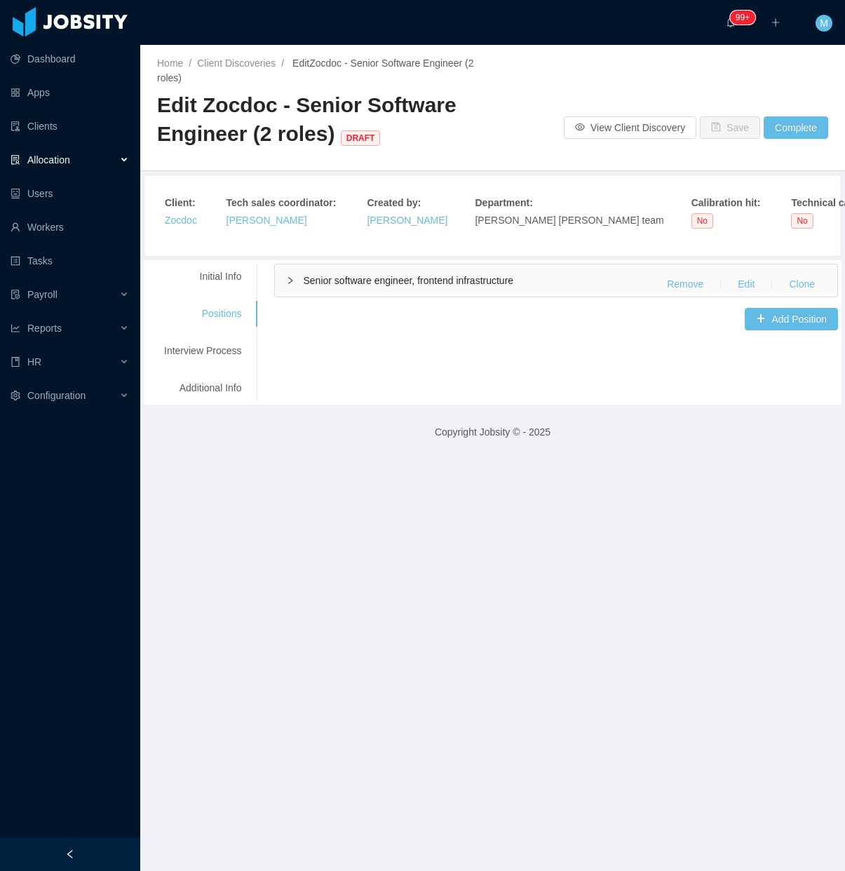
click at [286, 282] on icon "icon: right" at bounding box center [290, 280] width 8 height 8
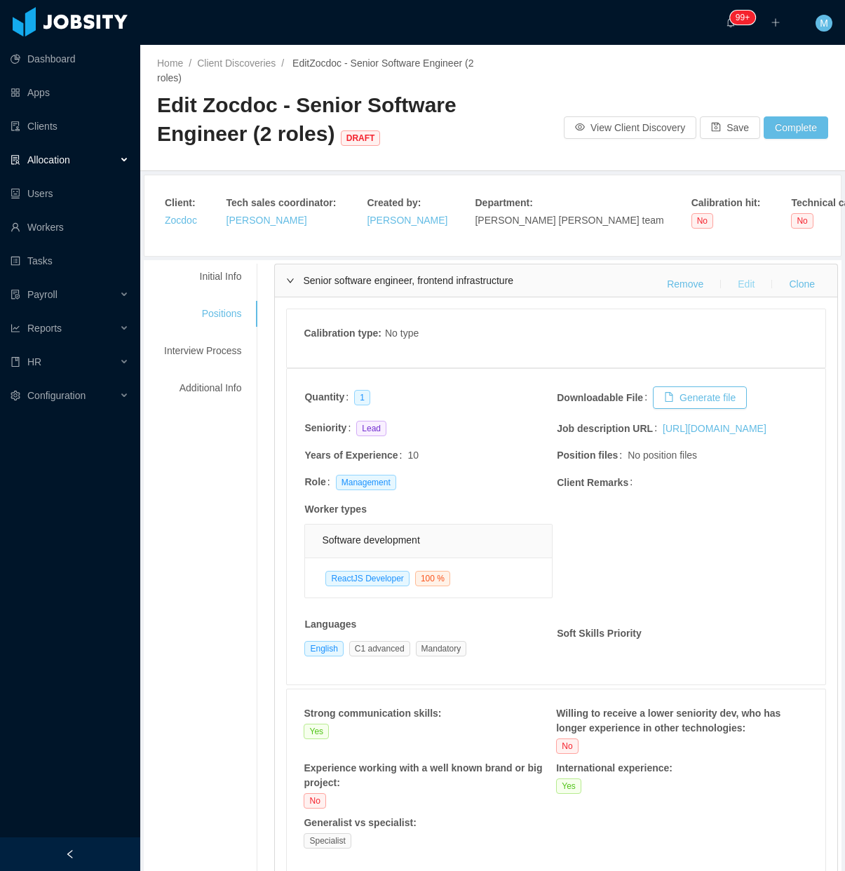
click at [731, 283] on button "Edit" at bounding box center [745, 284] width 39 height 22
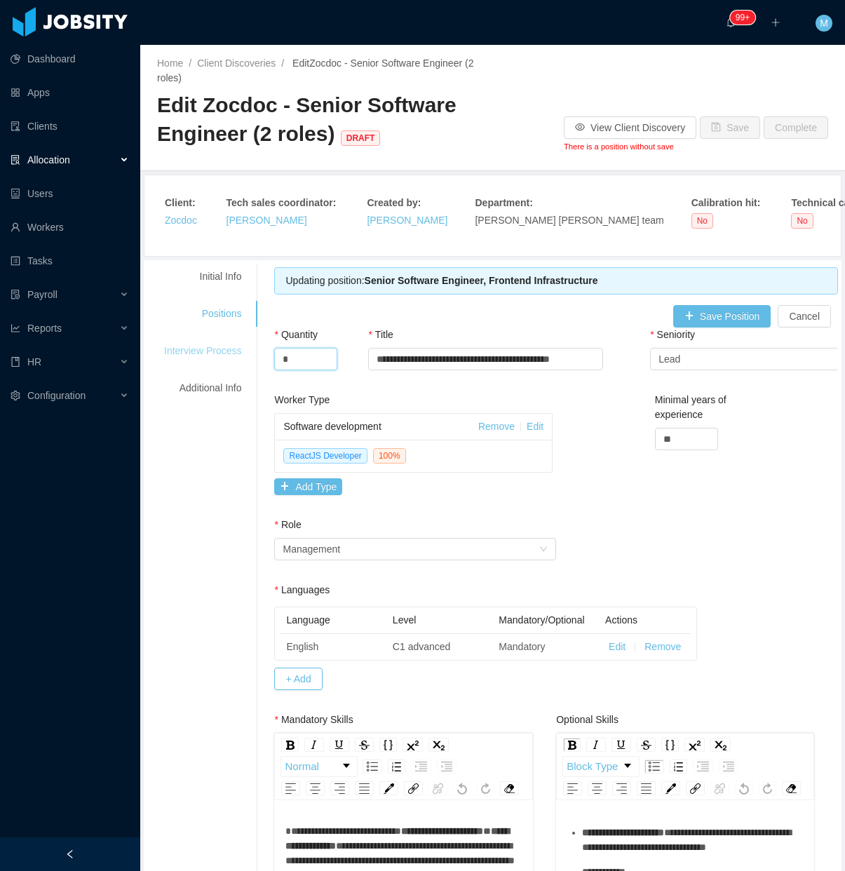
drag, startPoint x: 299, startPoint y: 358, endPoint x: 254, endPoint y: 362, distance: 45.8
type input "*"
drag, startPoint x: 375, startPoint y: 358, endPoint x: 646, endPoint y: 409, distance: 276.1
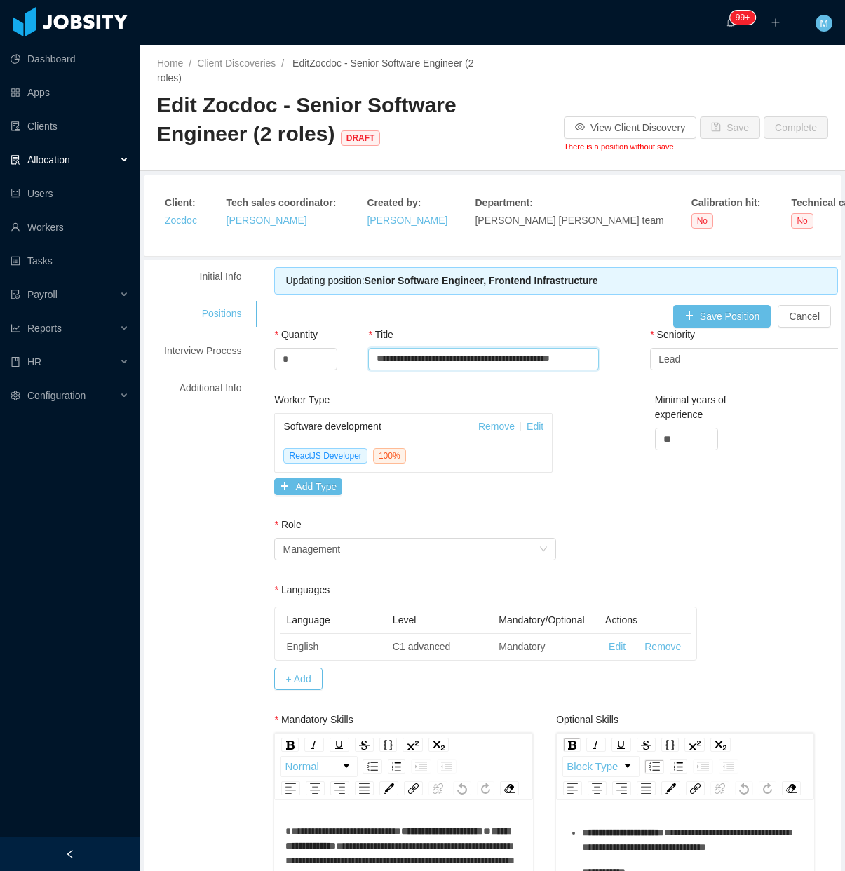
click at [659, 373] on div "**********" at bounding box center [556, 359] width 564 height 65
paste input "**********"
type input "**********"
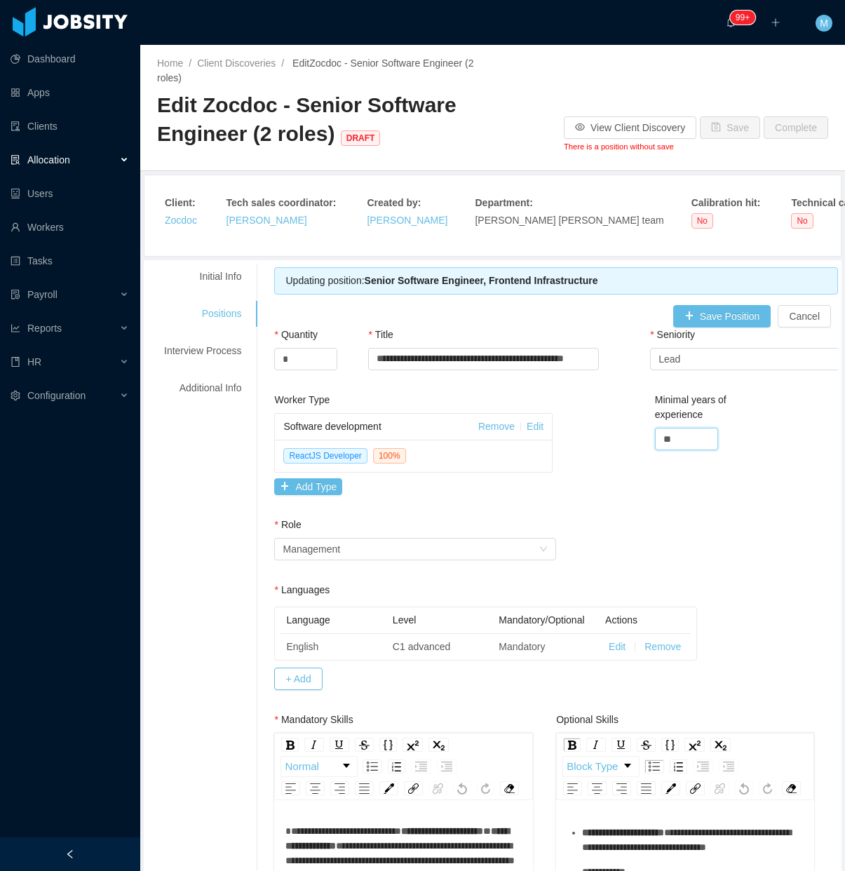
scroll to position [0, 0]
drag, startPoint x: 677, startPoint y: 440, endPoint x: 611, endPoint y: 443, distance: 65.3
click at [611, 443] on div "Worker Type Software development Remove Edit ReactJS Developer 100 % Add Type M…" at bounding box center [556, 455] width 571 height 125
type input "*"
click at [326, 553] on div "Management" at bounding box center [311, 548] width 57 height 21
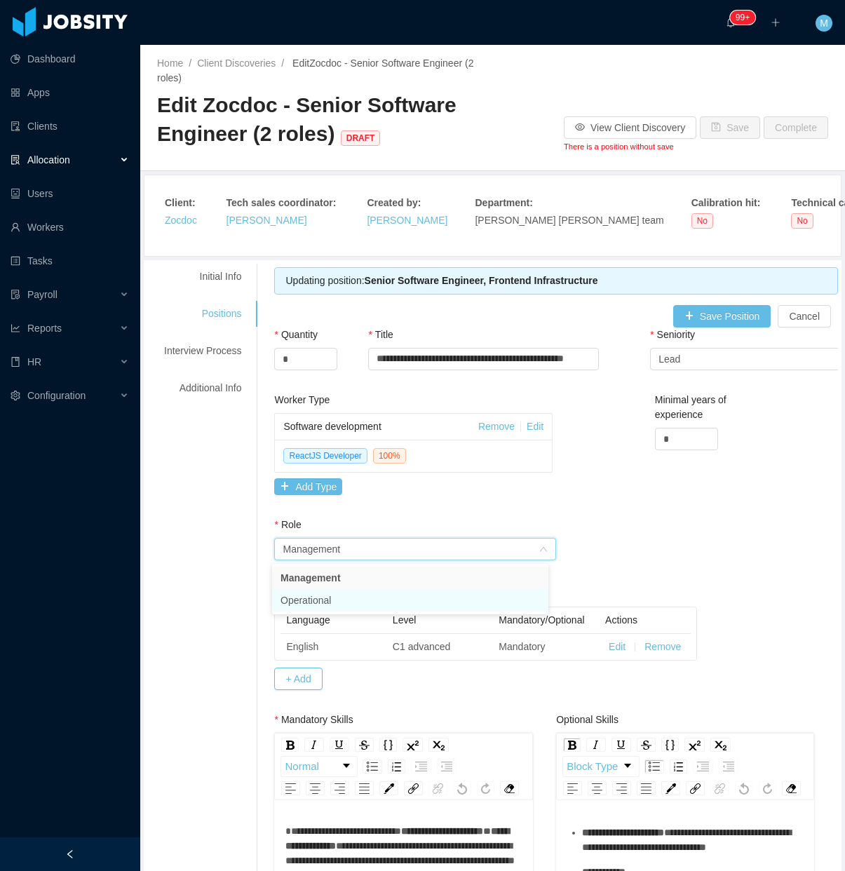
click at [330, 593] on li "Operational" at bounding box center [410, 600] width 276 height 22
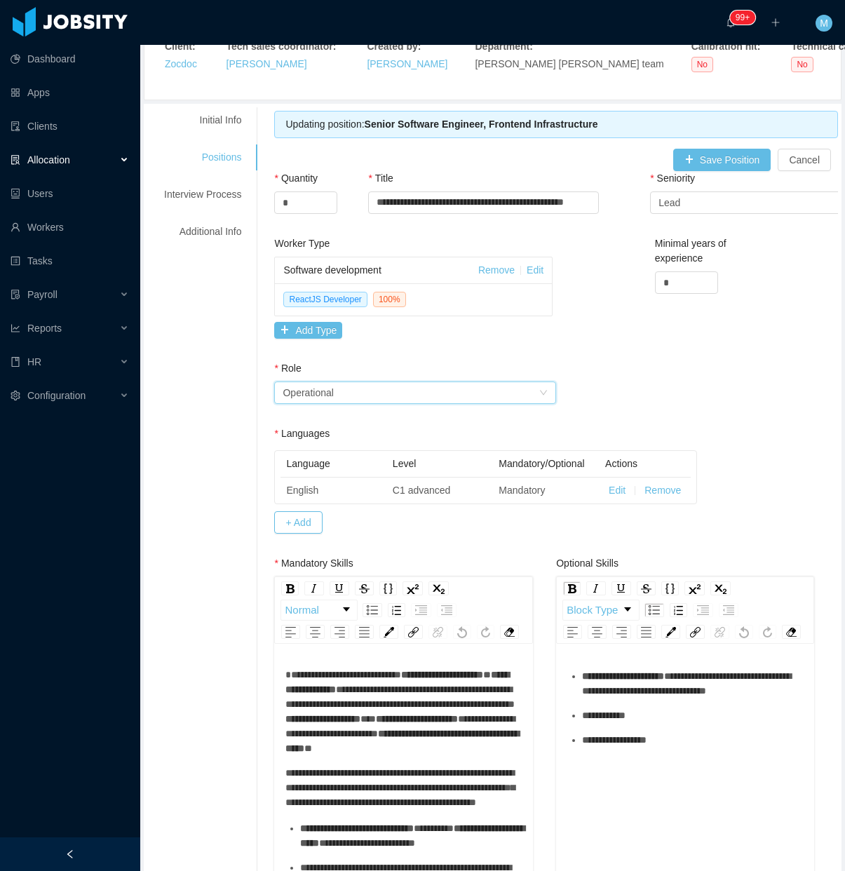
scroll to position [351, 0]
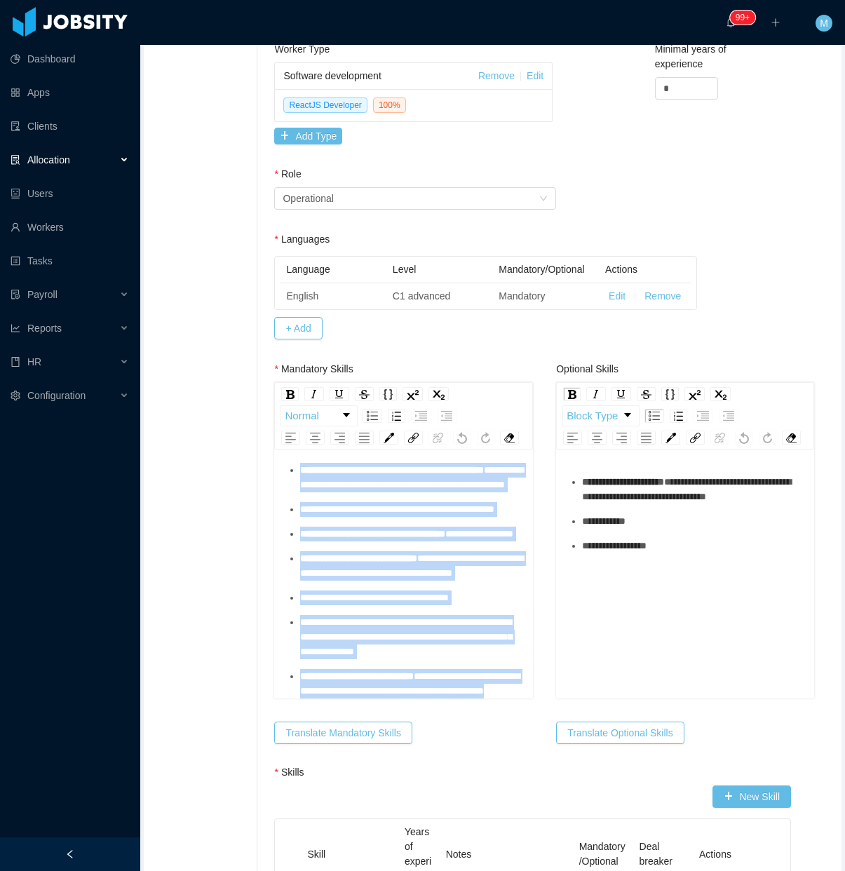
drag, startPoint x: 283, startPoint y: 499, endPoint x: 456, endPoint y: 787, distance: 336.2
click at [456, 42] on div "**********" at bounding box center [556, 9] width 564 height 65
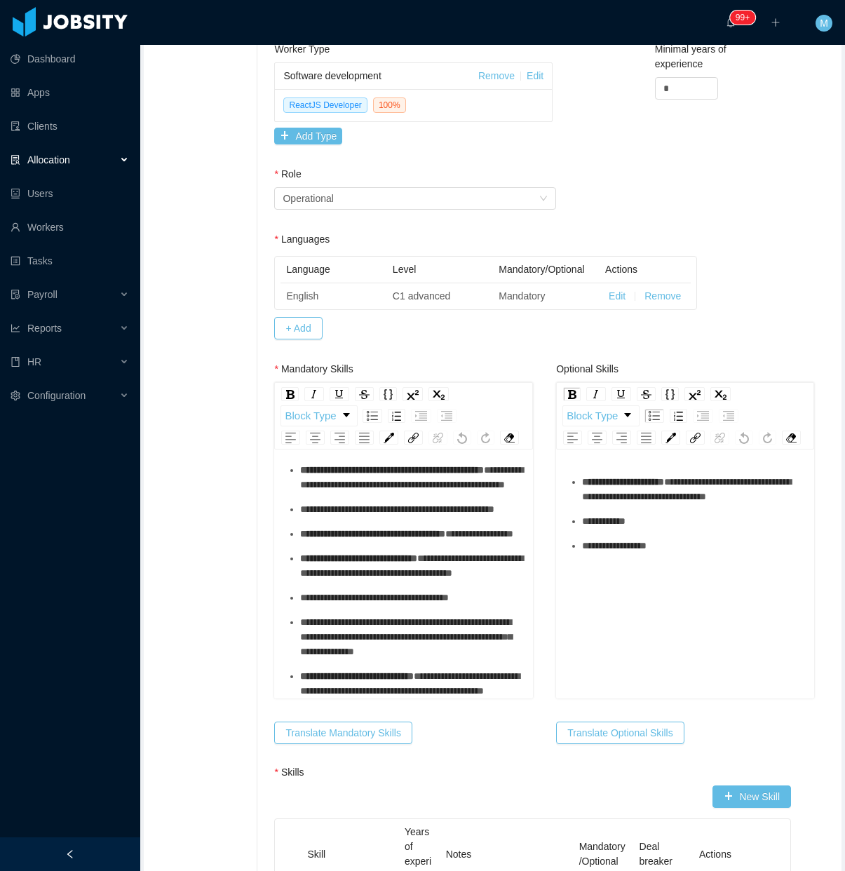
scroll to position [710, 0]
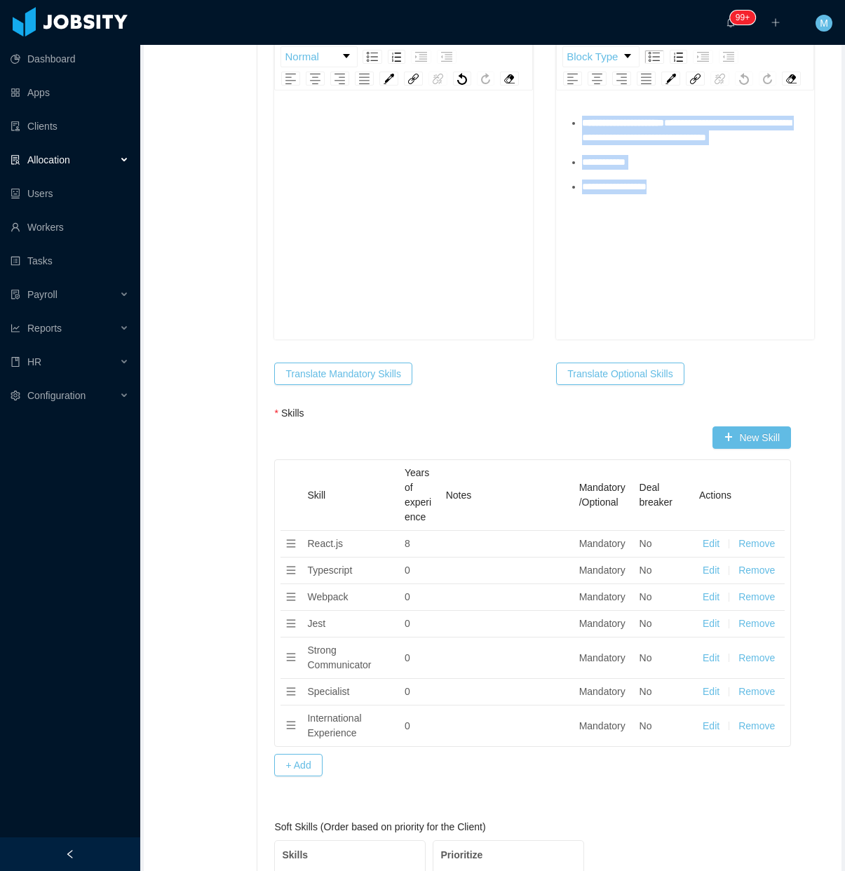
drag, startPoint x: 656, startPoint y: 256, endPoint x: 496, endPoint y: 140, distance: 196.8
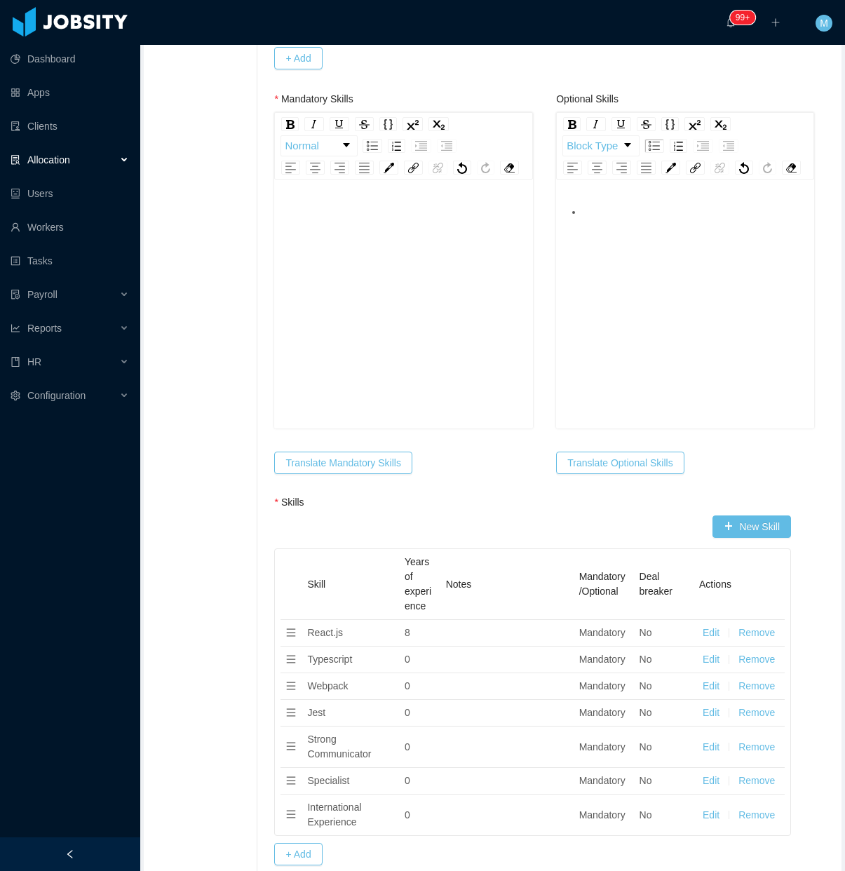
scroll to position [534, 0]
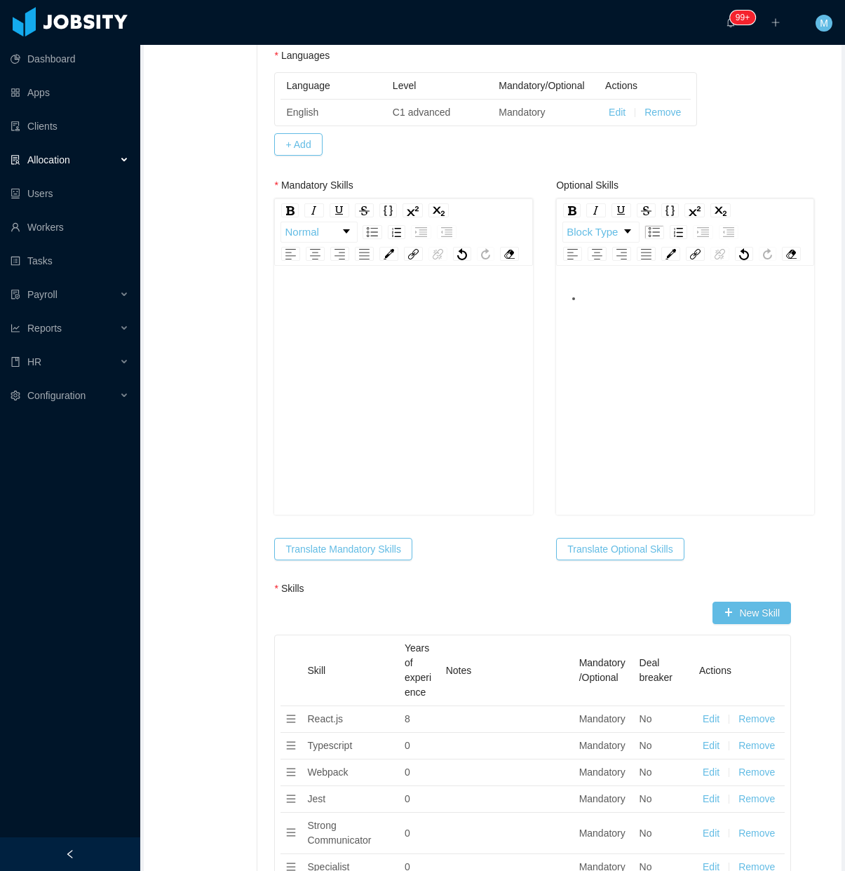
click at [402, 384] on div "rdw-editor" at bounding box center [403, 381] width 236 height 245
click at [377, 341] on div "rdw-editor" at bounding box center [403, 381] width 236 height 245
drag, startPoint x: 313, startPoint y: 446, endPoint x: 339, endPoint y: 398, distance: 54.6
click at [319, 440] on div "**********" at bounding box center [403, 381] width 236 height 245
drag, startPoint x: 380, startPoint y: 355, endPoint x: 395, endPoint y: 344, distance: 18.5
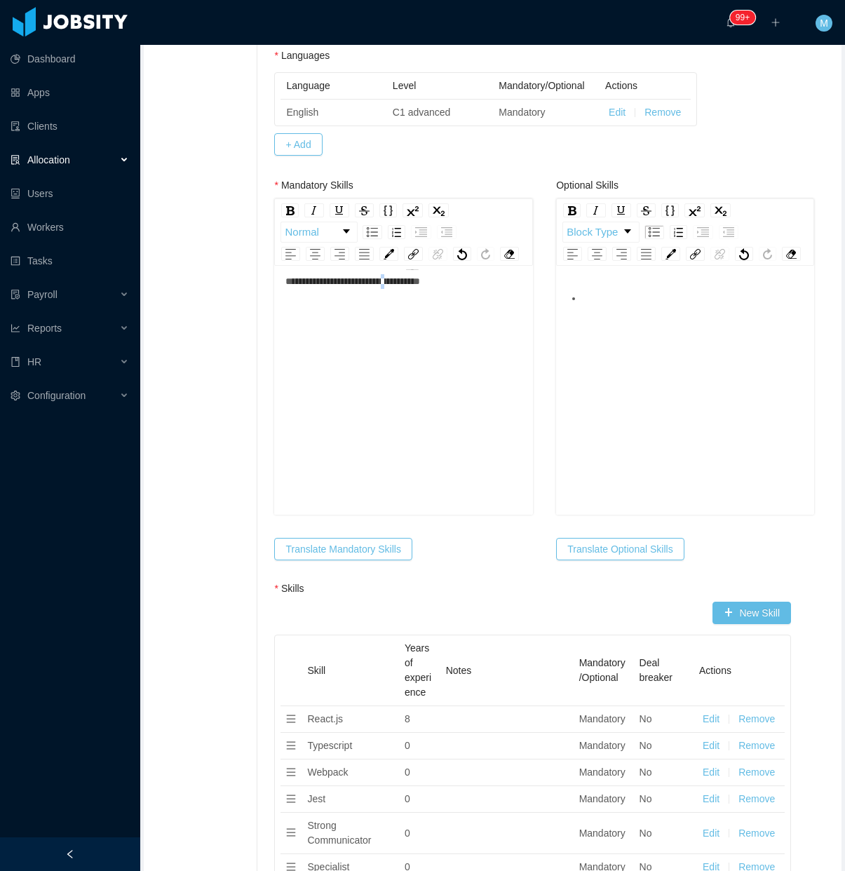
click at [381, 355] on div "**********" at bounding box center [403, 381] width 236 height 245
click at [449, 289] on div "**********" at bounding box center [403, 273] width 236 height 29
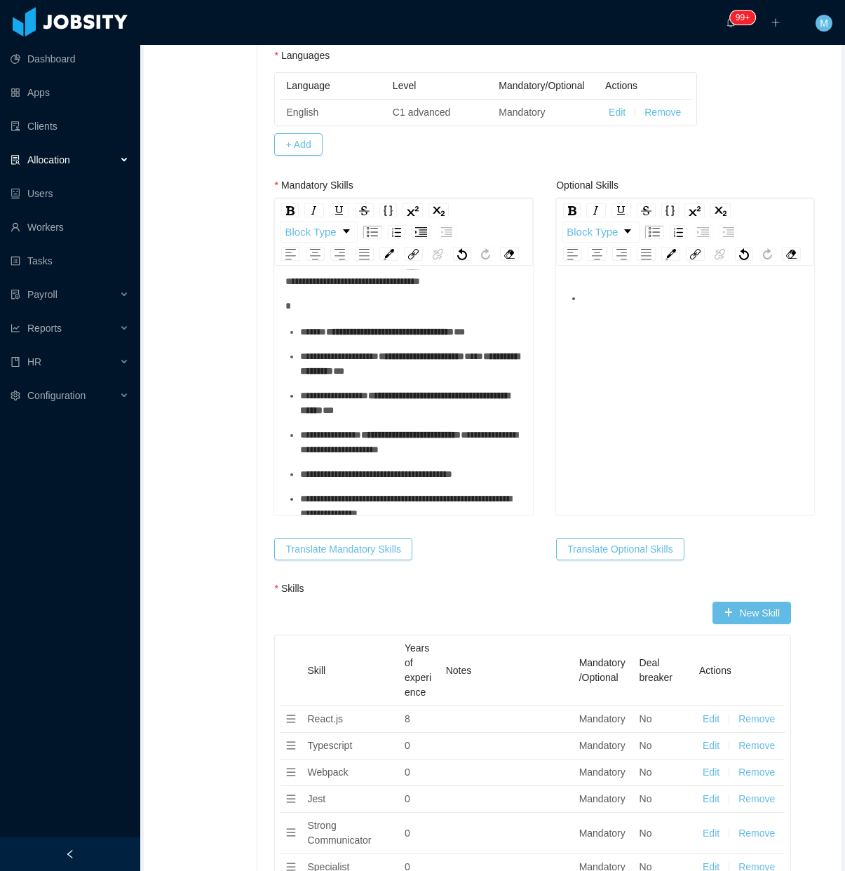
click at [328, 339] on div "**********" at bounding box center [411, 332] width 222 height 15
click at [337, 452] on ul "**********" at bounding box center [403, 423] width 236 height 196
click at [344, 443] on ul "**********" at bounding box center [403, 423] width 236 height 196
click at [344, 446] on ul "**********" at bounding box center [403, 423] width 236 height 196
click at [349, 379] on div "**********" at bounding box center [411, 363] width 222 height 29
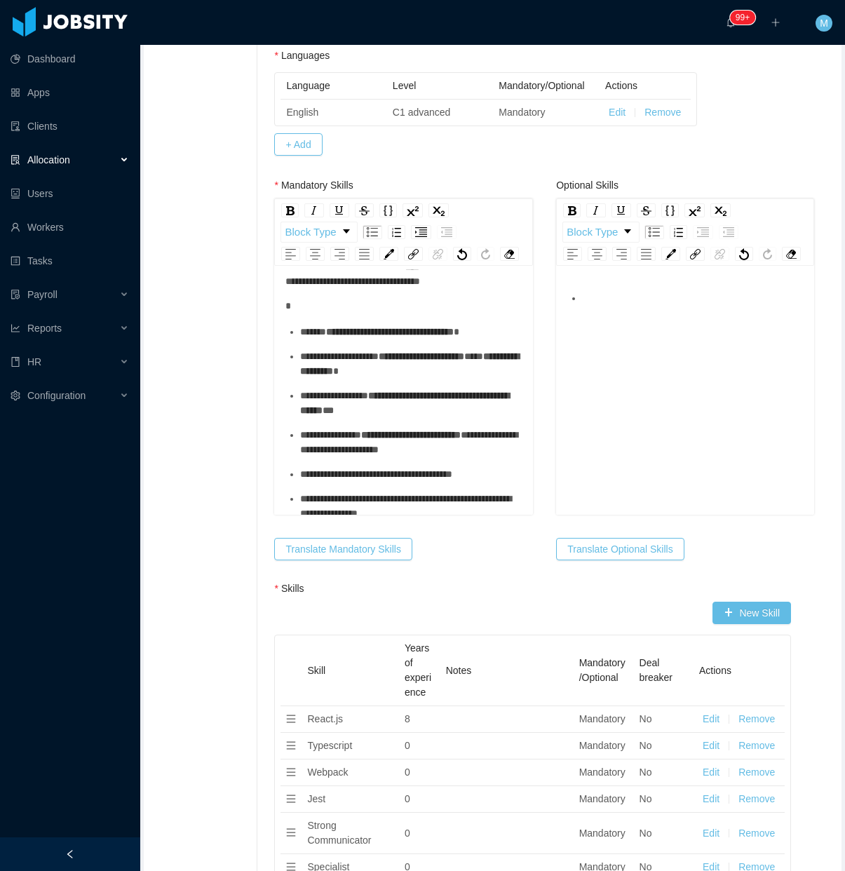
click at [334, 418] on div "**********" at bounding box center [411, 402] width 222 height 29
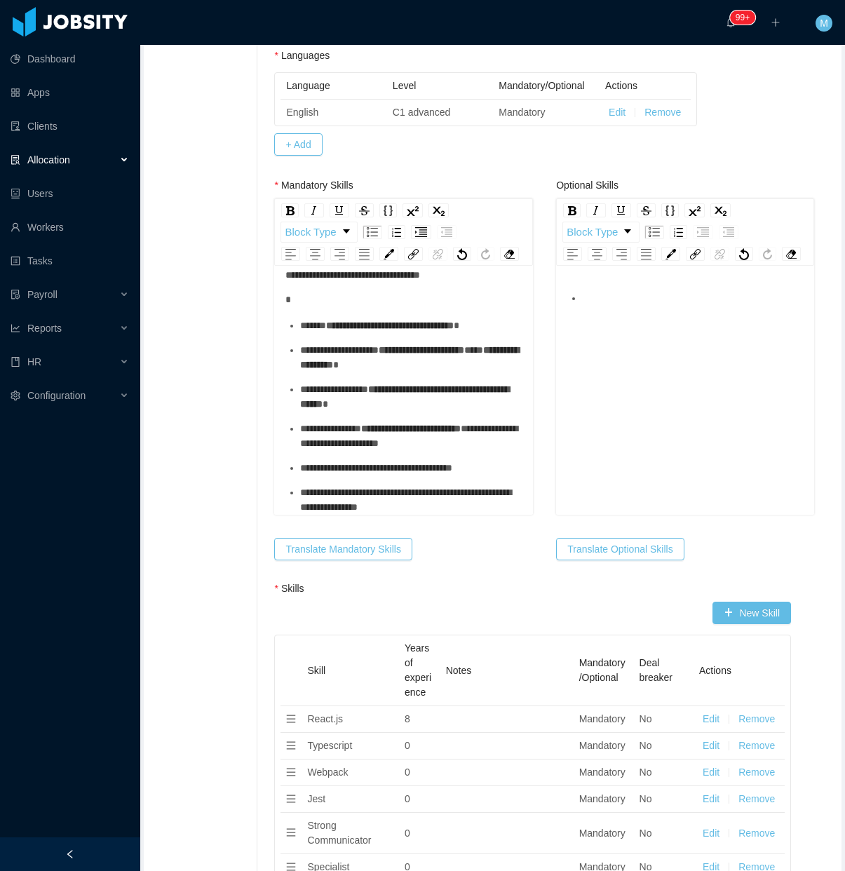
click at [363, 445] on div "**********" at bounding box center [411, 435] width 222 height 29
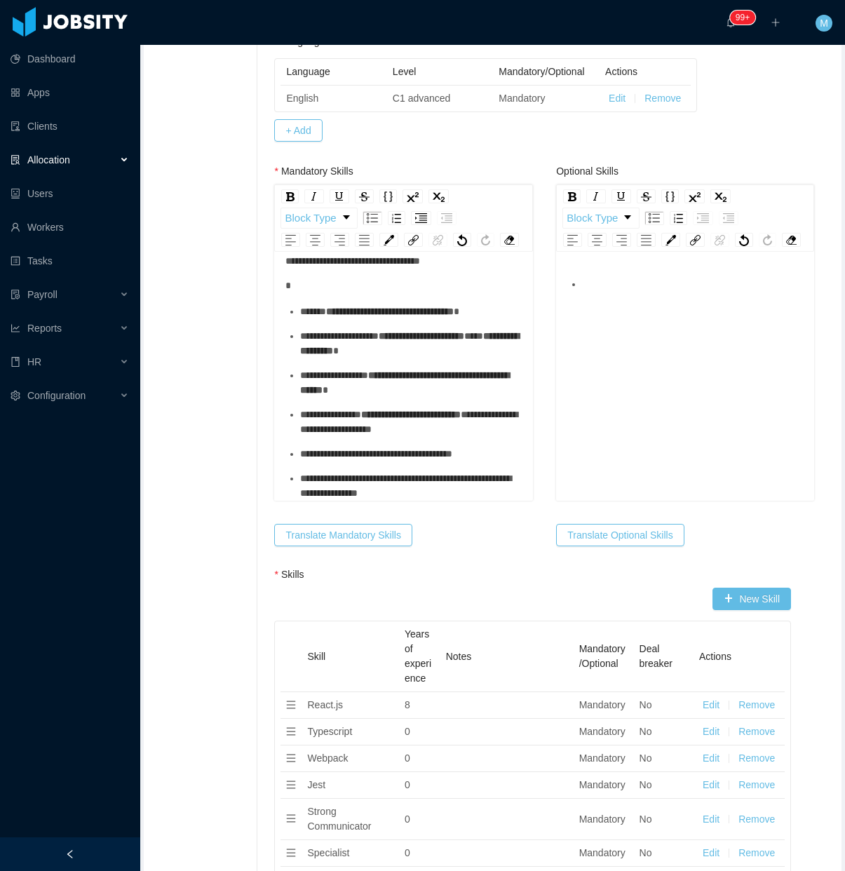
click at [344, 461] on div "**********" at bounding box center [411, 454] width 222 height 15
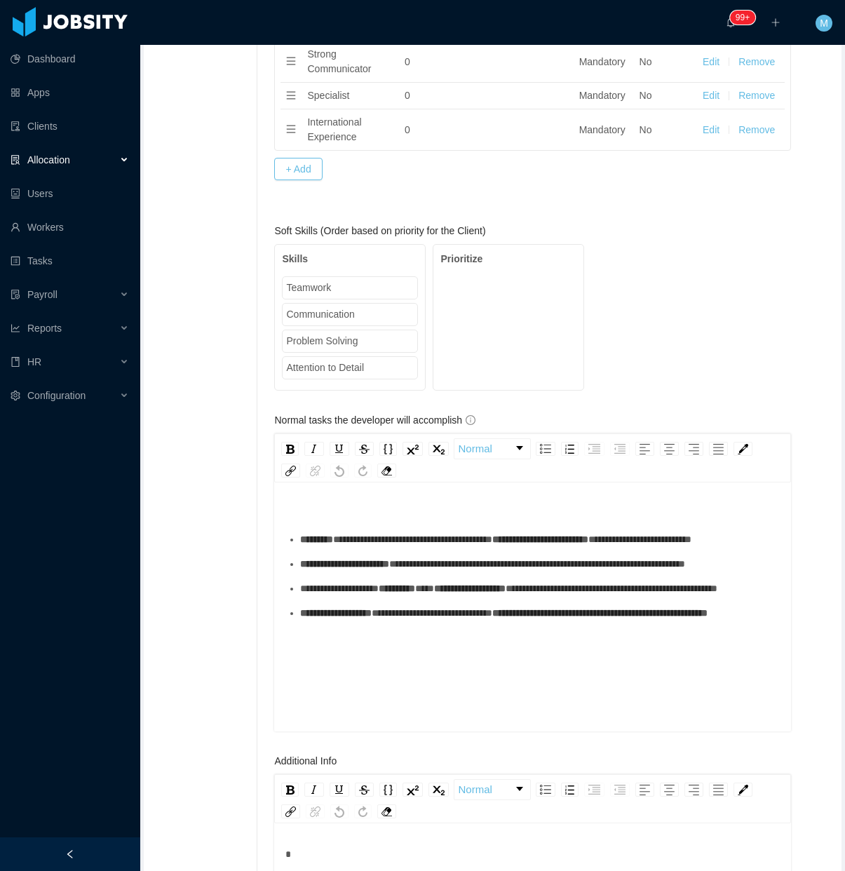
scroll to position [1527, 0]
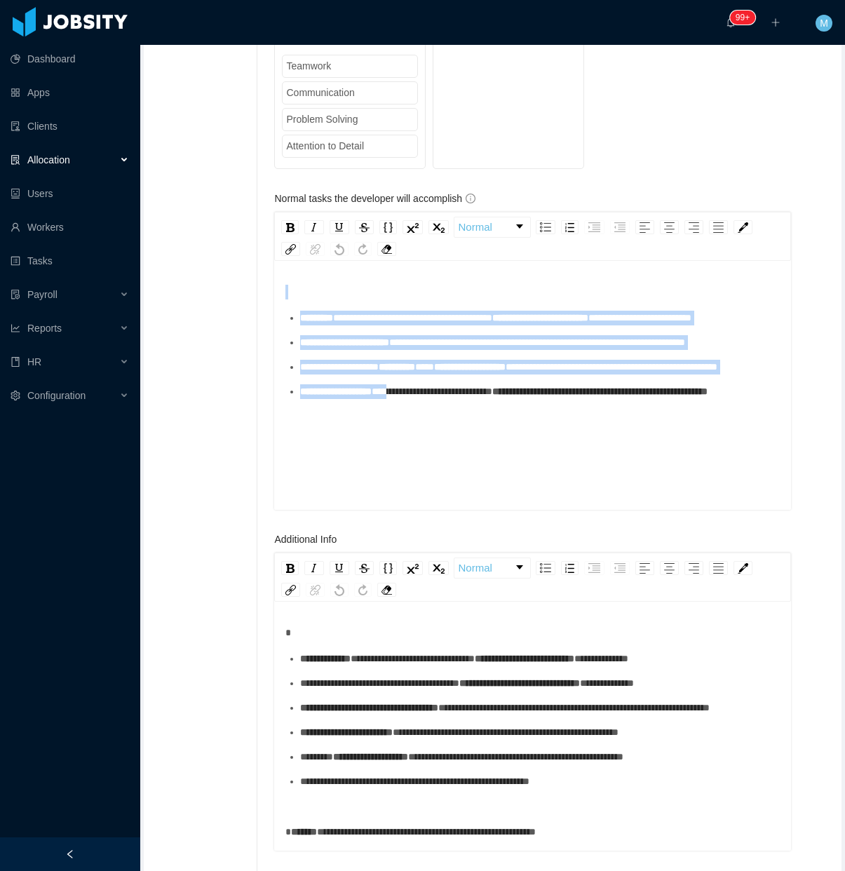
drag, startPoint x: 306, startPoint y: 440, endPoint x: 238, endPoint y: 318, distance: 139.7
click at [238, 318] on div "**********" at bounding box center [492, 186] width 691 height 2898
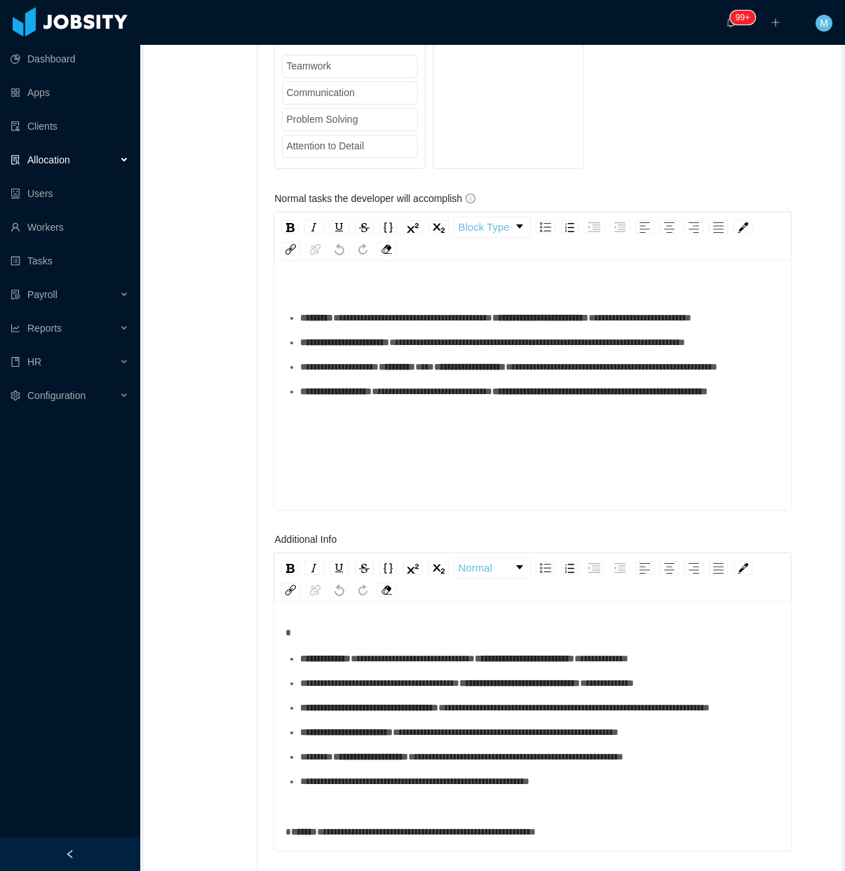
click at [505, 502] on div "**********" at bounding box center [532, 407] width 495 height 245
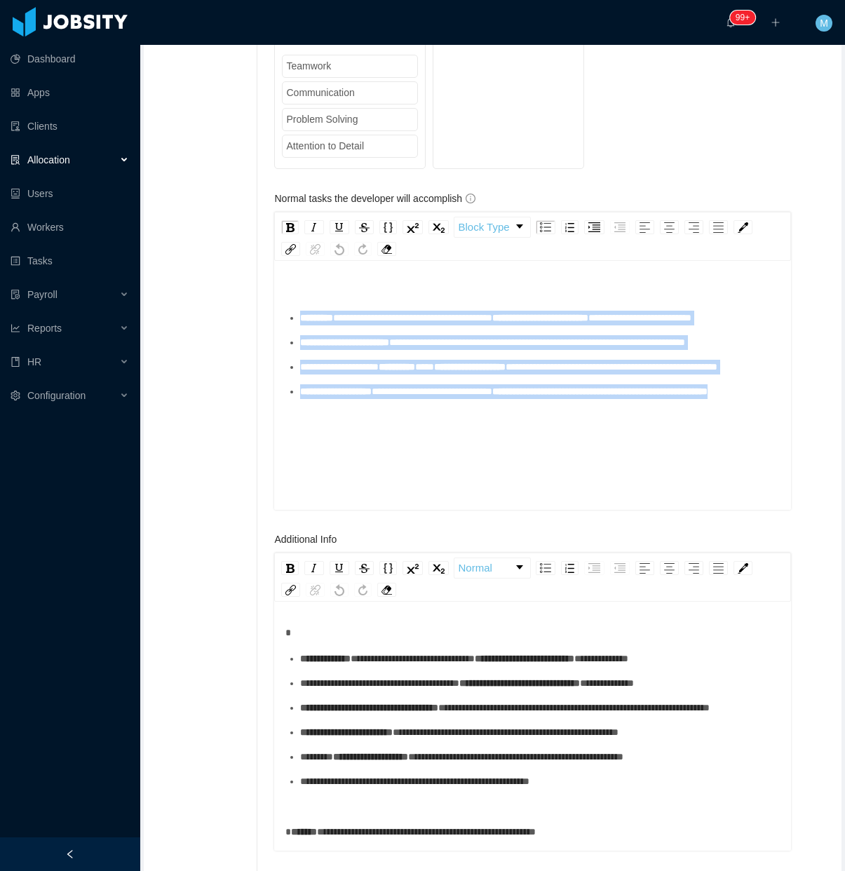
drag, startPoint x: 451, startPoint y: 499, endPoint x: 225, endPoint y: 330, distance: 282.0
click at [225, 330] on div "**********" at bounding box center [492, 186] width 691 height 2898
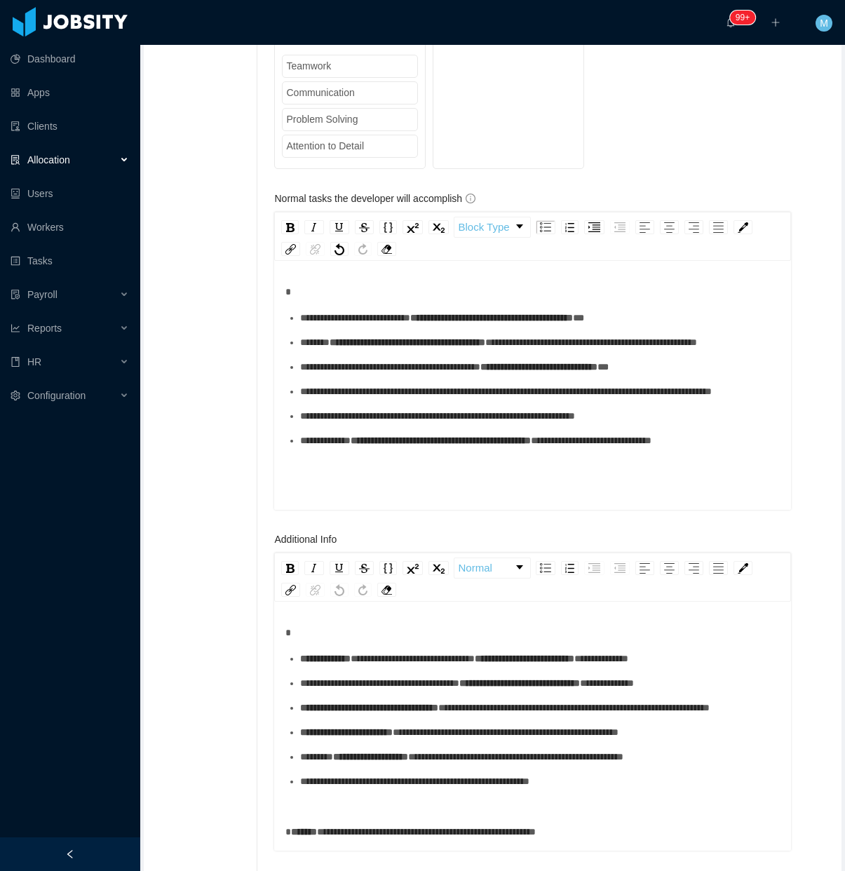
scroll to position [41, 0]
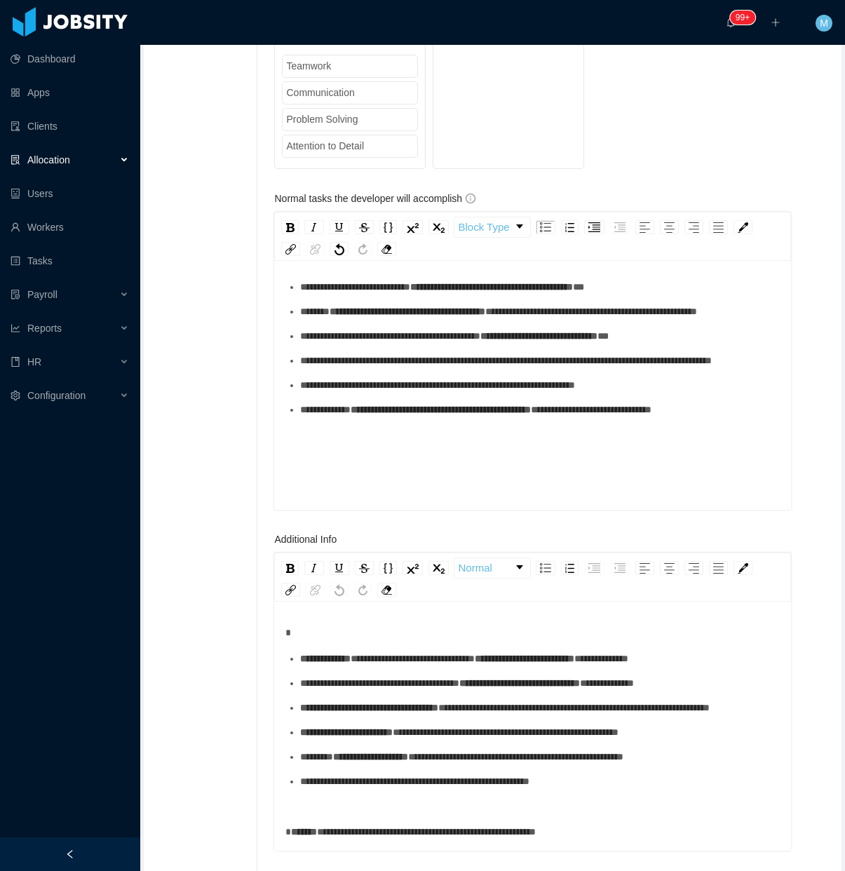
click at [337, 644] on div "**********" at bounding box center [532, 727] width 517 height 245
click at [337, 646] on div "**********" at bounding box center [532, 727] width 517 height 245
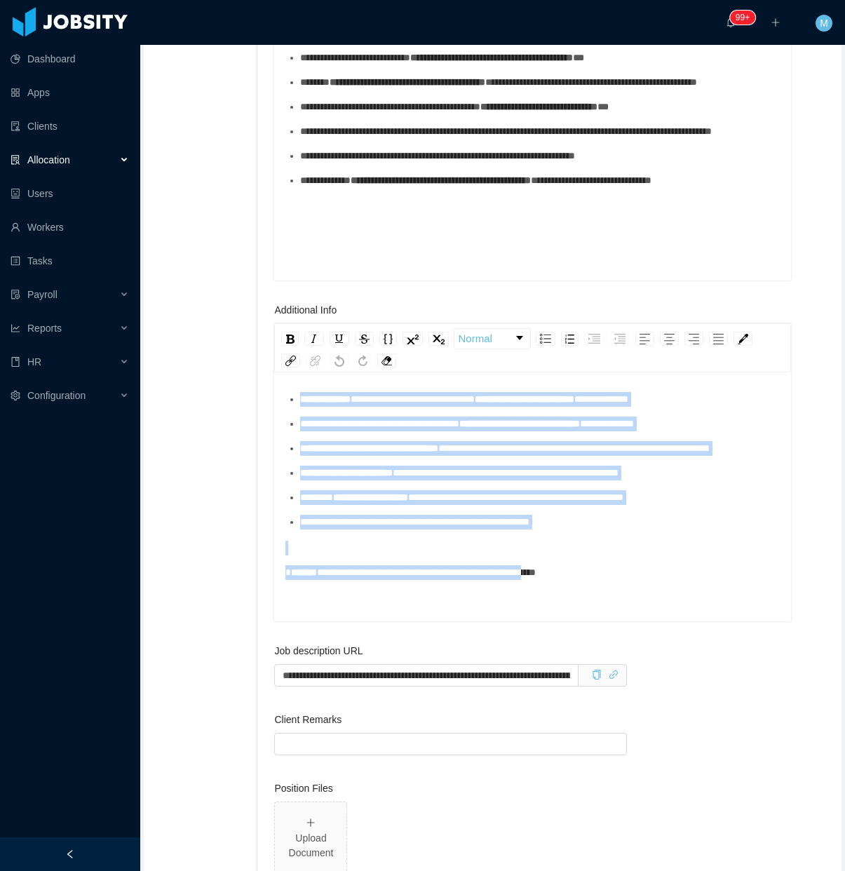
scroll to position [1909, 0]
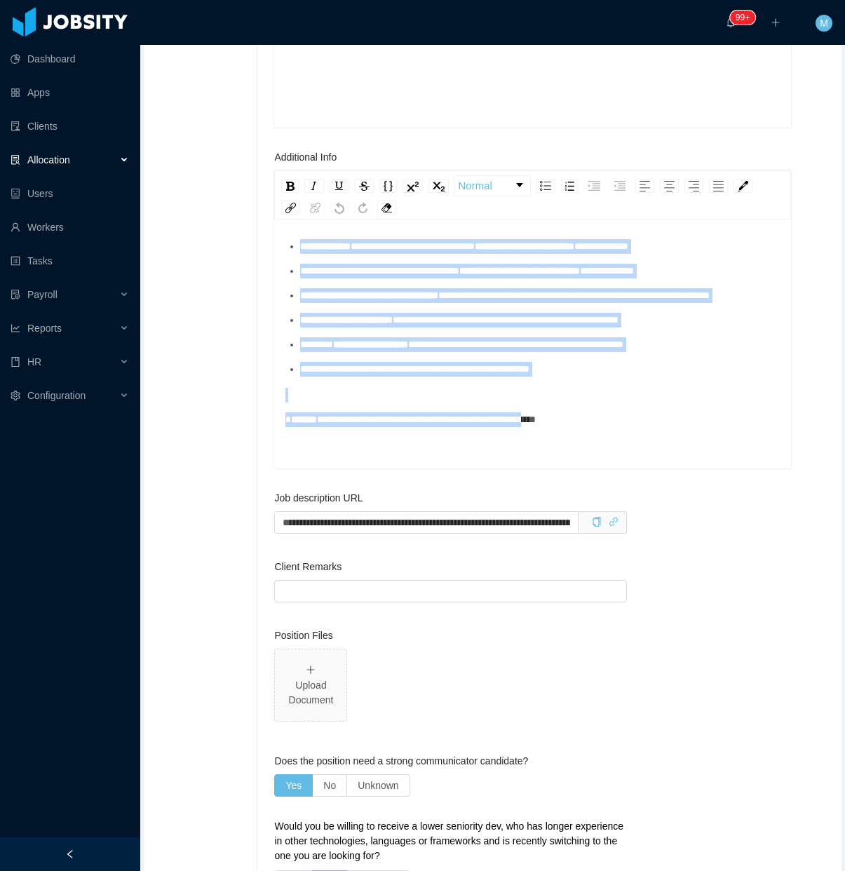
drag, startPoint x: 412, startPoint y: 717, endPoint x: 582, endPoint y: 874, distance: 231.7
click at [582, 870] on html "**********" at bounding box center [422, 435] width 845 height 871
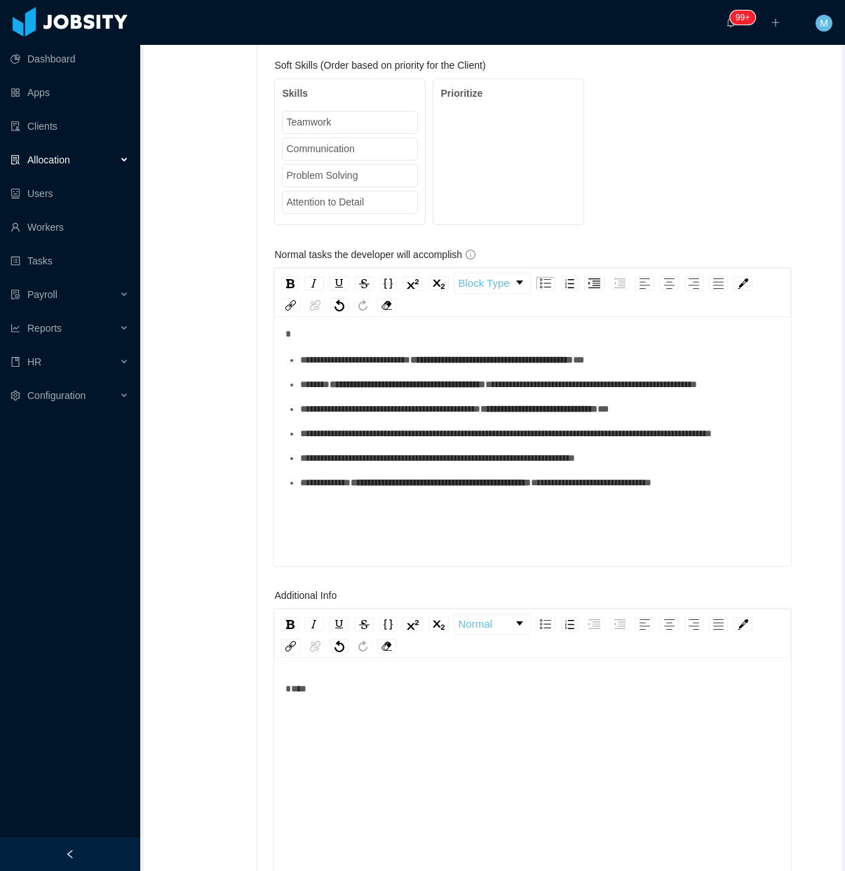
scroll to position [0, 0]
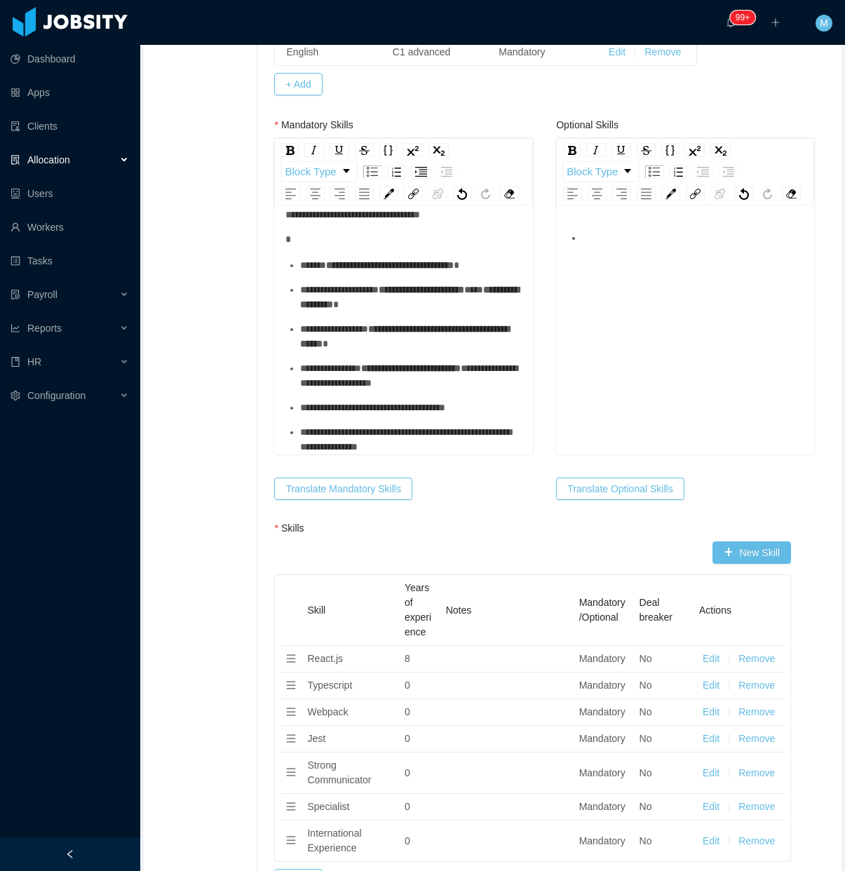
click at [668, 337] on div "rdw-editor" at bounding box center [685, 353] width 236 height 245
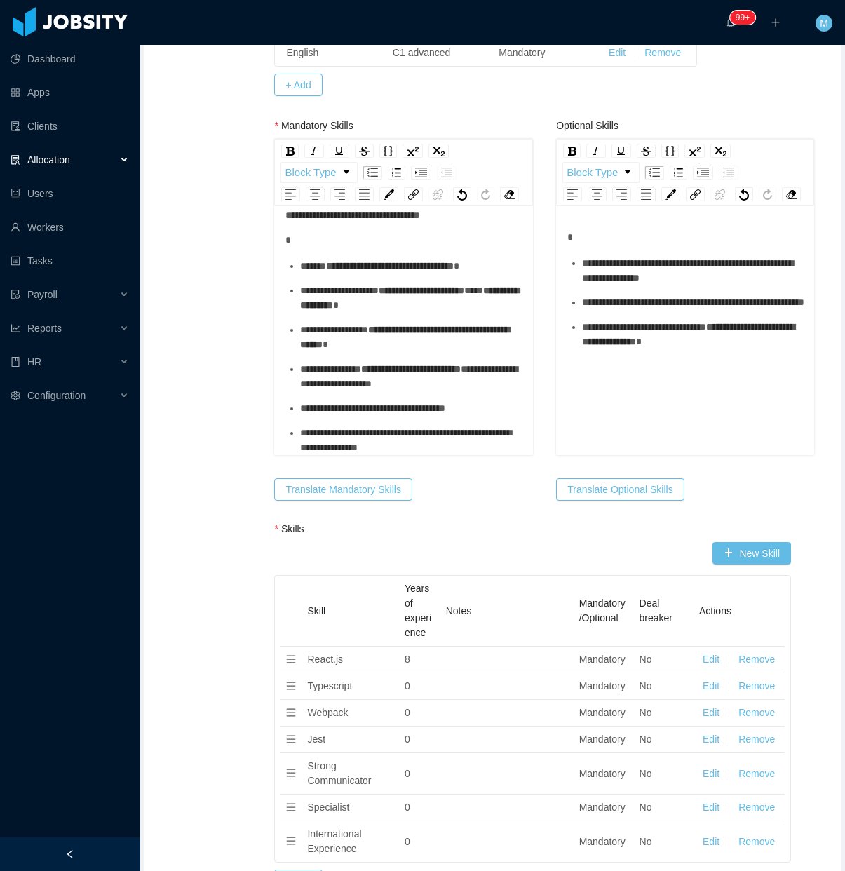
click at [630, 334] on ul "**********" at bounding box center [685, 302] width 236 height 93
click at [624, 285] on div "**********" at bounding box center [693, 270] width 222 height 29
click at [642, 310] on div "**********" at bounding box center [693, 302] width 222 height 15
click at [640, 310] on div "**********" at bounding box center [693, 302] width 222 height 15
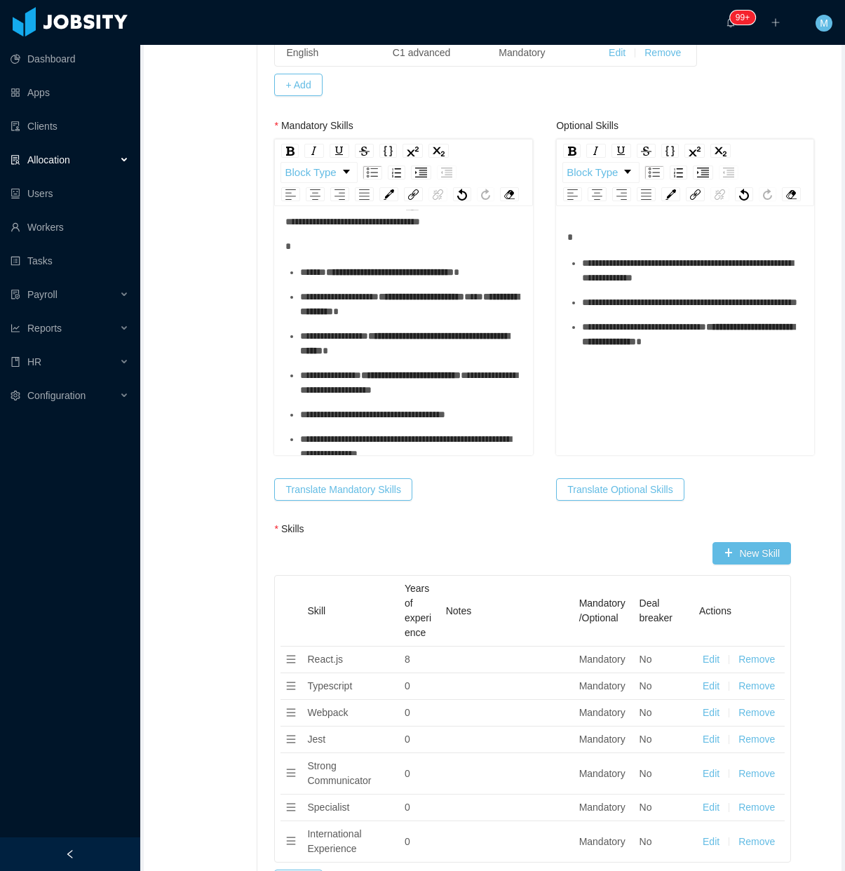
scroll to position [0, 0]
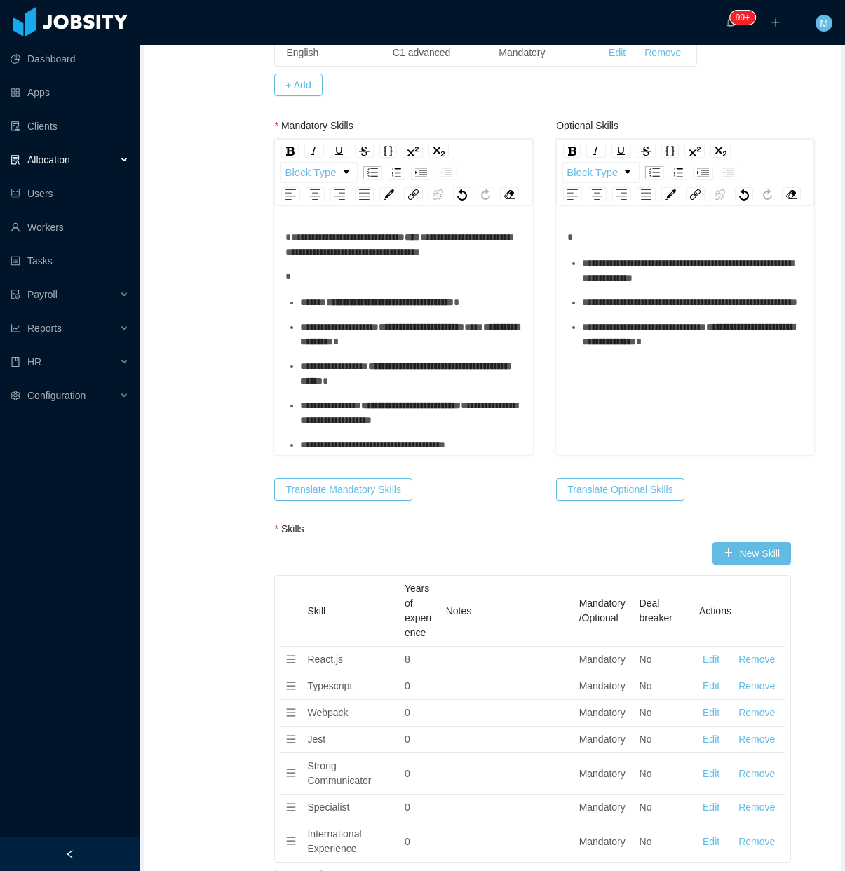
click at [338, 257] on span "**********" at bounding box center [398, 244] width 226 height 25
click at [328, 259] on div "**********" at bounding box center [403, 244] width 236 height 29
click at [317, 284] on div "rdw-editor" at bounding box center [403, 276] width 236 height 15
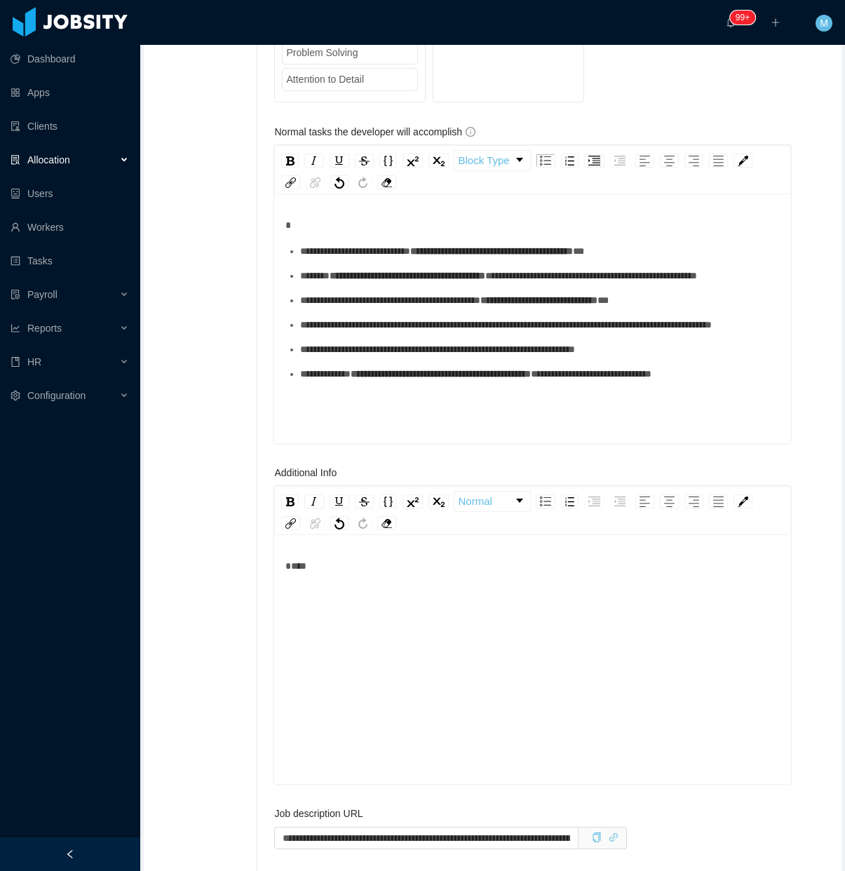
scroll to position [1646, 0]
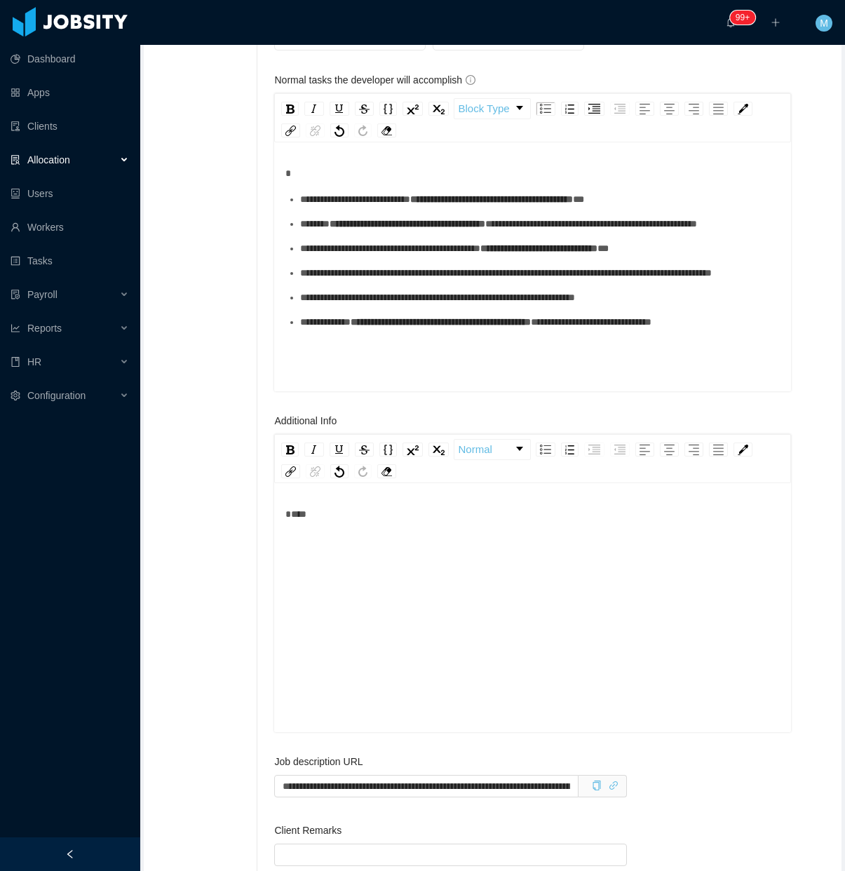
click at [417, 570] on div "***" at bounding box center [532, 629] width 495 height 245
drag, startPoint x: 415, startPoint y: 569, endPoint x: 222, endPoint y: 555, distance: 193.3
click at [222, 555] on div "**********" at bounding box center [492, 67] width 691 height 2898
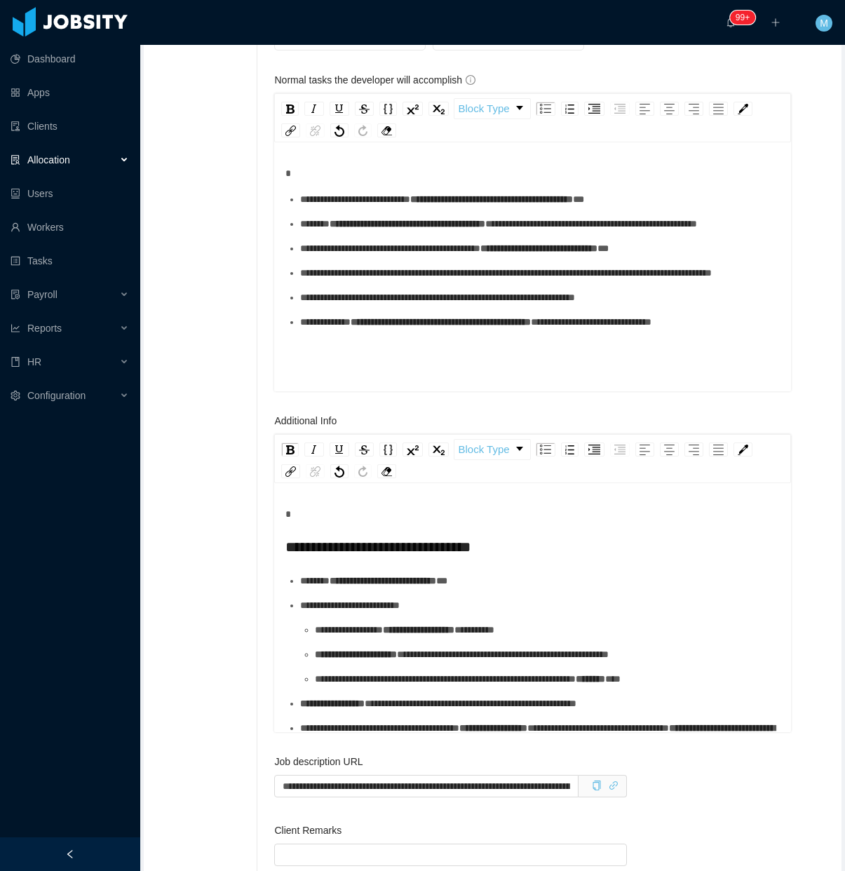
click at [285, 554] on span "**********" at bounding box center [377, 547] width 185 height 14
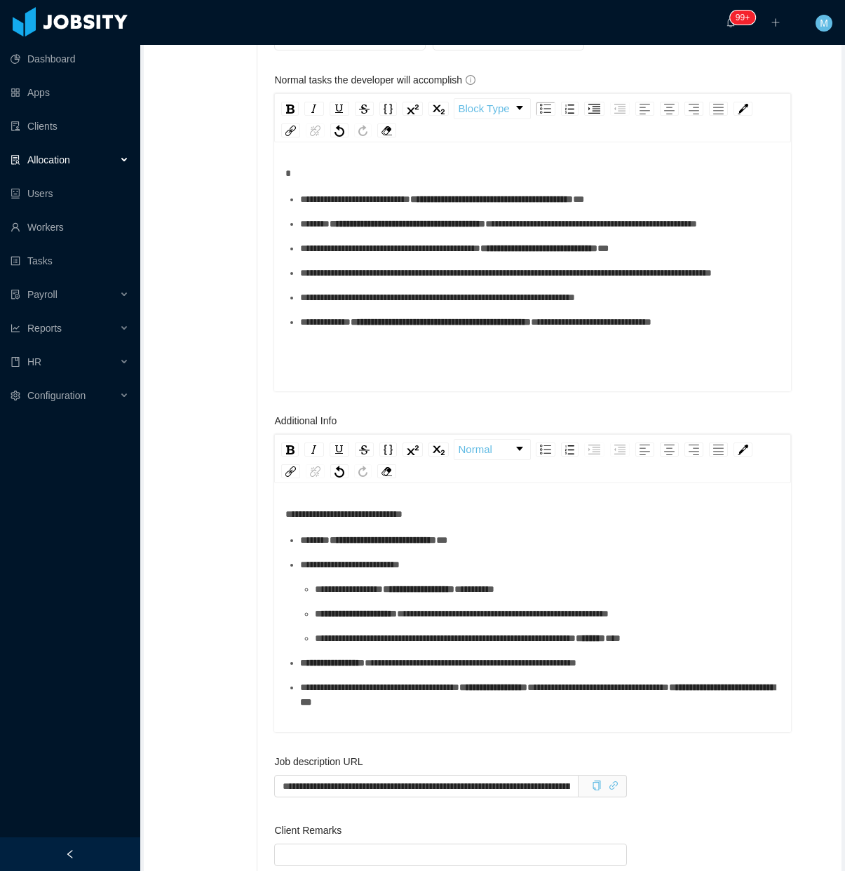
click at [372, 548] on div "**********" at bounding box center [540, 540] width 480 height 15
drag, startPoint x: 379, startPoint y: 608, endPoint x: 394, endPoint y: 607, distance: 15.4
click at [379, 572] on div "**********" at bounding box center [540, 564] width 480 height 15
drag, startPoint x: 375, startPoint y: 622, endPoint x: 372, endPoint y: 632, distance: 10.2
click at [372, 597] on div "**********" at bounding box center [548, 589] width 466 height 15
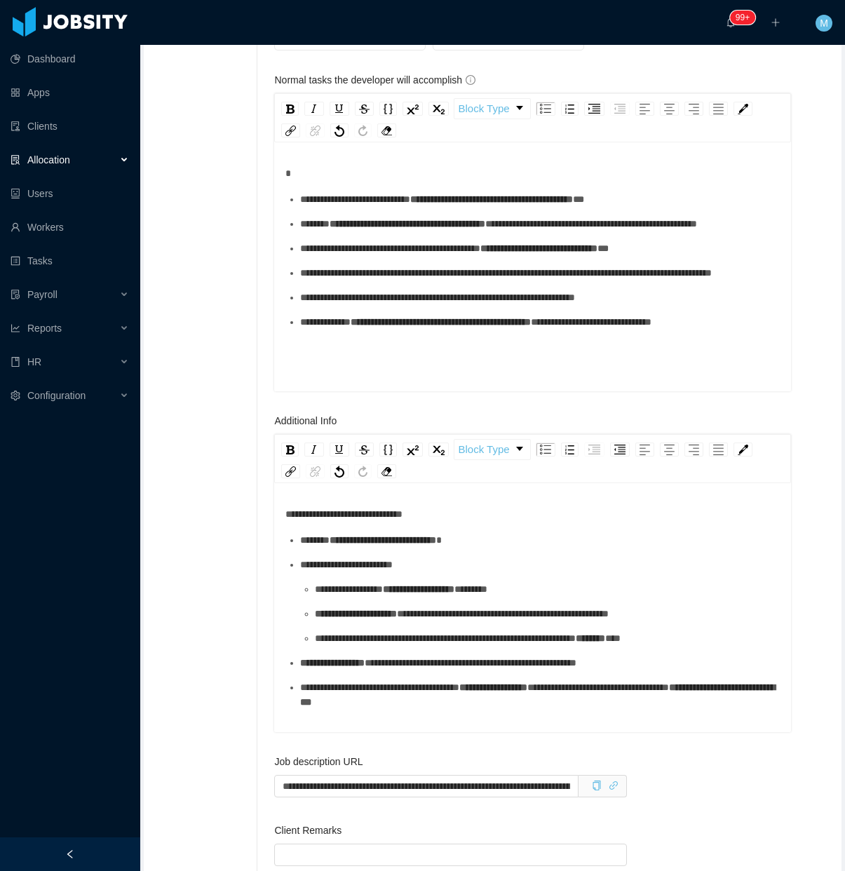
click at [362, 621] on div "**********" at bounding box center [548, 614] width 466 height 15
click at [352, 646] on div "**********" at bounding box center [548, 638] width 466 height 15
click at [349, 670] on div "**********" at bounding box center [540, 663] width 480 height 15
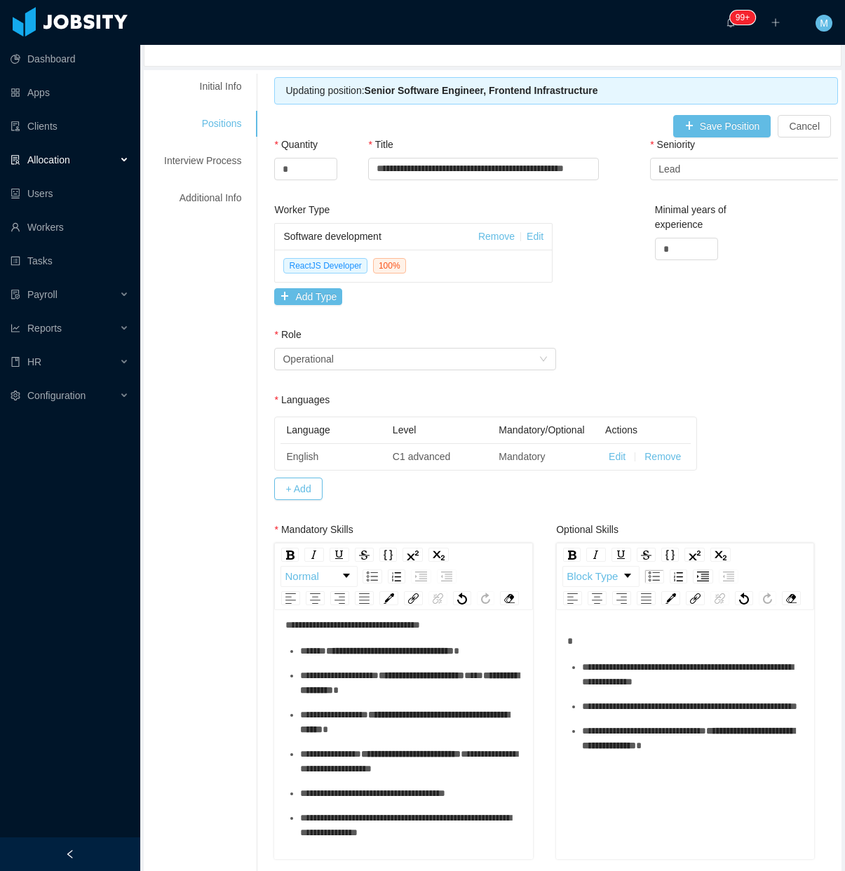
scroll to position [0, 0]
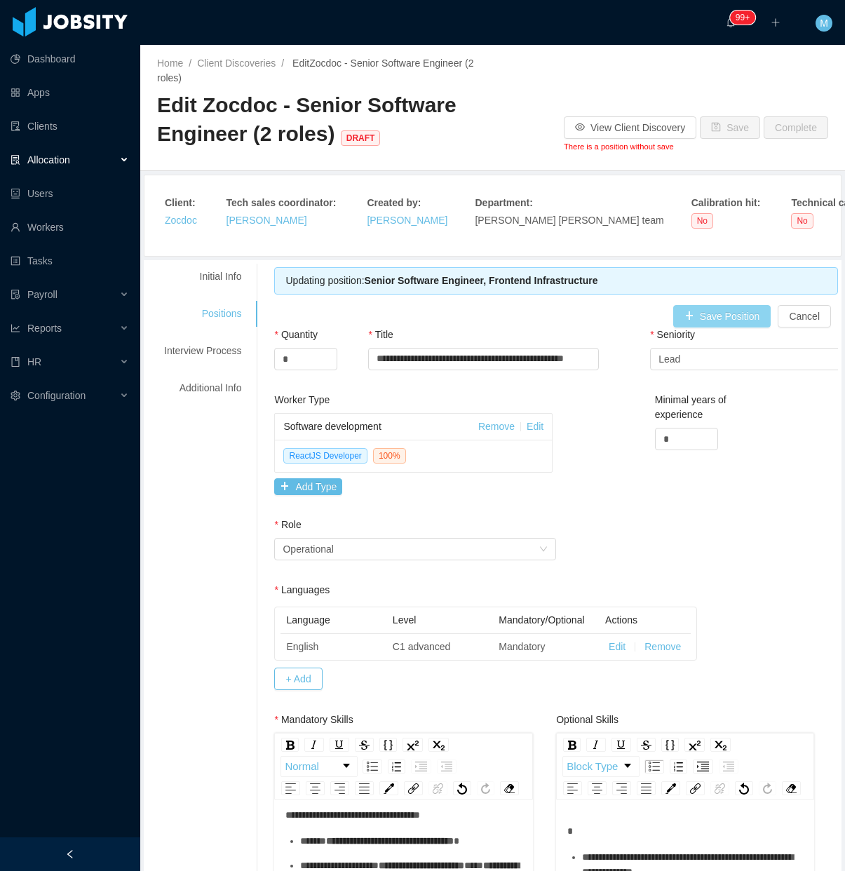
click at [698, 320] on button "Save Position" at bounding box center [722, 316] width 98 height 22
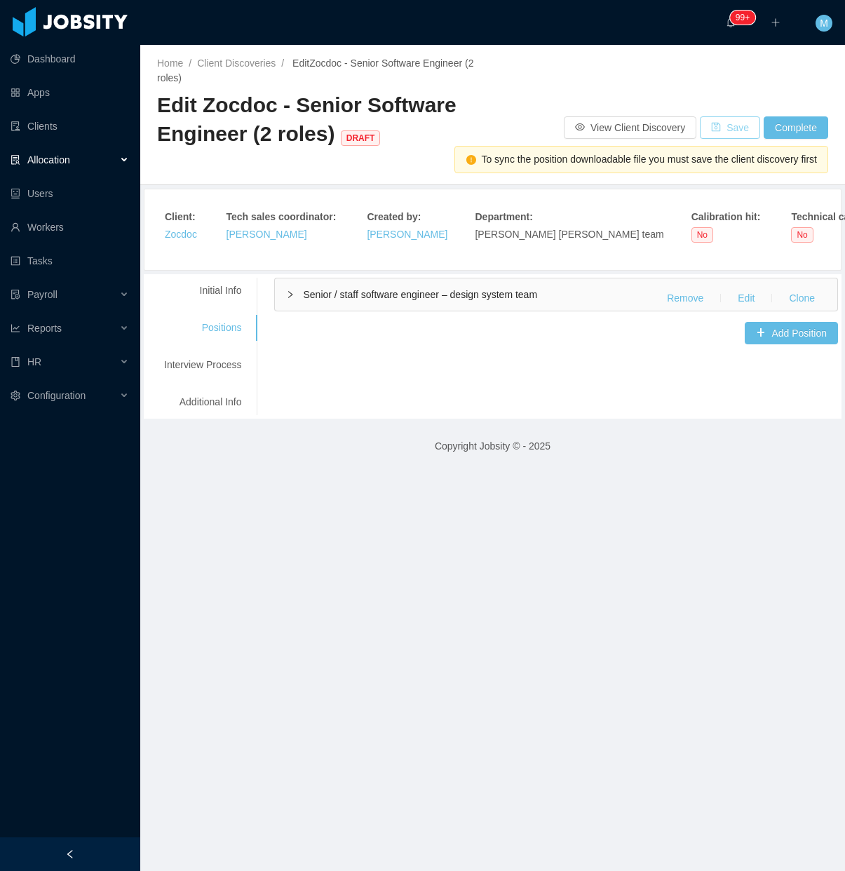
click at [713, 130] on button "Save" at bounding box center [730, 127] width 60 height 22
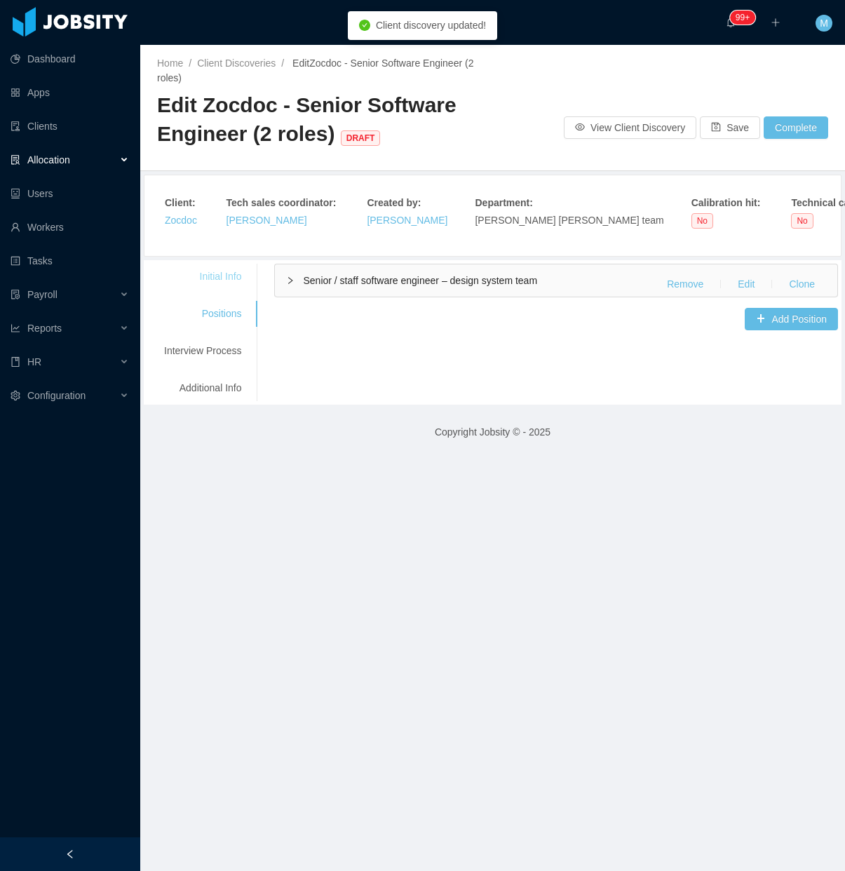
click at [226, 281] on div "Initial Info" at bounding box center [202, 277] width 111 height 26
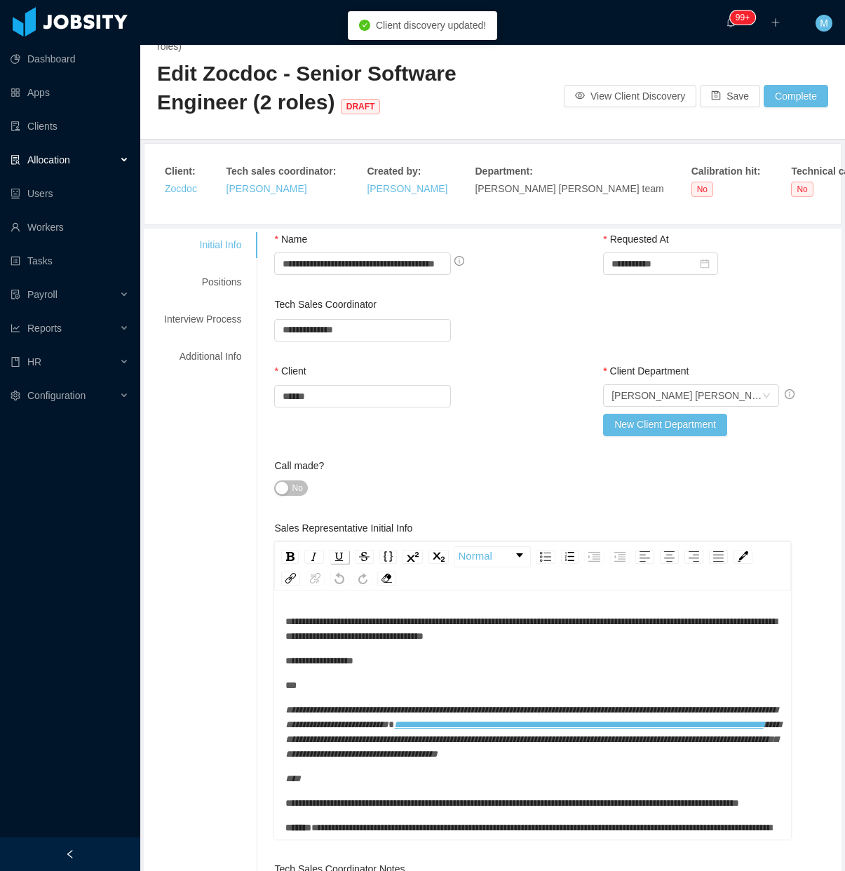
scroll to position [88, 0]
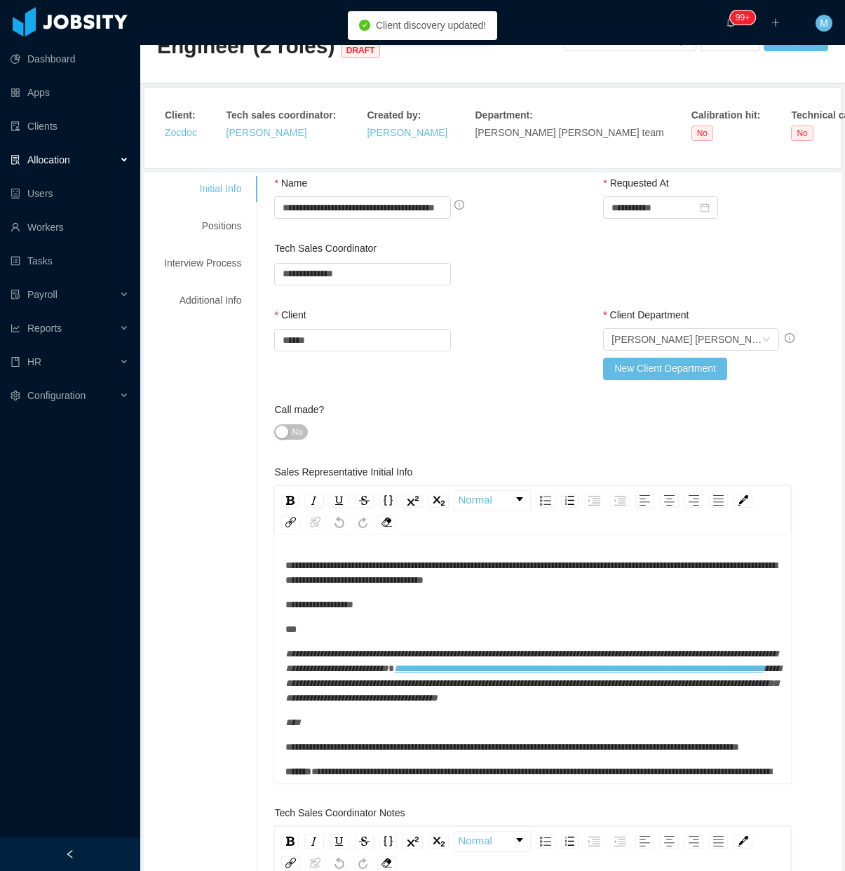
click at [298, 425] on span "No" at bounding box center [297, 432] width 11 height 14
click at [230, 263] on div "Interview Process" at bounding box center [202, 263] width 111 height 26
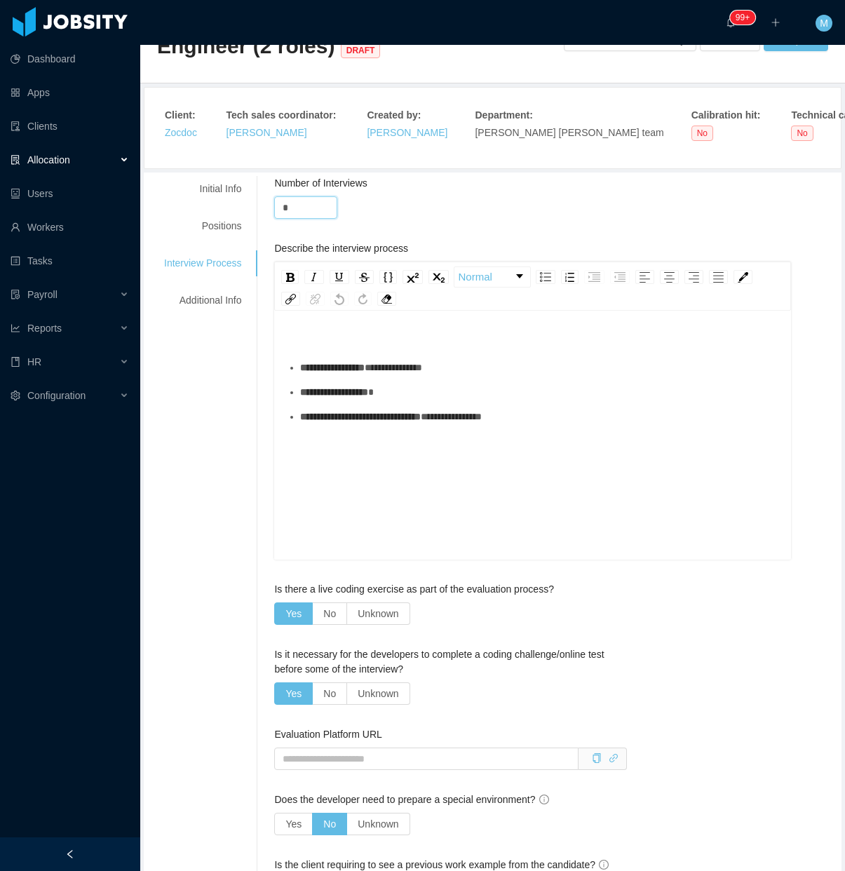
click at [258, 212] on div "**********" at bounding box center [547, 752] width 581 height 1153
type input "*"
drag, startPoint x: 218, startPoint y: 373, endPoint x: 163, endPoint y: 360, distance: 56.3
click at [163, 360] on div "**********" at bounding box center [492, 752] width 691 height 1153
drag, startPoint x: 668, startPoint y: 450, endPoint x: 671, endPoint y: 433, distance: 17.1
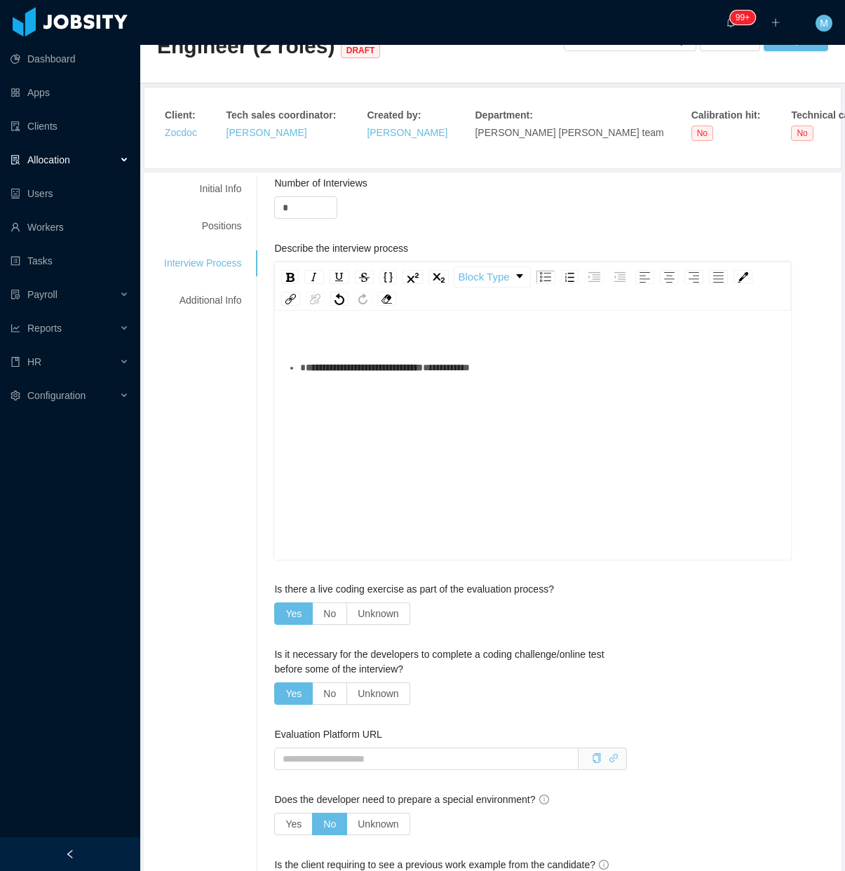
click at [668, 445] on div "**********" at bounding box center [532, 456] width 495 height 245
click at [228, 302] on div "Additional Info" at bounding box center [202, 300] width 111 height 26
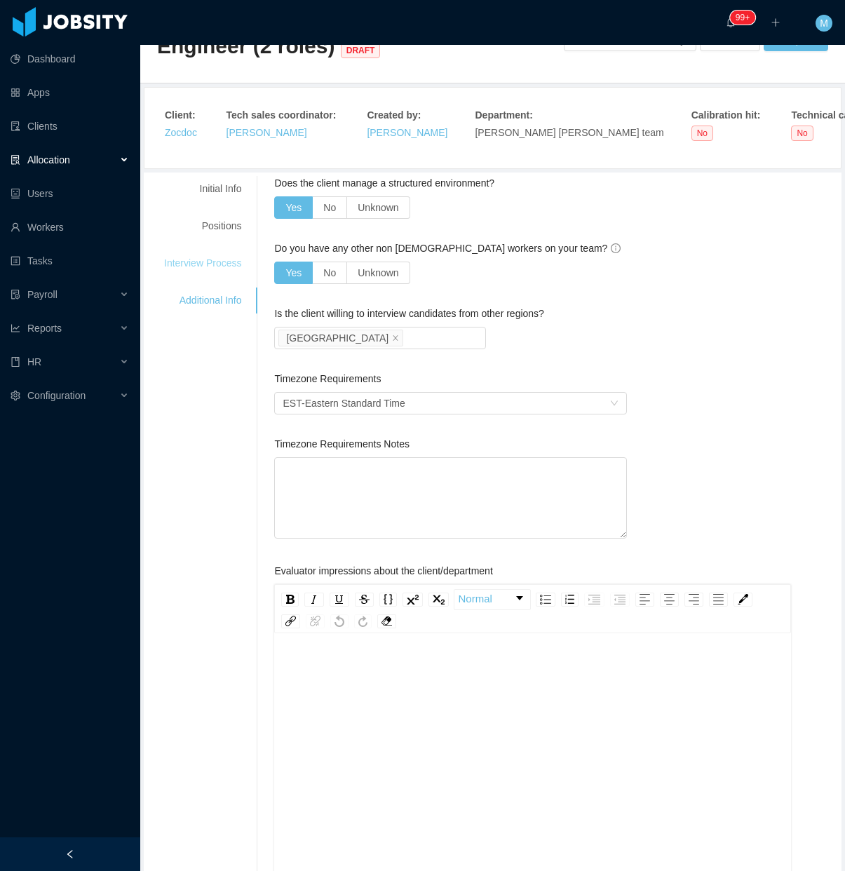
click at [216, 276] on div "Interview Process" at bounding box center [202, 263] width 111 height 26
click at [221, 259] on div "Interview Process" at bounding box center [202, 263] width 111 height 26
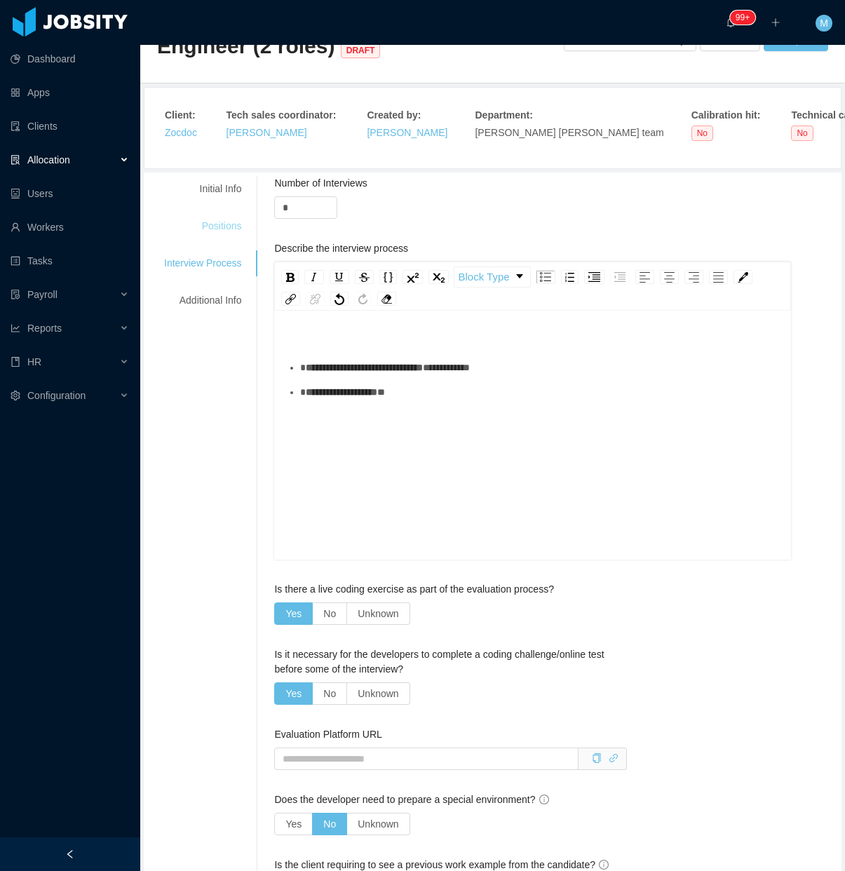
click at [229, 223] on div "Positions" at bounding box center [202, 226] width 111 height 26
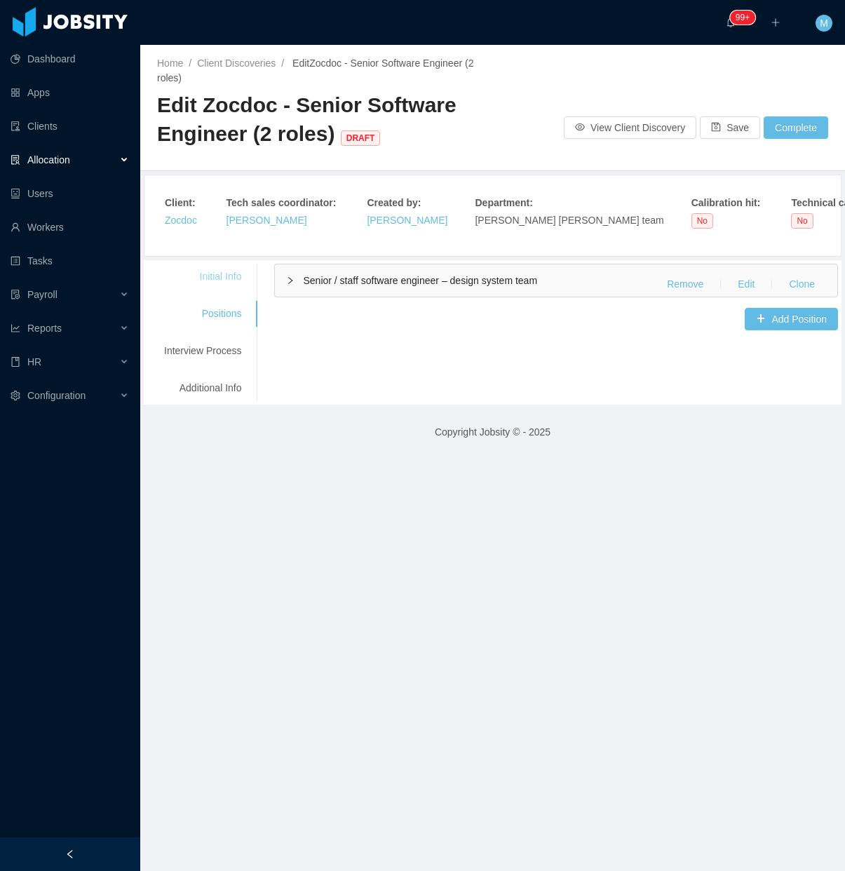
click at [228, 272] on div "Initial Info" at bounding box center [202, 277] width 111 height 26
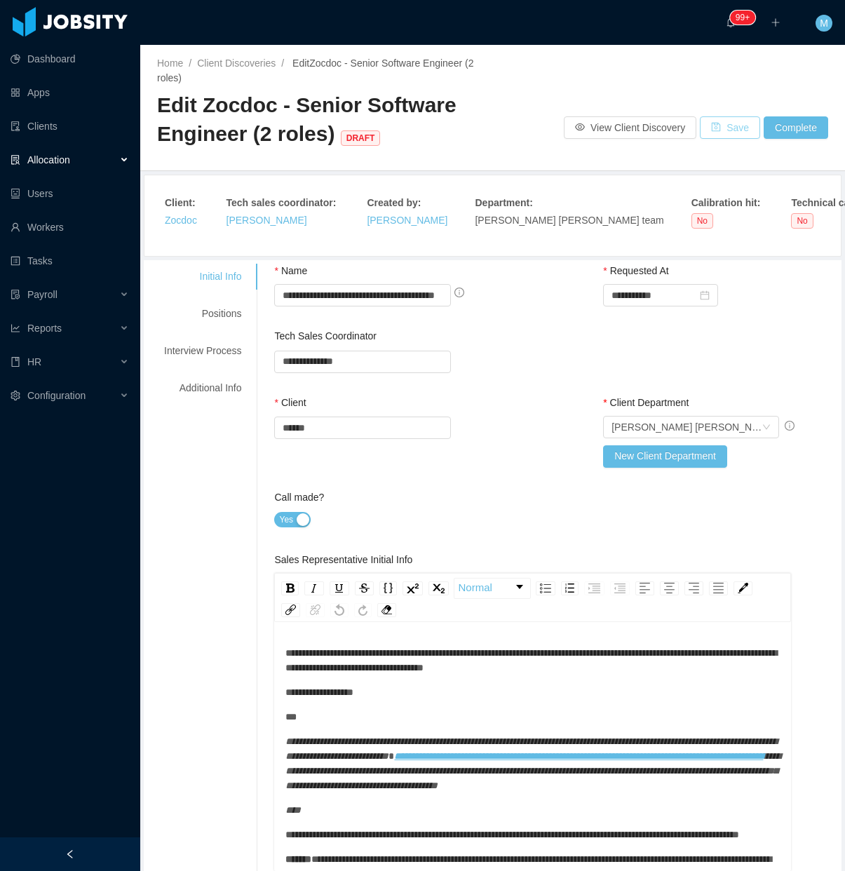
click at [710, 131] on button "Save" at bounding box center [730, 127] width 60 height 22
click at [219, 313] on div "Positions" at bounding box center [202, 314] width 111 height 26
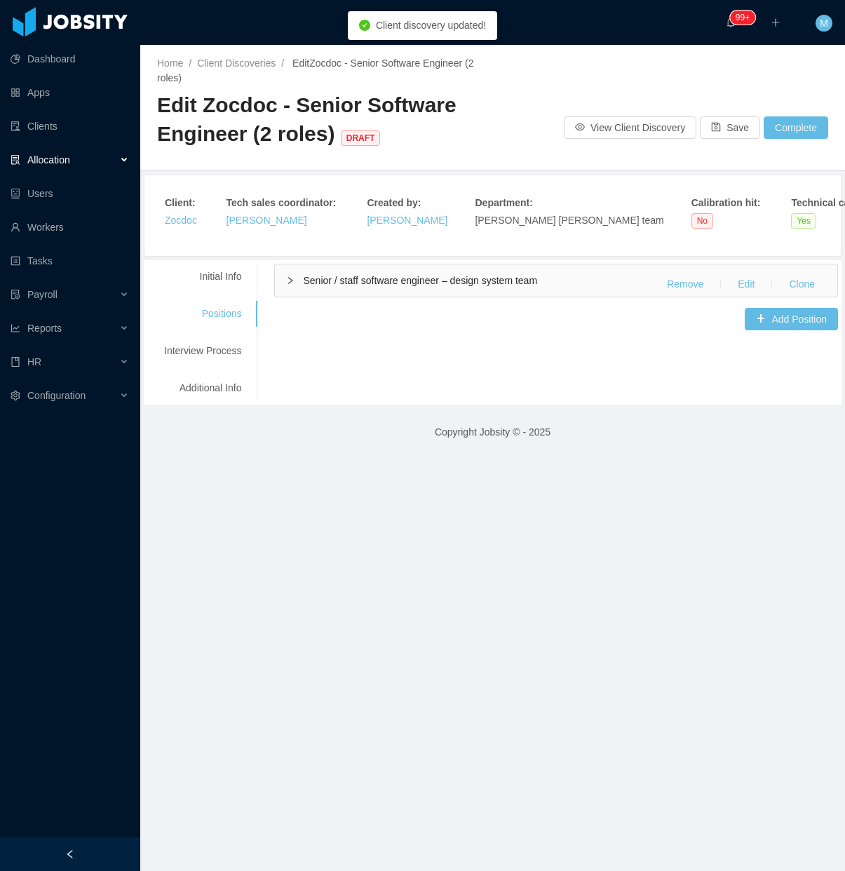
click at [276, 292] on div "Senior / staff software engineer – design system team Remove Edit Clone" at bounding box center [556, 280] width 562 height 32
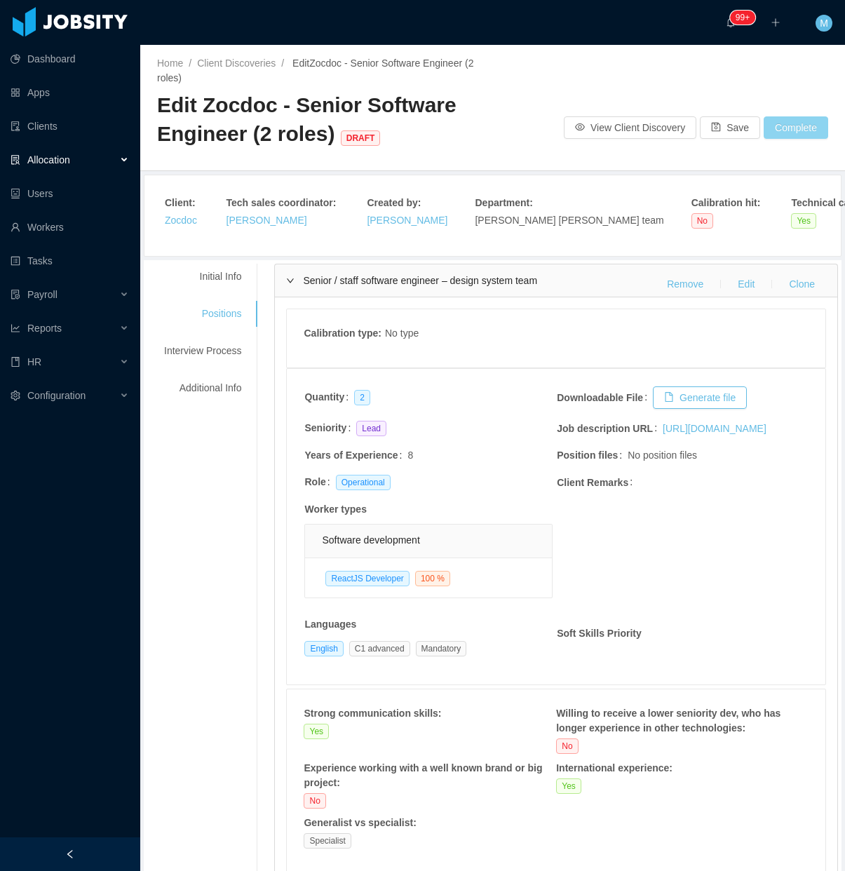
click at [787, 130] on button "Complete" at bounding box center [796, 127] width 65 height 22
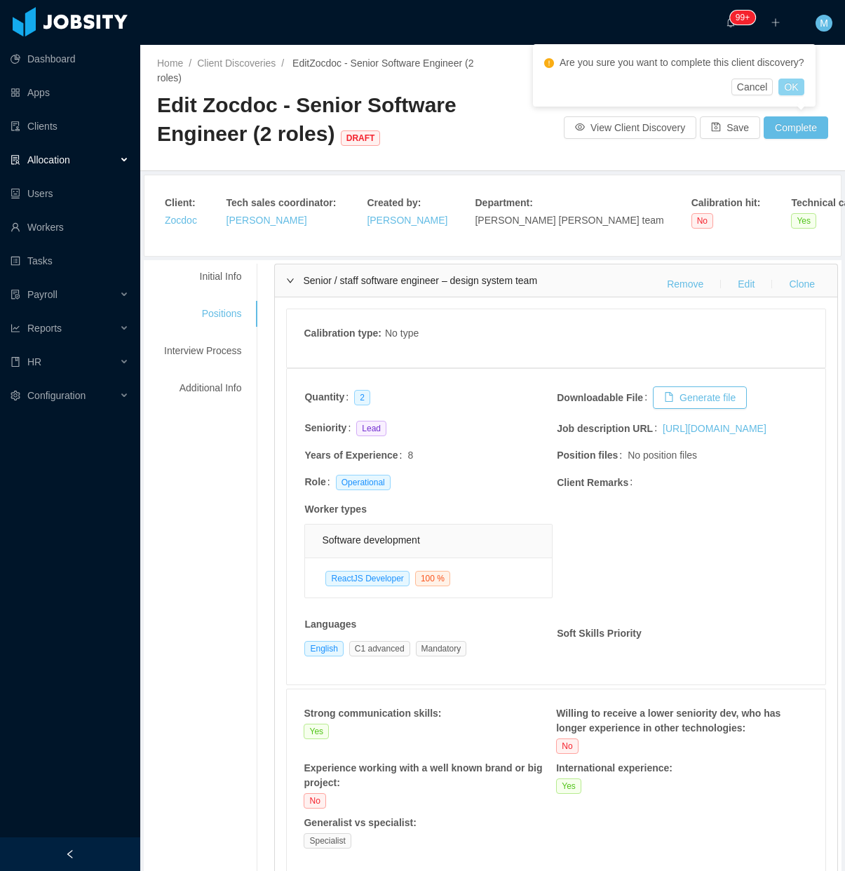
click at [789, 86] on button "OK" at bounding box center [790, 87] width 25 height 17
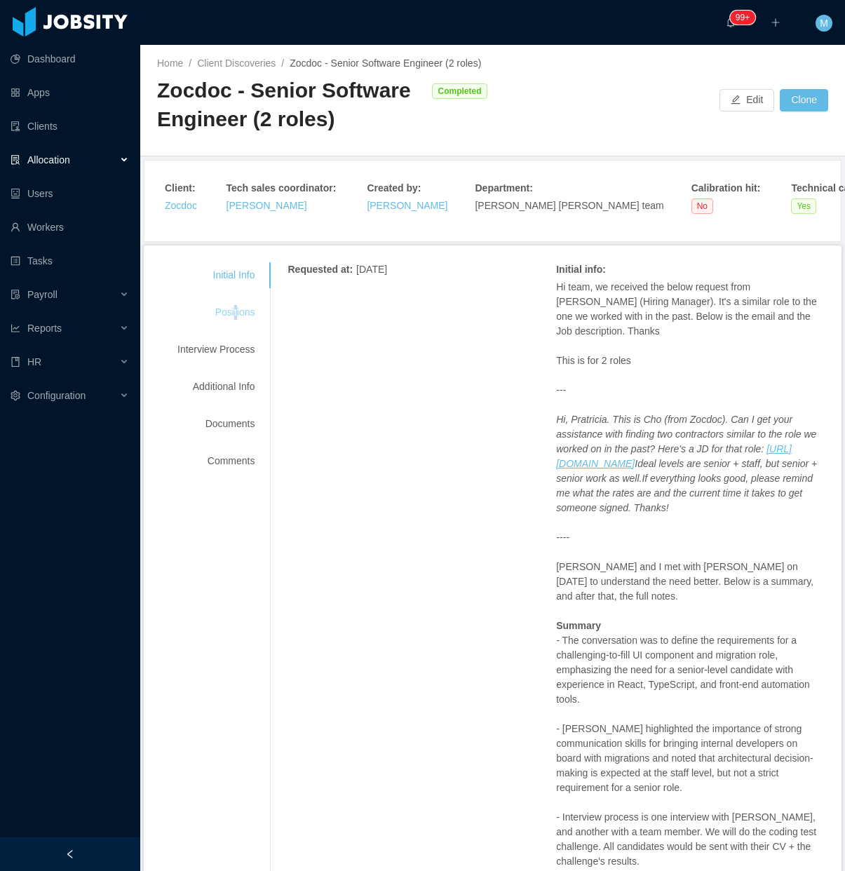
click at [233, 303] on div "Positions" at bounding box center [216, 312] width 111 height 26
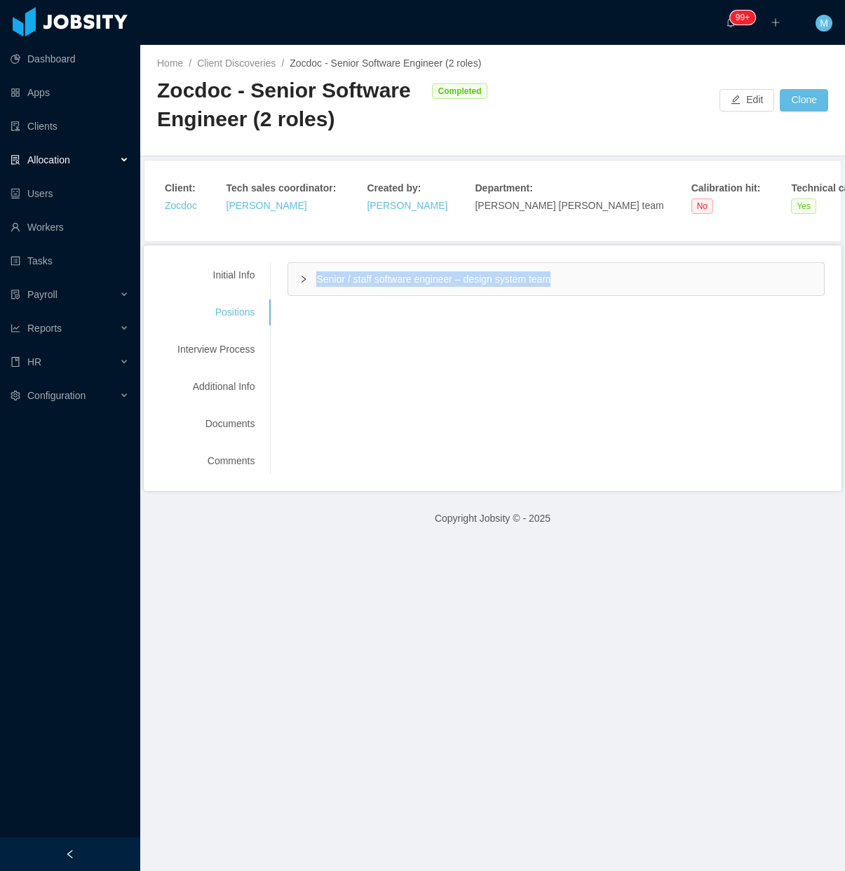
drag, startPoint x: 233, startPoint y: 303, endPoint x: 316, endPoint y: 280, distance: 86.4
click at [316, 280] on div "Senior / staff software engineer – design system team" at bounding box center [556, 279] width 536 height 32
copy span "Senior / staff software engineer – design system team"
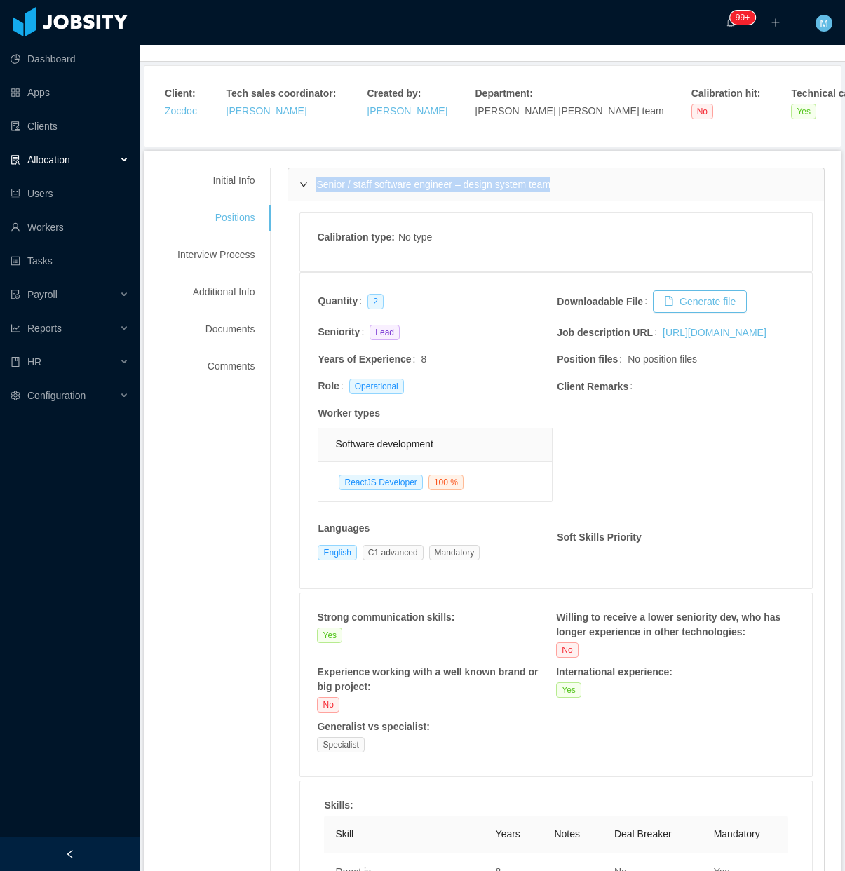
scroll to position [438, 0]
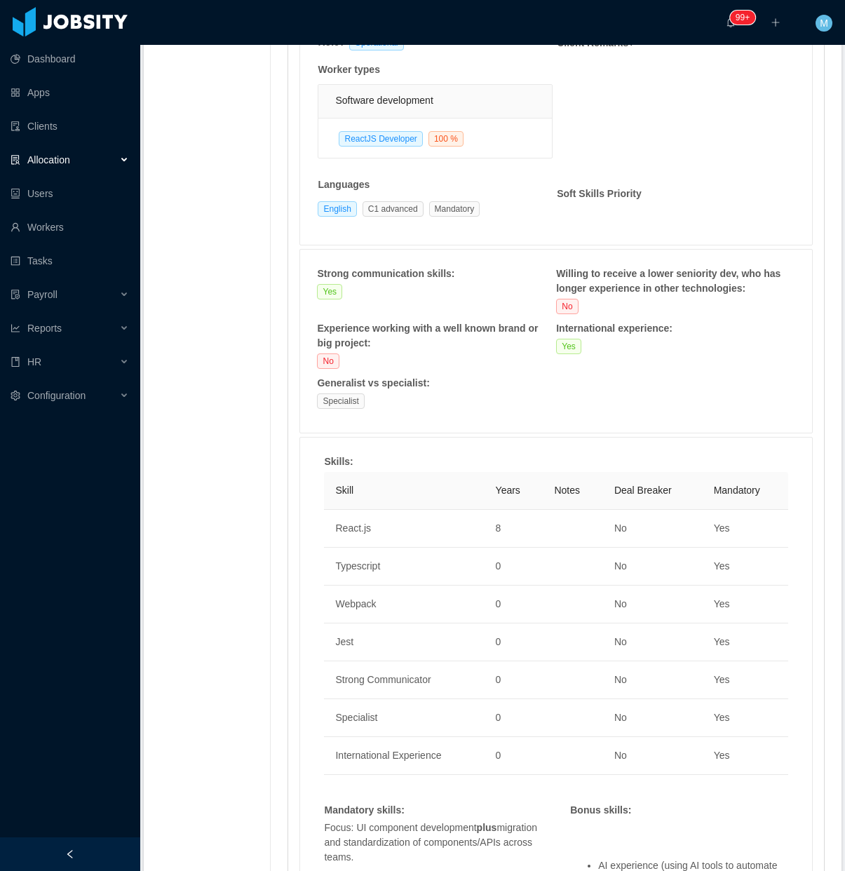
click at [109, 853] on div at bounding box center [70, 854] width 140 height 34
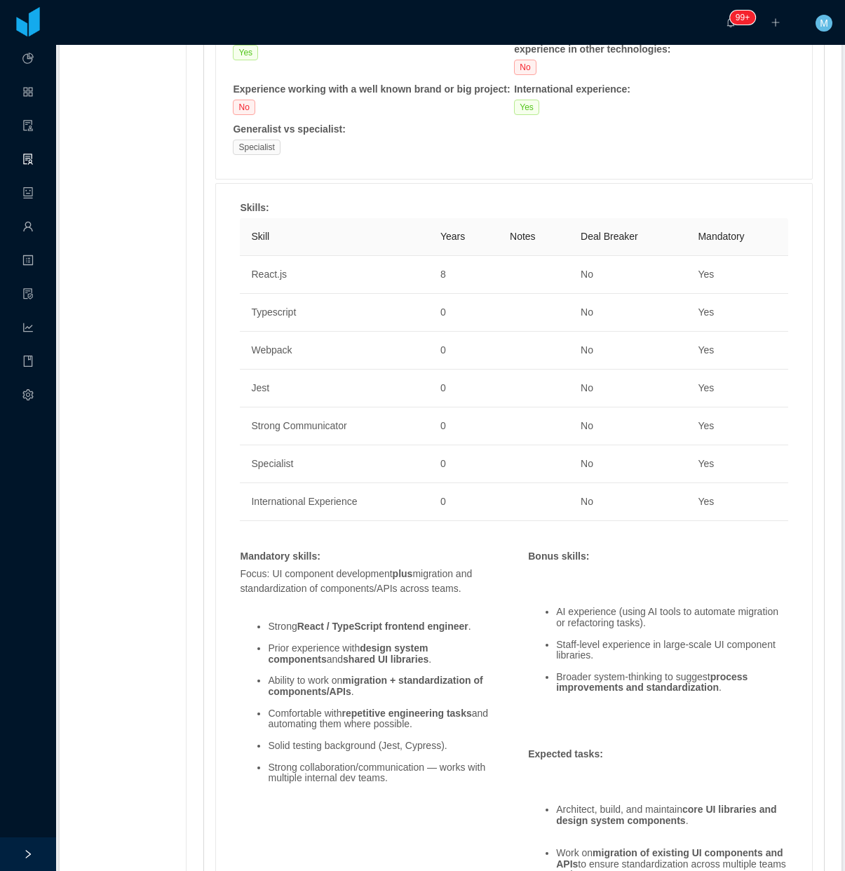
scroll to position [964, 0]
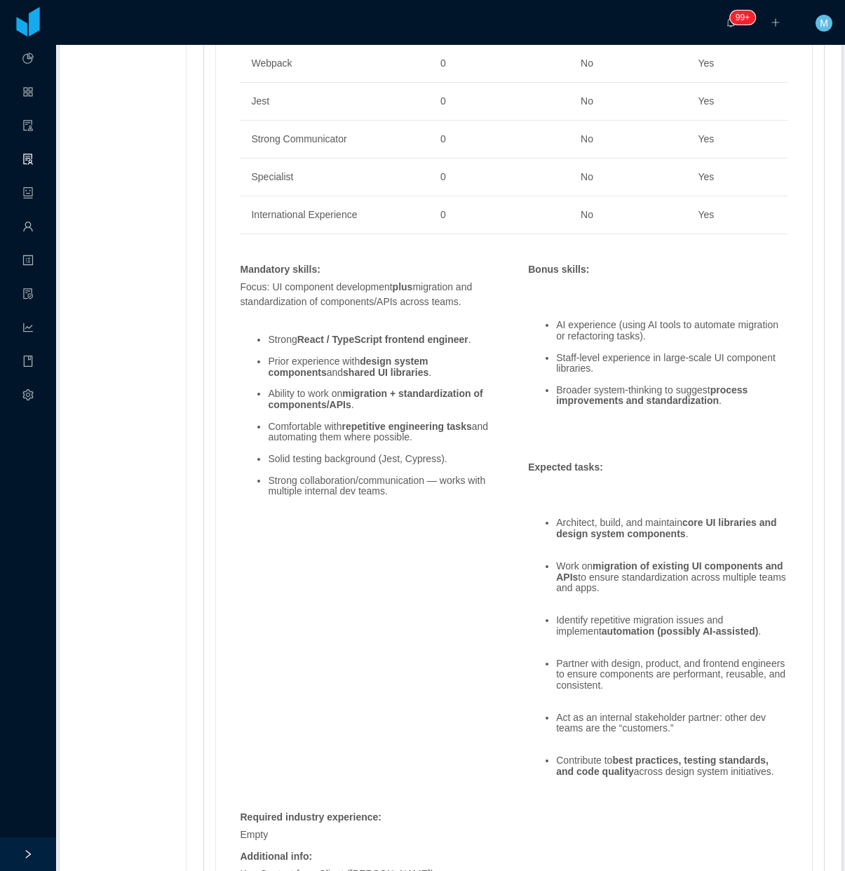
drag, startPoint x: 238, startPoint y: 379, endPoint x: 240, endPoint y: 344, distance: 35.1
click at [240, 377] on ul "Strong React / TypeScript frontend engineer . Prior experience with design syst…" at bounding box center [370, 416] width 260 height 184
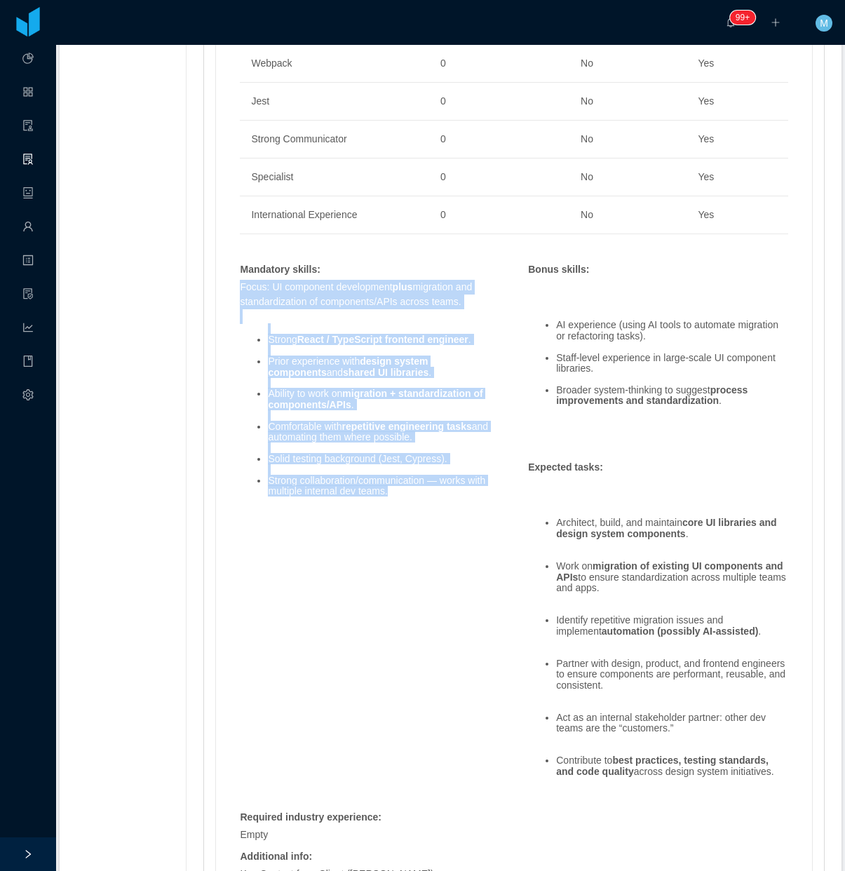
drag, startPoint x: 238, startPoint y: 316, endPoint x: 424, endPoint y: 517, distance: 273.4
click at [435, 508] on span "Focus: UI component development plus migration and standardization of component…" at bounding box center [370, 394] width 260 height 228
copy span "Focus: UI component development plus migration and standardization of component…"
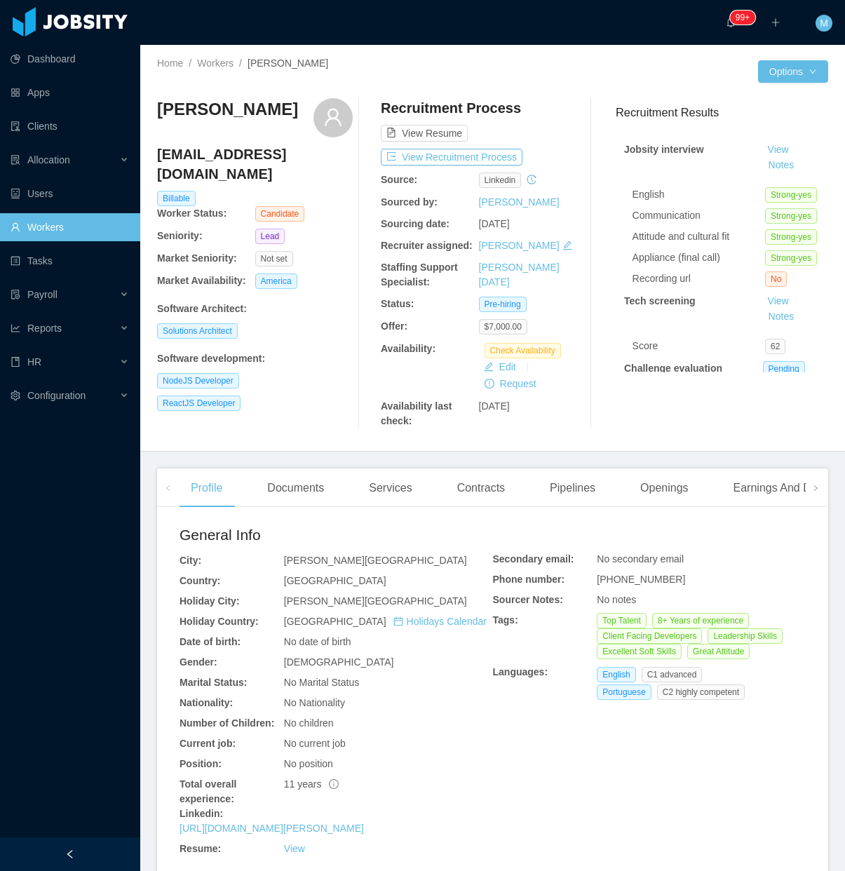
click at [353, 370] on div at bounding box center [367, 263] width 28 height 330
click at [314, 480] on div "Documents" at bounding box center [295, 487] width 79 height 39
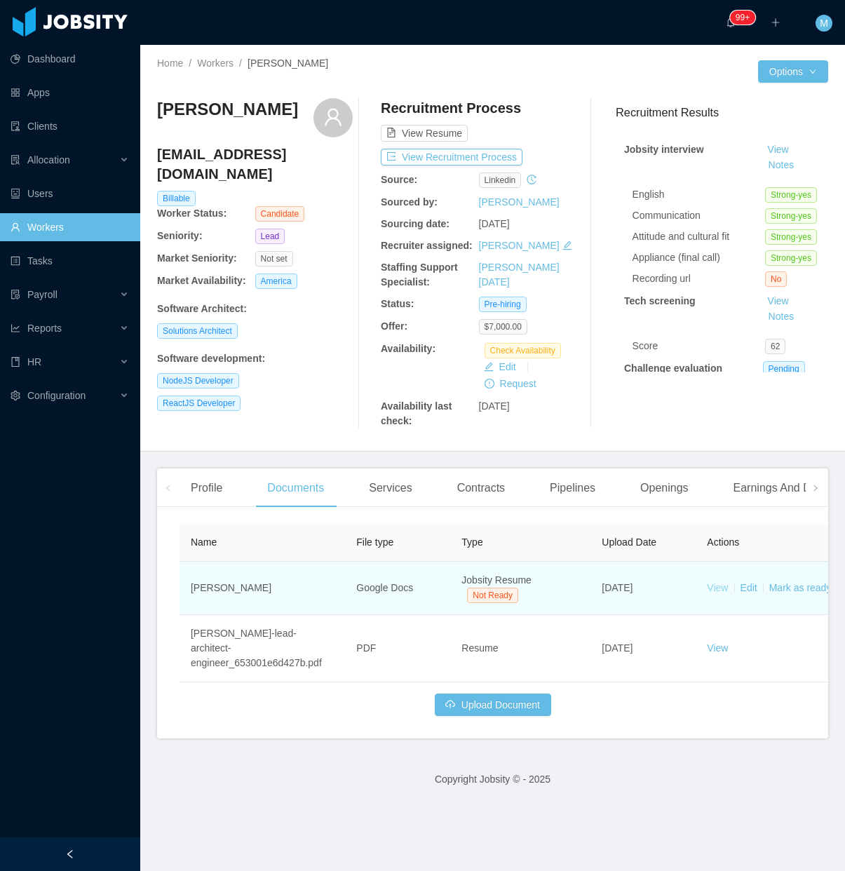
click at [724, 583] on link "View" at bounding box center [717, 587] width 21 height 11
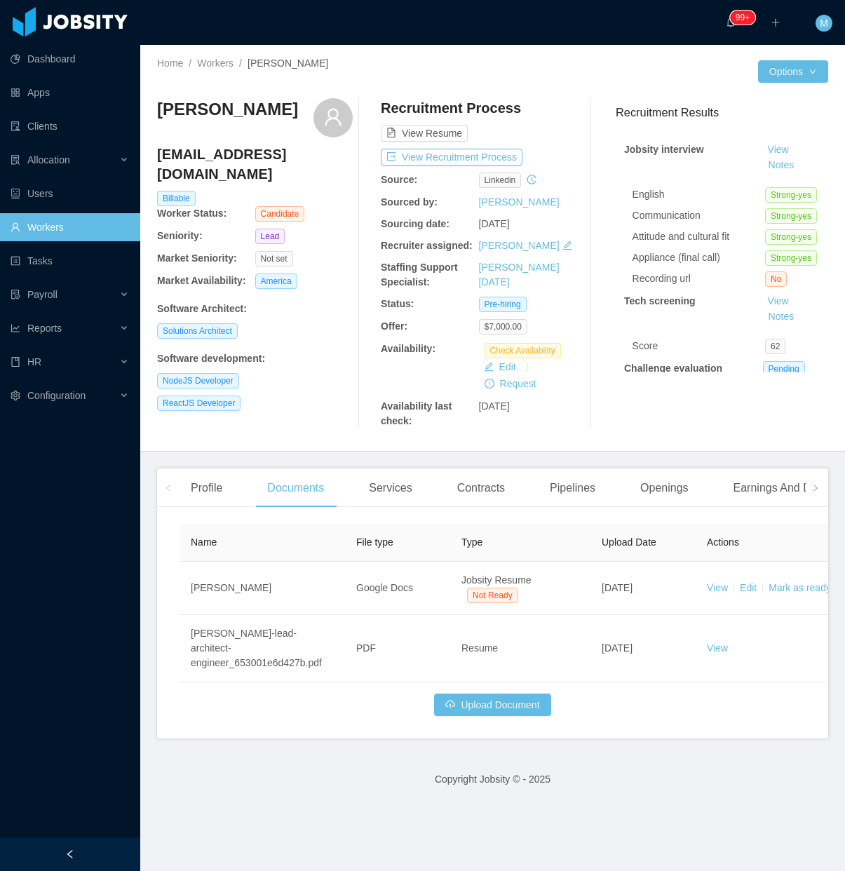
click at [338, 436] on div "José Eduardo Almeida web2solucoes@gmail.com Billable Worker Status: Candidate S…" at bounding box center [492, 263] width 671 height 353
drag, startPoint x: 113, startPoint y: 857, endPoint x: 118, endPoint y: 839, distance: 18.2
click at [113, 858] on div at bounding box center [70, 854] width 140 height 34
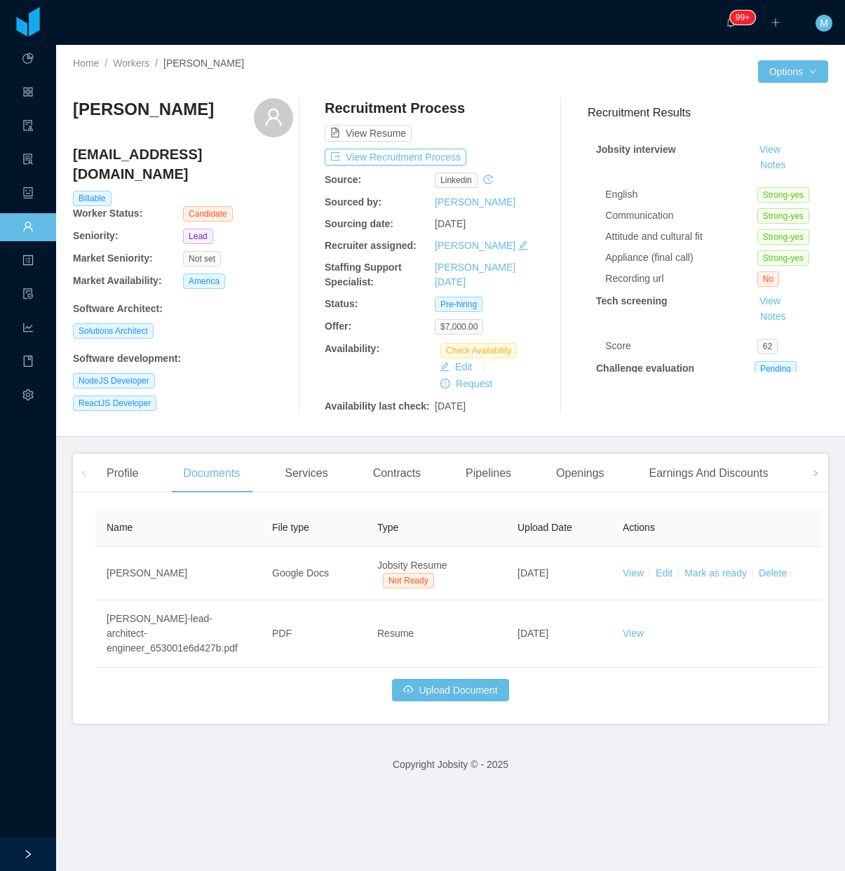
click at [201, 740] on footer "Copyright Jobsity © - 2025" at bounding box center [450, 764] width 789 height 48
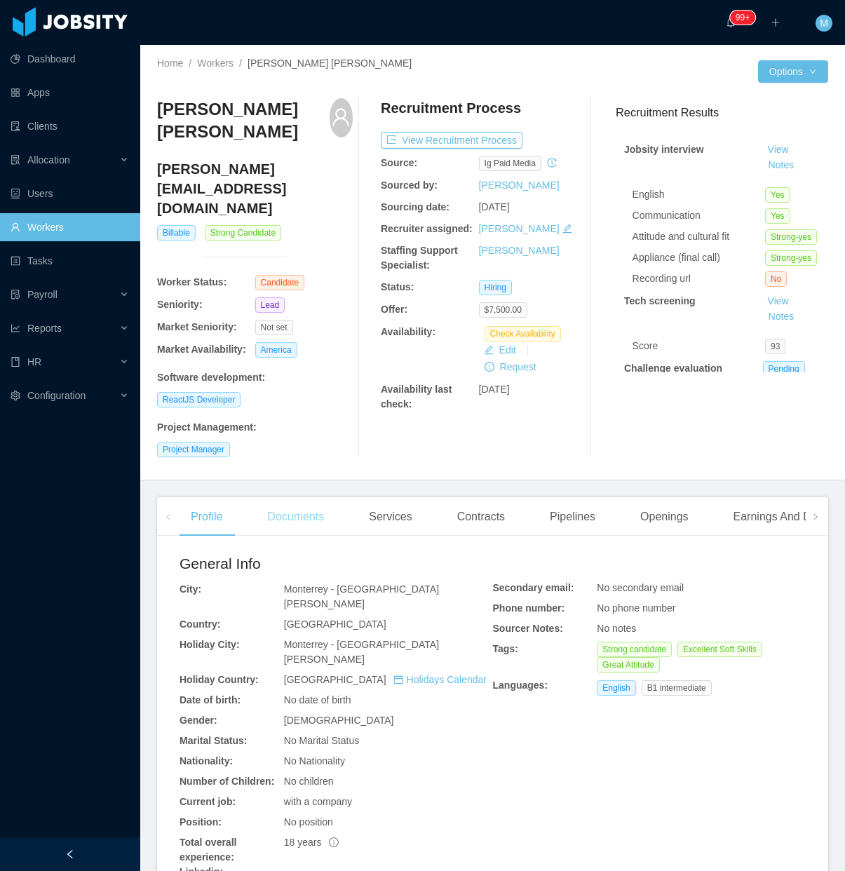
click at [309, 497] on div "Documents" at bounding box center [295, 516] width 79 height 39
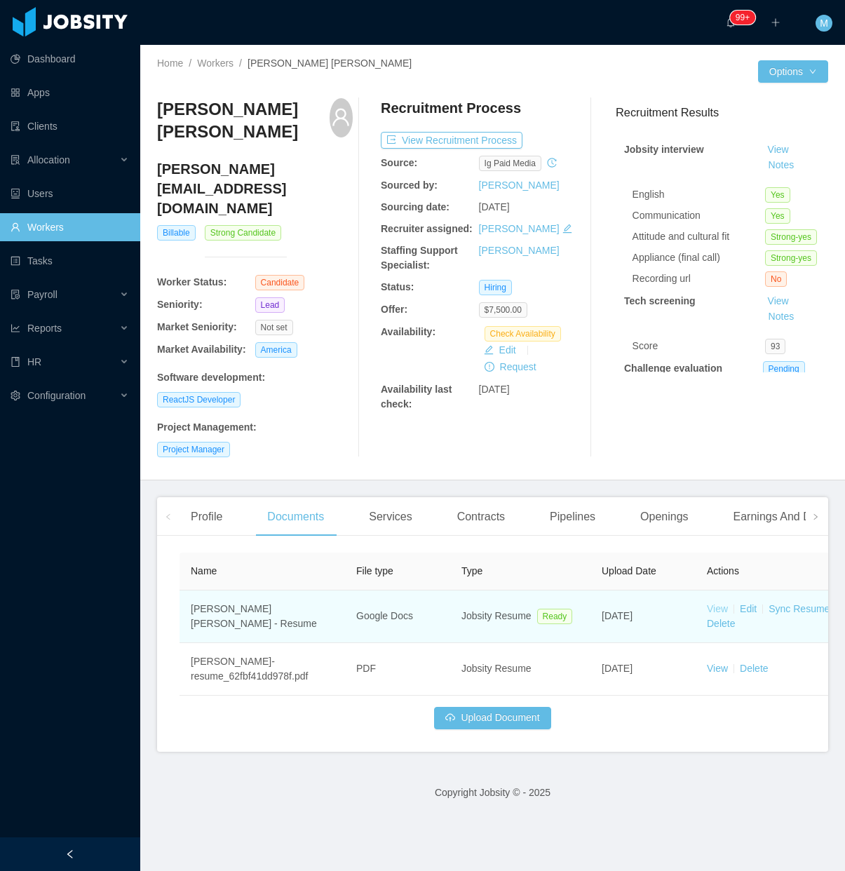
click at [713, 603] on link "View" at bounding box center [717, 608] width 21 height 11
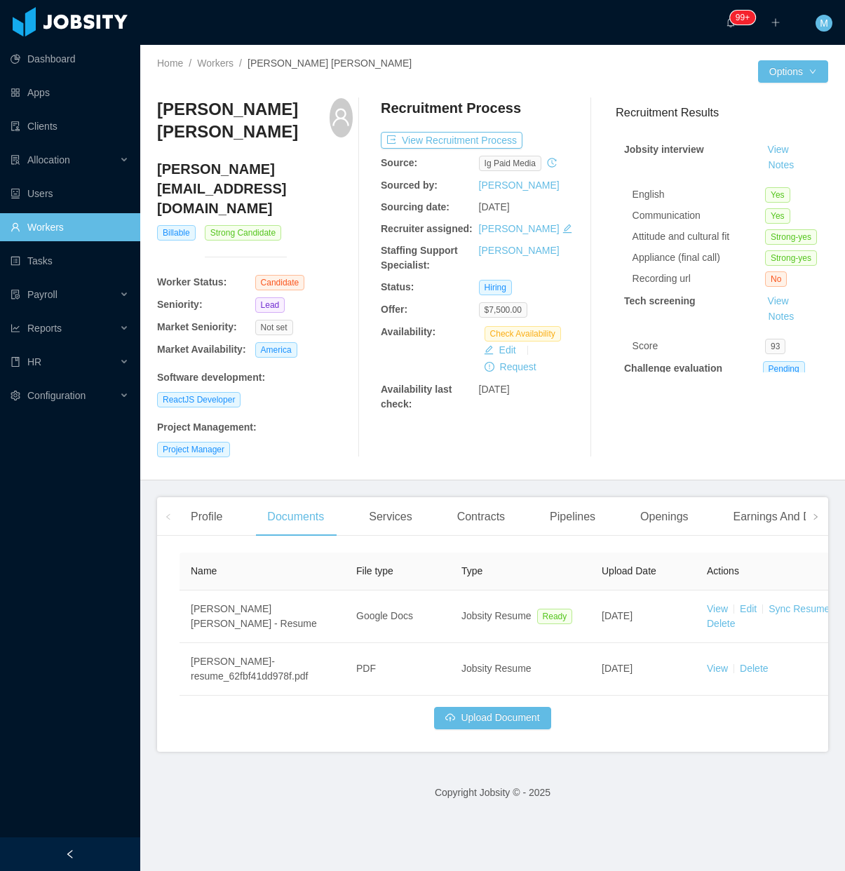
click at [334, 442] on div "Project Manager" at bounding box center [255, 449] width 196 height 15
click at [100, 850] on div at bounding box center [70, 854] width 140 height 34
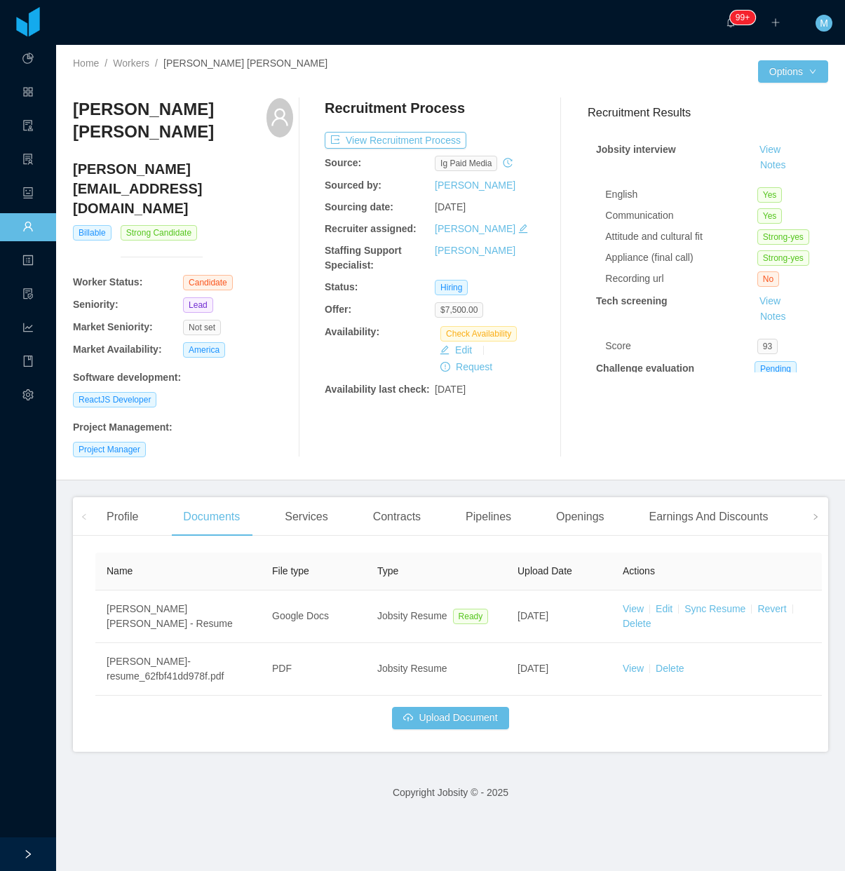
click at [255, 414] on div "Project Management :" at bounding box center [183, 424] width 220 height 20
click at [255, 442] on div "Project Manager" at bounding box center [183, 449] width 220 height 15
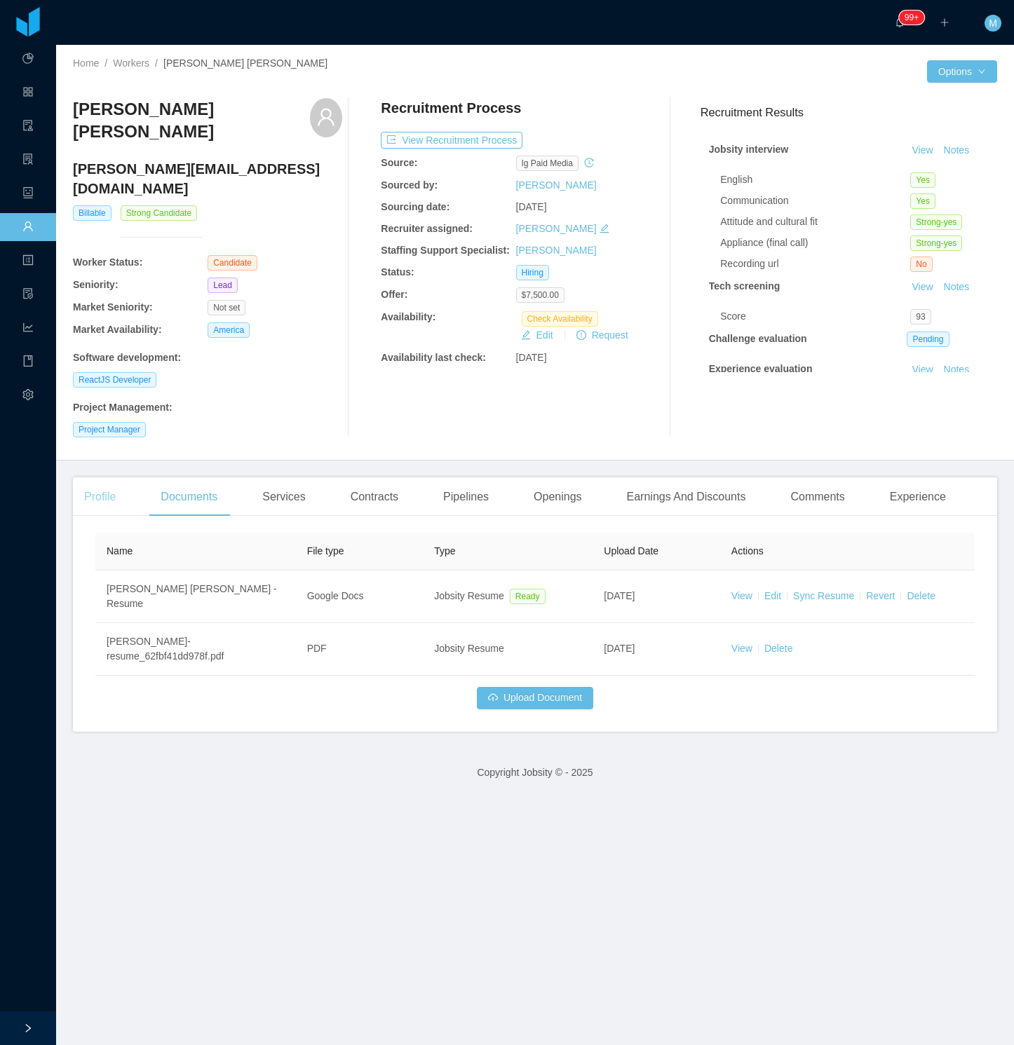
click at [122, 477] on div "Profile" at bounding box center [100, 496] width 54 height 39
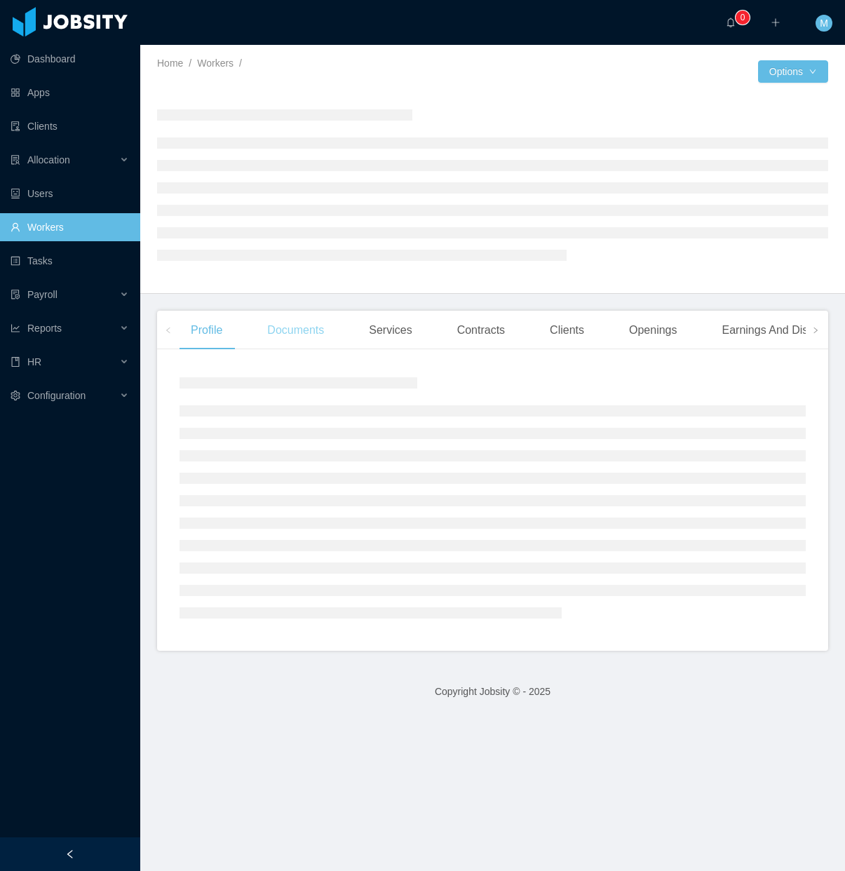
drag, startPoint x: 297, startPoint y: 330, endPoint x: 305, endPoint y: 335, distance: 10.1
click at [297, 339] on div "Documents" at bounding box center [295, 330] width 79 height 39
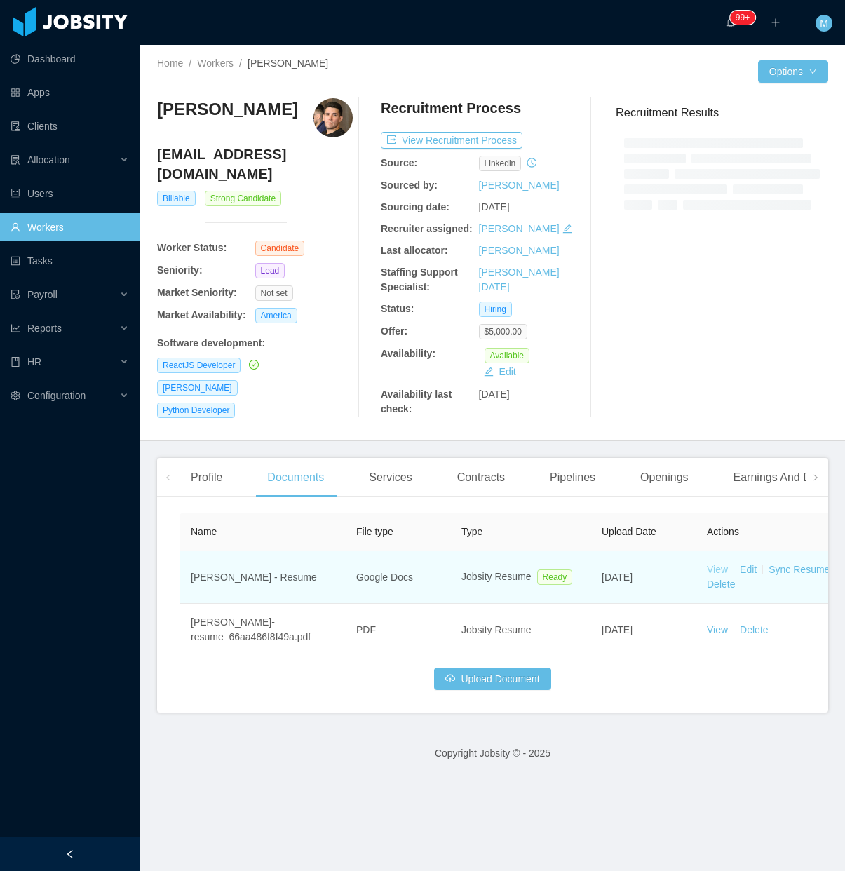
click at [713, 565] on link "View" at bounding box center [717, 569] width 21 height 11
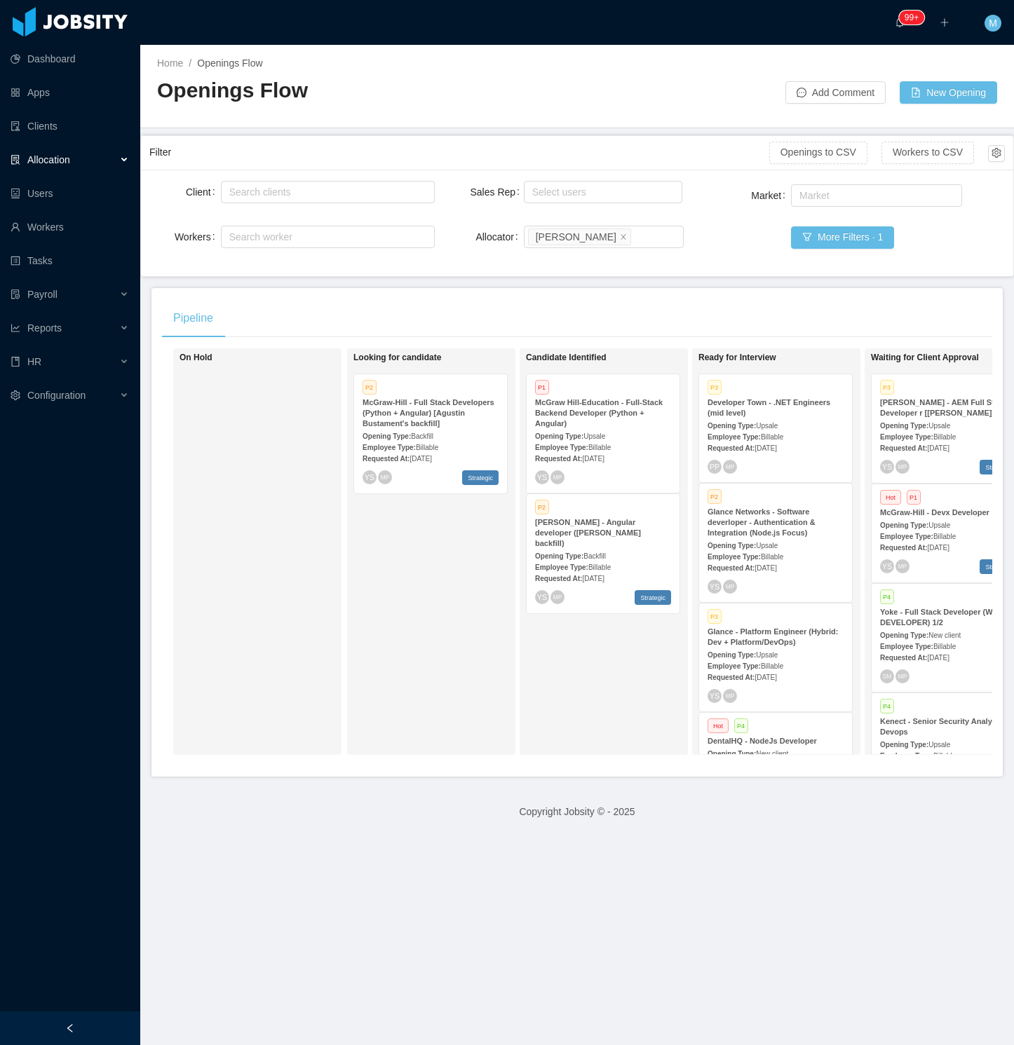
click at [335, 654] on div "On Hold" at bounding box center [277, 552] width 196 height 394
click at [111, 870] on div at bounding box center [70, 1029] width 140 height 34
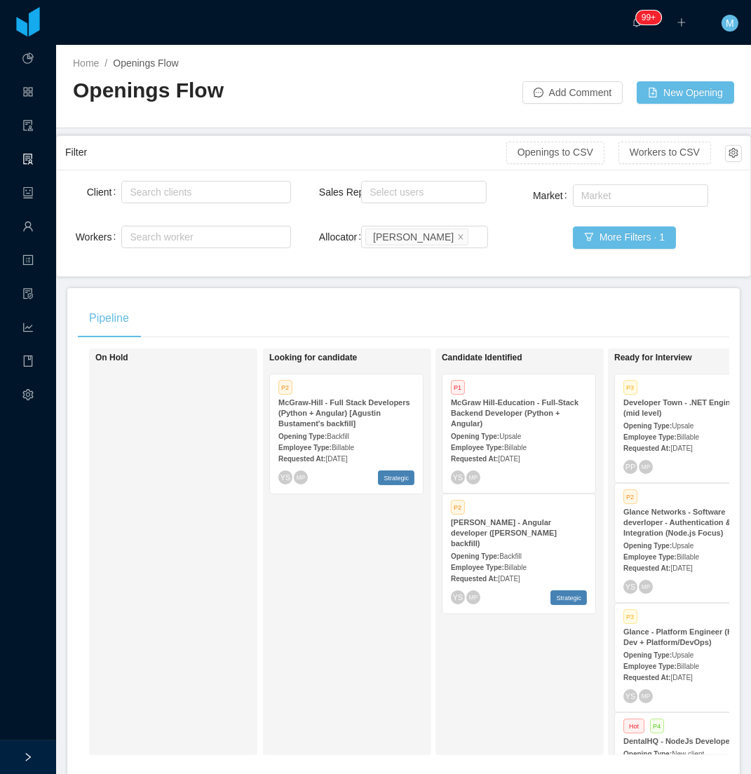
drag, startPoint x: 940, startPoint y: 0, endPoint x: 328, endPoint y: 638, distance: 884.2
click at [328, 638] on div "Looking for candidate P2 McGraw-Hill - Full Stack Developers (Python + Angular)…" at bounding box center [367, 552] width 196 height 394
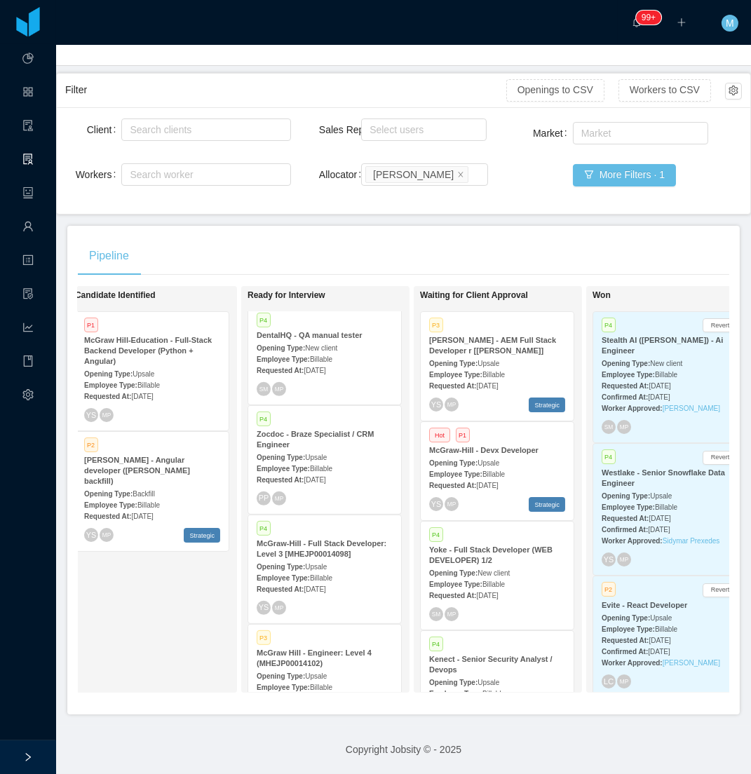
scroll to position [1161, 0]
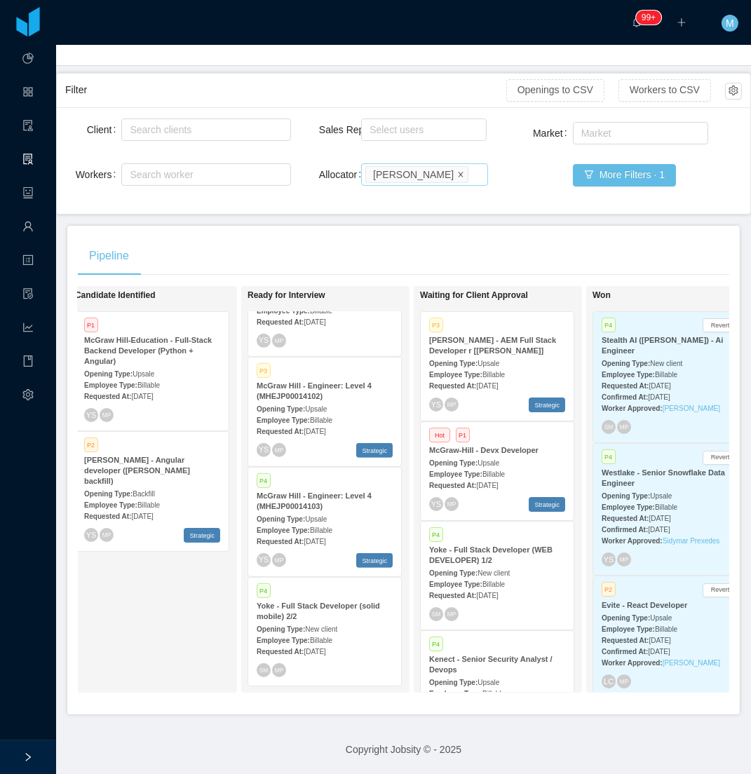
click at [457, 170] on icon "icon: close" at bounding box center [460, 173] width 7 height 7
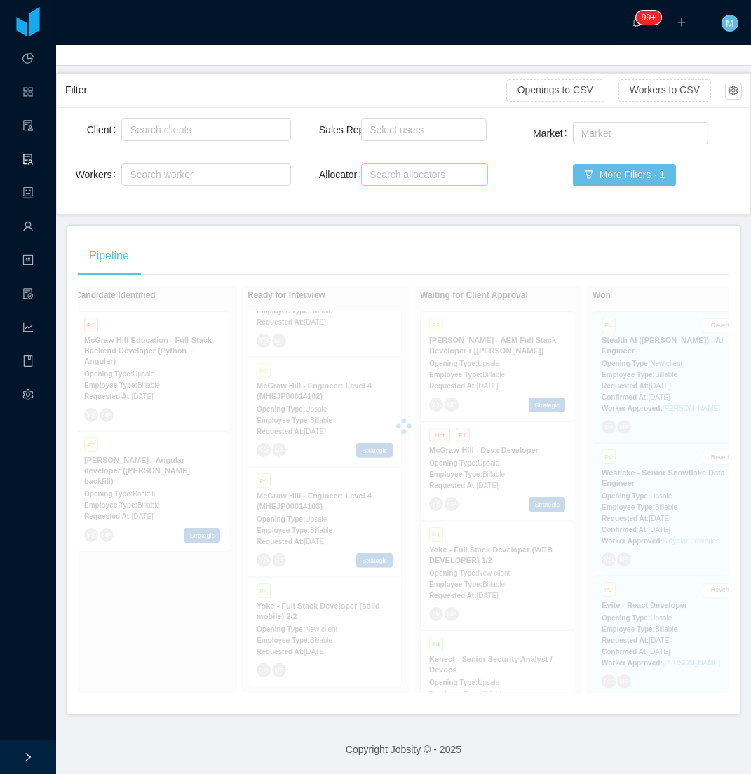
click at [323, 236] on div "Pipeline" at bounding box center [403, 255] width 651 height 39
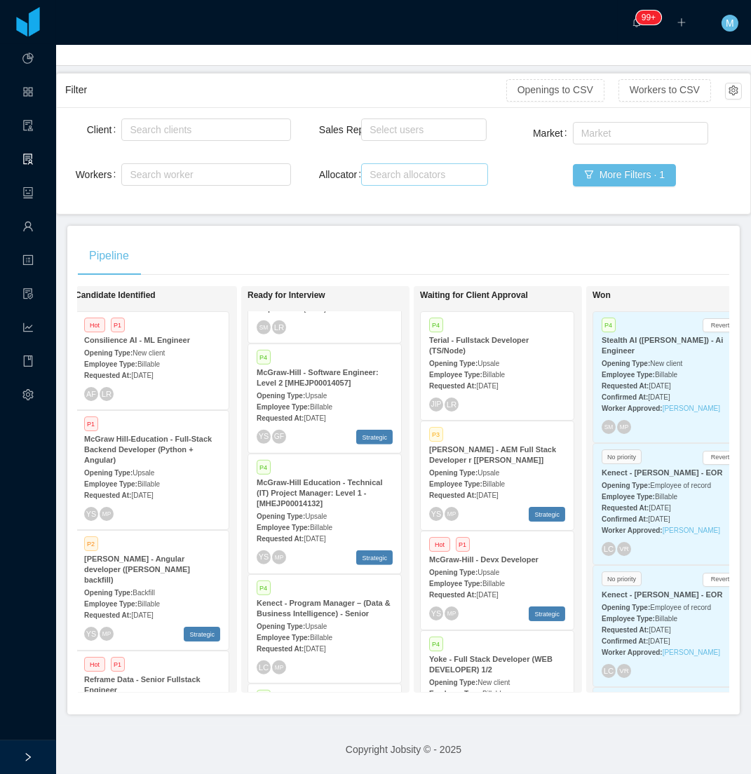
click at [370, 236] on div "Pipeline" at bounding box center [403, 255] width 651 height 39
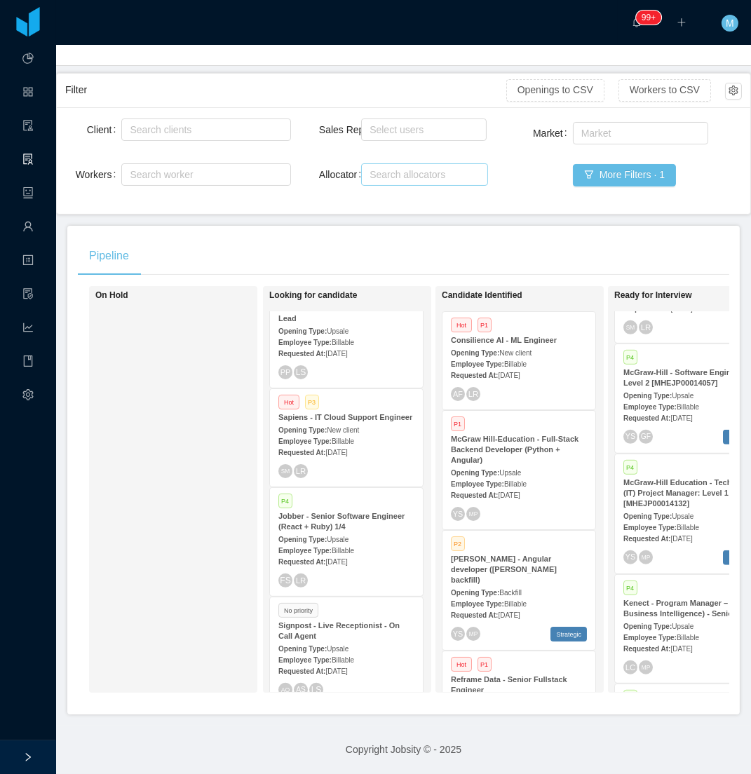
scroll to position [947, 0]
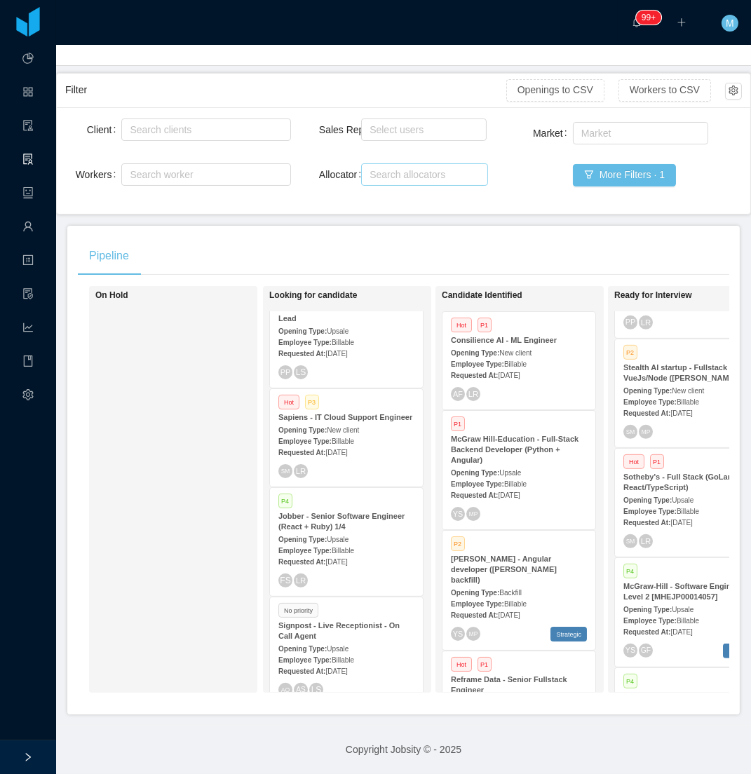
click at [347, 558] on span "Apr 17th, 2025" at bounding box center [336, 562] width 22 height 8
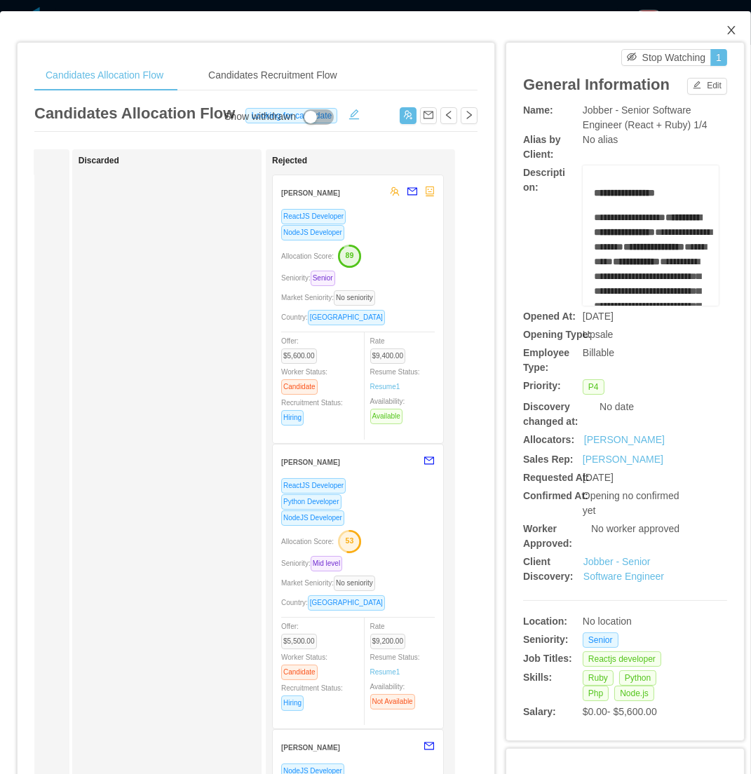
click at [726, 32] on icon "icon: close" at bounding box center [731, 30] width 11 height 11
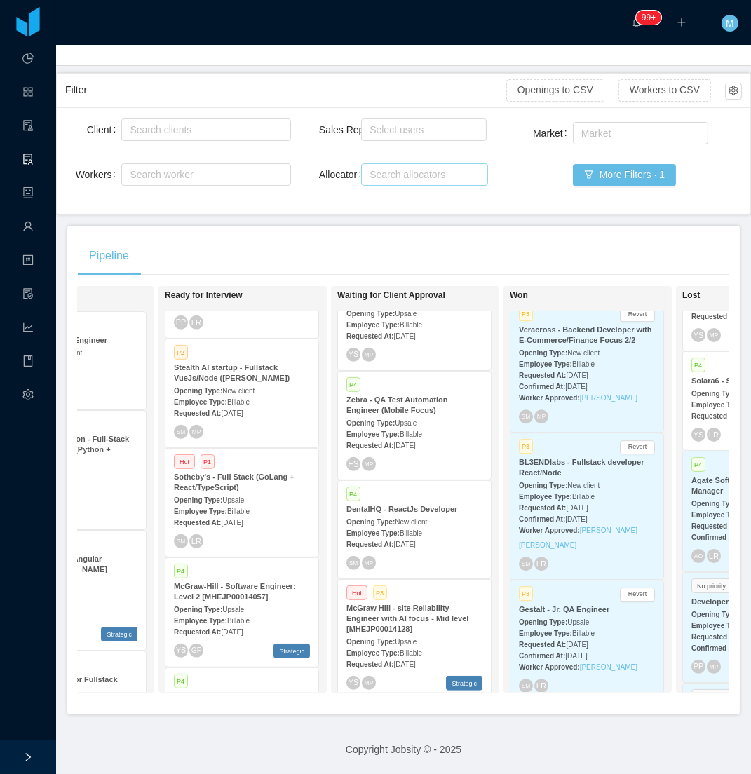
scroll to position [0, 598]
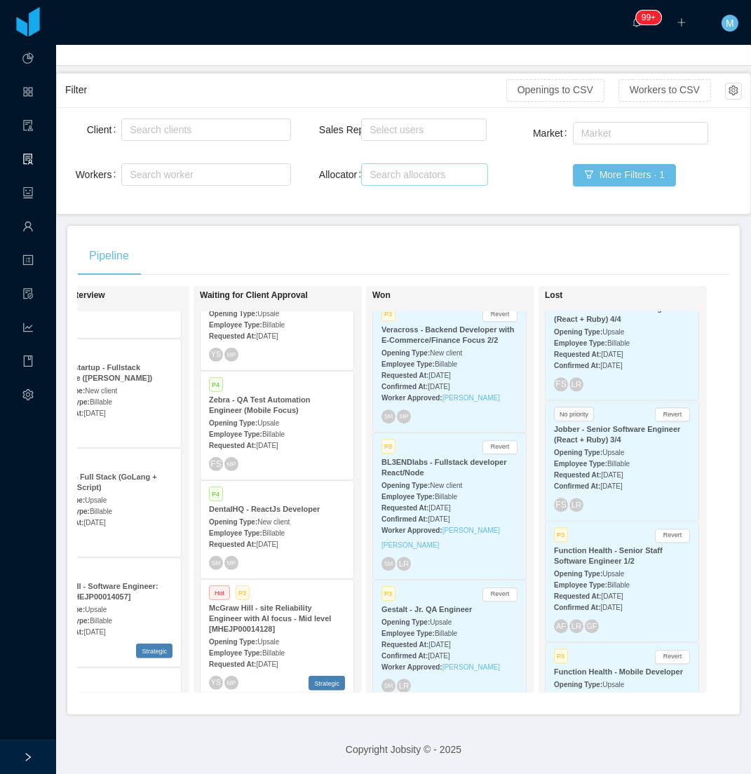
click at [610, 581] on span "Billable" at bounding box center [618, 585] width 22 height 8
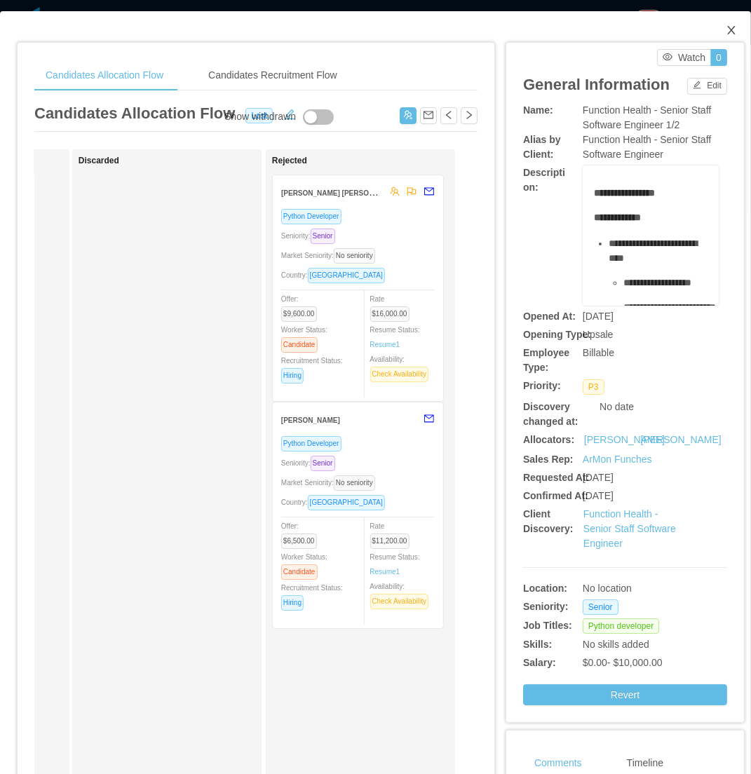
click at [727, 34] on icon "icon: close" at bounding box center [731, 30] width 8 height 8
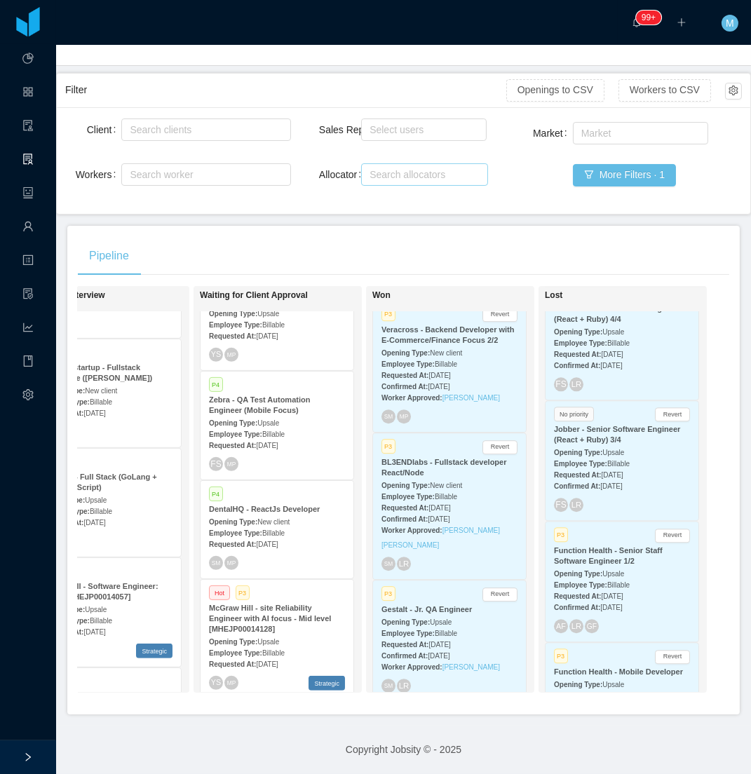
scroll to position [18112, 0]
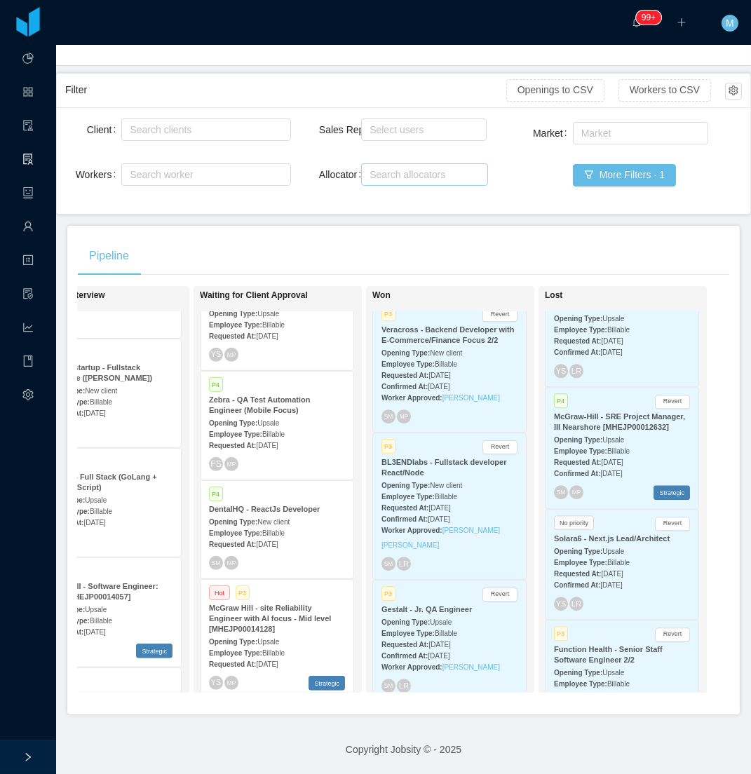
click at [593, 680] on strong "Employee Type:" at bounding box center [580, 684] width 53 height 8
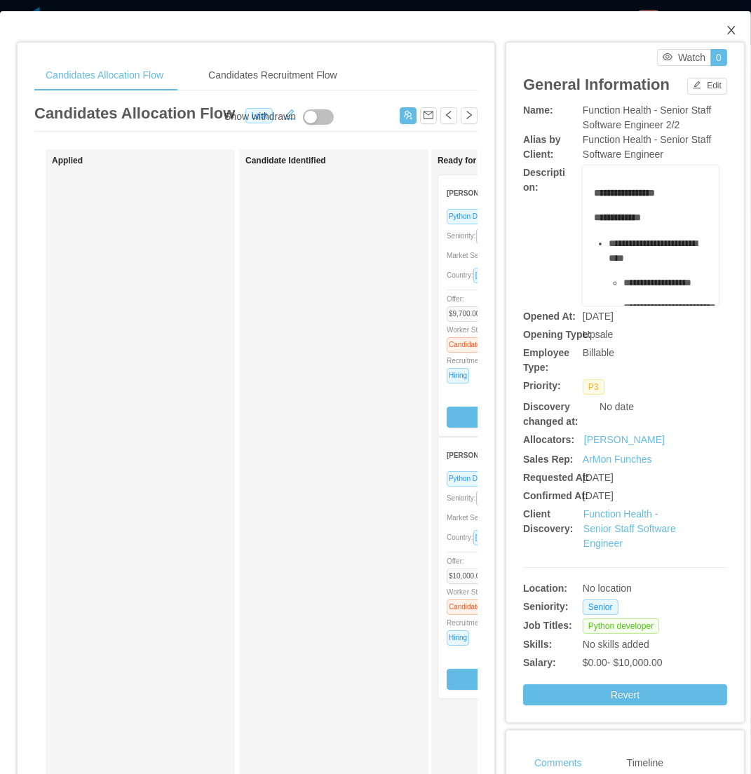
click at [726, 29] on icon "icon: close" at bounding box center [731, 30] width 11 height 11
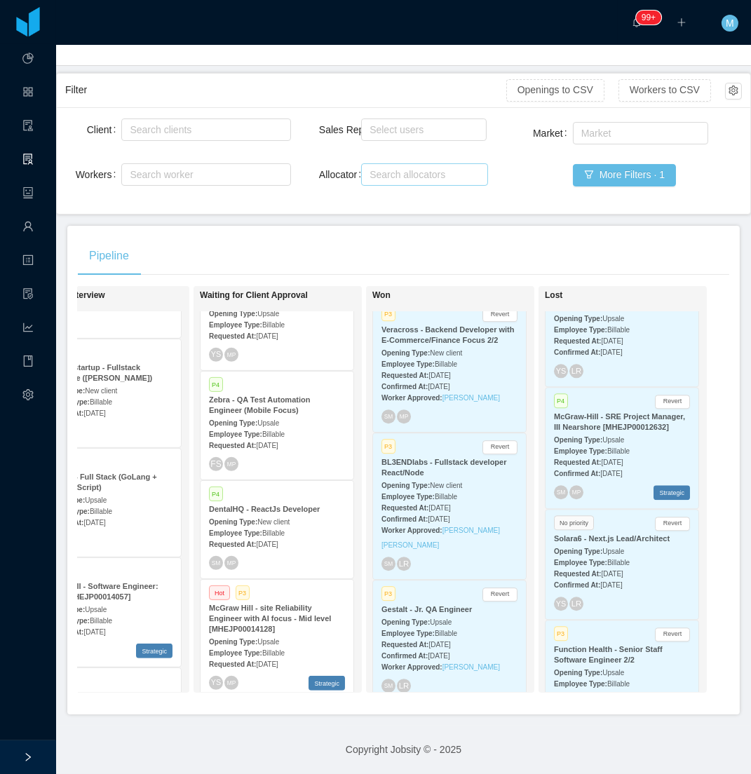
scroll to position [31786, 0]
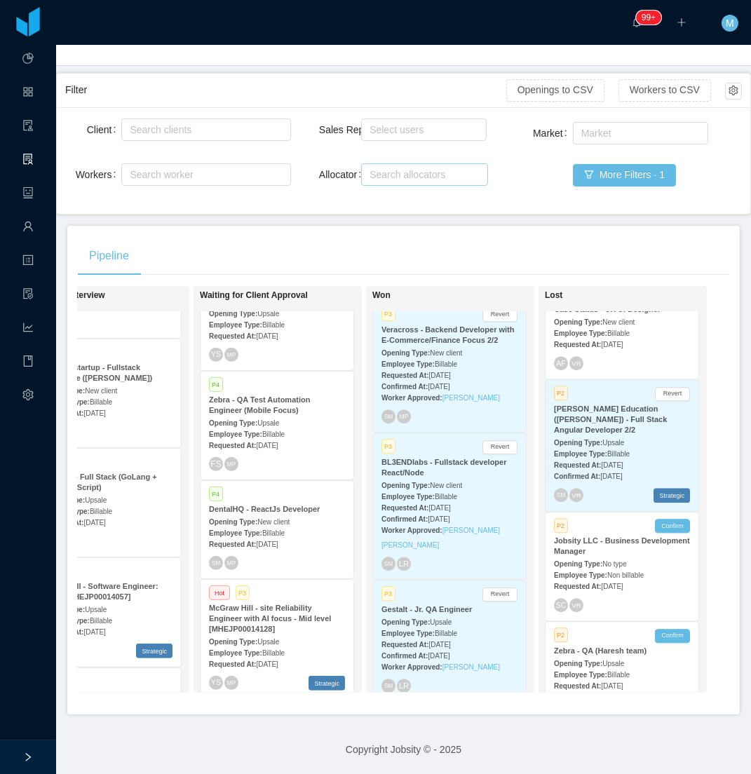
click at [607, 781] on span "Billable" at bounding box center [618, 785] width 22 height 8
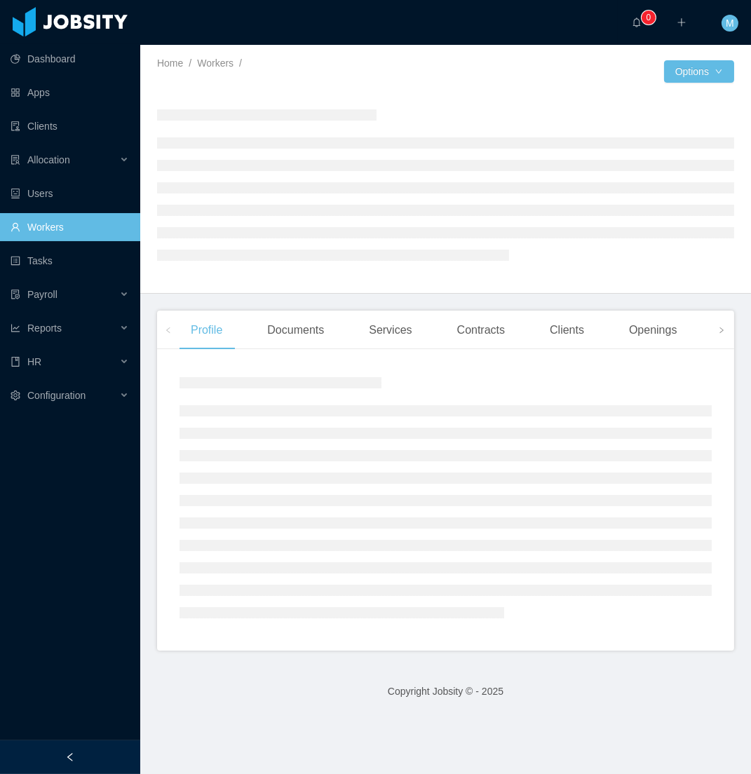
click at [86, 746] on div at bounding box center [70, 757] width 140 height 34
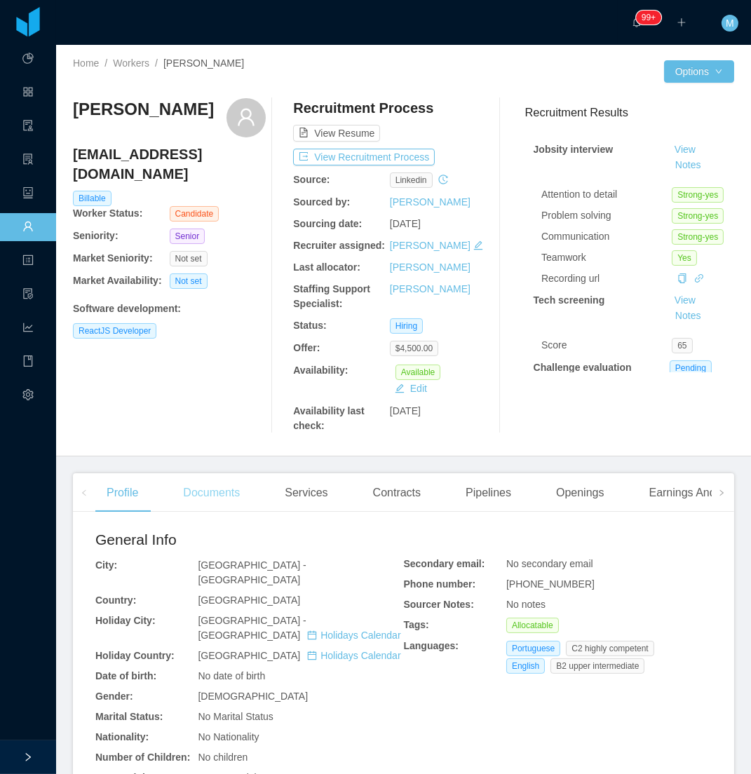
click at [237, 499] on div "Documents" at bounding box center [211, 492] width 79 height 39
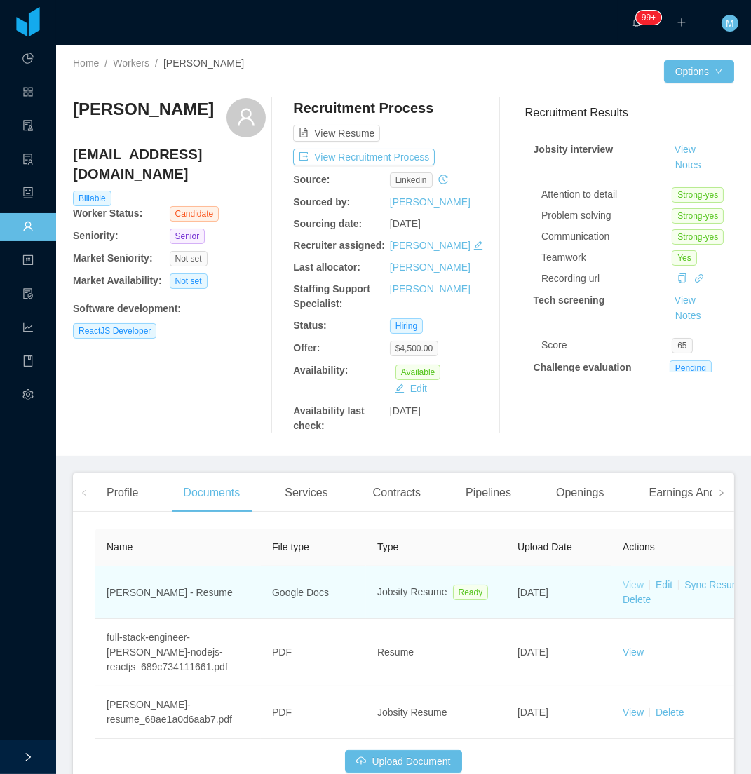
click at [632, 588] on link "View" at bounding box center [633, 584] width 21 height 11
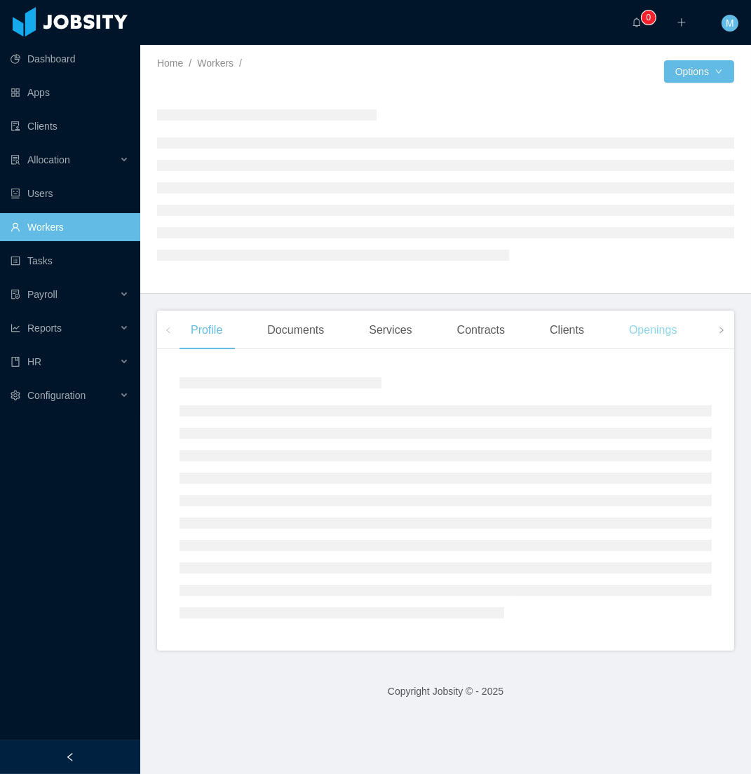
click at [645, 330] on div "Openings" at bounding box center [653, 330] width 71 height 39
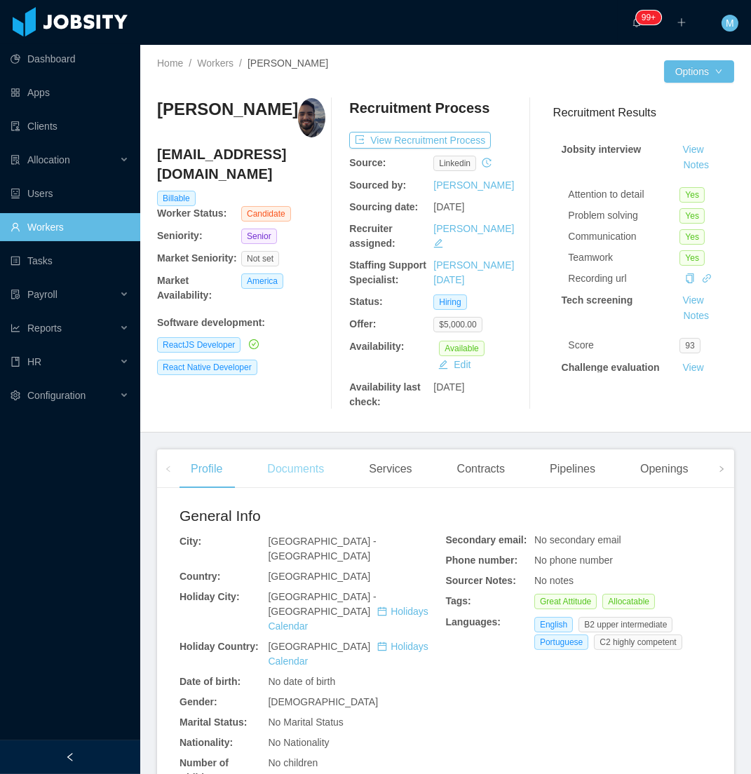
click at [259, 484] on div "Documents" at bounding box center [295, 468] width 79 height 39
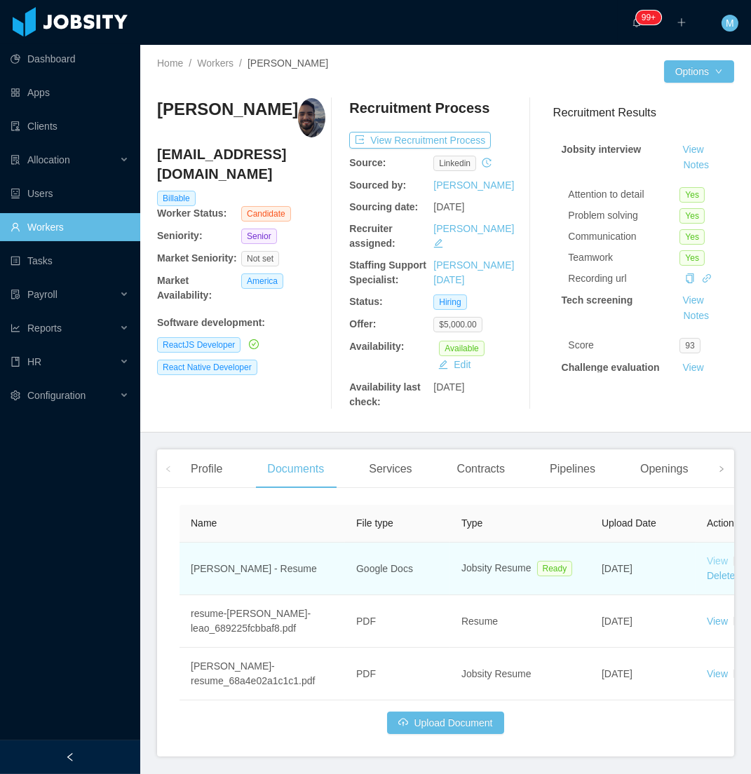
click at [719, 558] on link "View" at bounding box center [717, 560] width 21 height 11
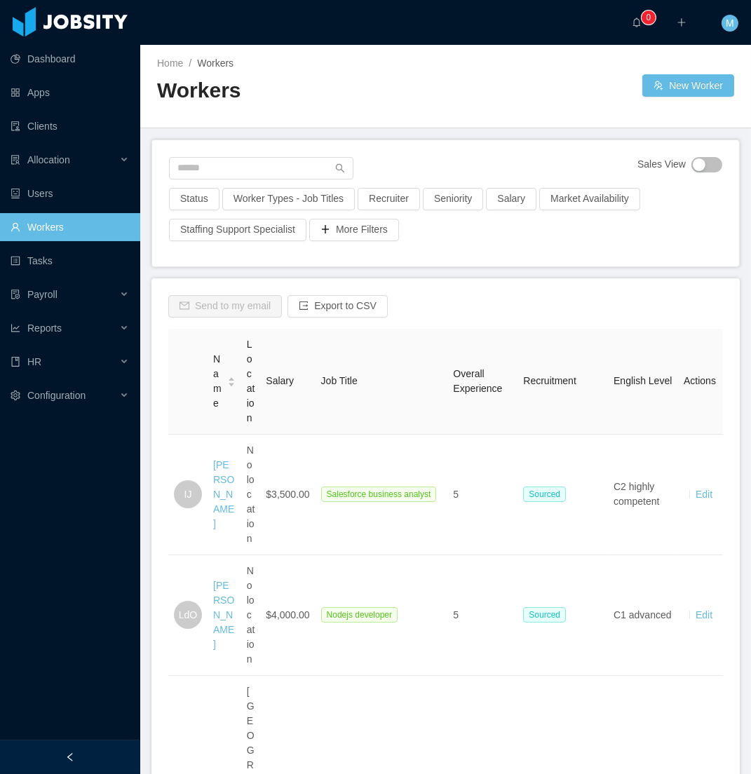
drag, startPoint x: 246, startPoint y: 128, endPoint x: 245, endPoint y: 137, distance: 9.1
click at [246, 134] on main "Home / Workers / Workers New Worker Sales View Status Worker Types - Job Titles…" at bounding box center [445, 409] width 611 height 729
click at [237, 168] on input "text" at bounding box center [261, 168] width 184 height 22
paste input "**********"
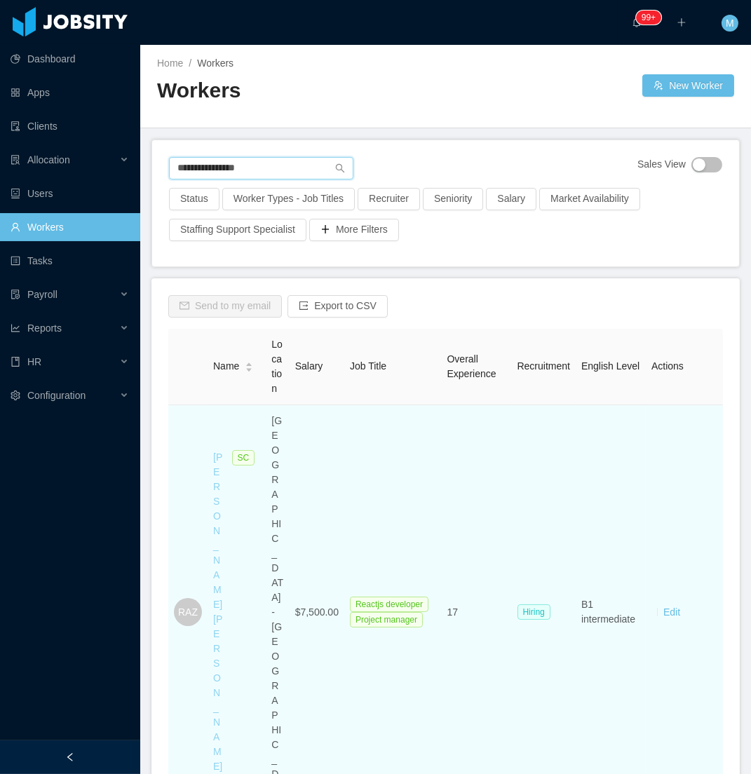
type input "**********"
click at [218, 569] on link "[PERSON_NAME] [PERSON_NAME]" at bounding box center [217, 612] width 9 height 320
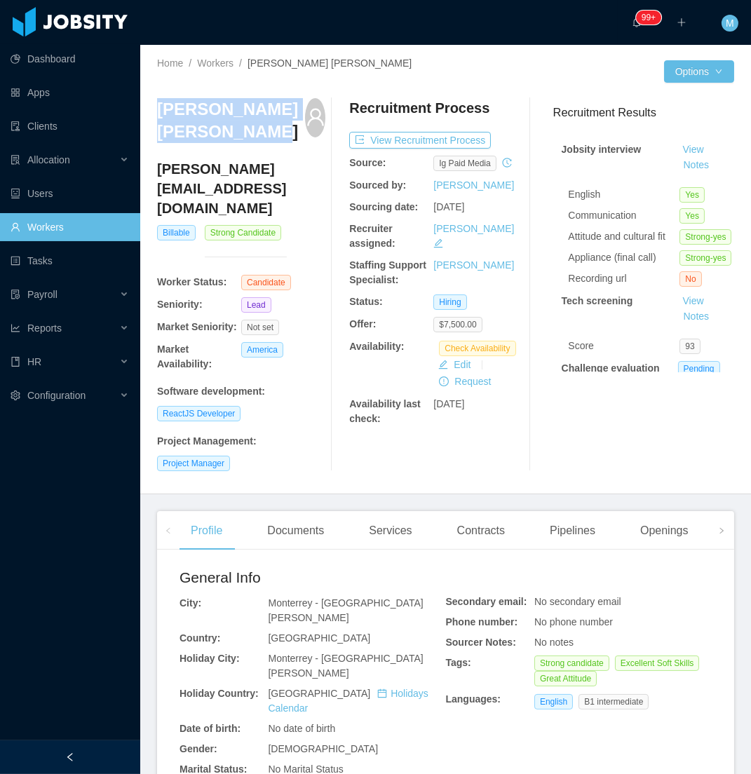
drag, startPoint x: 246, startPoint y: 140, endPoint x: 149, endPoint y: 114, distance: 100.9
click at [149, 114] on div "Home / Workers / [PERSON_NAME] [PERSON_NAME] / Options [PERSON_NAME] [PERSON_NA…" at bounding box center [445, 269] width 611 height 449
copy h3 "[PERSON_NAME] [PERSON_NAME]"
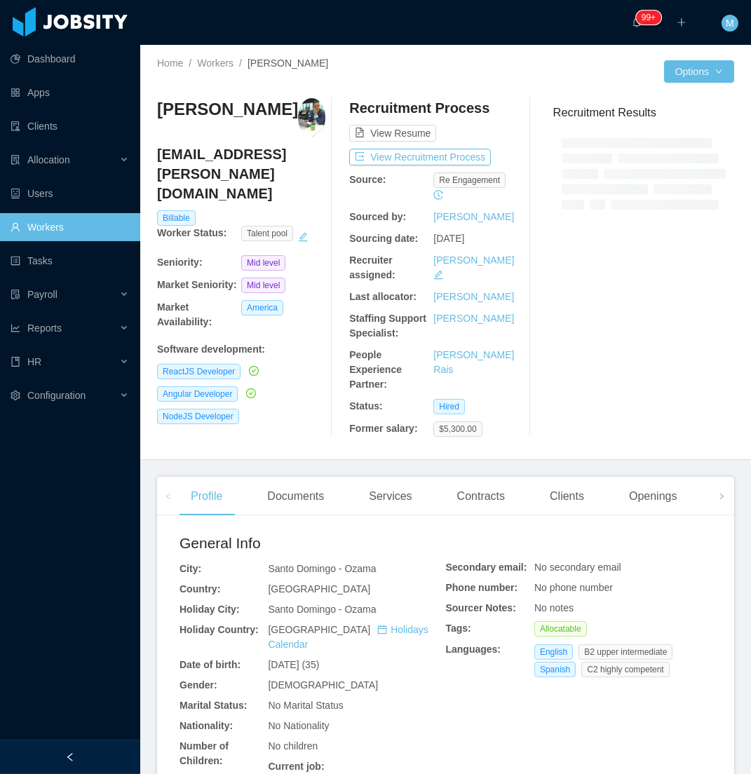
drag, startPoint x: 85, startPoint y: 756, endPoint x: 157, endPoint y: 696, distance: 93.6
click at [86, 757] on div at bounding box center [70, 757] width 140 height 34
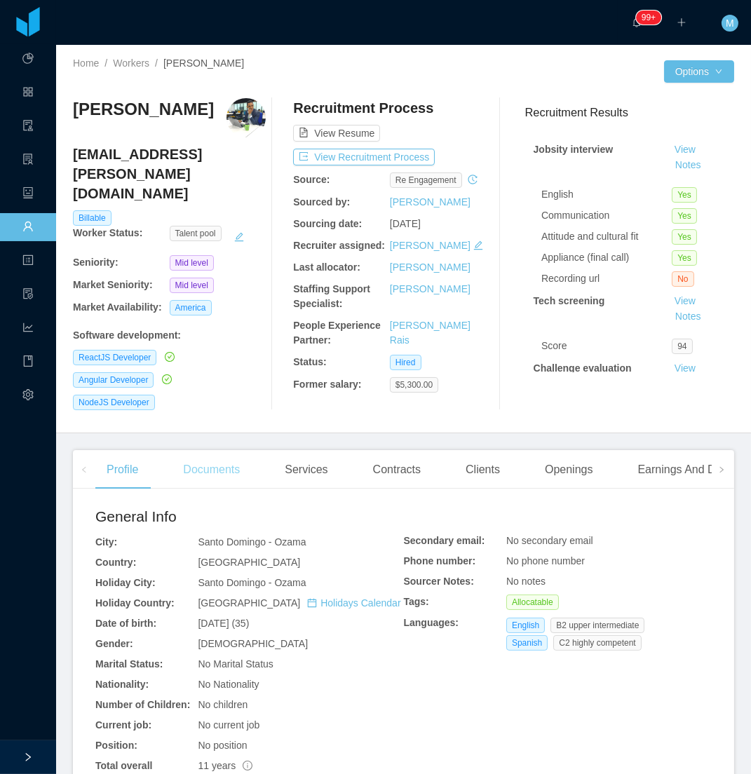
click at [189, 452] on div "Documents" at bounding box center [211, 469] width 79 height 39
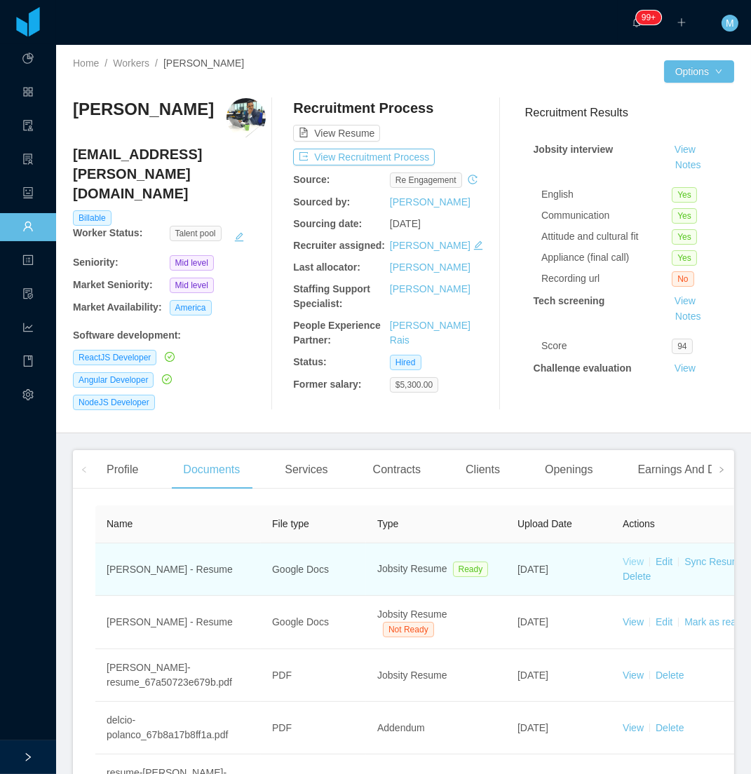
click at [632, 556] on link "View" at bounding box center [633, 561] width 21 height 11
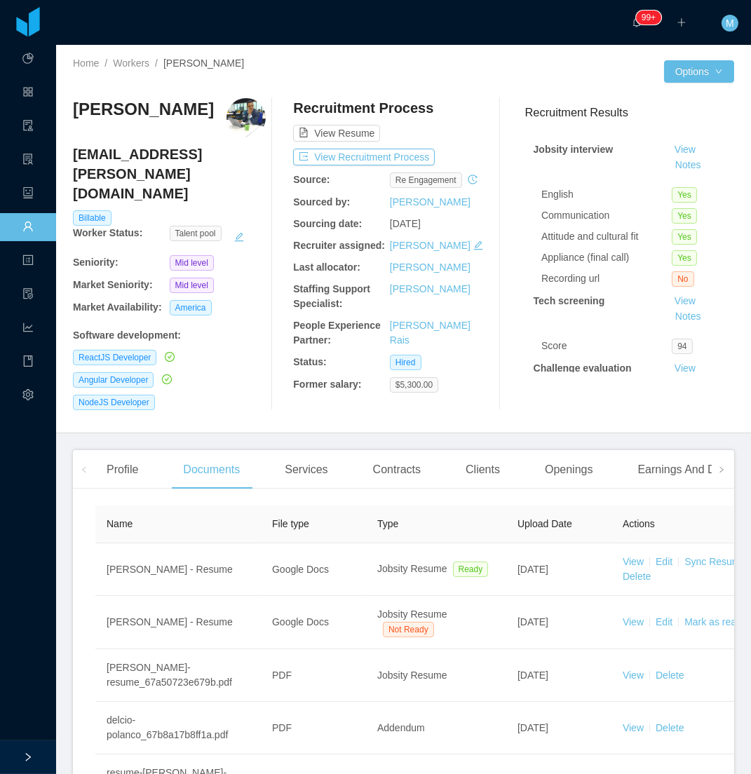
drag, startPoint x: 192, startPoint y: 110, endPoint x: 74, endPoint y: 115, distance: 117.9
click at [74, 115] on div "[PERSON_NAME]" at bounding box center [169, 117] width 193 height 39
copy h3 "[PERSON_NAME]"
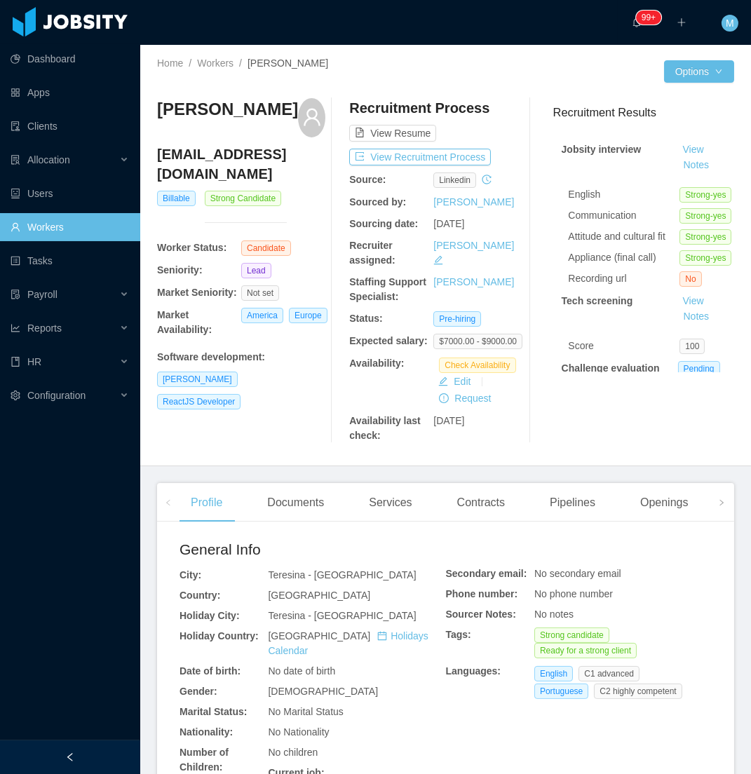
click at [77, 758] on div at bounding box center [70, 757] width 140 height 34
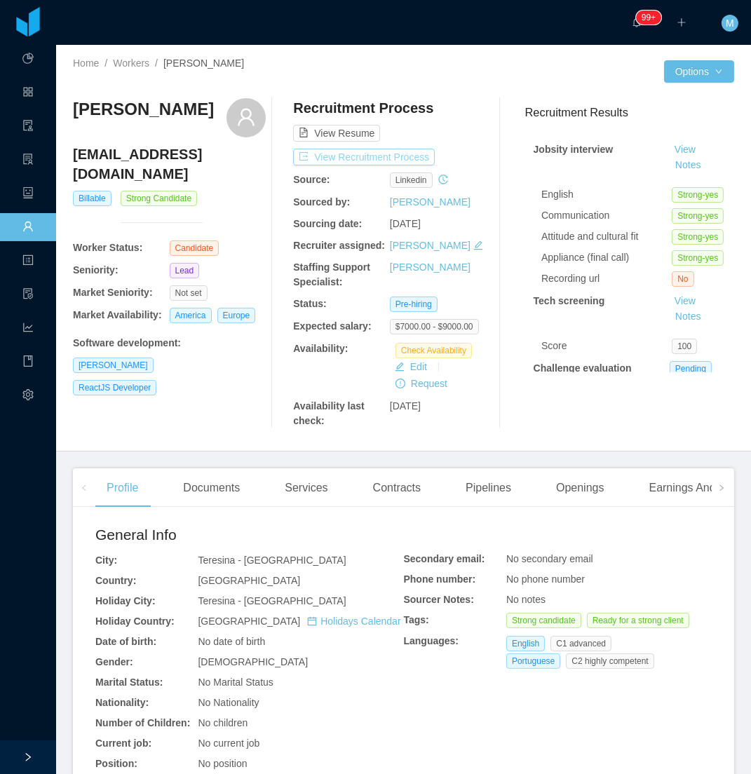
click at [370, 152] on button "View Recruitment Process" at bounding box center [364, 157] width 142 height 17
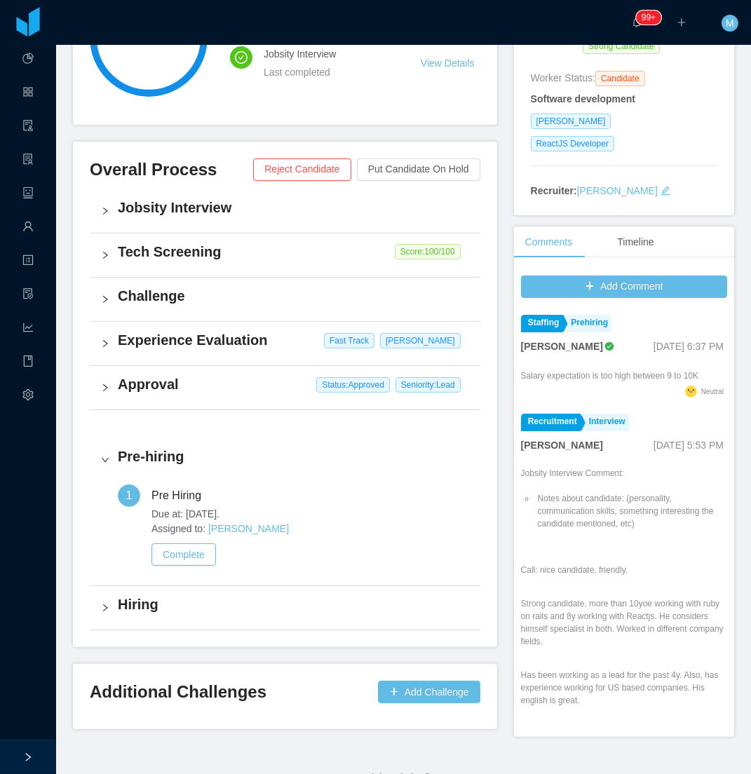
scroll to position [233, 0]
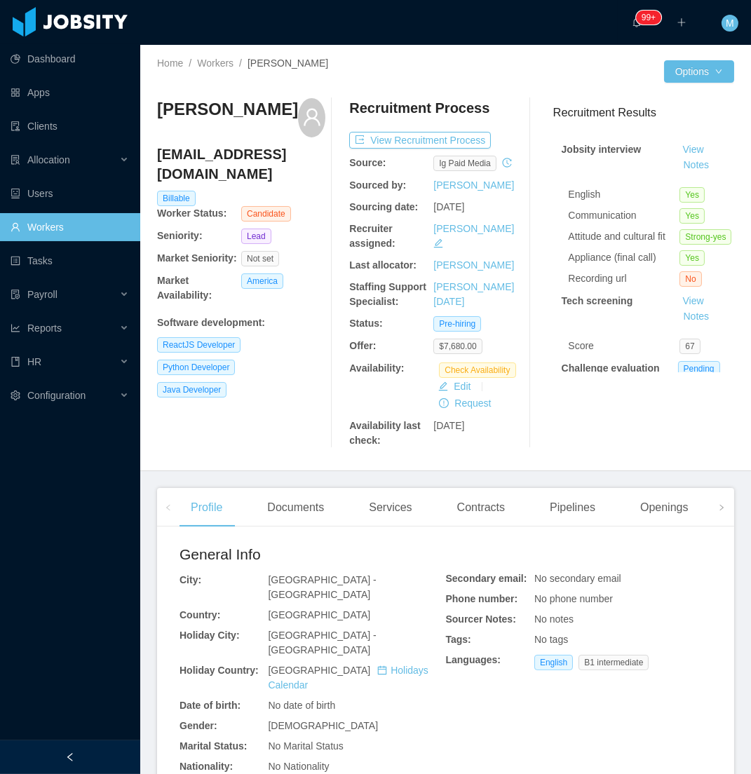
click at [293, 436] on div "Yeimmy Canon Lozano yeimmyster@gmail.com Billable Worker Status: Candidate Seni…" at bounding box center [241, 273] width 168 height 350
click at [282, 508] on div "Documents" at bounding box center [295, 507] width 79 height 39
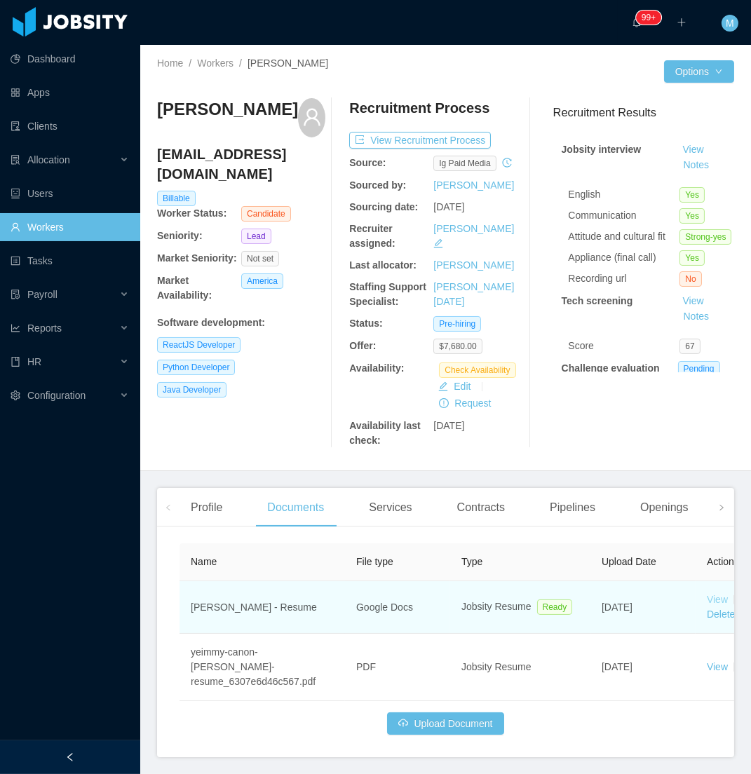
click at [715, 598] on link "View" at bounding box center [717, 599] width 21 height 11
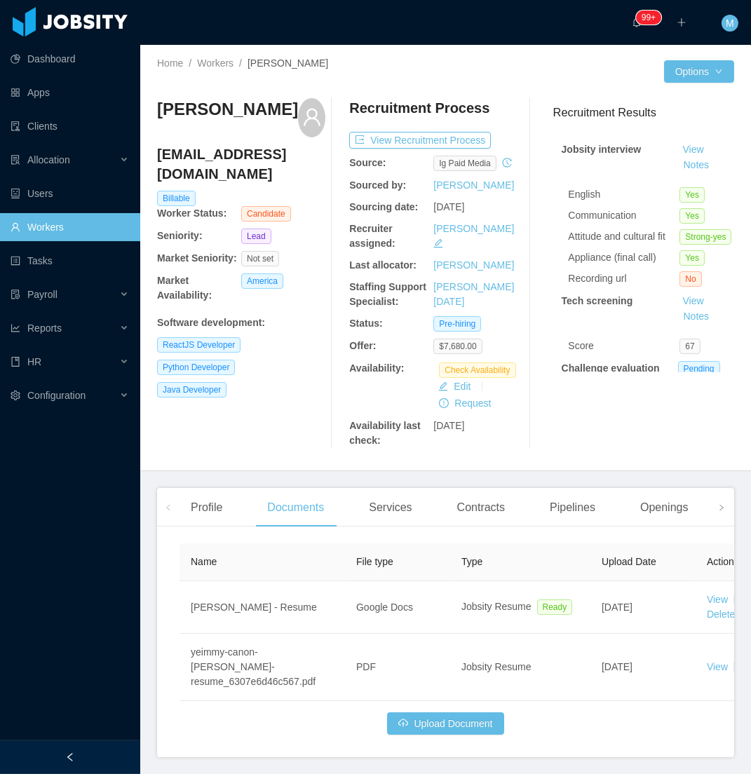
drag, startPoint x: 236, startPoint y: 135, endPoint x: 159, endPoint y: 113, distance: 80.3
click at [159, 113] on h3 "Yeimmy Canon Lozano" at bounding box center [227, 109] width 141 height 22
copy h3 "Yeimmy Canon Lozano"
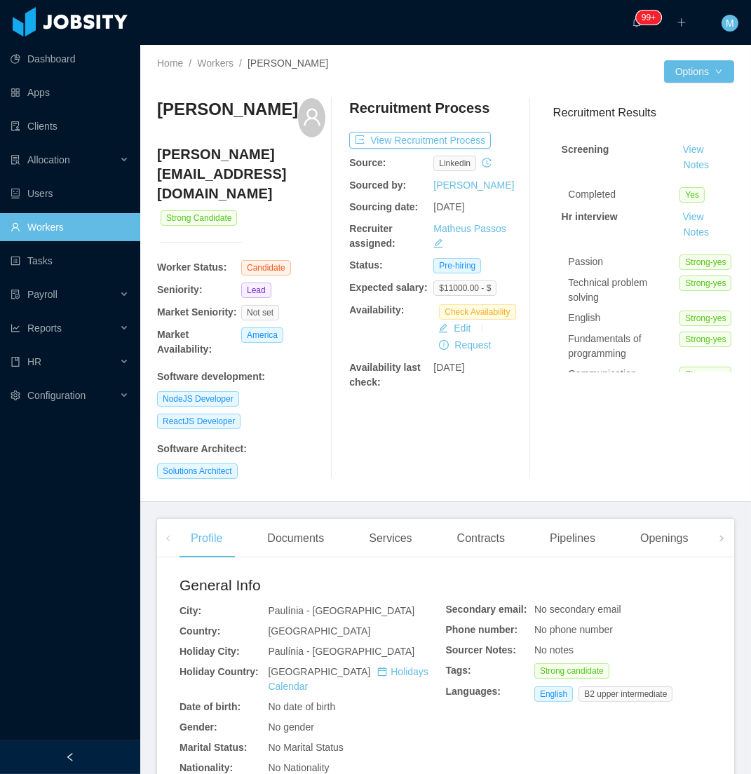
click at [295, 442] on div "Software Architect :" at bounding box center [241, 449] width 168 height 15
click at [273, 519] on div "Documents" at bounding box center [295, 538] width 79 height 39
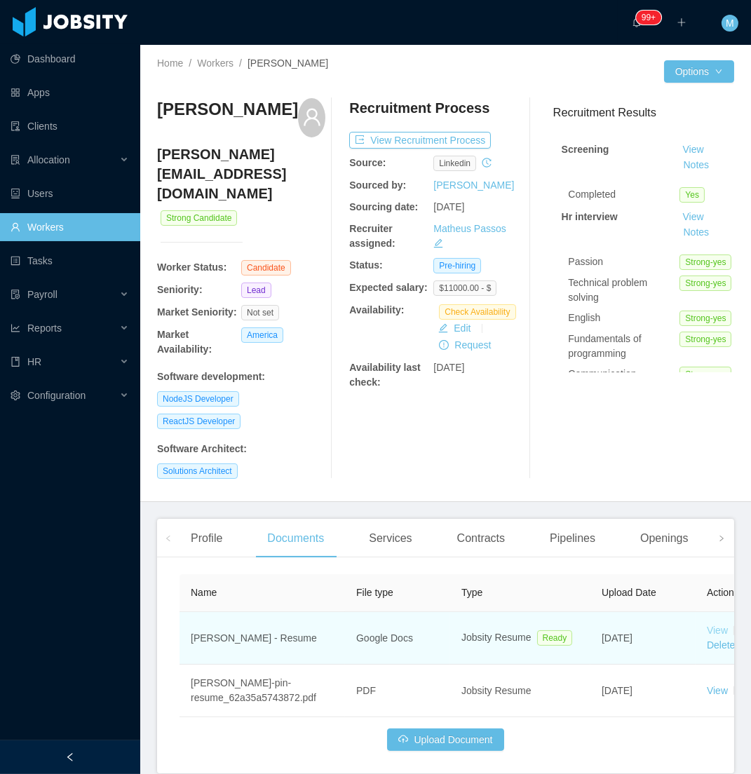
click at [713, 625] on link "View" at bounding box center [717, 630] width 21 height 11
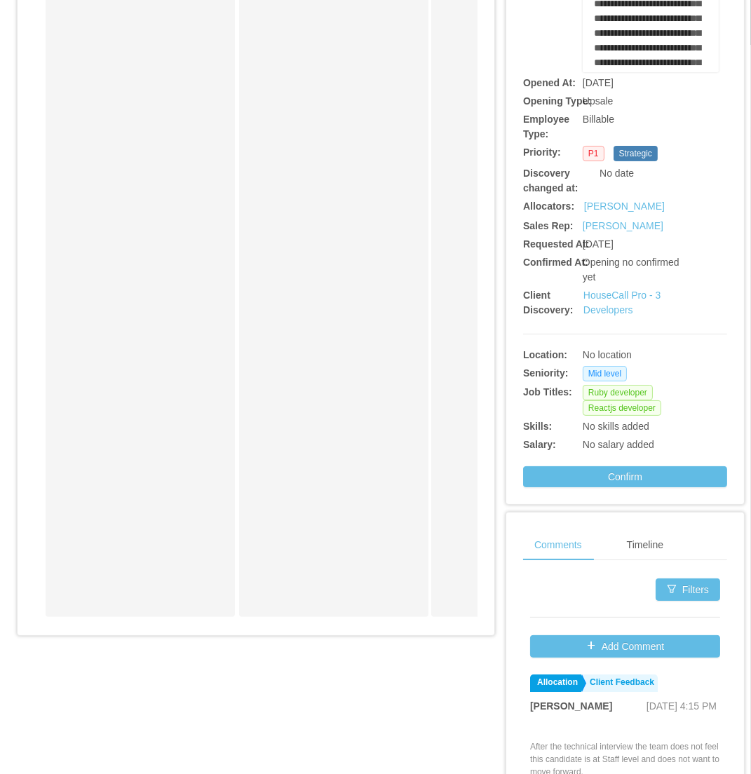
drag, startPoint x: 677, startPoint y: 0, endPoint x: 252, endPoint y: 428, distance: 602.4
click at [252, 428] on div "Candidate Identified" at bounding box center [343, 266] width 196 height 689
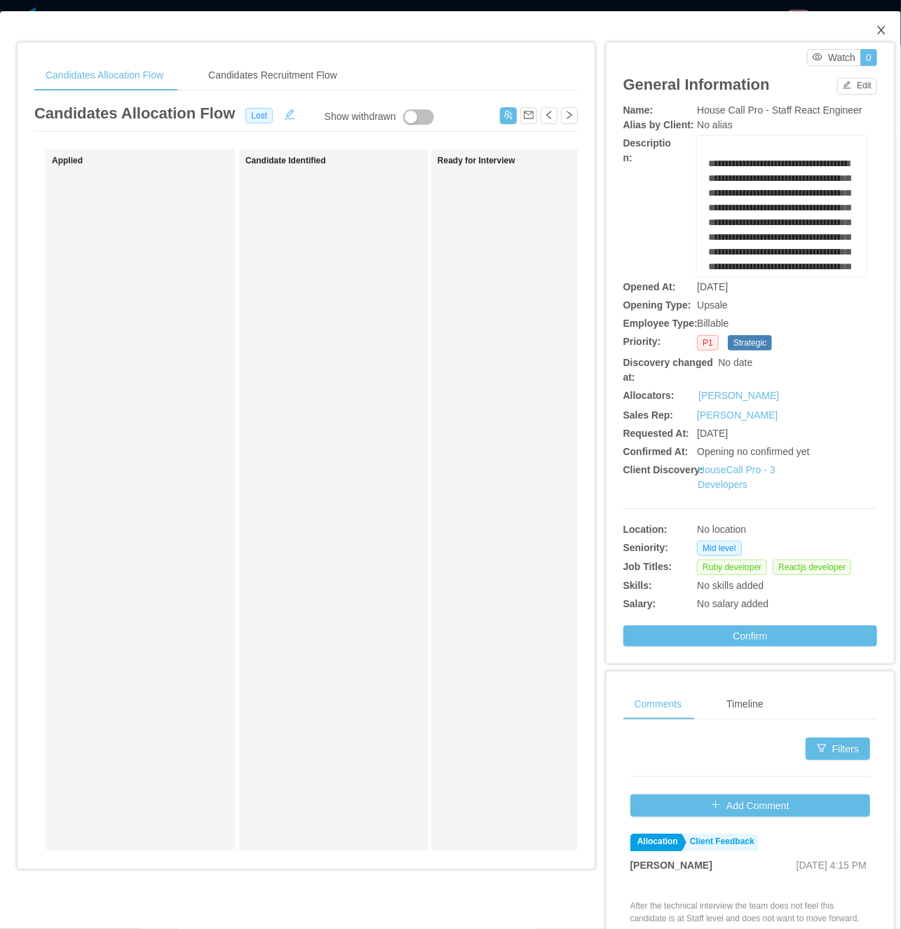
click at [750, 32] on icon "icon: close" at bounding box center [881, 30] width 11 height 11
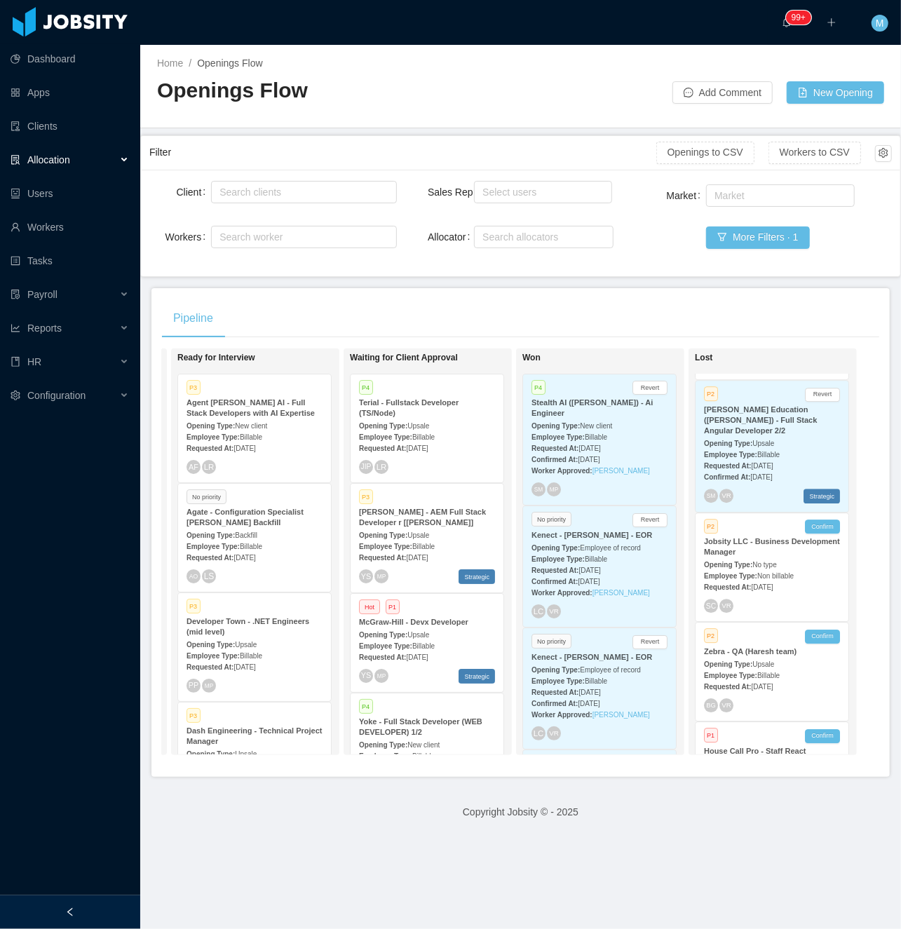
scroll to position [33074, 0]
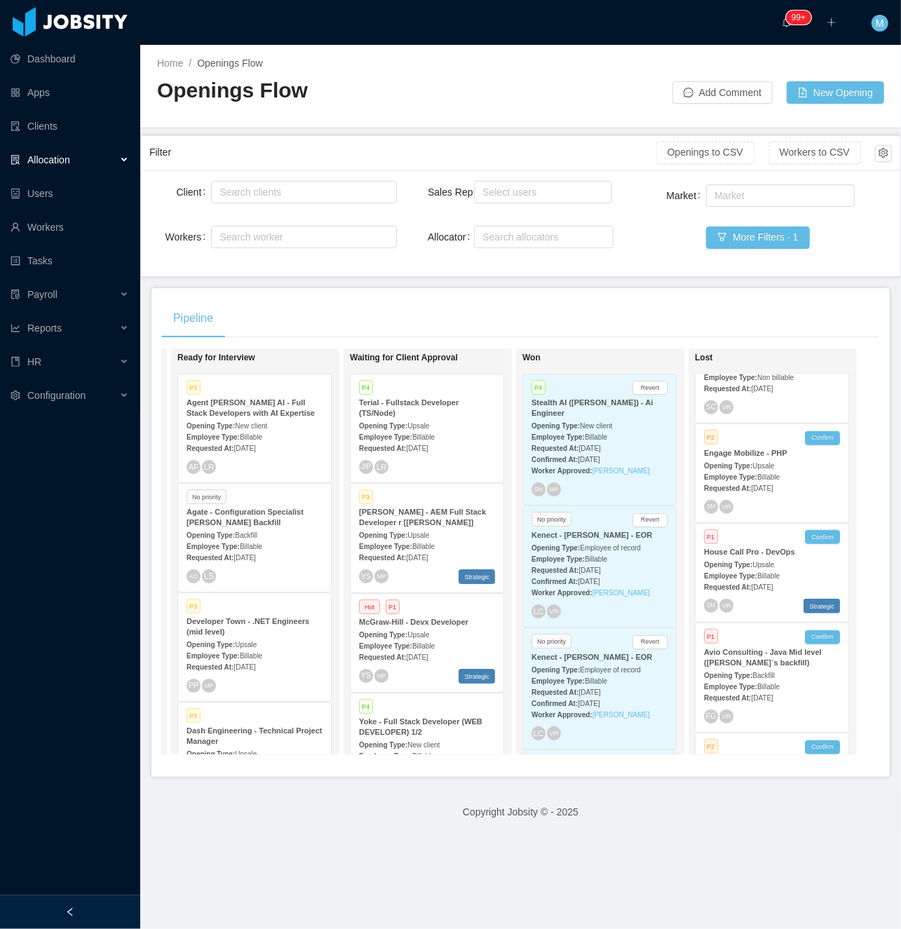
click at [96, 773] on div at bounding box center [70, 912] width 140 height 34
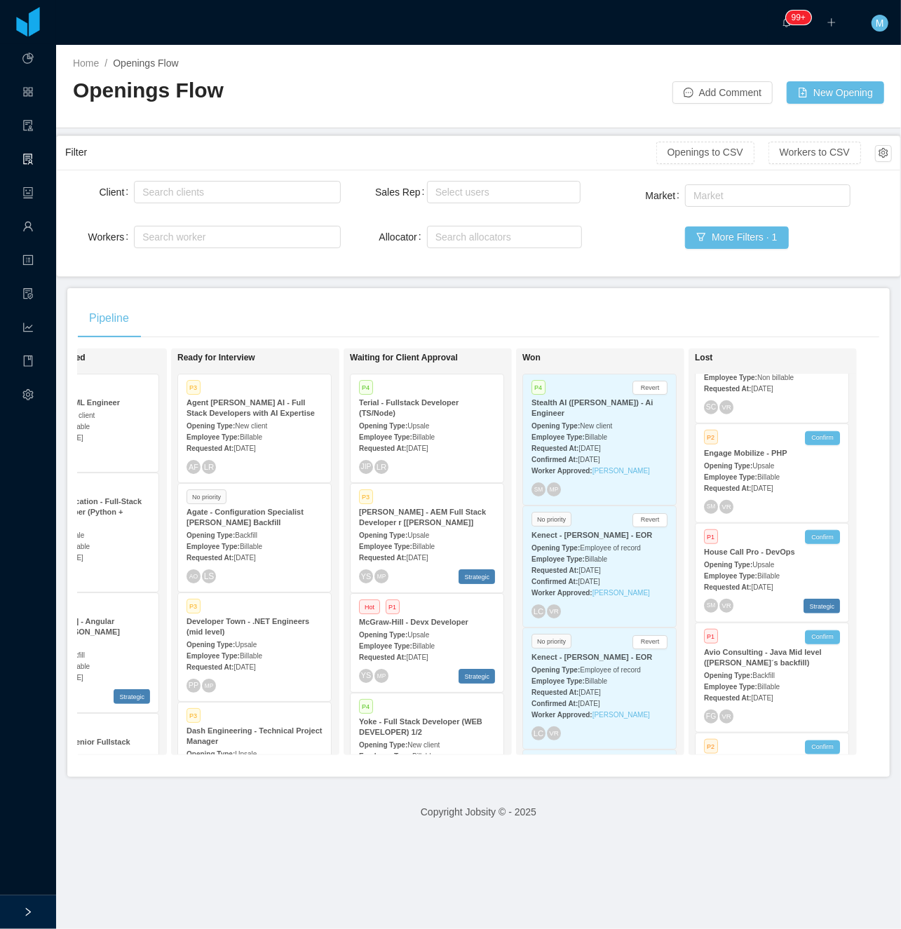
scroll to position [0, 450]
click at [385, 302] on div "Pipeline" at bounding box center [478, 318] width 801 height 39
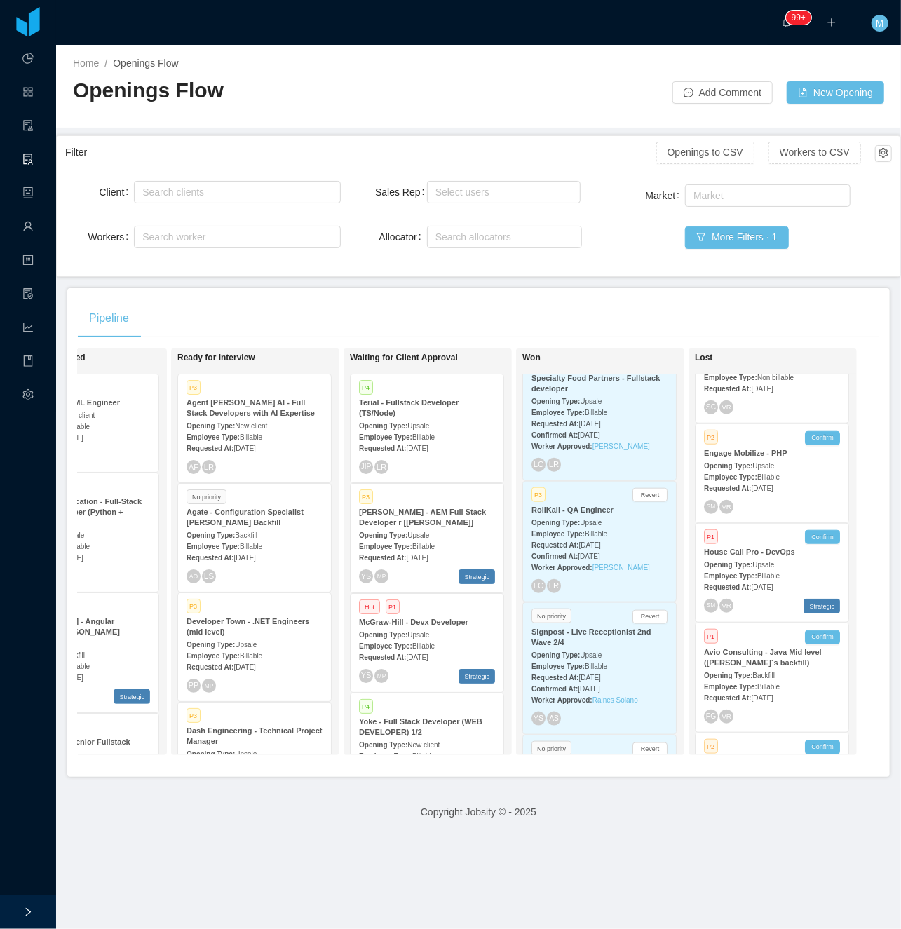
scroll to position [25273, 0]
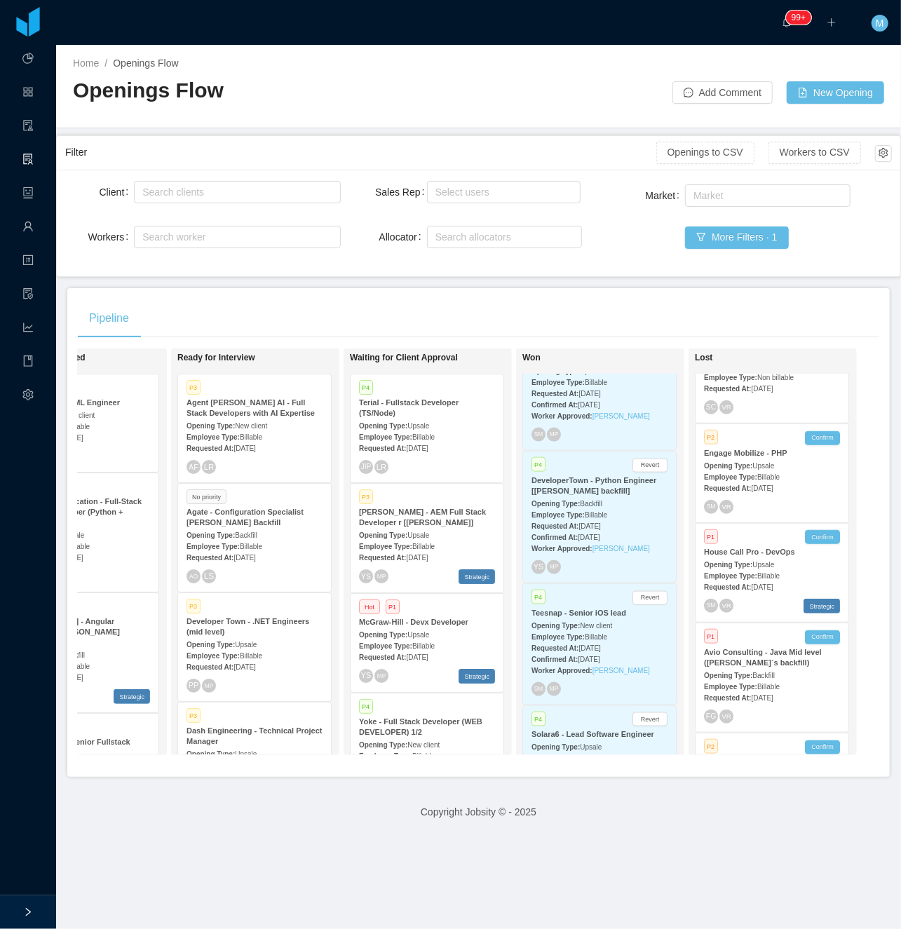
click at [554, 754] on strong "Employee Type:" at bounding box center [557, 758] width 53 height 8
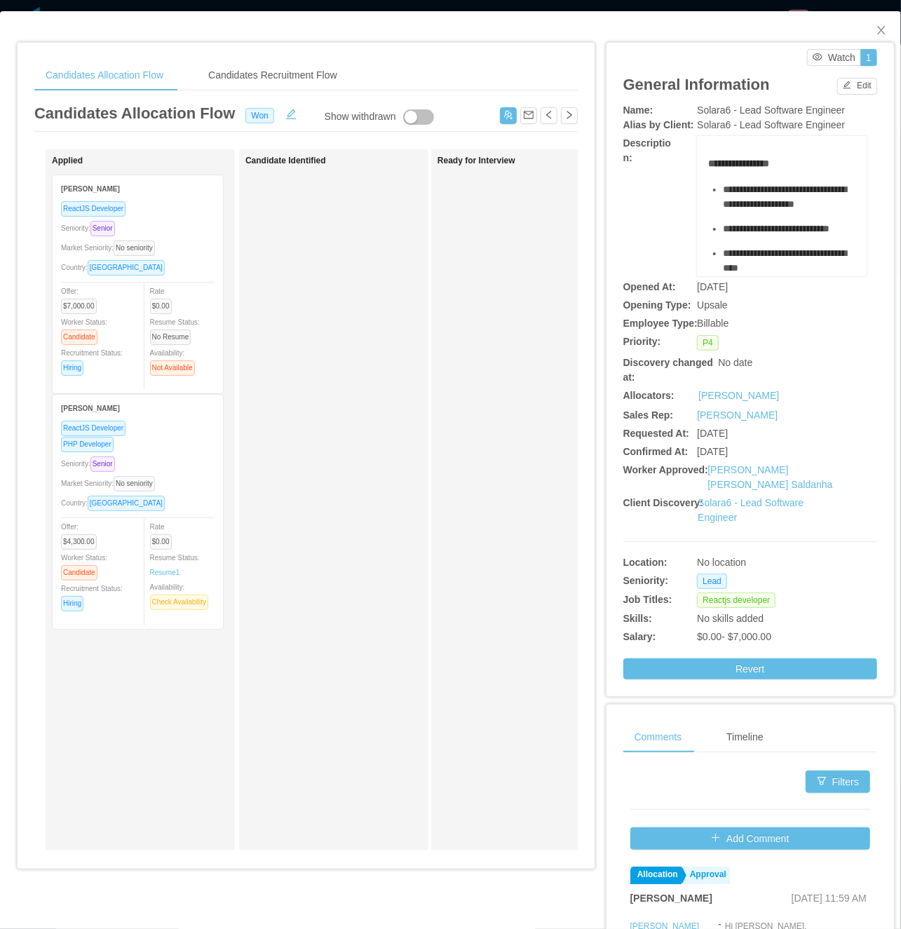
click at [177, 750] on div "Applied Luiz Lima ReactJS Developer Seniority: Senior Market Seniority: No seni…" at bounding box center [150, 500] width 196 height 689
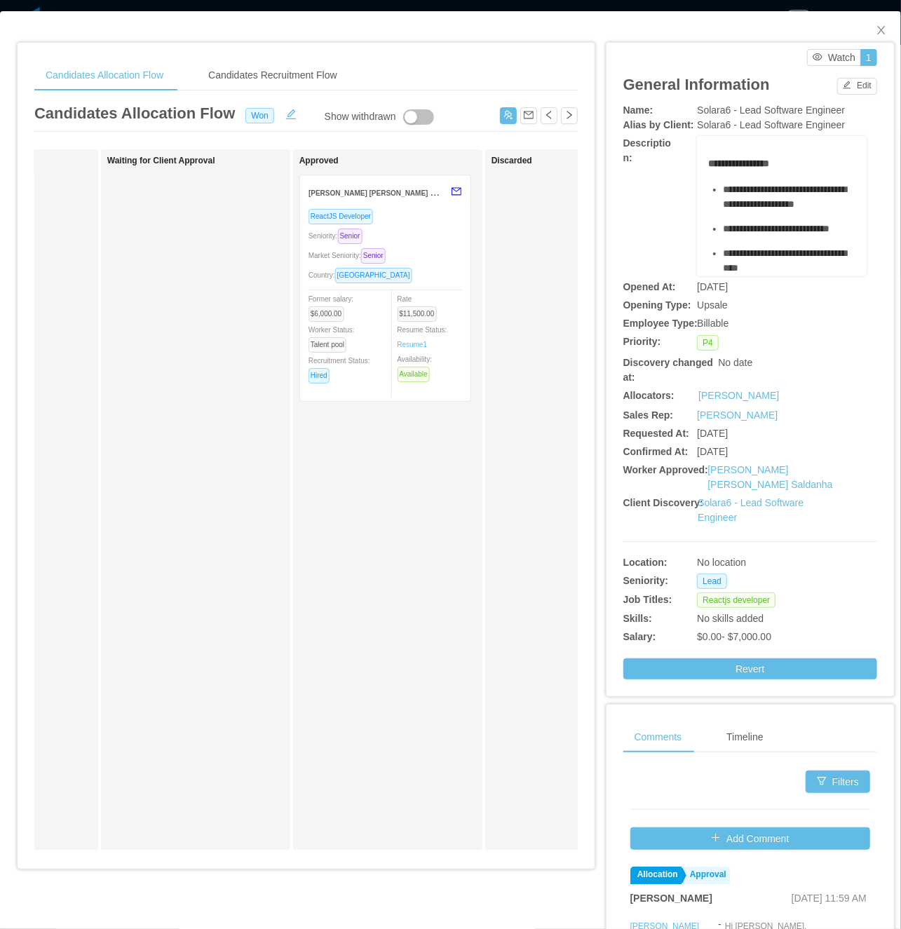
scroll to position [0, 527]
click at [426, 250] on div "Market Seniority: Senior" at bounding box center [381, 256] width 154 height 16
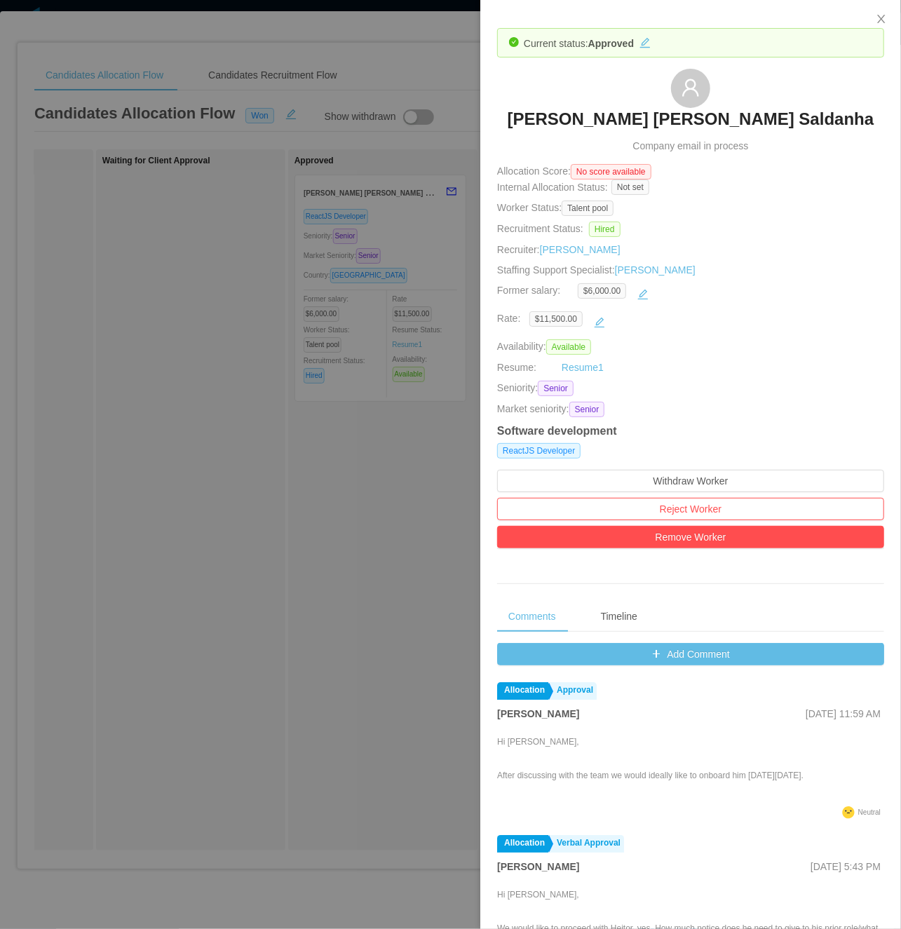
click at [228, 553] on div at bounding box center [450, 464] width 901 height 929
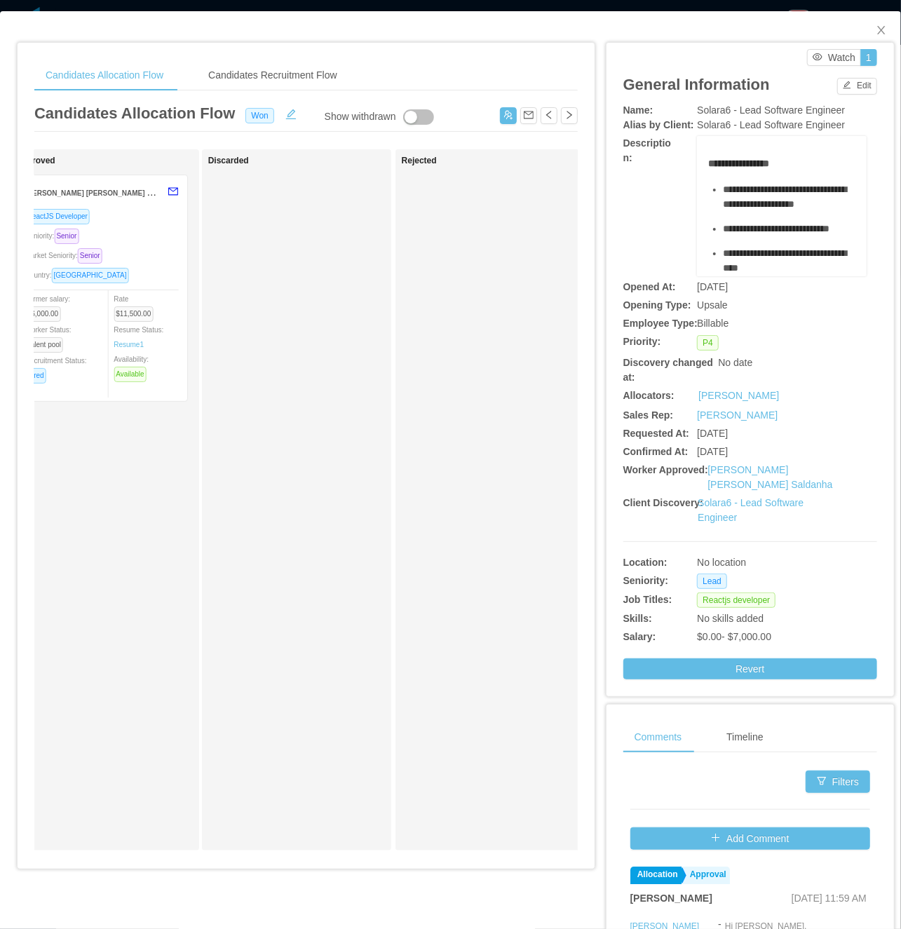
scroll to position [0, 845]
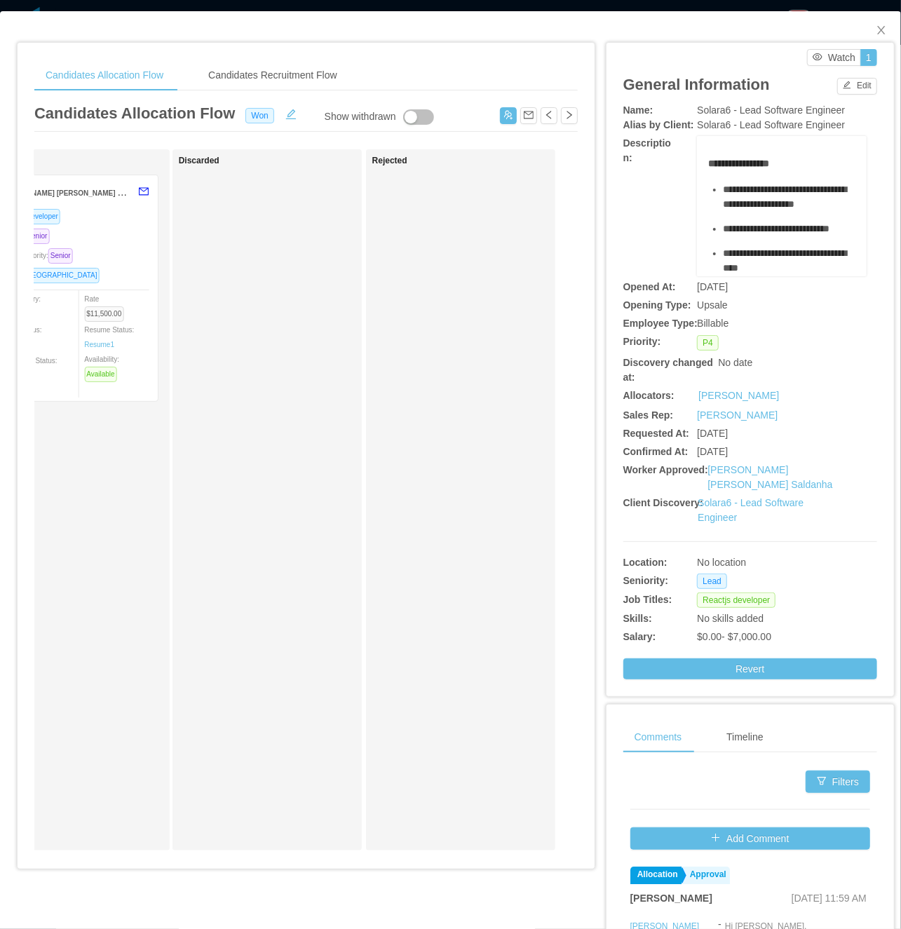
click at [290, 337] on div "Discarded" at bounding box center [277, 500] width 196 height 689
click at [122, 258] on div "Market Seniority: Senior" at bounding box center [73, 256] width 154 height 16
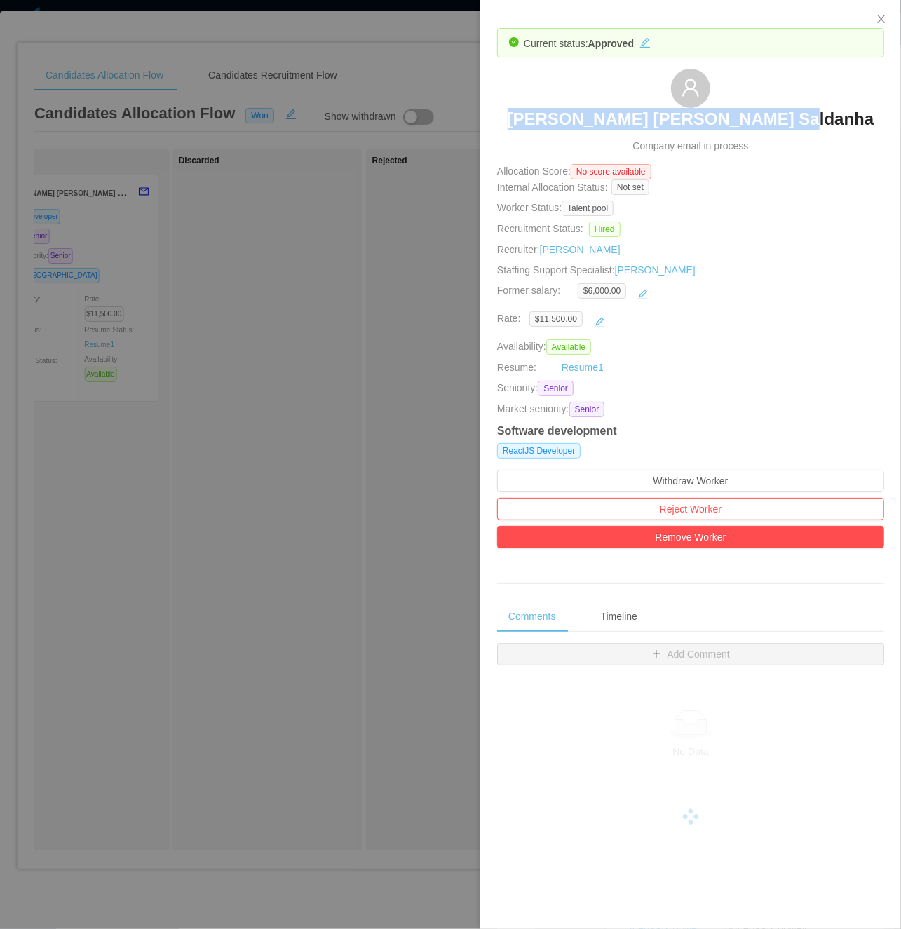
drag, startPoint x: 534, startPoint y: 118, endPoint x: 836, endPoint y: 123, distance: 302.2
click at [750, 123] on div "Heitor Augusto Vieira Saldanha Company email in process" at bounding box center [690, 111] width 387 height 85
copy h3 "[PERSON_NAME] [PERSON_NAME] Saldanha"
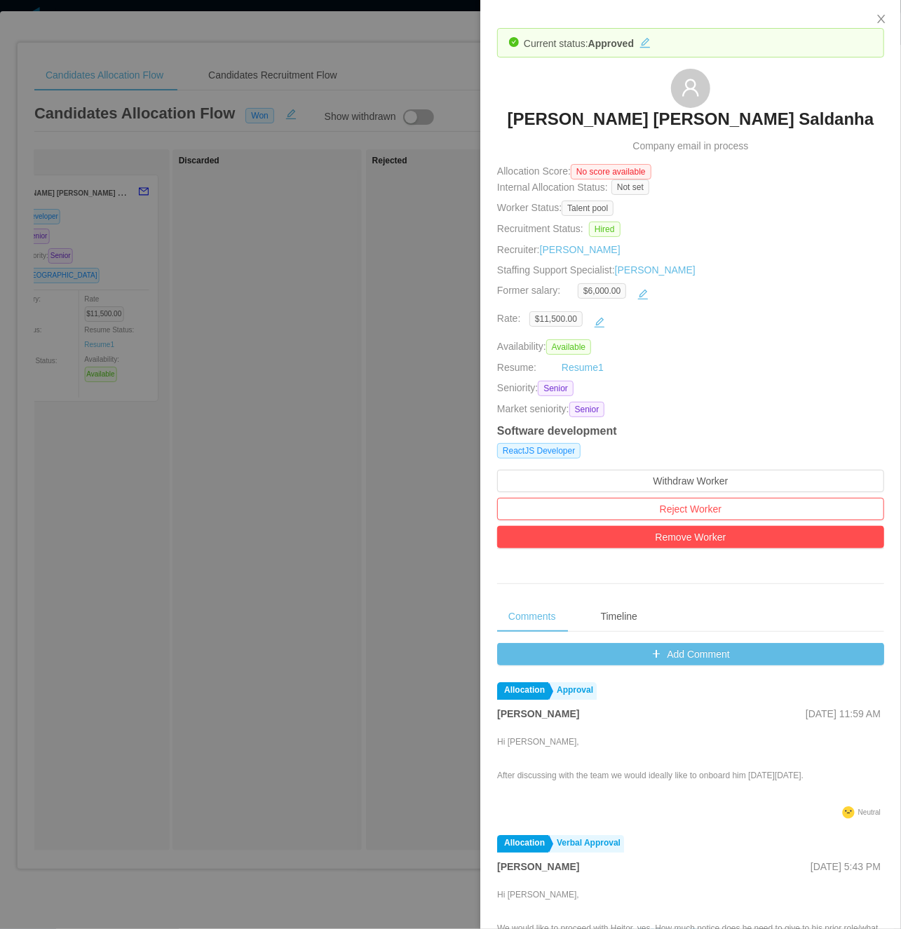
click at [359, 588] on div at bounding box center [450, 464] width 901 height 929
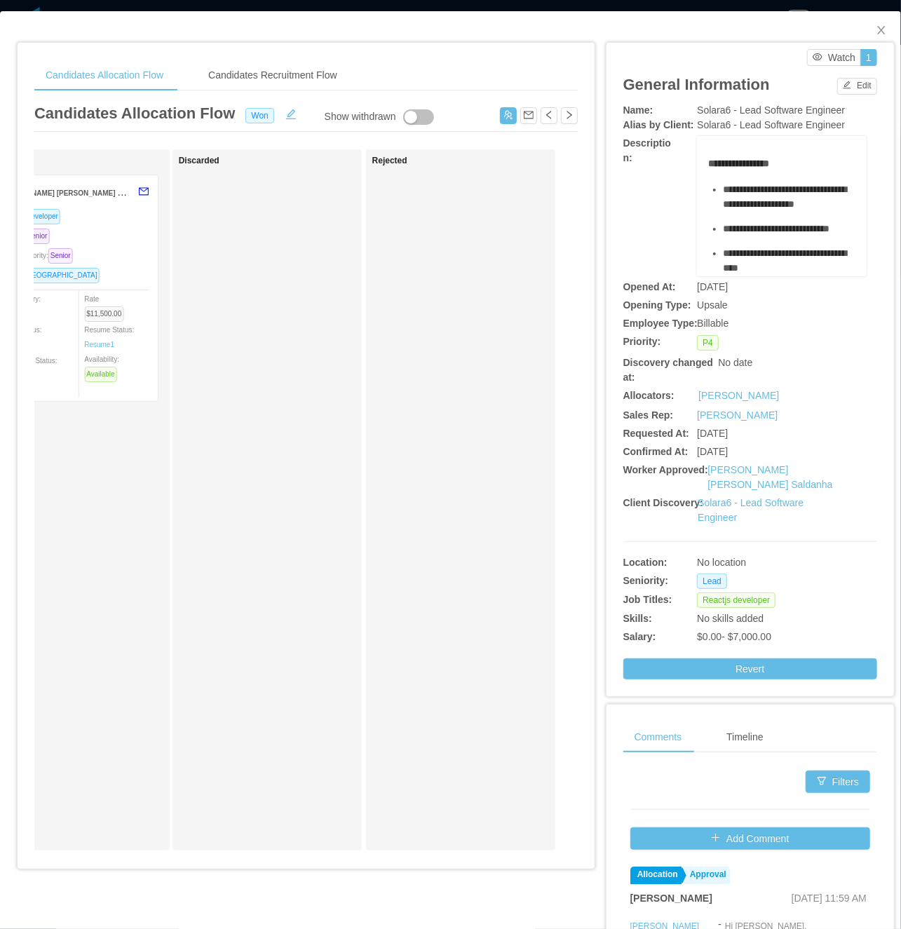
click at [306, 576] on div "Discarded" at bounding box center [277, 500] width 196 height 689
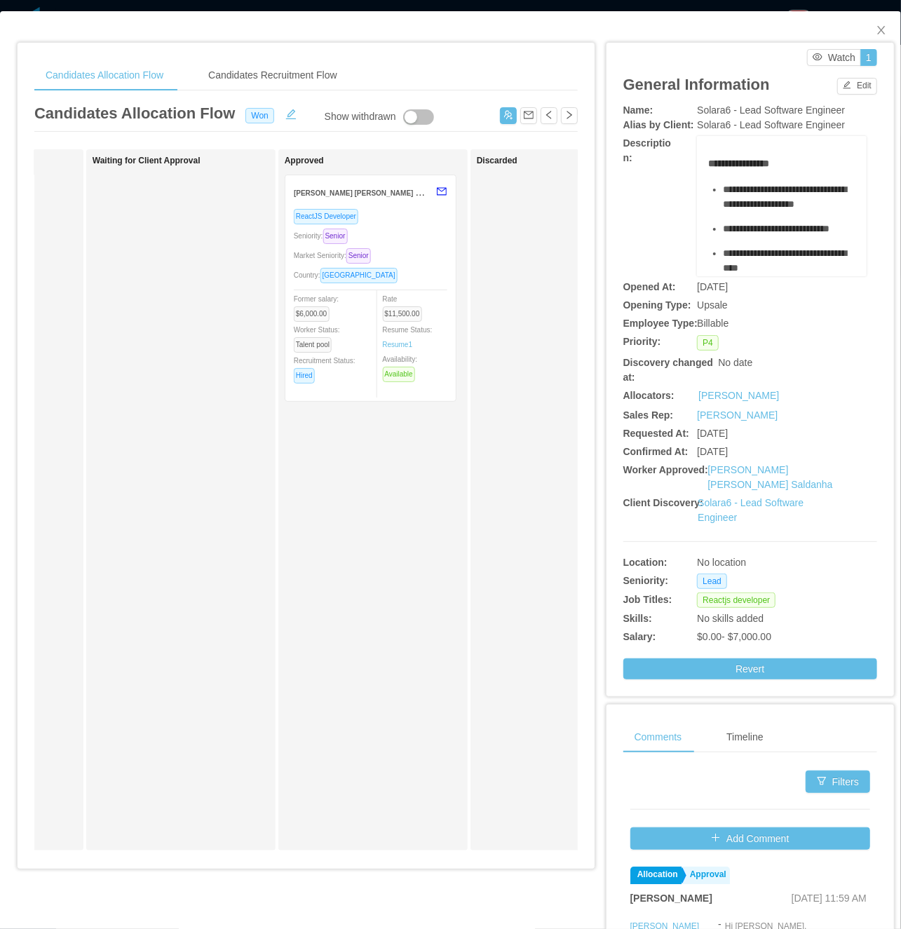
scroll to position [0, 564]
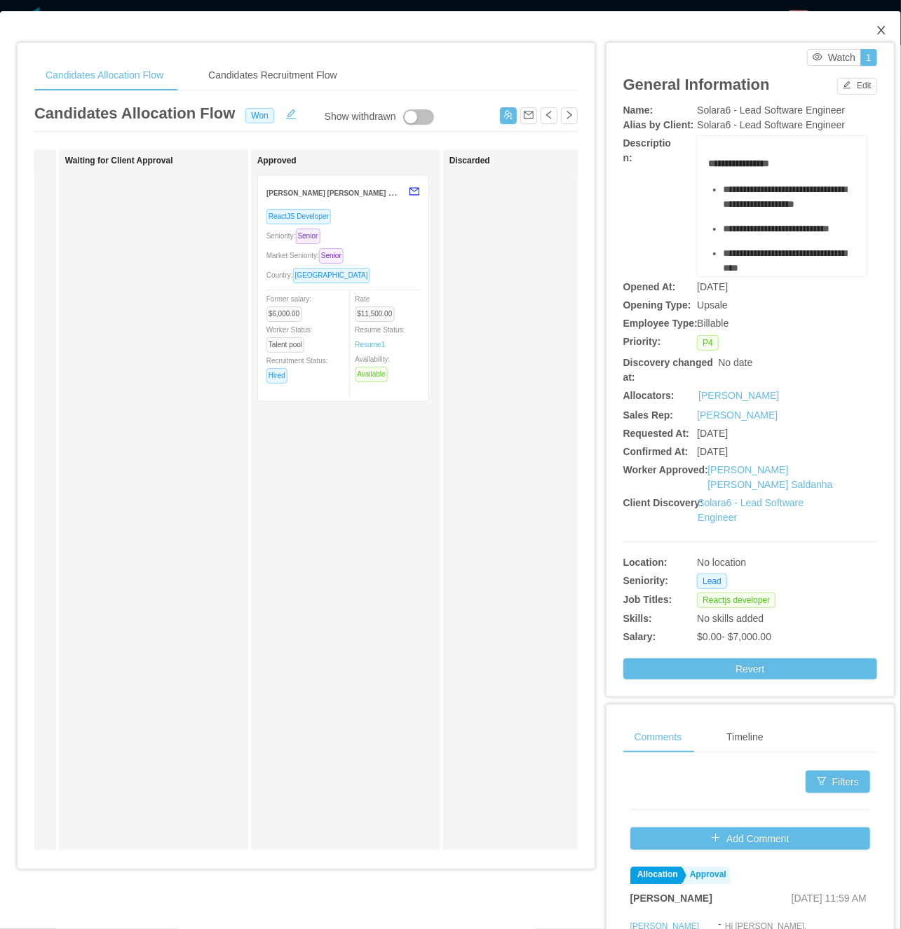
click at [750, 31] on span "Close" at bounding box center [881, 30] width 39 height 39
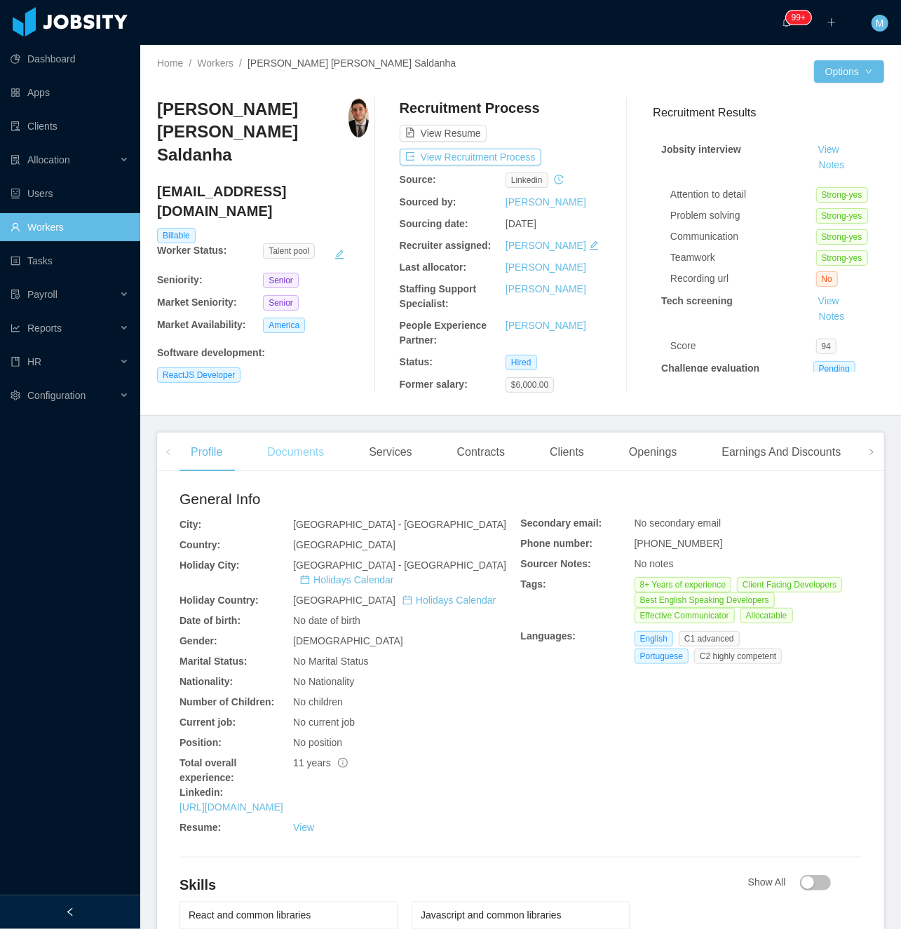
click at [315, 459] on div "Documents" at bounding box center [295, 452] width 79 height 39
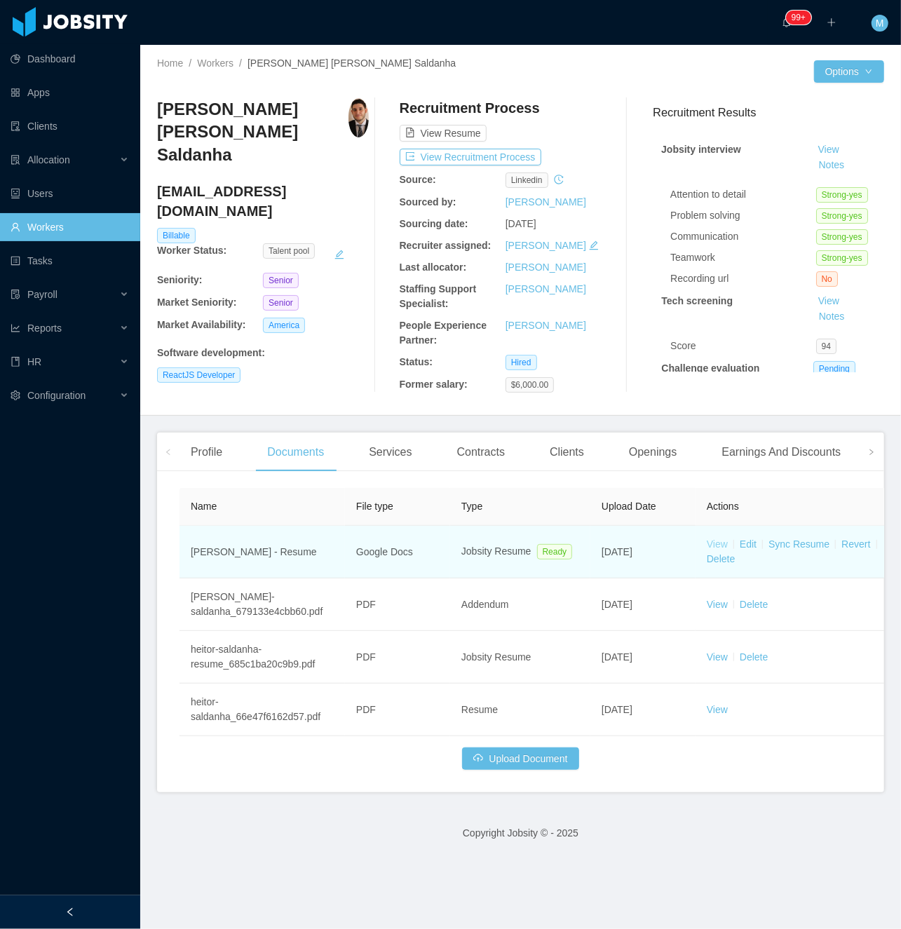
click at [713, 543] on link "View" at bounding box center [717, 543] width 21 height 11
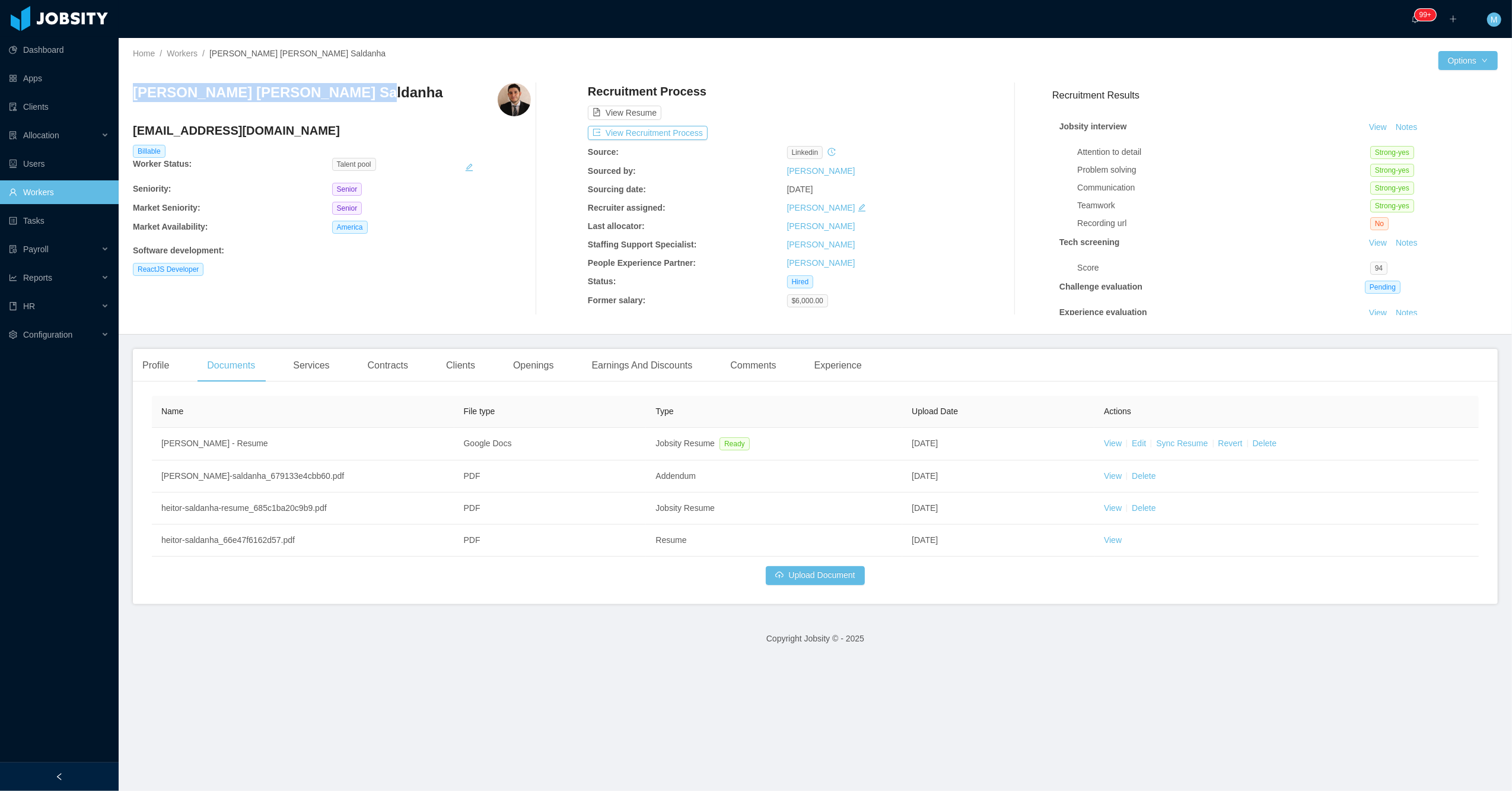
drag, startPoint x: 352, startPoint y: 94, endPoint x: 135, endPoint y: 95, distance: 217.0
click at [135, 95] on div "[PERSON_NAME] [PERSON_NAME] Saldanha" at bounding box center [332, 99] width 398 height 33
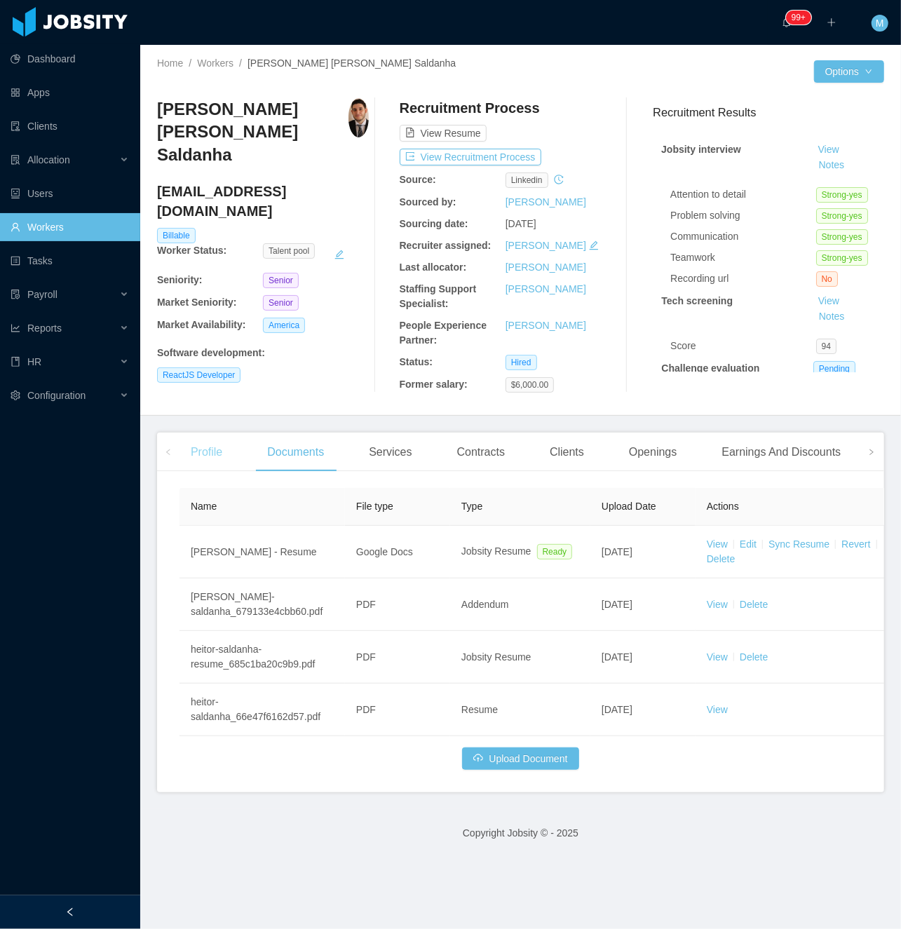
click at [216, 452] on div "Profile" at bounding box center [206, 452] width 54 height 39
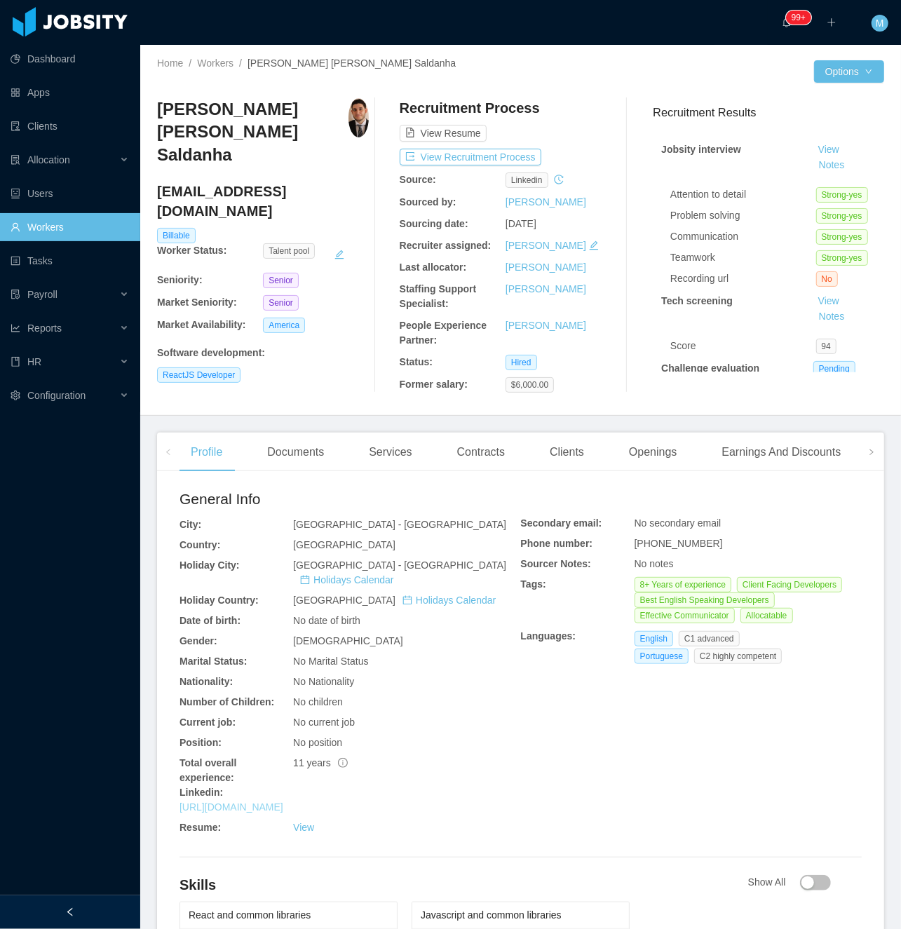
click at [283, 806] on link "[URL][DOMAIN_NAME]" at bounding box center [231, 806] width 104 height 11
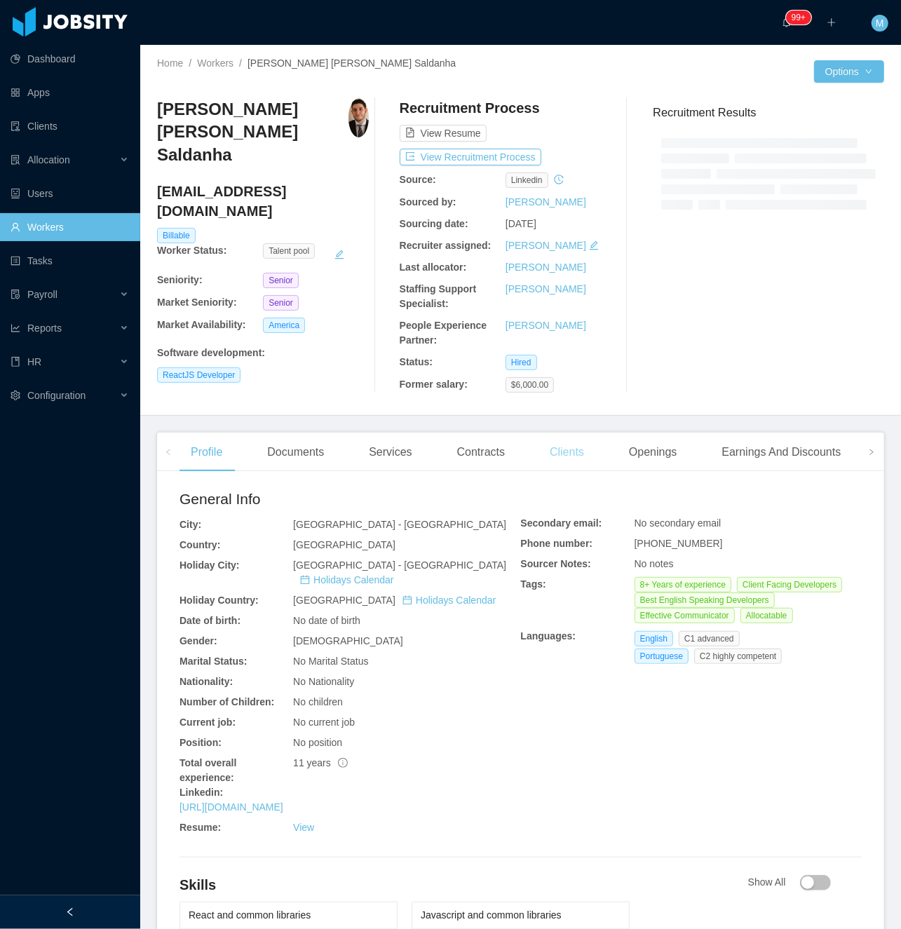
click at [558, 458] on div "Clients" at bounding box center [566, 452] width 57 height 39
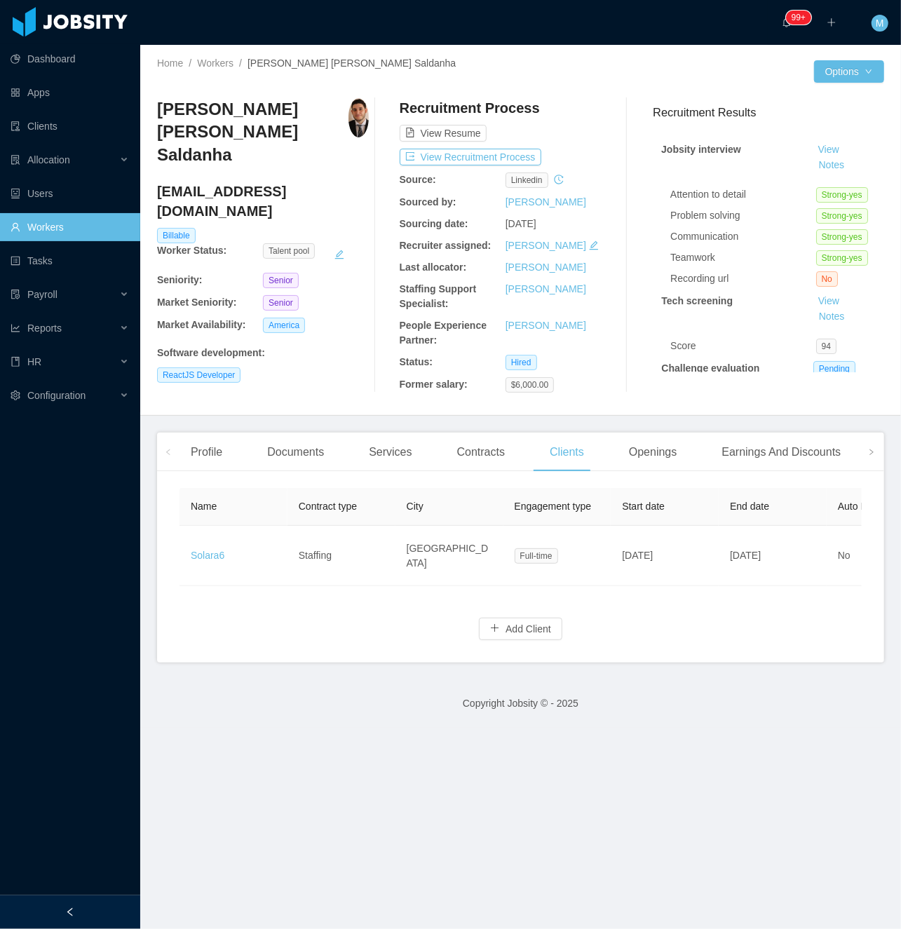
drag, startPoint x: 76, startPoint y: 917, endPoint x: 88, endPoint y: 865, distance: 53.2
click at [74, 919] on div at bounding box center [70, 912] width 140 height 34
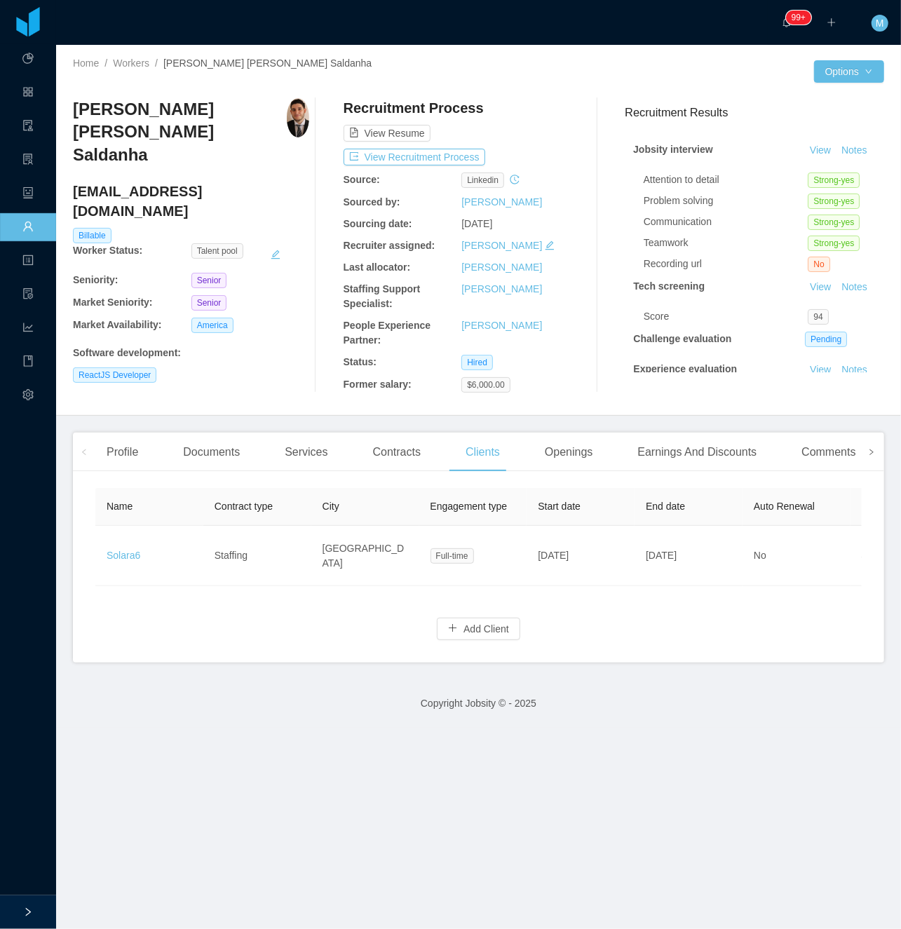
click at [867, 460] on span at bounding box center [871, 452] width 8 height 17
click at [811, 461] on div "Experience" at bounding box center [819, 452] width 79 height 39
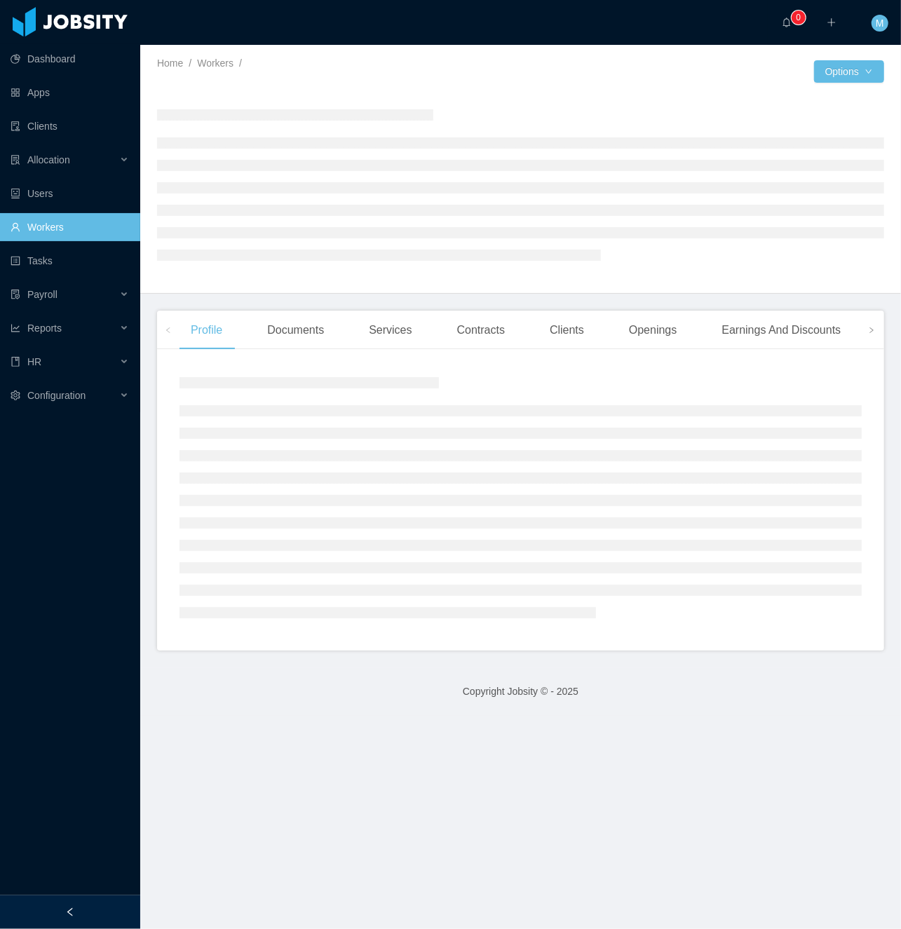
click at [102, 888] on aside "Dashboard Apps Clients Allocation Users Workers Tasks Payroll Reports HR Config…" at bounding box center [70, 447] width 140 height 895
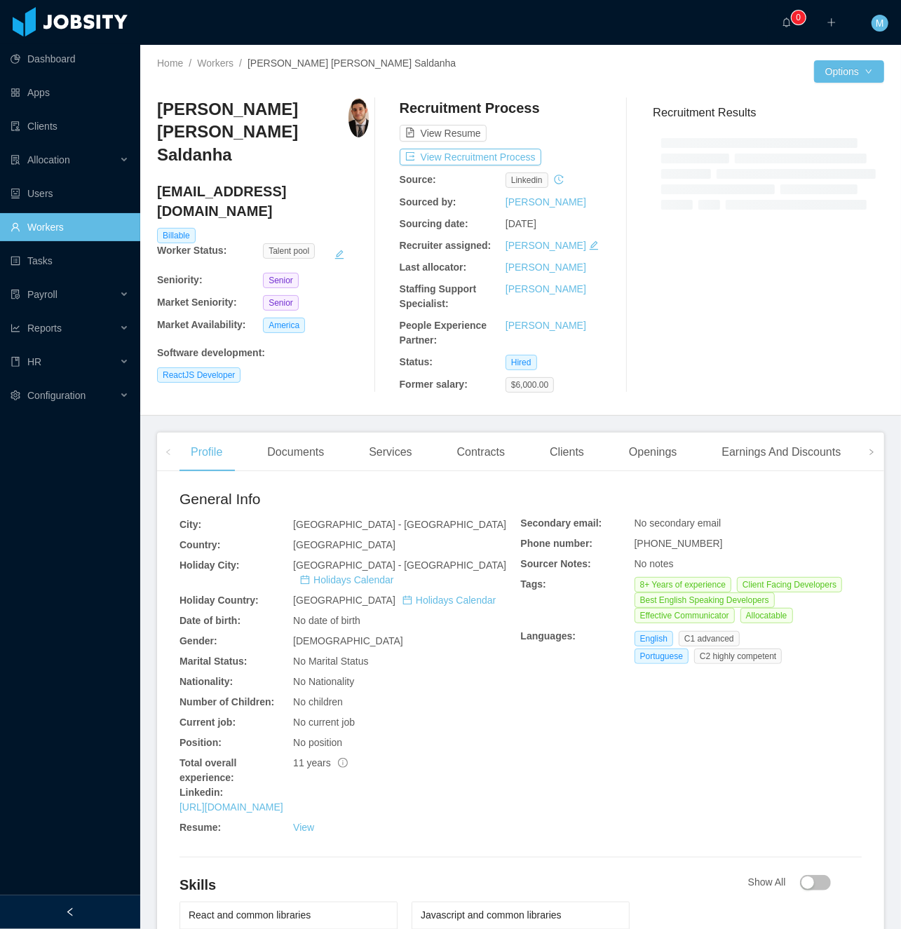
click at [72, 915] on icon "icon: left" at bounding box center [70, 912] width 10 height 10
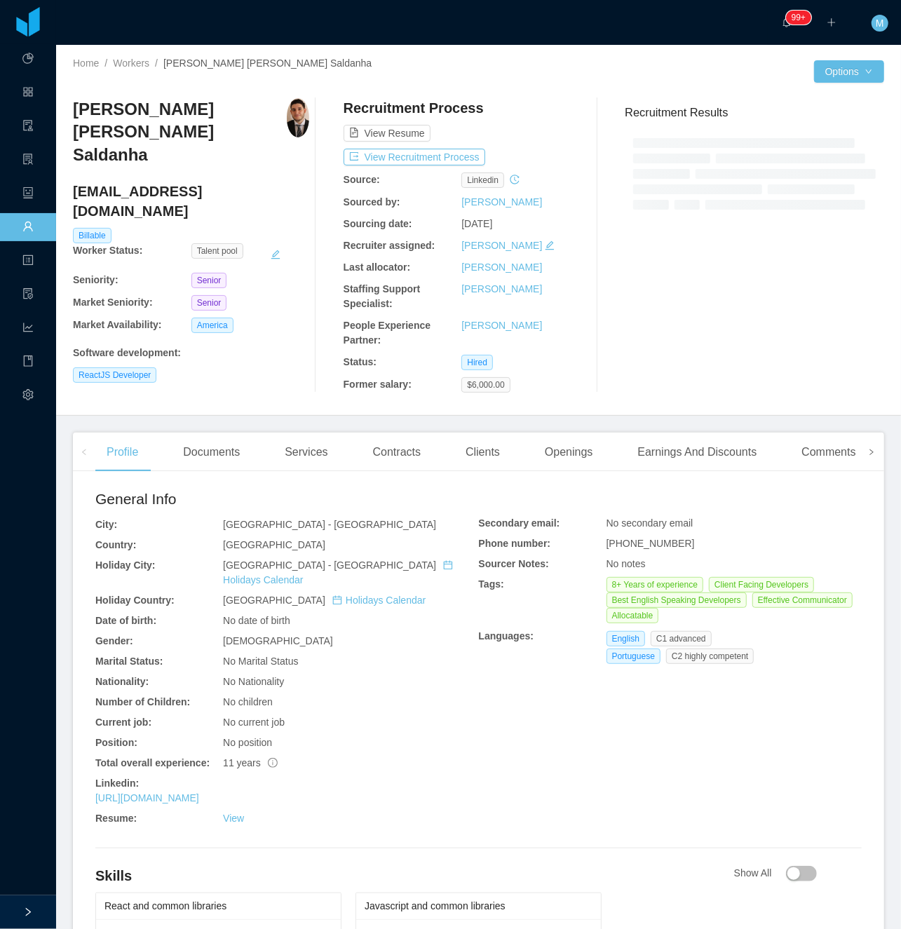
click at [868, 455] on icon "icon: right" at bounding box center [871, 452] width 7 height 7
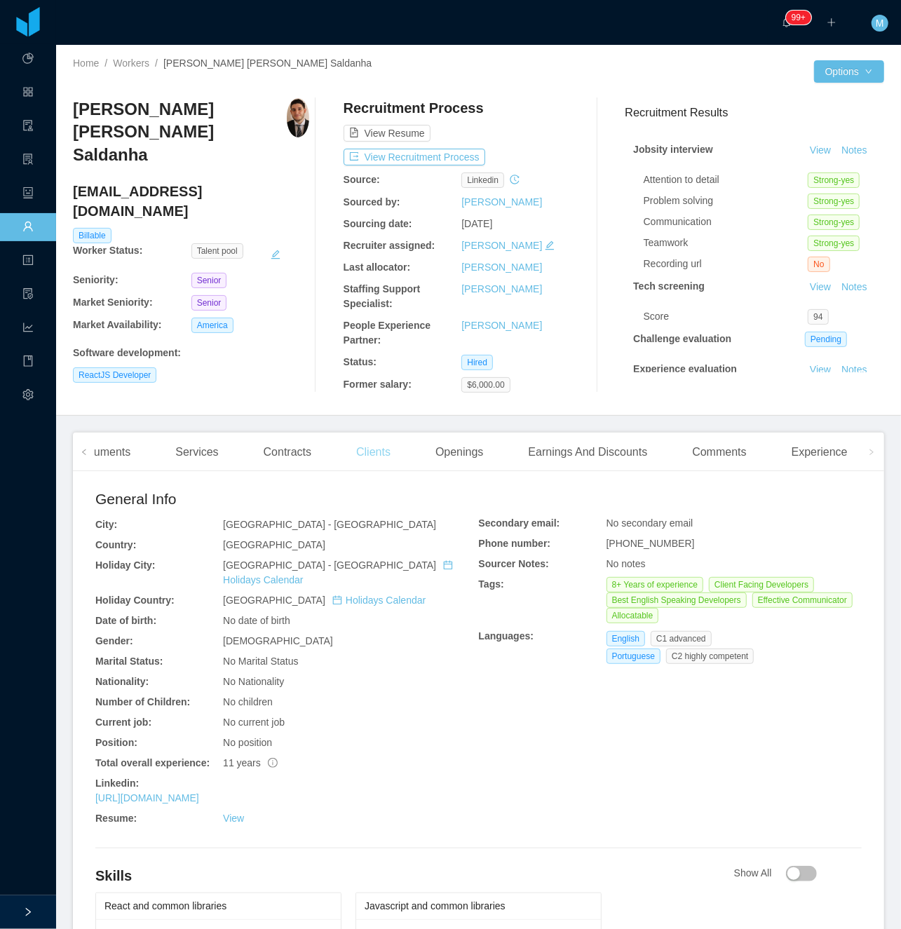
click at [391, 464] on div "Clients" at bounding box center [373, 452] width 57 height 39
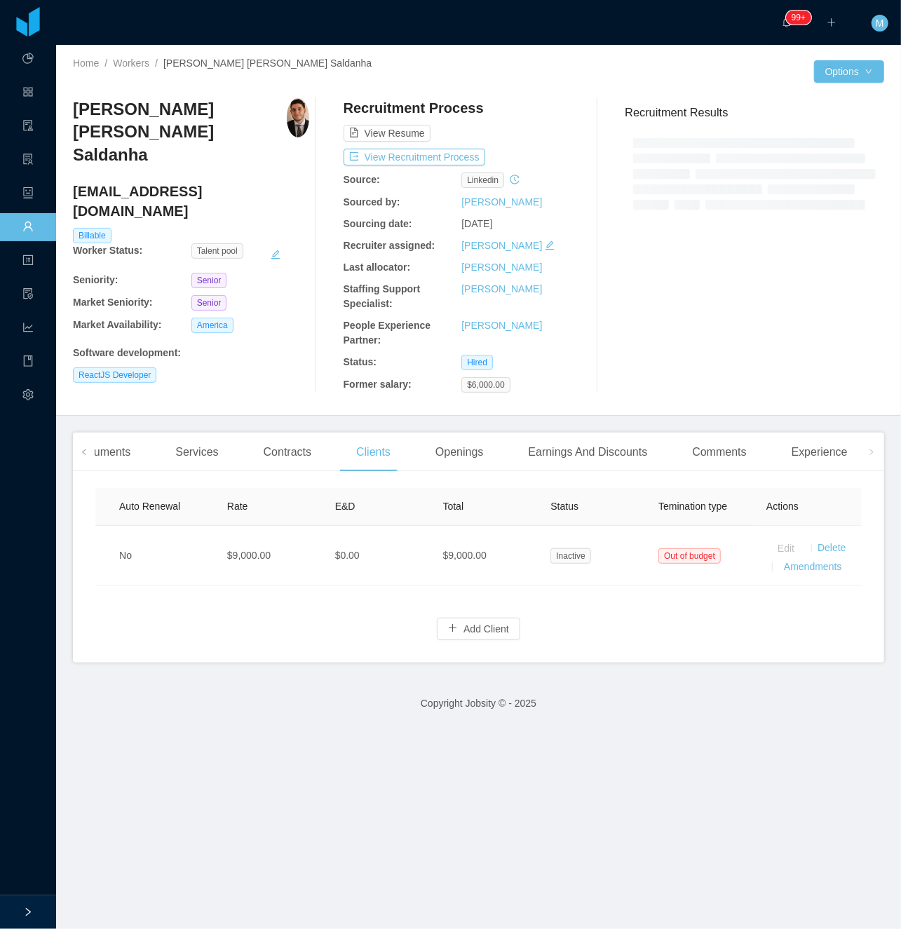
scroll to position [0, 649]
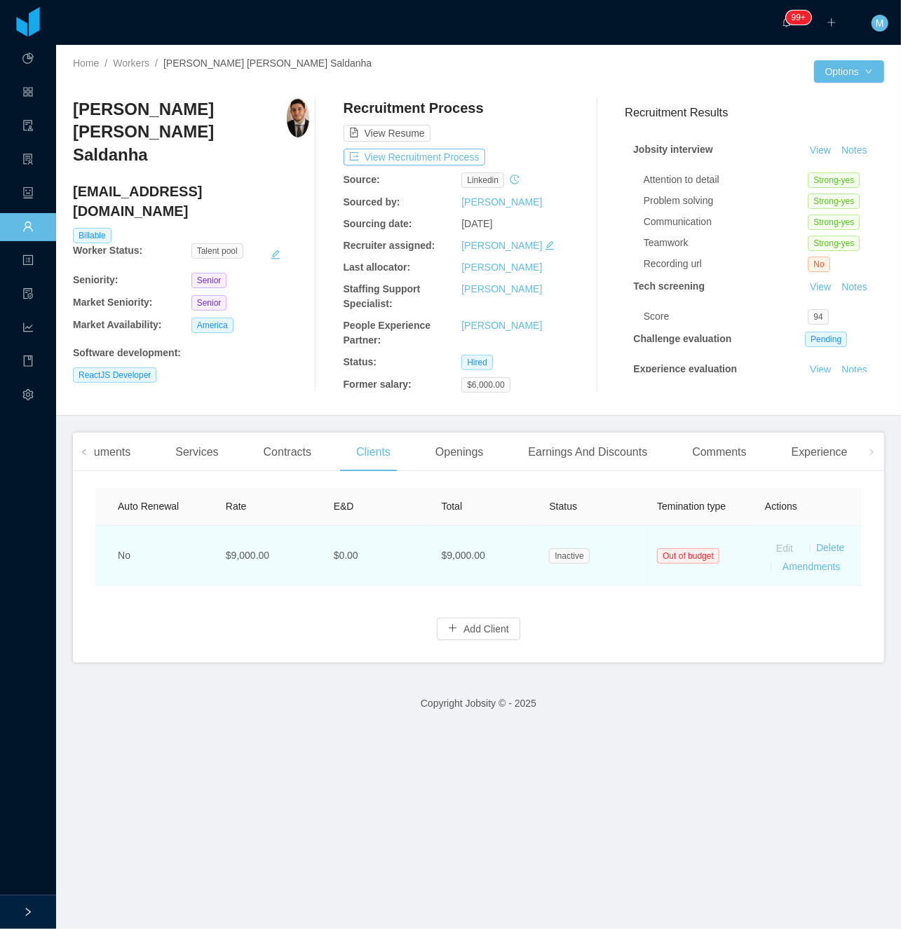
click at [516, 556] on td "$9,000.00" at bounding box center [485, 556] width 108 height 60
click at [431, 557] on td "$9,000.00" at bounding box center [485, 556] width 108 height 60
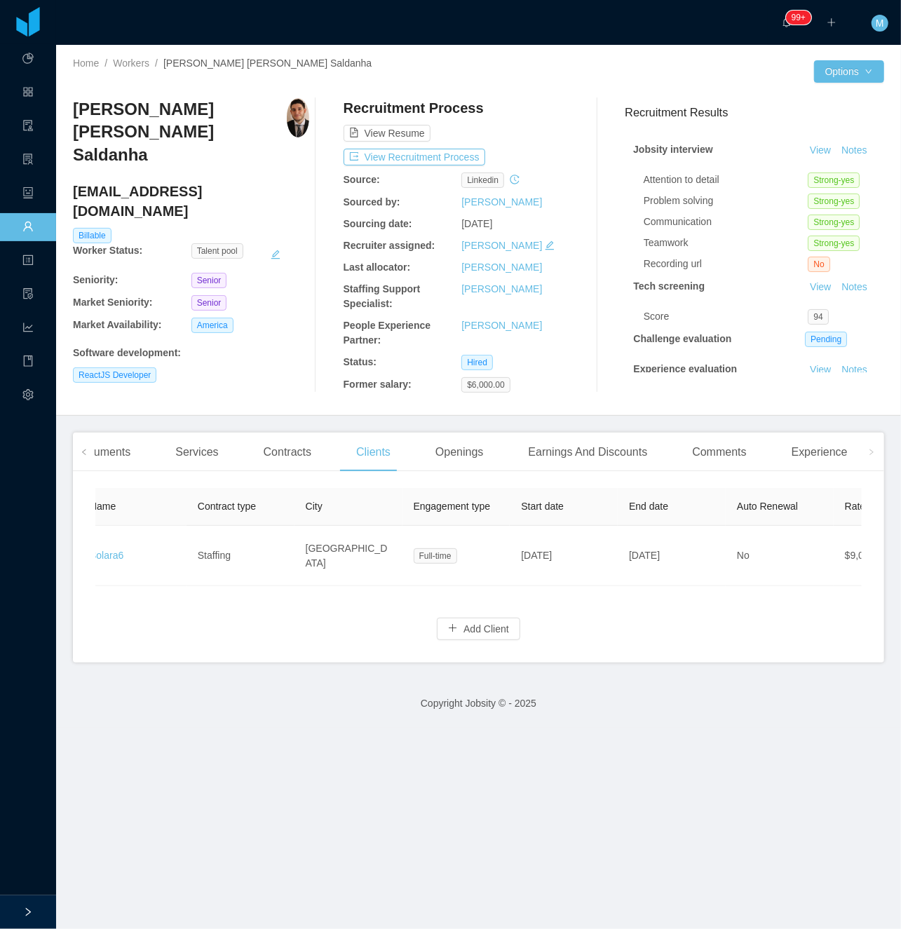
scroll to position [0, 0]
click at [80, 456] on span at bounding box center [84, 452] width 8 height 17
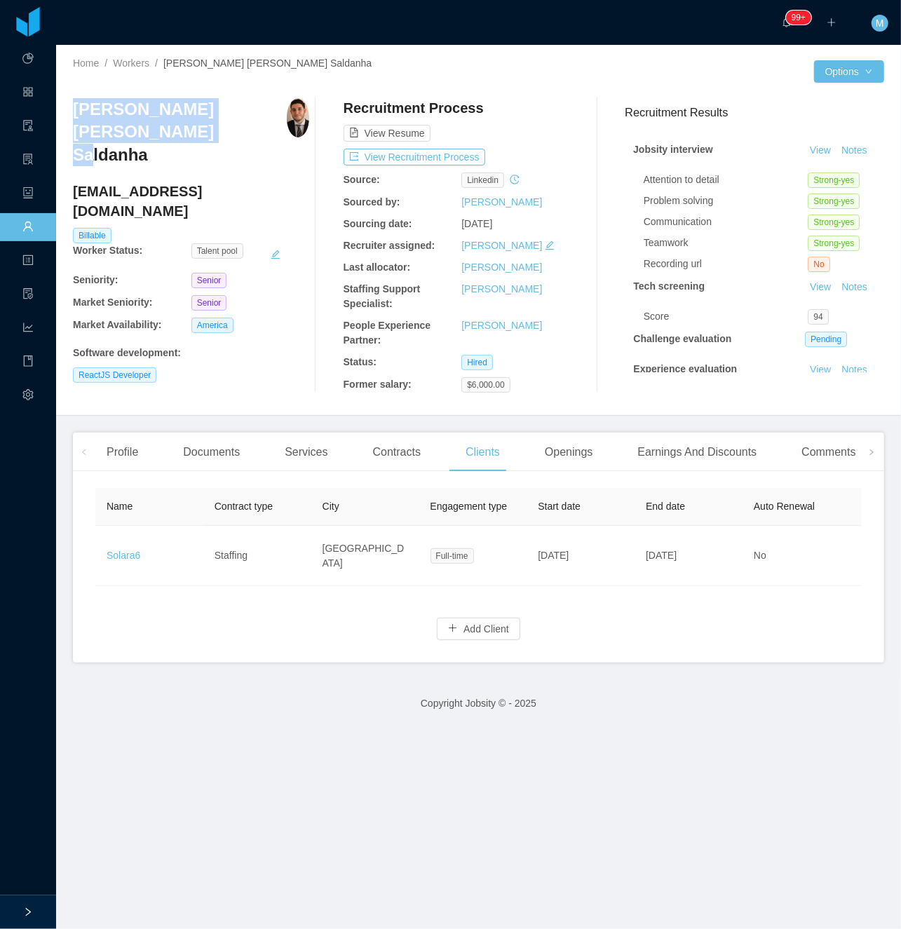
drag, startPoint x: 128, startPoint y: 132, endPoint x: 65, endPoint y: 107, distance: 67.1
click at [65, 107] on div "Home / Workers / [PERSON_NAME] [PERSON_NAME] Saldanha / Options [PERSON_NAME] […" at bounding box center [478, 230] width 845 height 371
copy h3 "[PERSON_NAME] [PERSON_NAME] Saldanha"
